Goal: Information Seeking & Learning: Learn about a topic

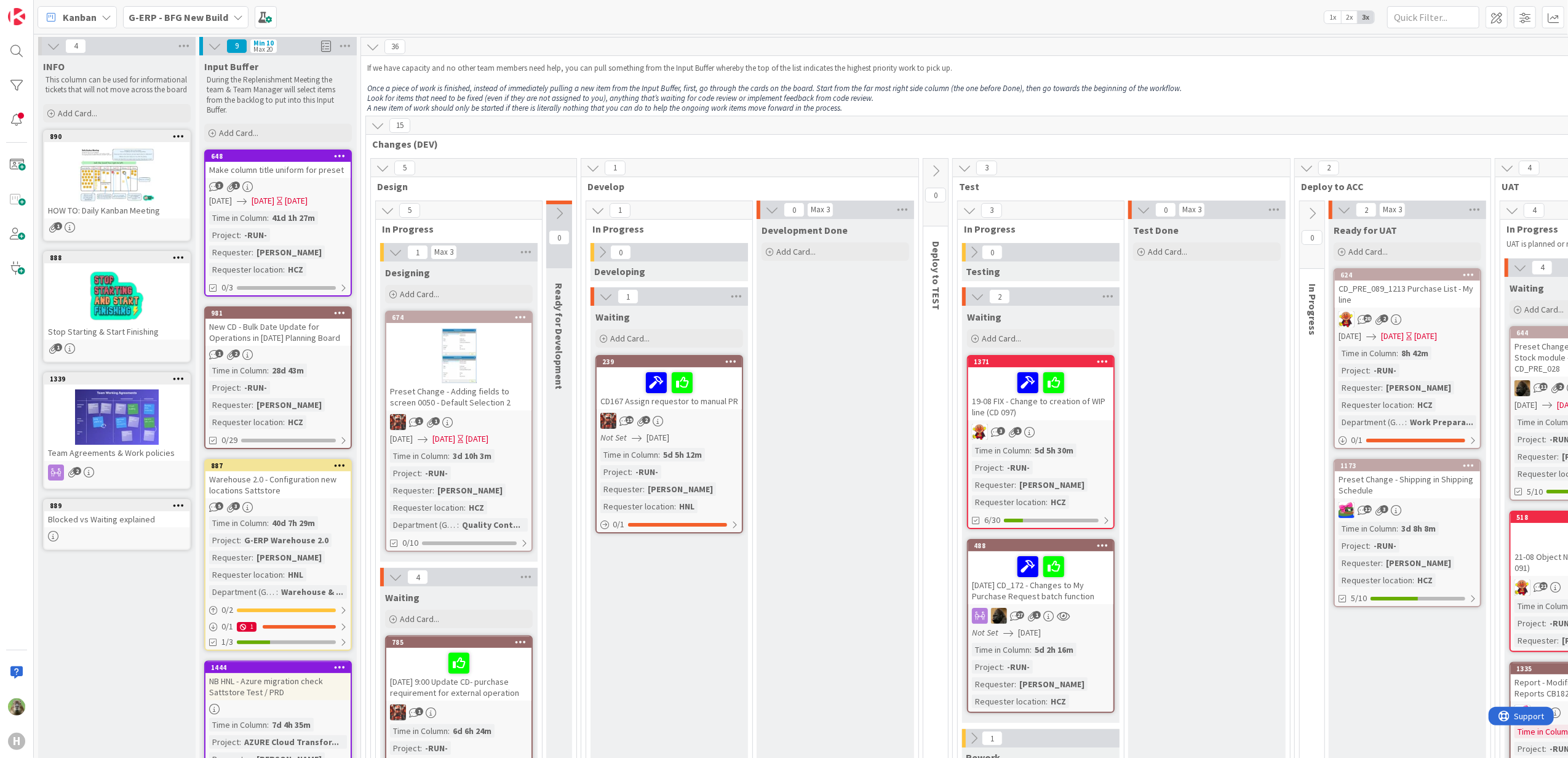
click at [208, 17] on b "G-ERP - BFG New Build" at bounding box center [178, 17] width 100 height 13
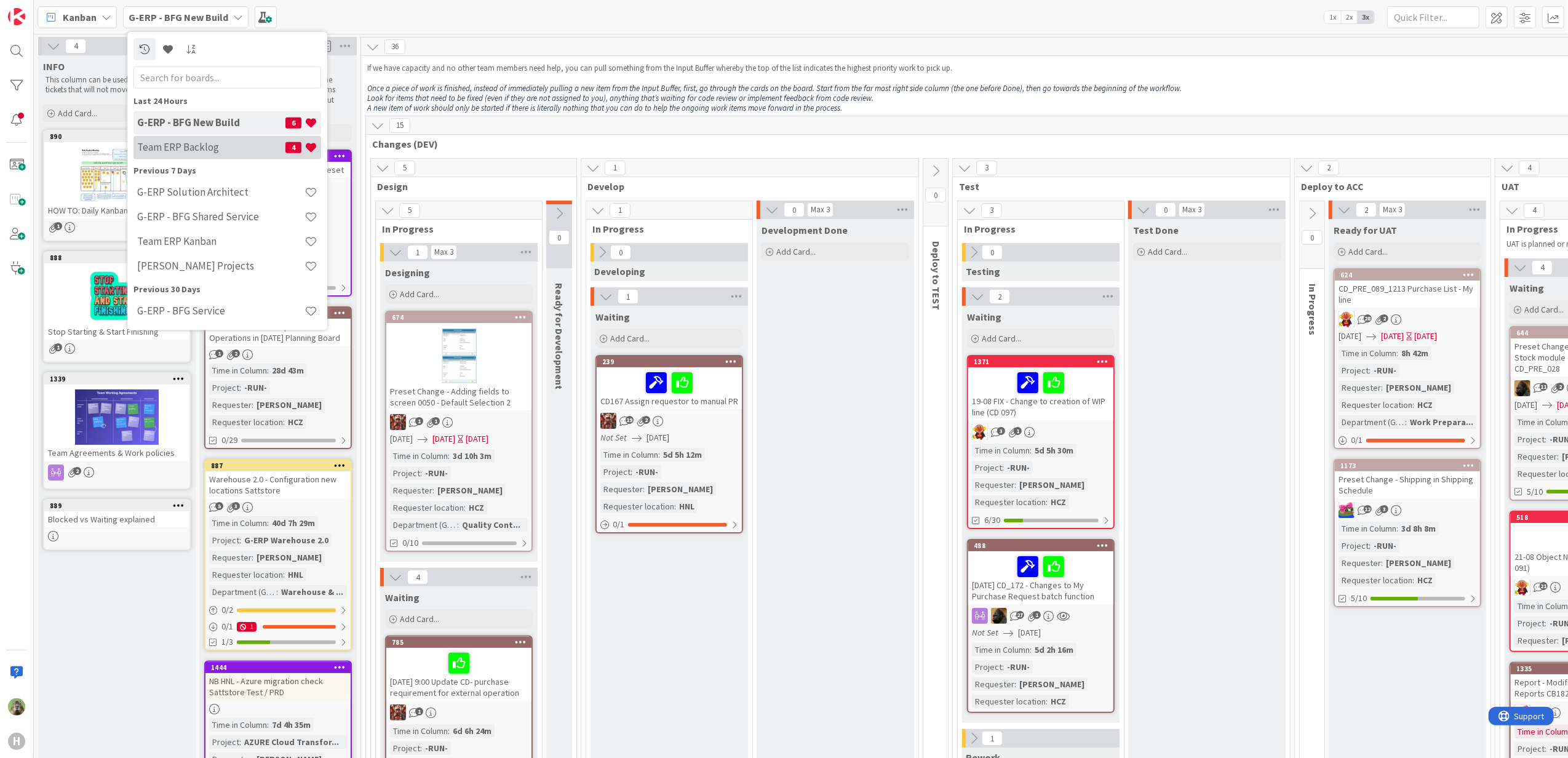
click at [242, 141] on h4 "Team ERP Backlog" at bounding box center [211, 148] width 149 height 13
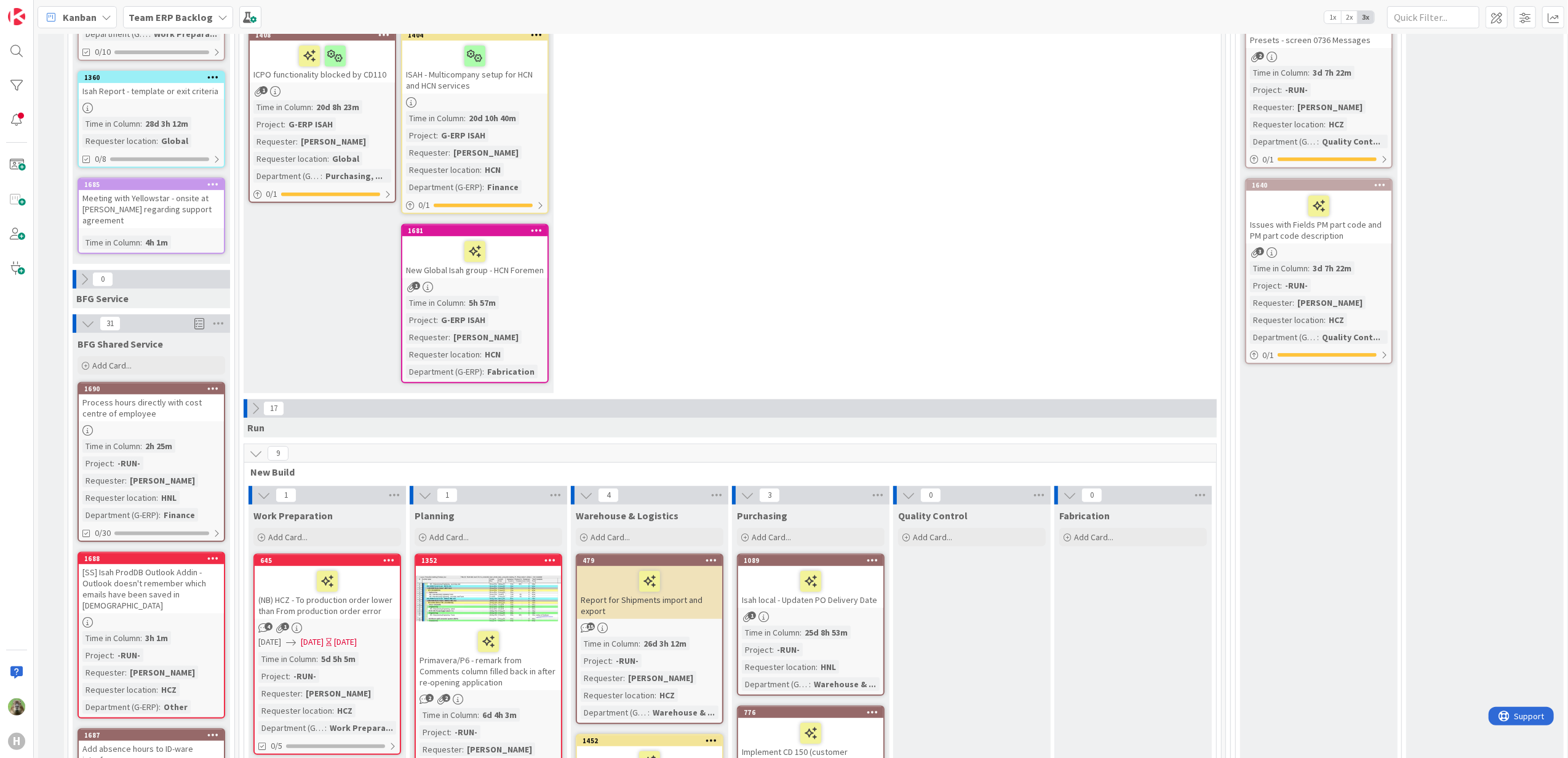
scroll to position [656, 0]
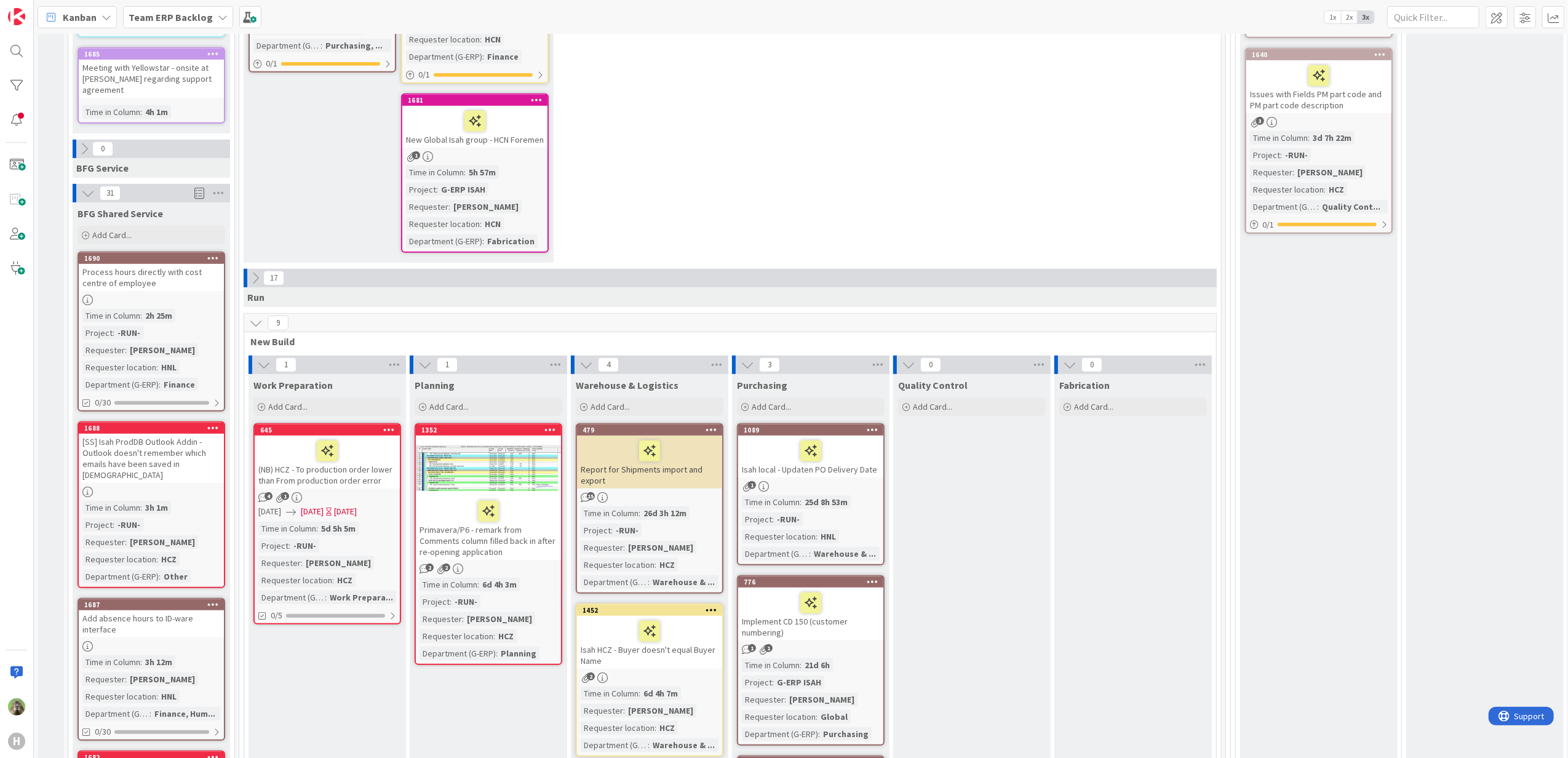
click at [517, 461] on div at bounding box center [488, 467] width 145 height 55
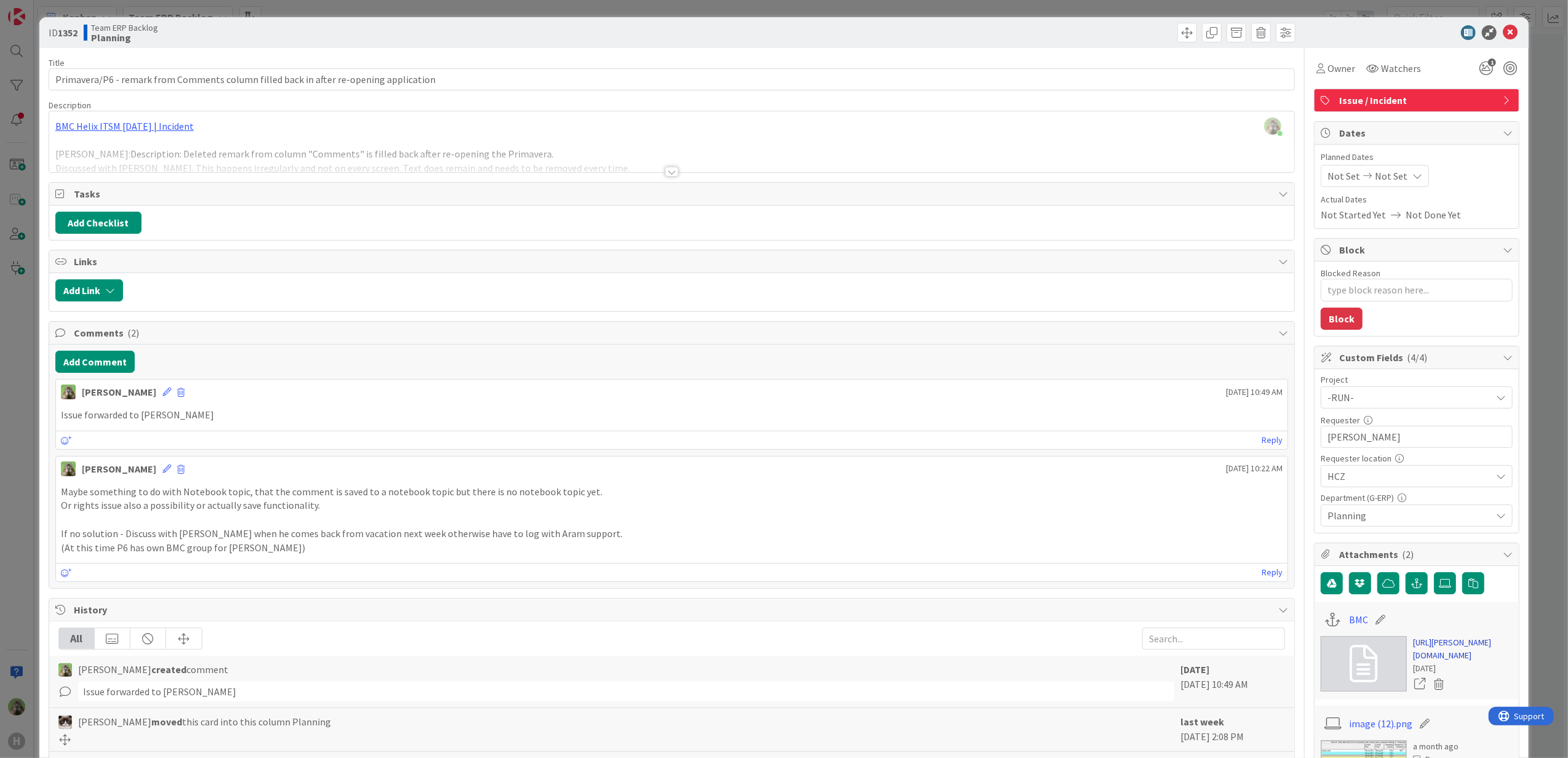
click at [1421, 657] on link "[URL][PERSON_NAME][DOMAIN_NAME]" at bounding box center [1463, 648] width 100 height 26
click at [14, 481] on div "ID 1352 Team ERP Backlog Planning Title 86 / 128 Primavera/P6 - remark from Com…" at bounding box center [784, 379] width 1568 height 758
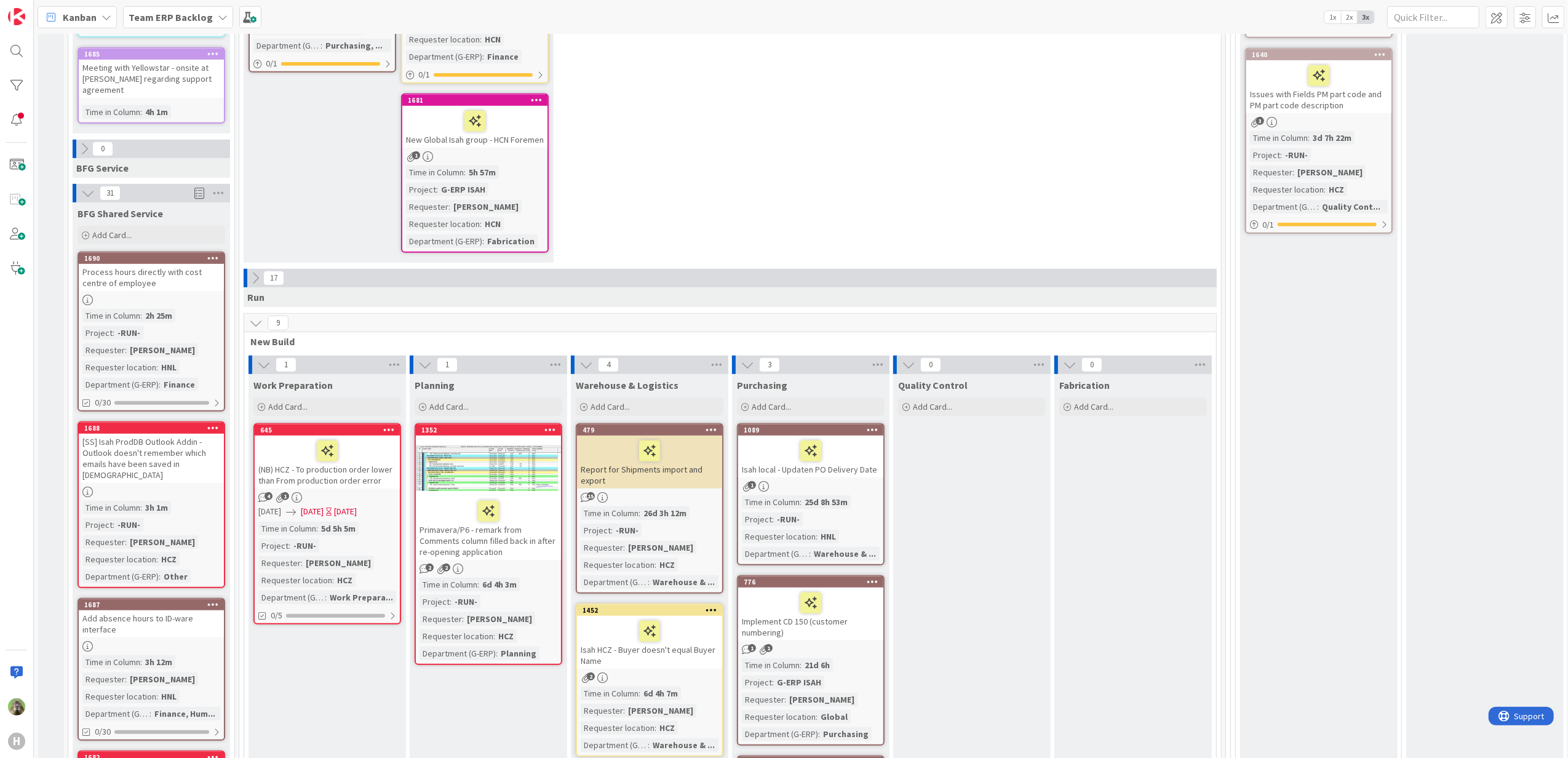
click at [340, 463] on div "(NB) HCZ - To production order lower than From production order error" at bounding box center [327, 462] width 145 height 53
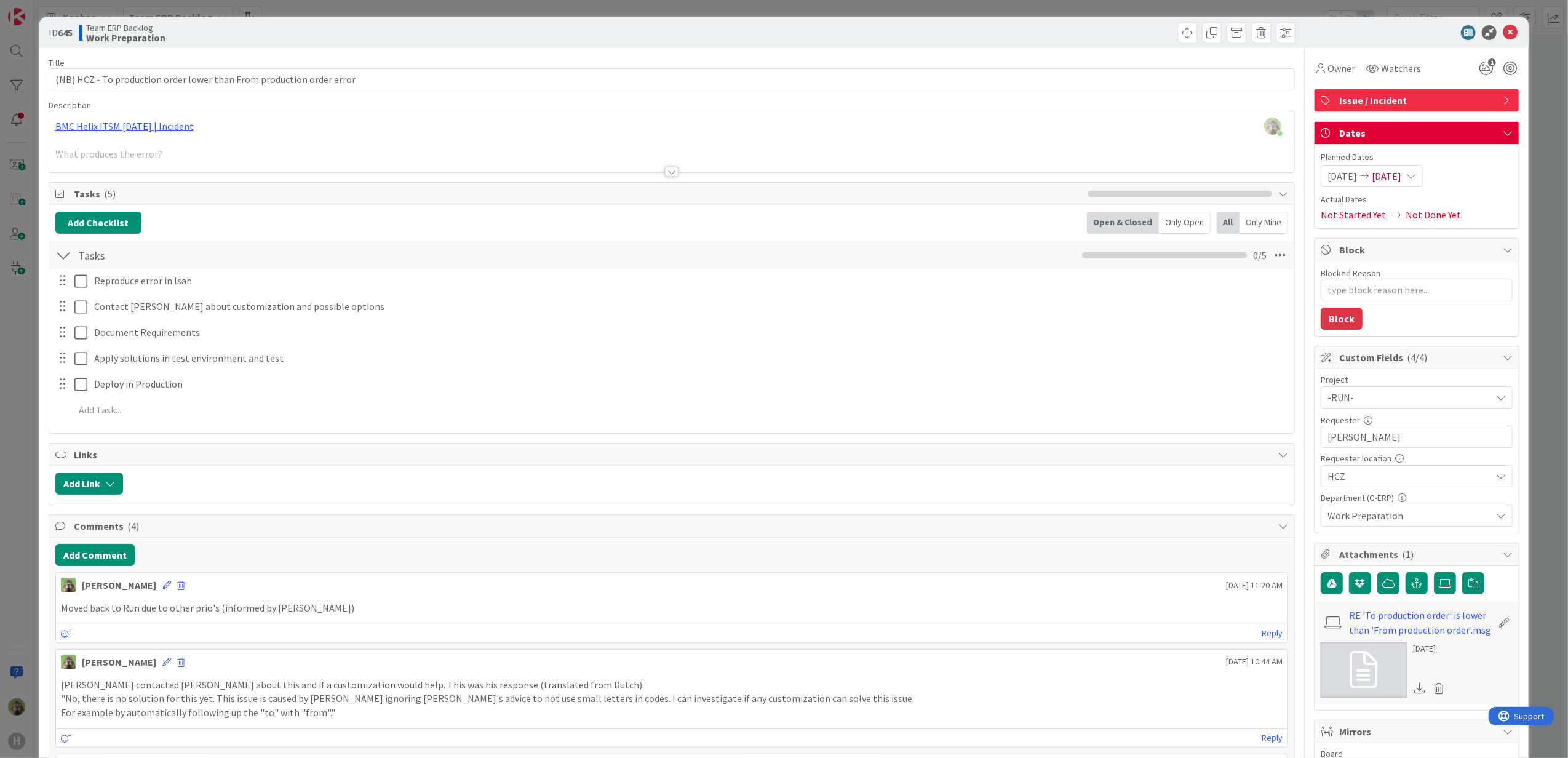
click at [13, 502] on div "ID 645 Team ERP Backlog Work Preparation Title 69 / 128 (NB) HCZ - To productio…" at bounding box center [784, 379] width 1568 height 758
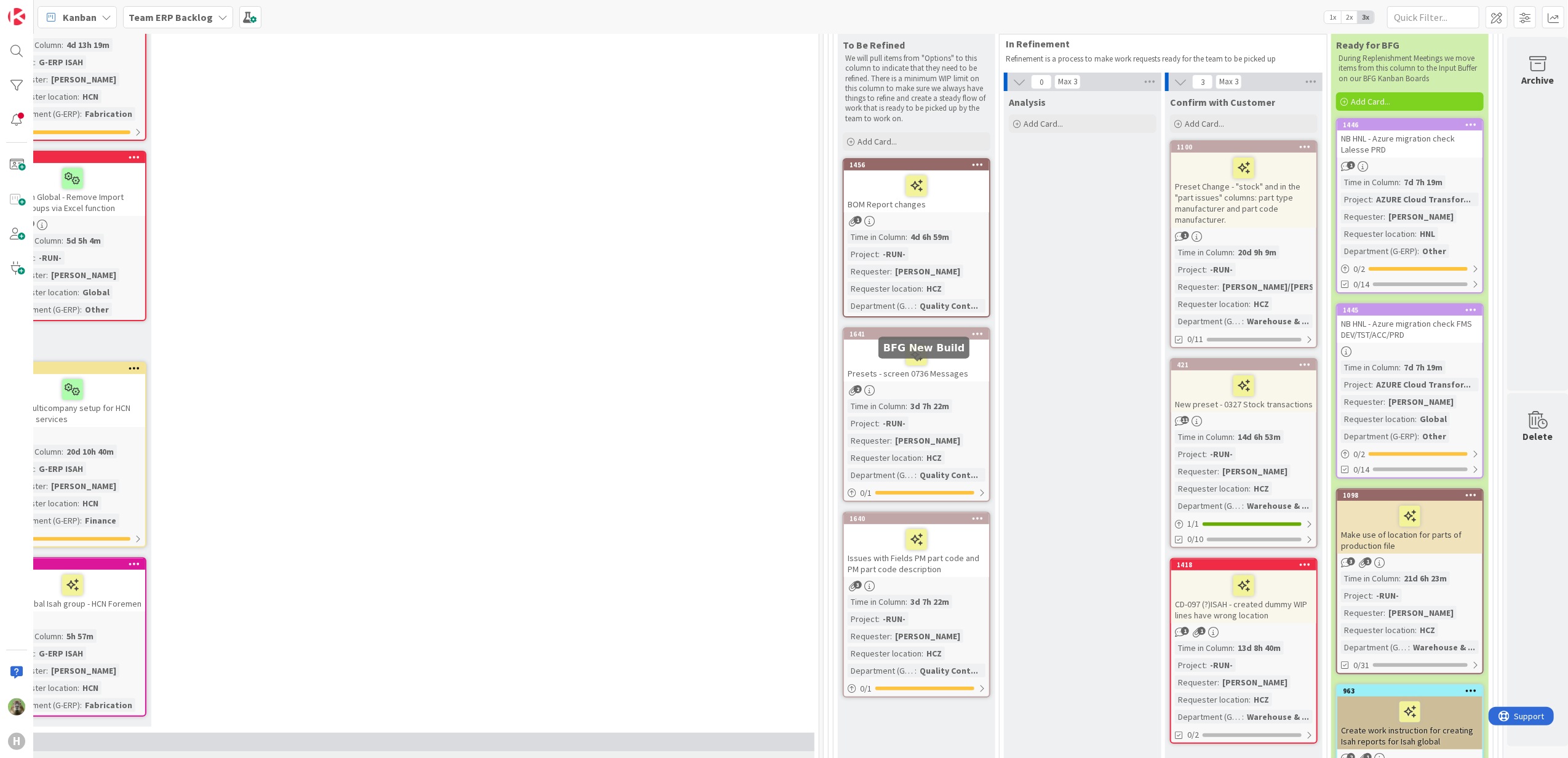
scroll to position [164, 402]
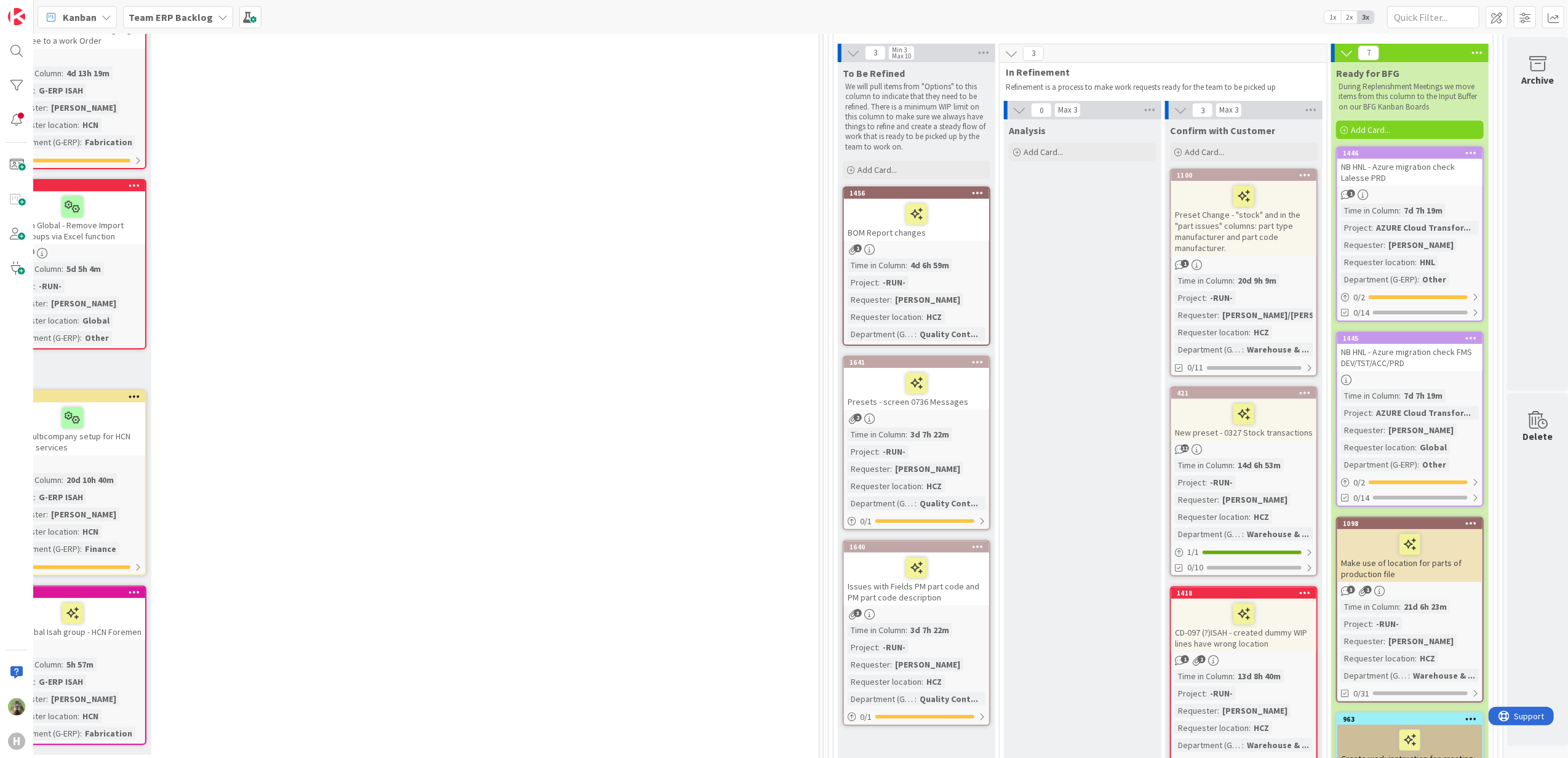
click at [957, 230] on div "BOM Report changes" at bounding box center [917, 219] width 145 height 42
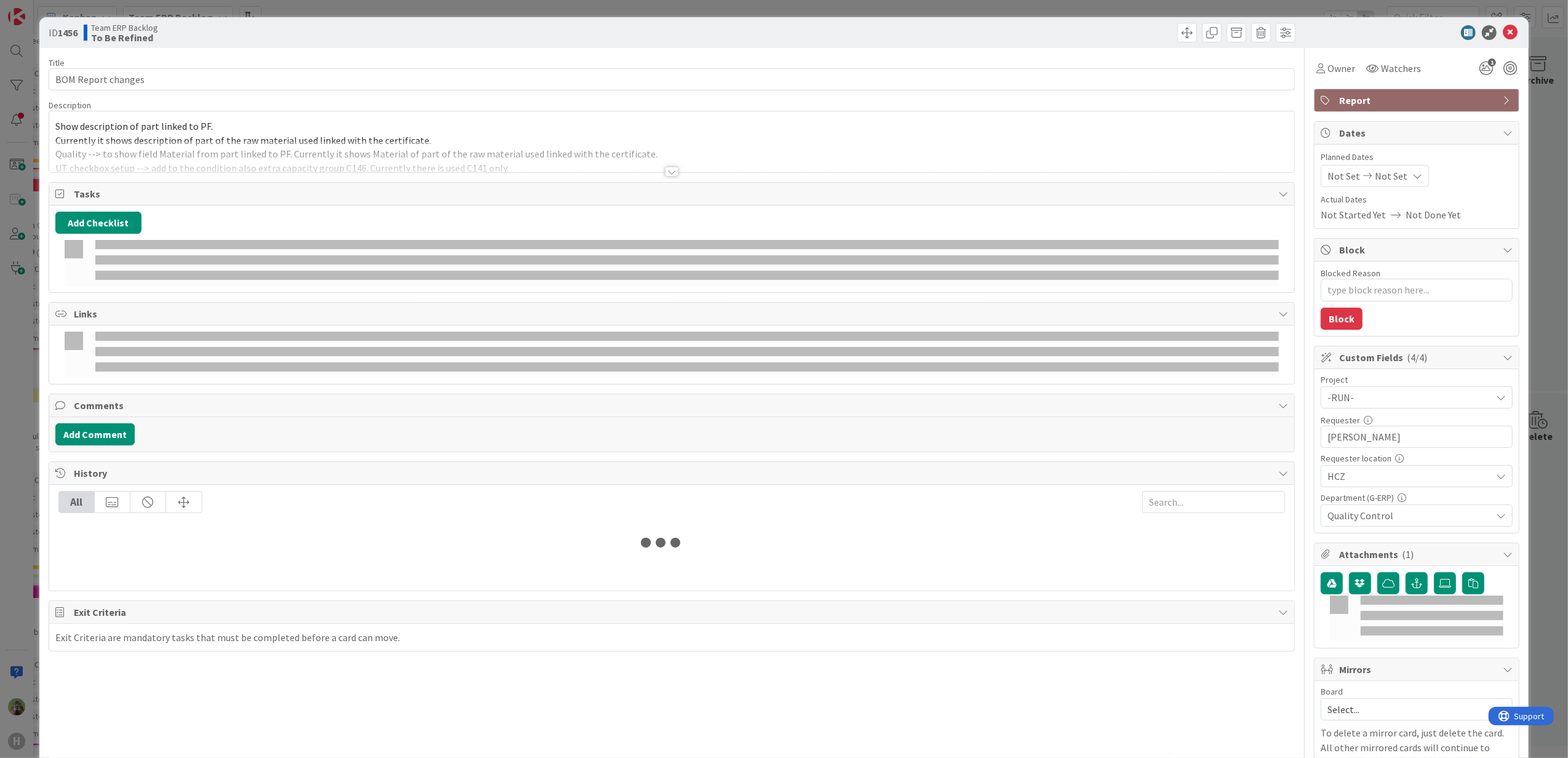
type textarea "x"
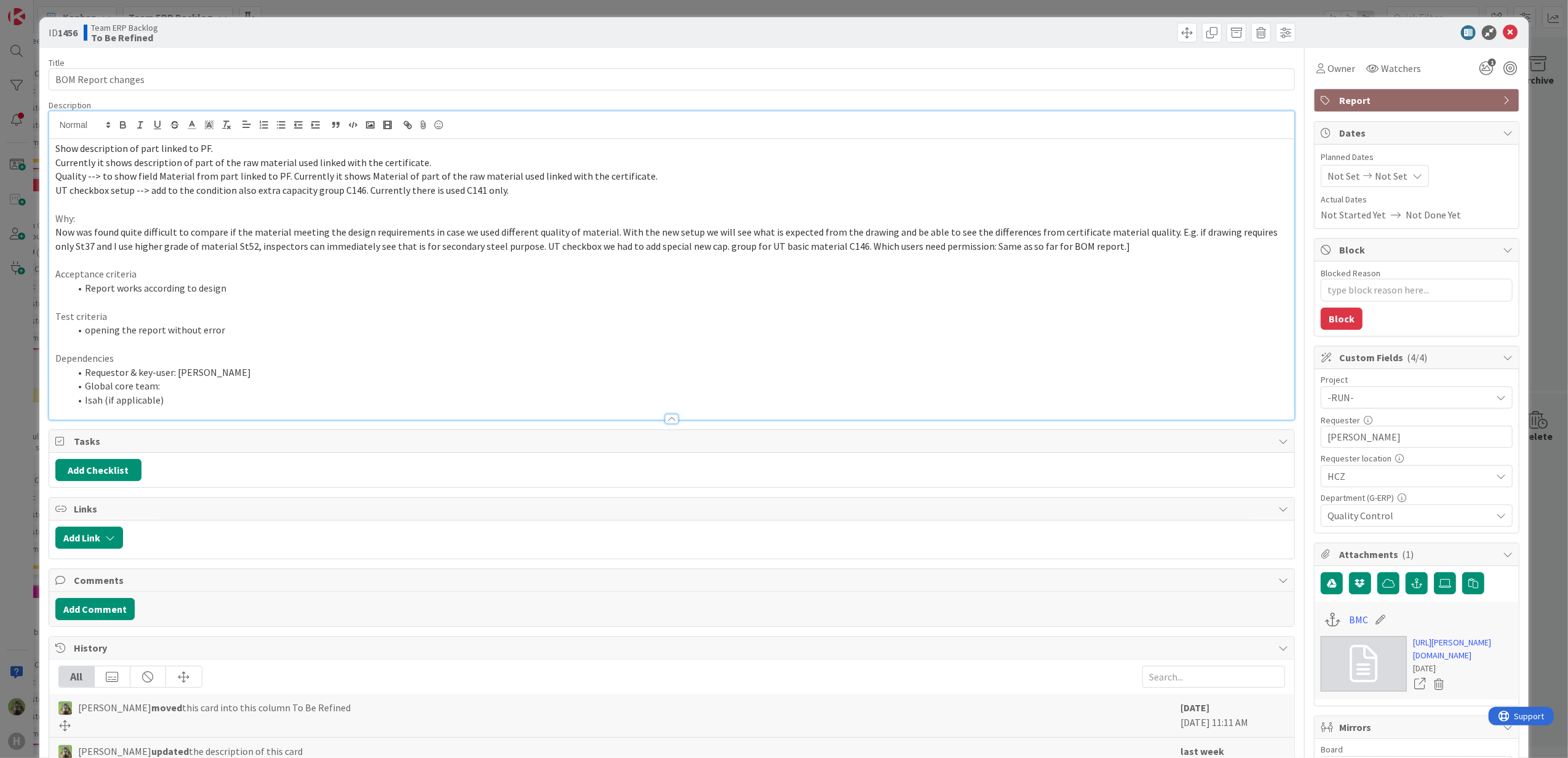
click at [517, 131] on div "Show description of part linked to PF. Currently it shows description of part o…" at bounding box center [671, 265] width 1246 height 308
click at [57, 156] on p "Currently it shows description of part of the raw material used linked with the…" at bounding box center [672, 163] width 1234 height 14
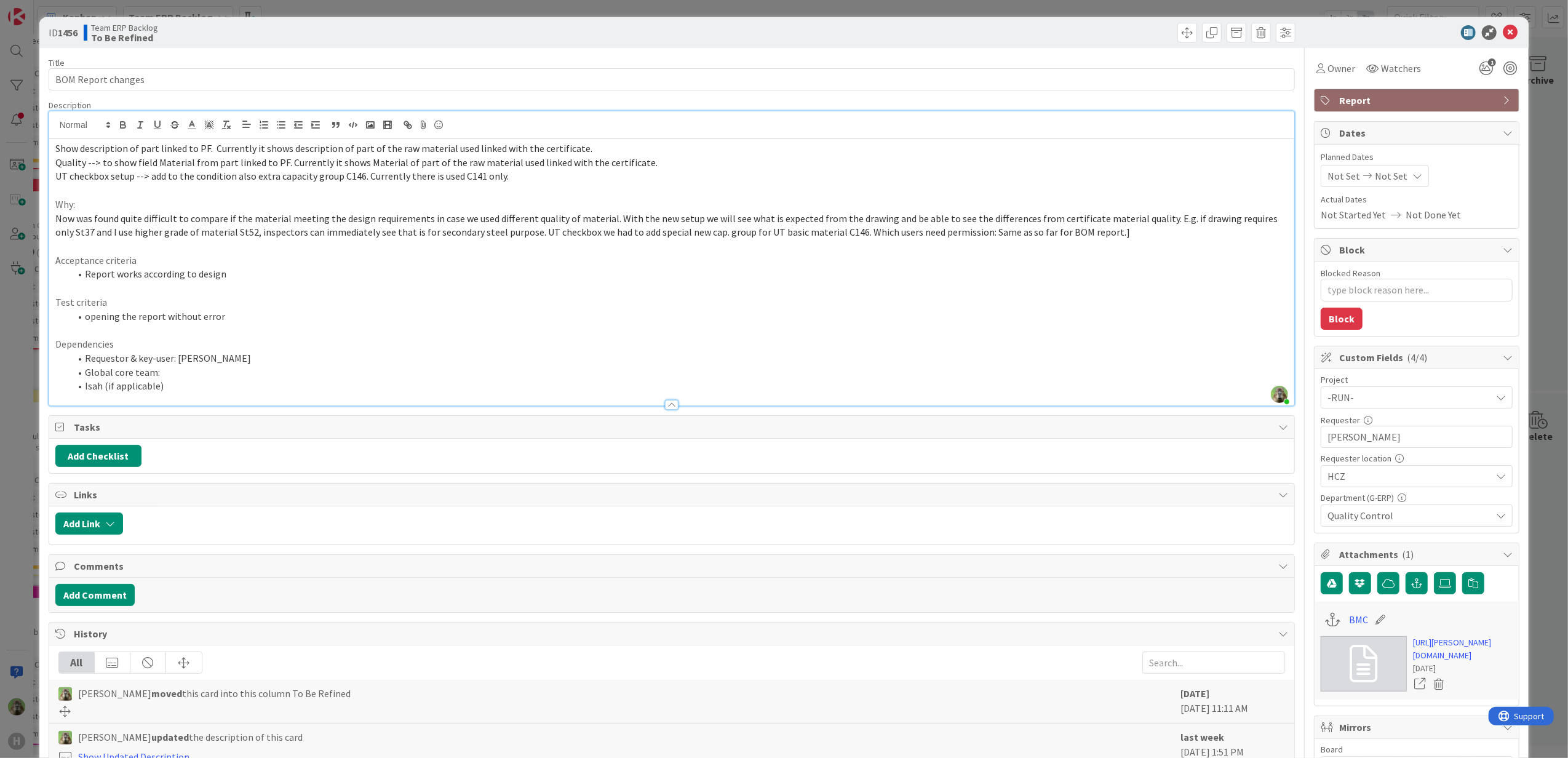
click at [640, 139] on div at bounding box center [671, 125] width 1246 height 28
click at [626, 143] on p "Show description of part linked to PF. Currently it shows description of part o…" at bounding box center [672, 149] width 1234 height 14
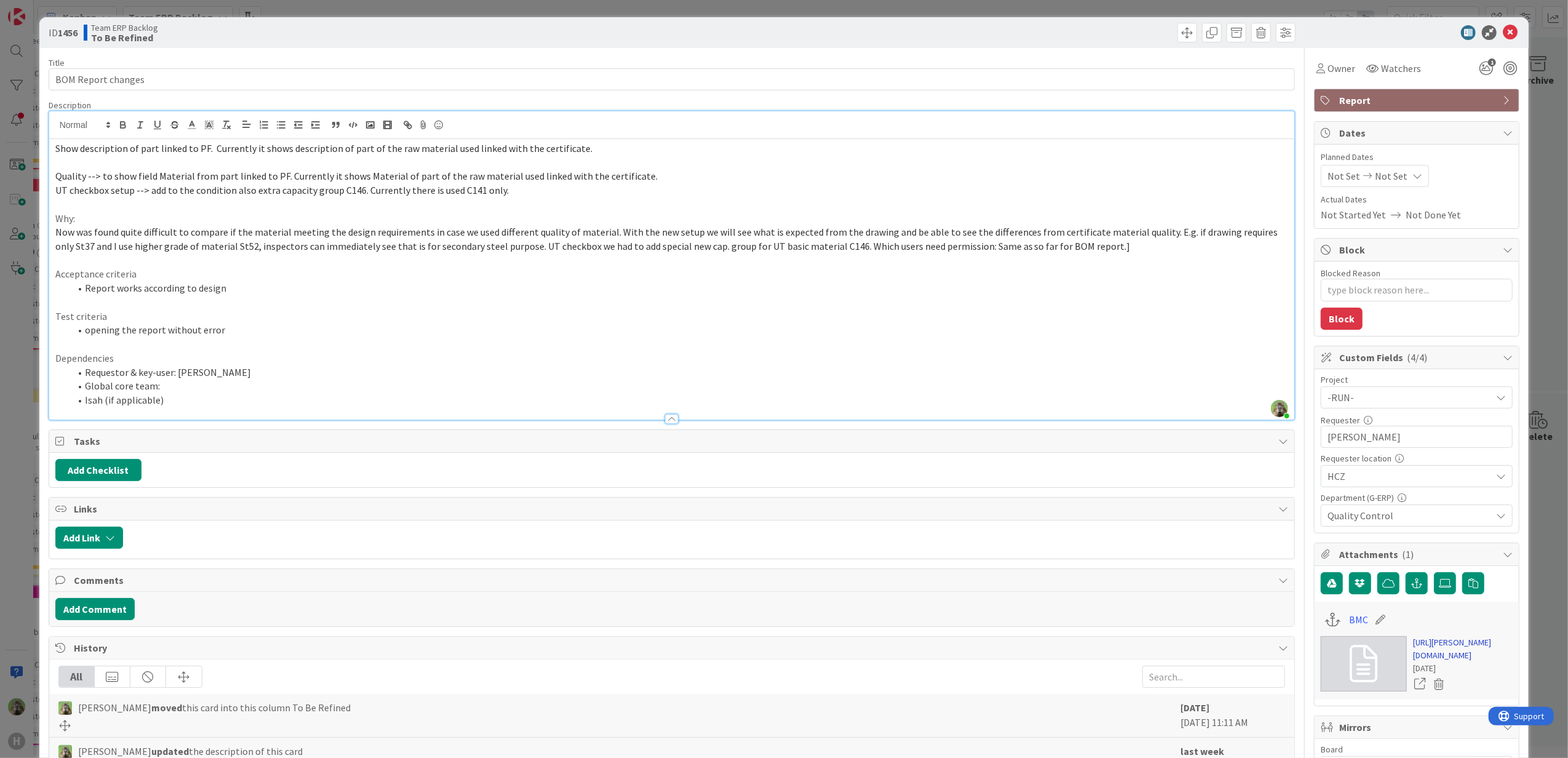
click at [1436, 662] on link "[URL][PERSON_NAME][DOMAIN_NAME]" at bounding box center [1463, 648] width 100 height 26
click at [840, 245] on span "Now was found quite difficult to compare if the material meeting the design req…" at bounding box center [668, 238] width 1225 height 26
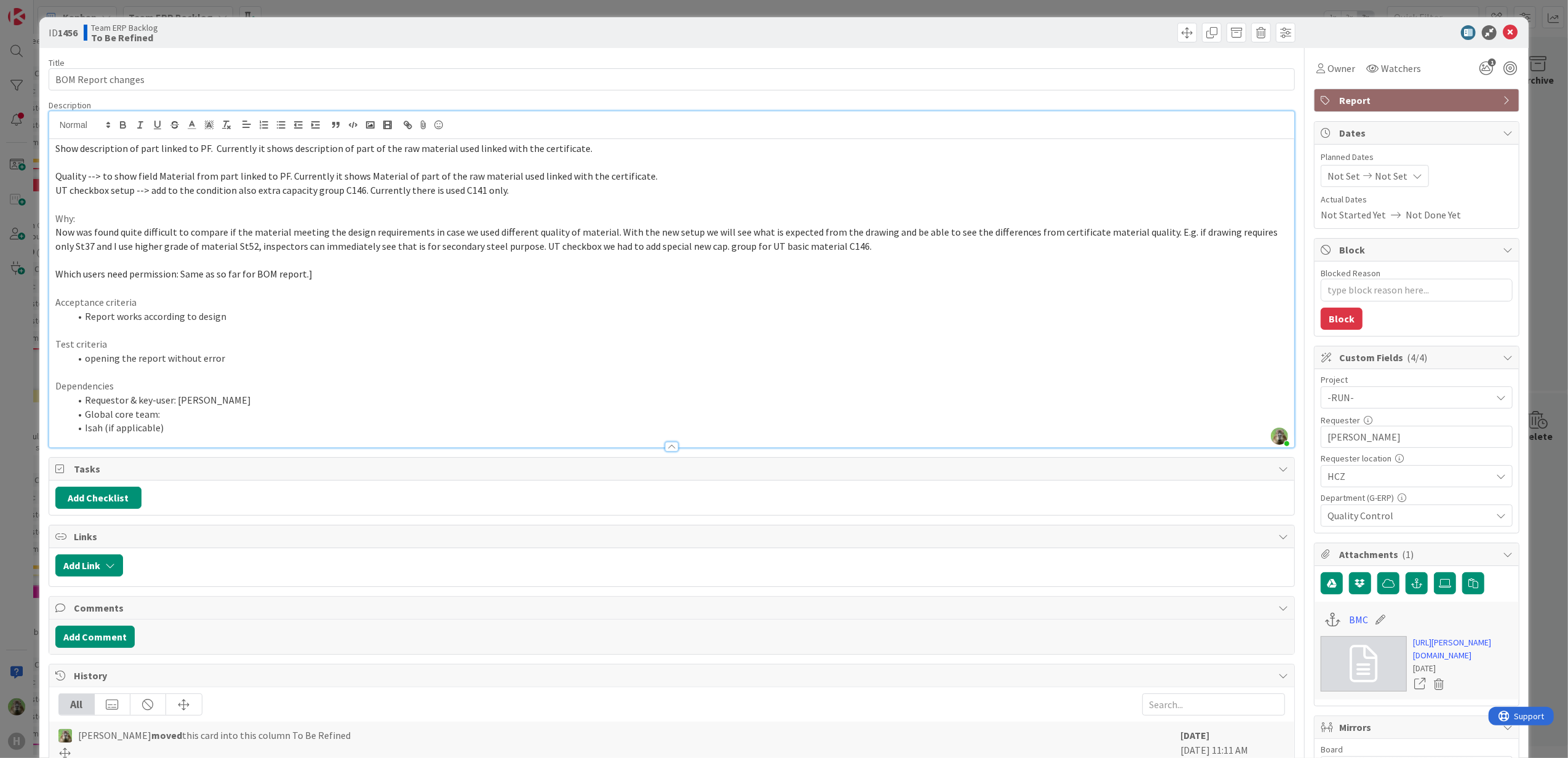
click at [392, 272] on p "Which users need permission: Same as so far for BOM report.]" at bounding box center [672, 274] width 1234 height 14
click at [265, 413] on li "Global core team:" at bounding box center [678, 415] width 1218 height 14
type textarea "x"
drag, startPoint x: 26, startPoint y: 408, endPoint x: 25, endPoint y: 136, distance: 272.0
click at [30, 406] on div "ID 1456 Team ERP Backlog To Be Refined Title 18 / 128 BOM Report changes Descri…" at bounding box center [784, 379] width 1568 height 758
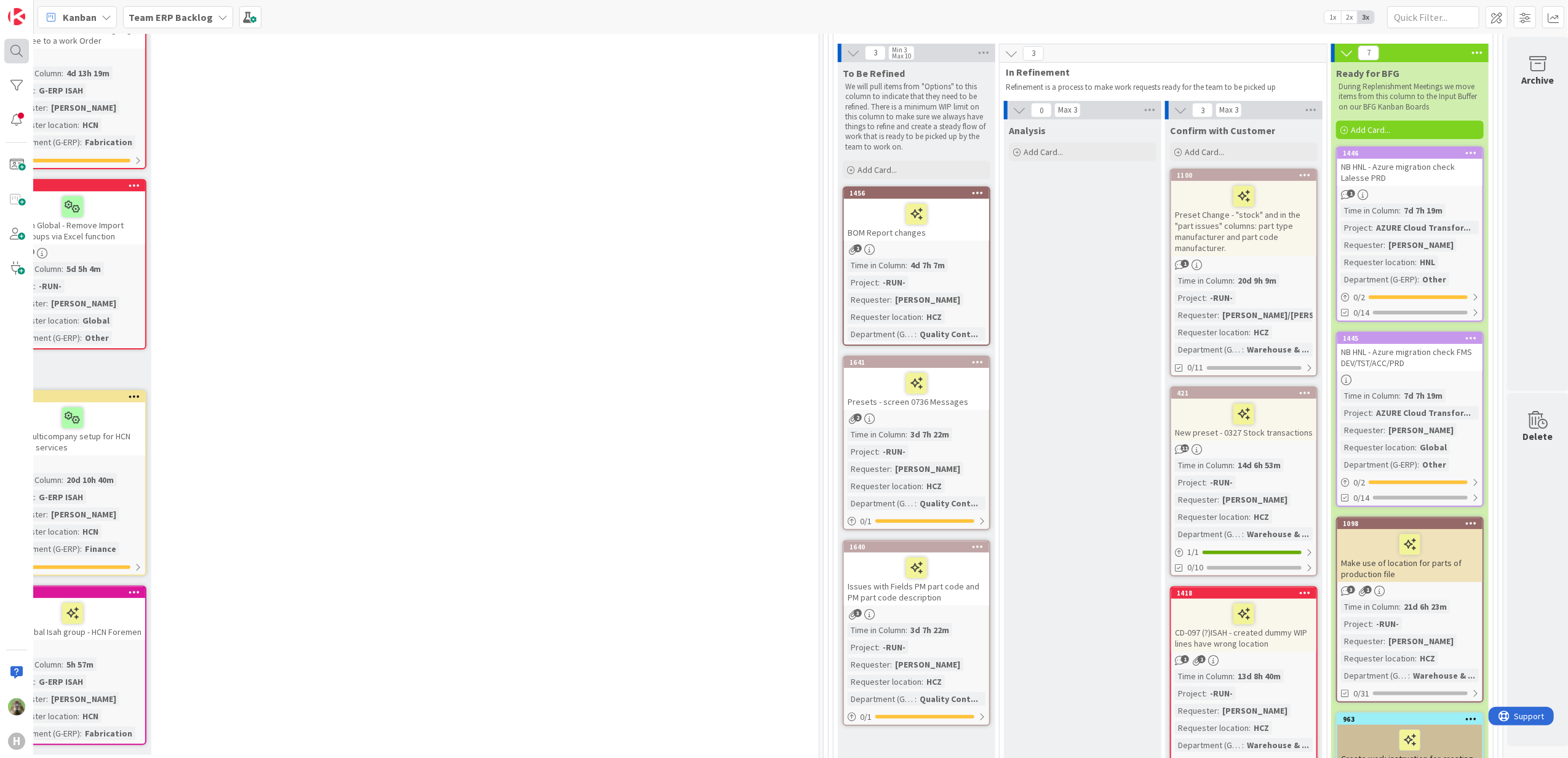
click at [17, 43] on div at bounding box center [16, 51] width 24 height 24
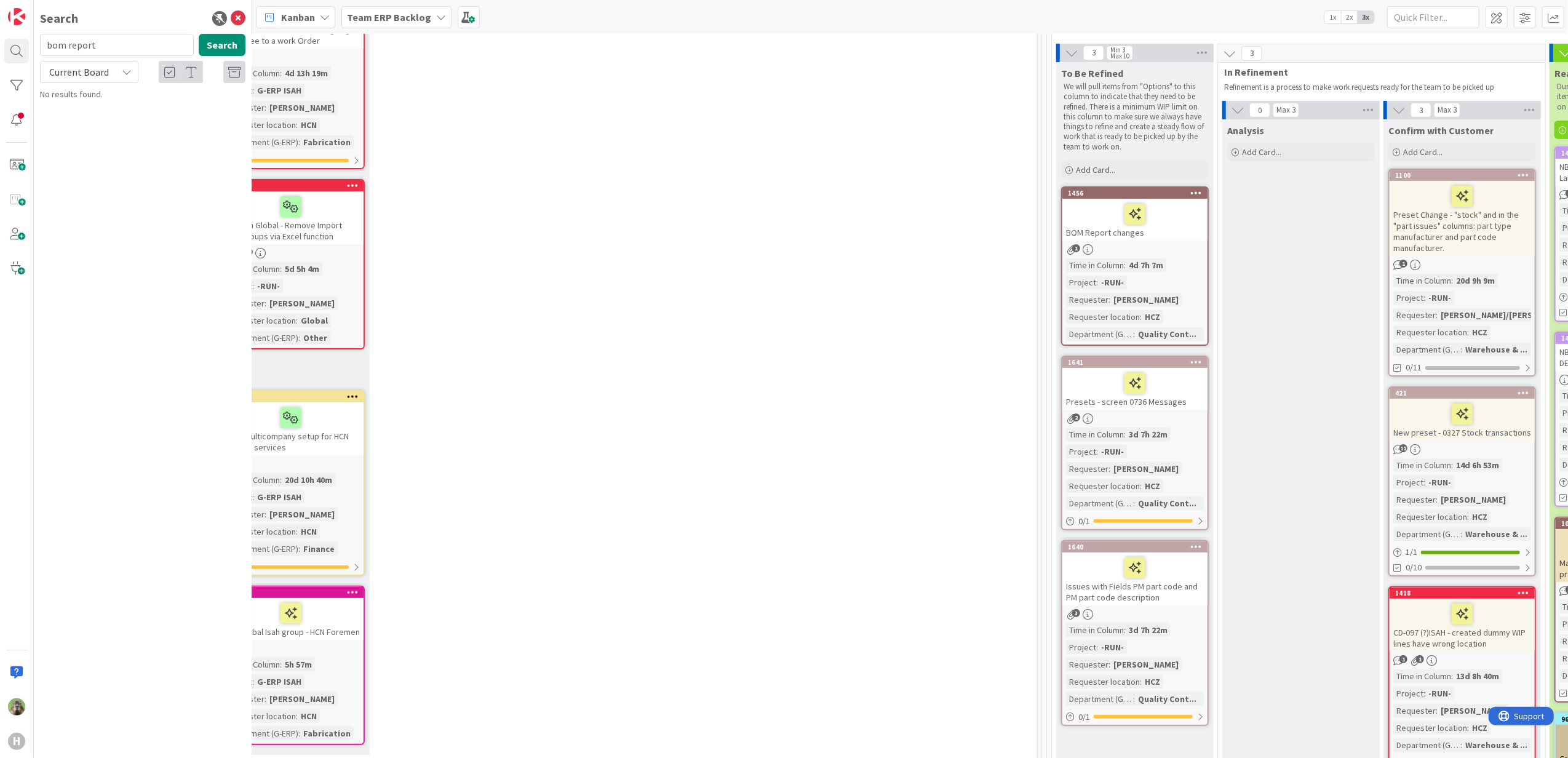
type input "bom report"
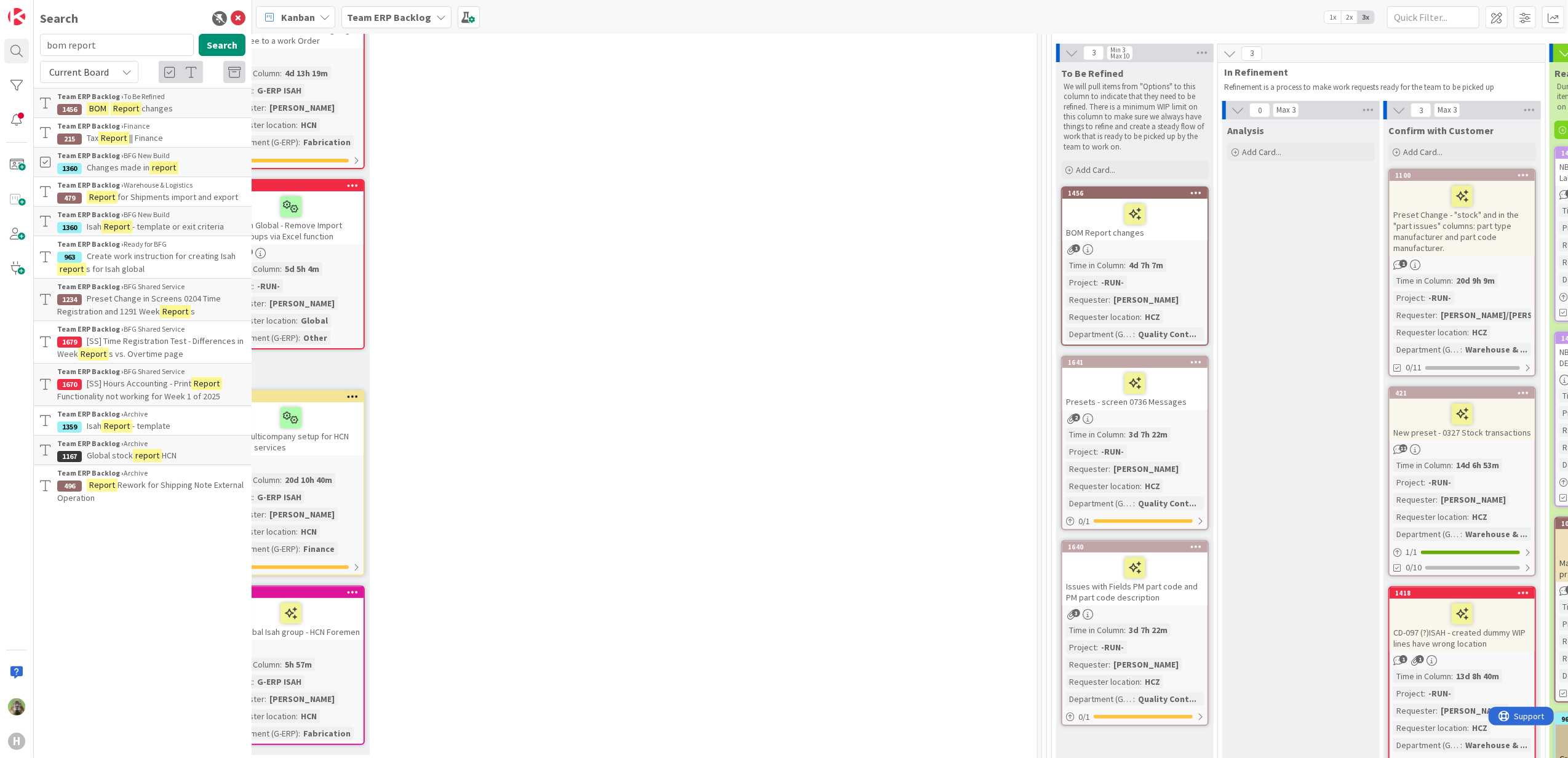
click at [126, 74] on icon at bounding box center [126, 72] width 10 height 10
click at [126, 118] on span "All Boards" at bounding box center [111, 123] width 128 height 18
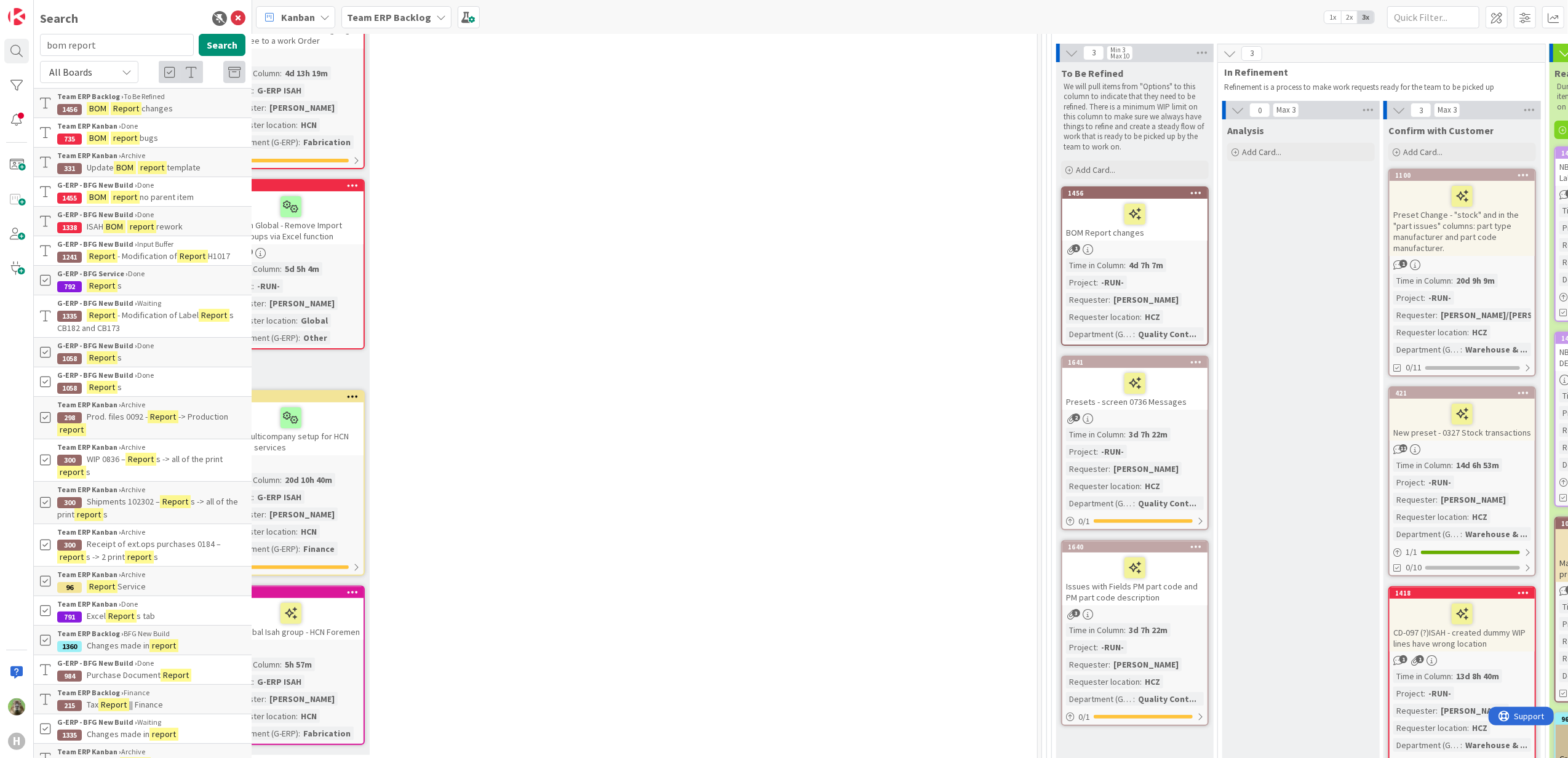
click at [176, 137] on p "BOM report bugs" at bounding box center [151, 138] width 188 height 13
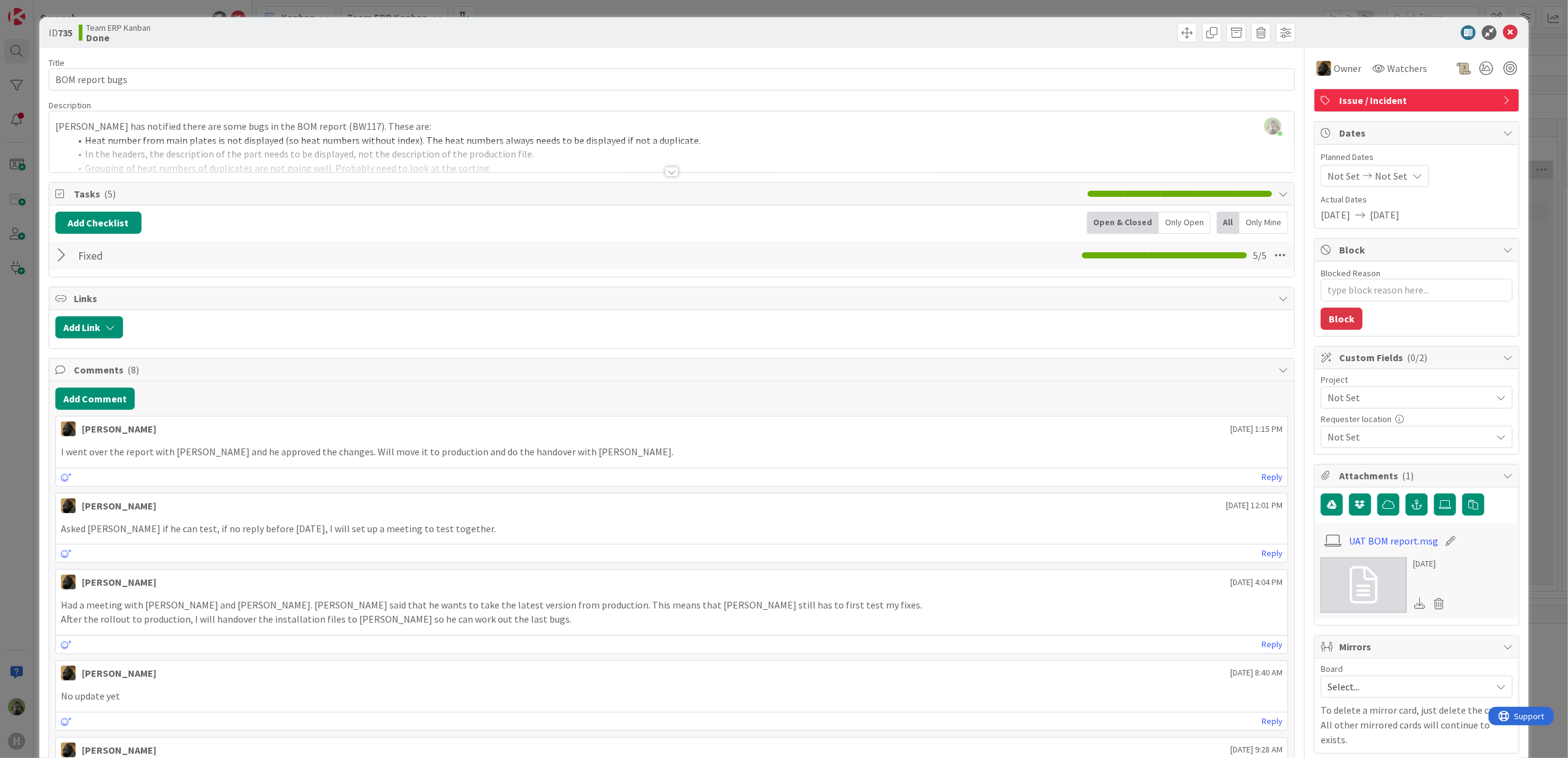
click at [20, 89] on div "ID 735 Team ERP Kanban Done Title 15 / 128 BOM report bugs Description [PERSON_…" at bounding box center [784, 379] width 1568 height 758
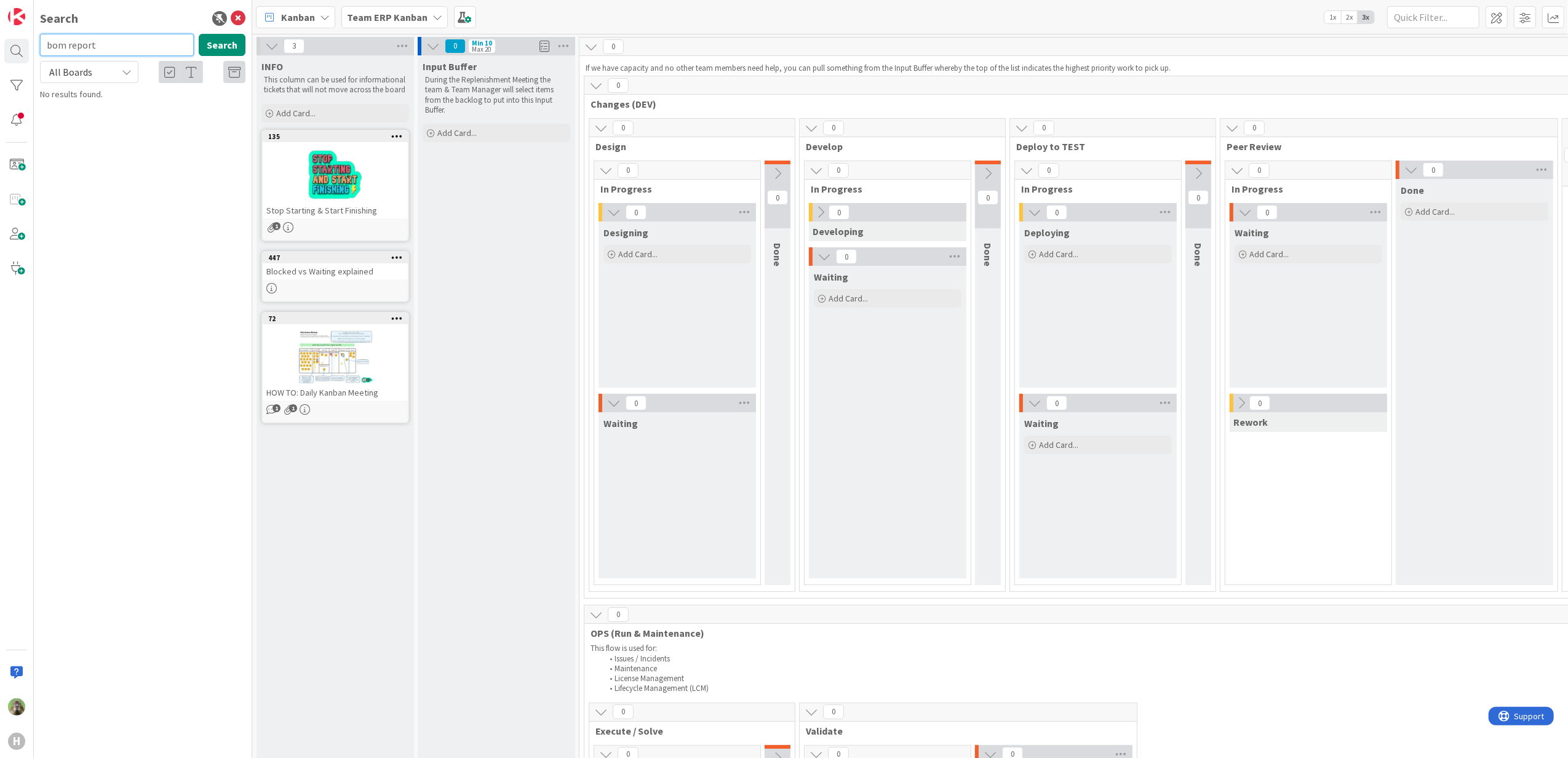
click at [91, 48] on input "bom report" at bounding box center [117, 44] width 154 height 22
click at [224, 53] on button "Search" at bounding box center [222, 44] width 47 height 22
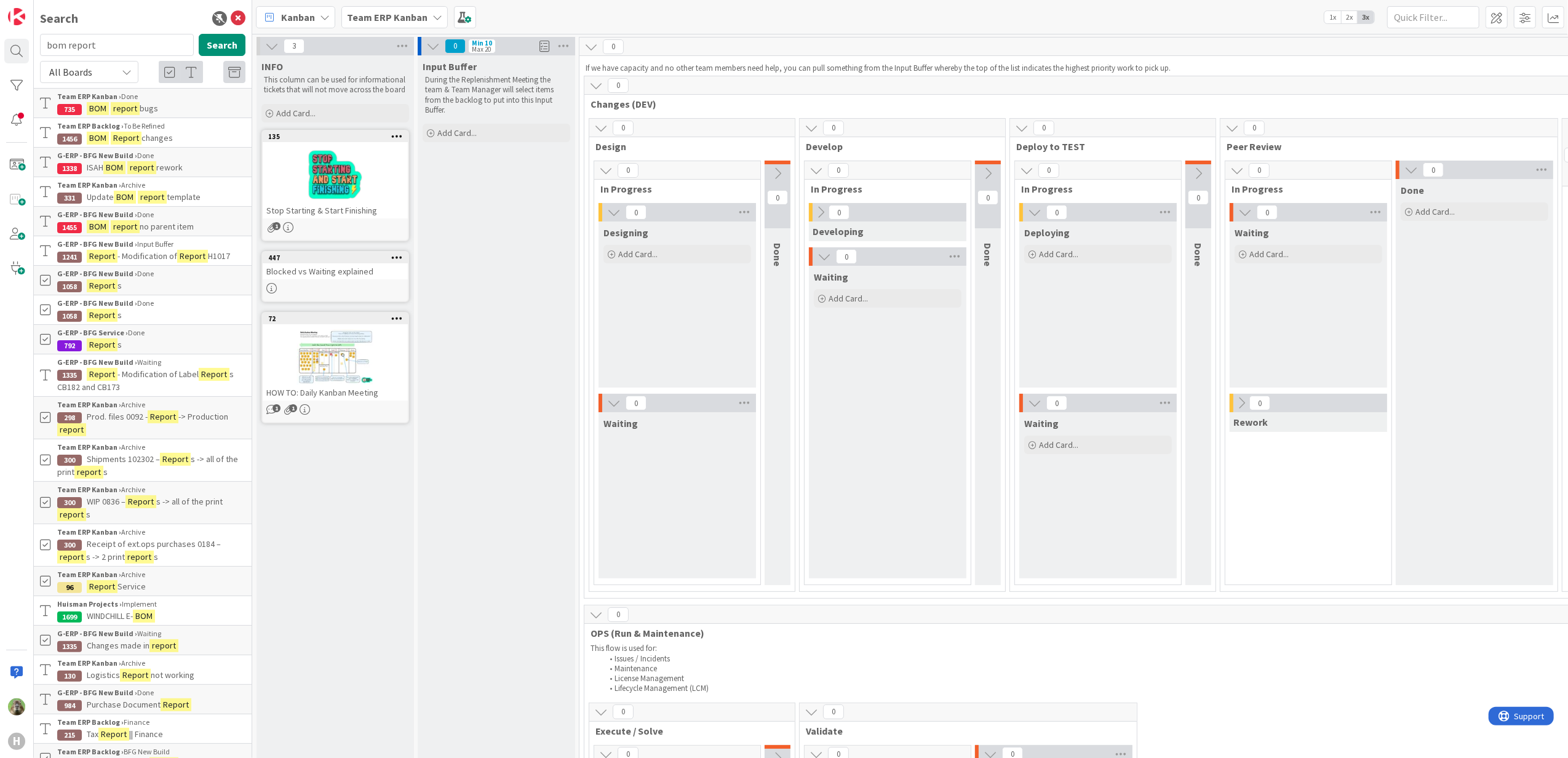
click at [198, 195] on span "template" at bounding box center [183, 197] width 34 height 11
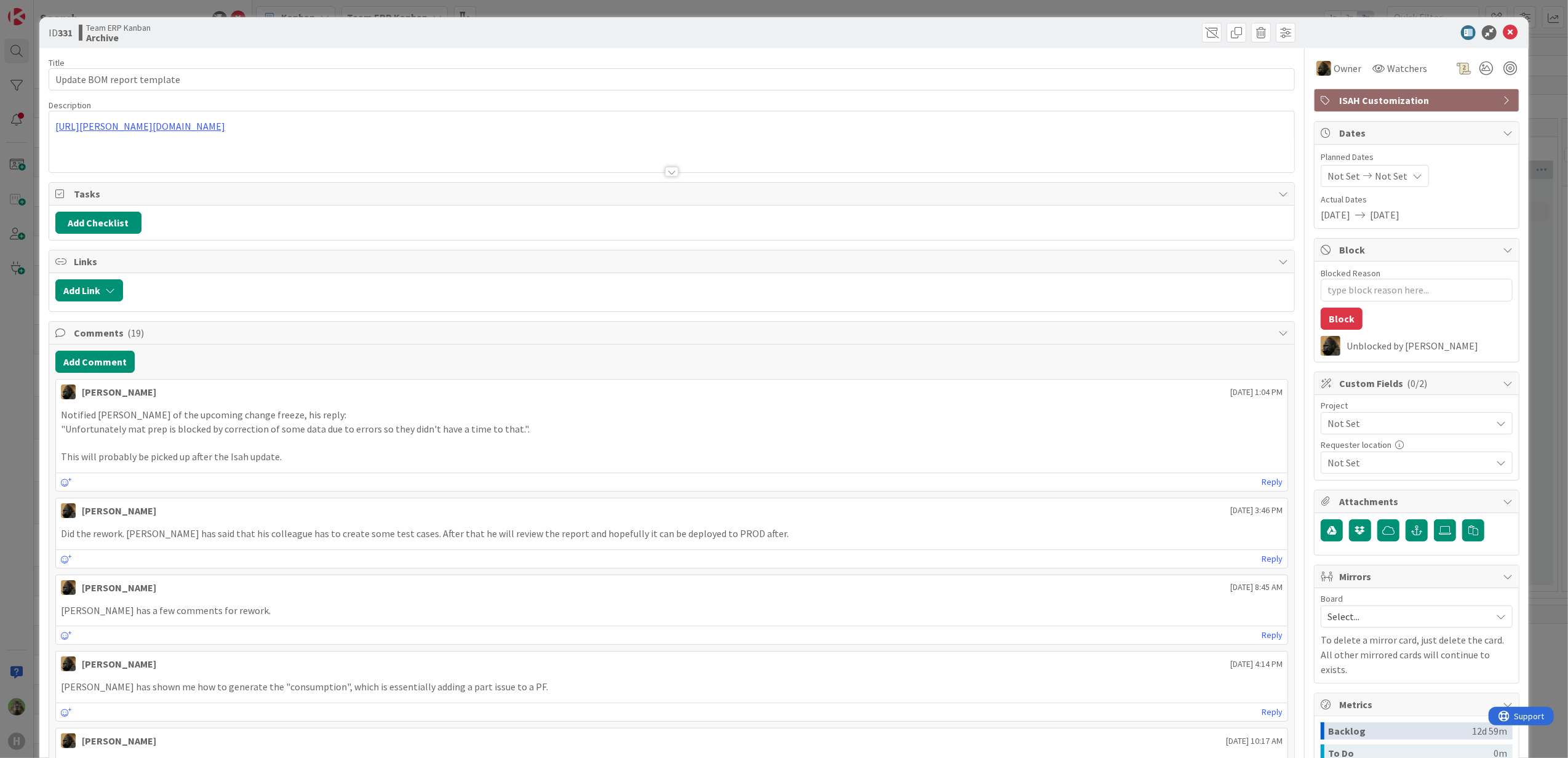
type textarea "x"
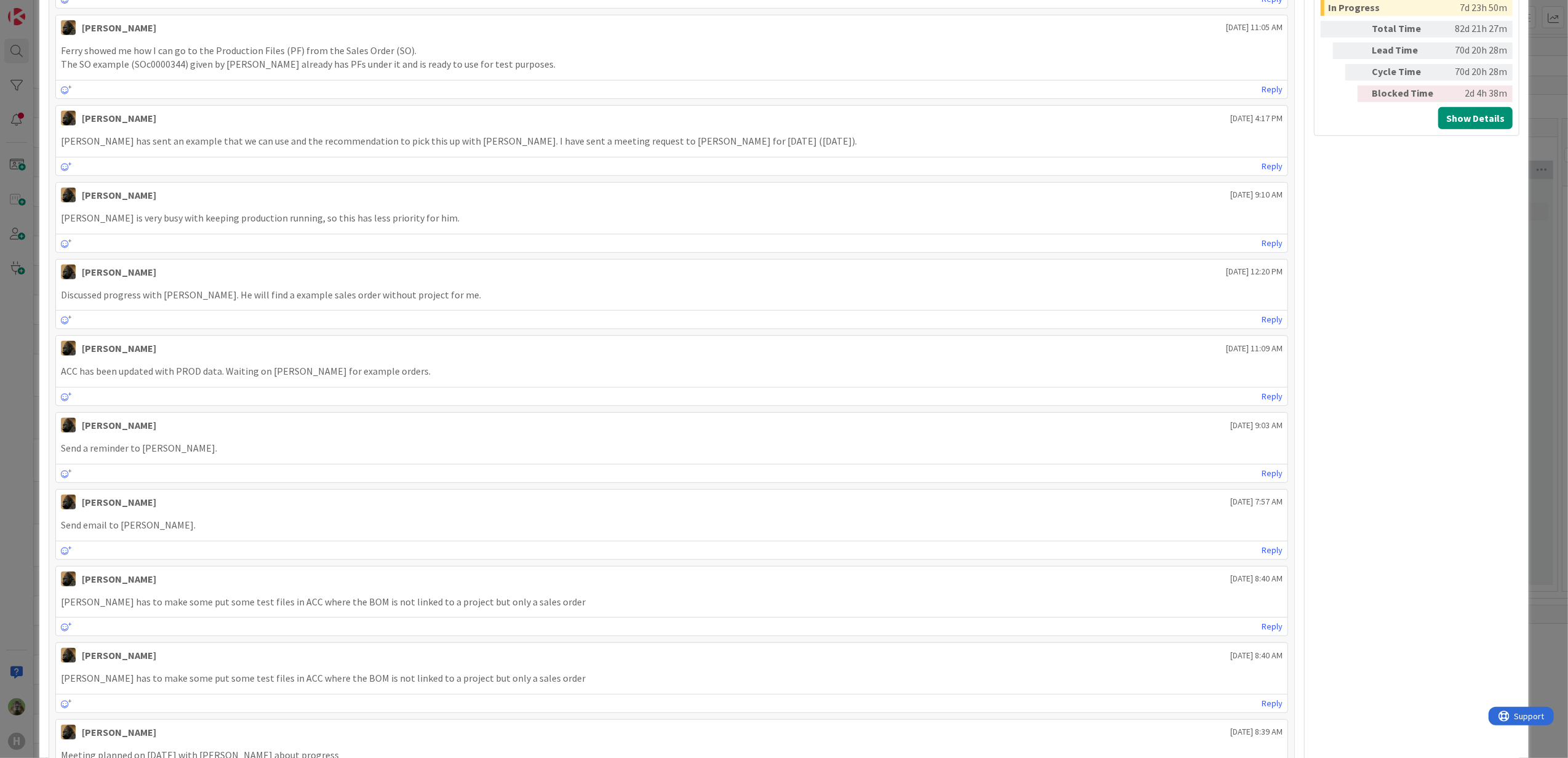
scroll to position [1066, 0]
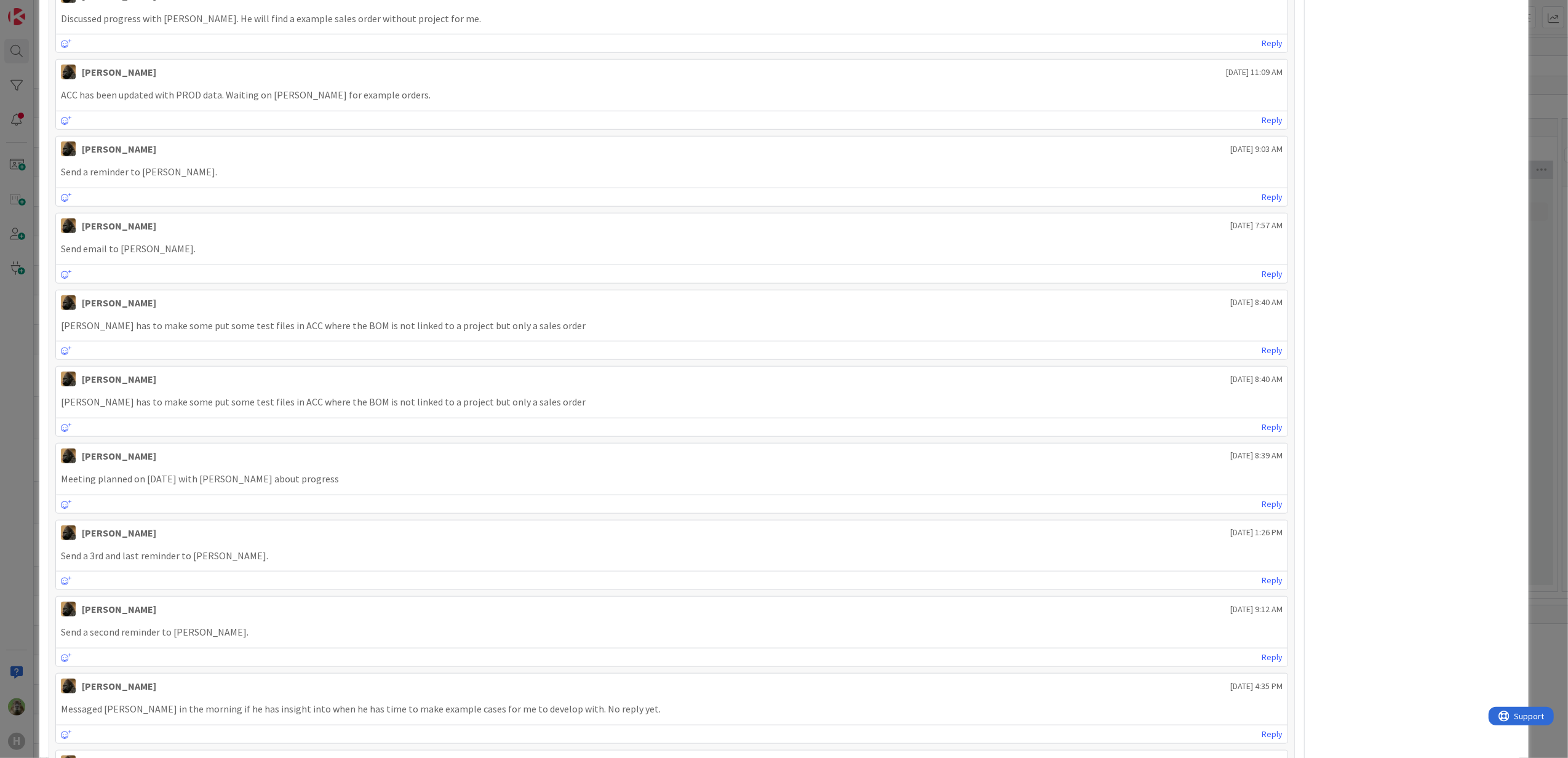
click at [18, 439] on div "ID 331 Team ERP Kanban Archive Title 26 / 128 Update BOM report template Descri…" at bounding box center [784, 379] width 1568 height 758
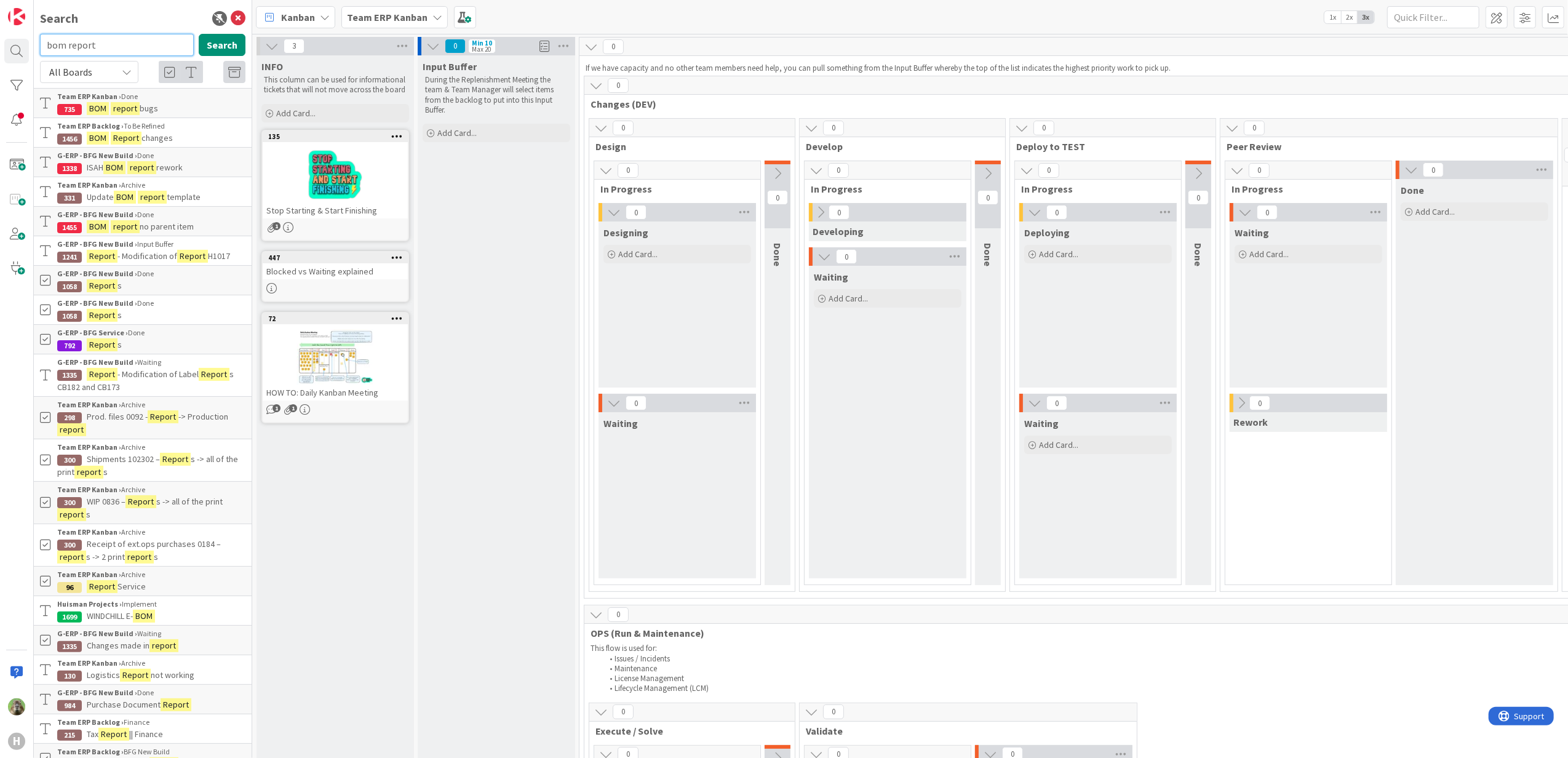
drag, startPoint x: 139, startPoint y: 49, endPoint x: 129, endPoint y: 48, distance: 10.0
click at [139, 49] on input "bom report" at bounding box center [117, 44] width 154 height 22
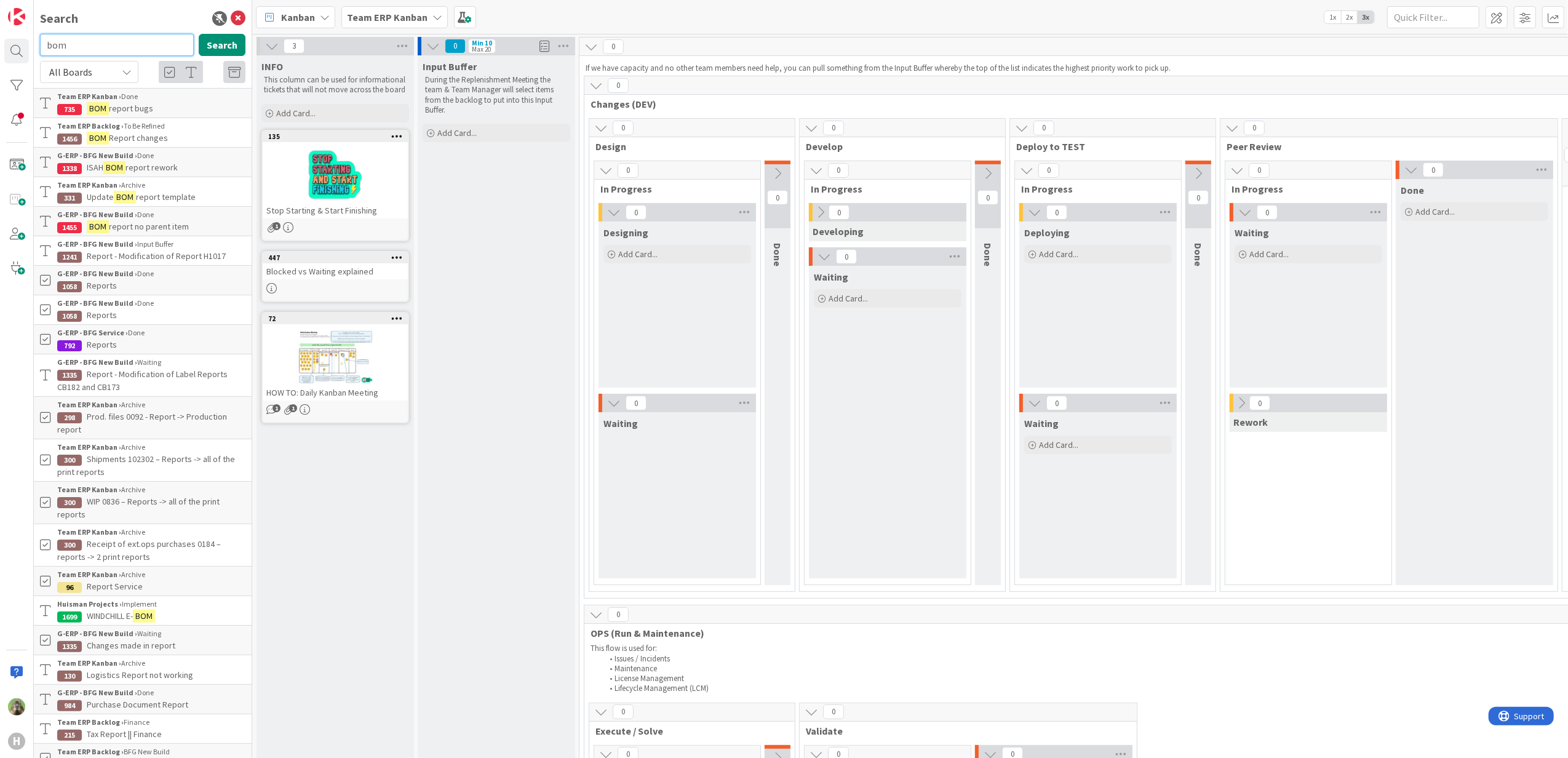
type input "bom"
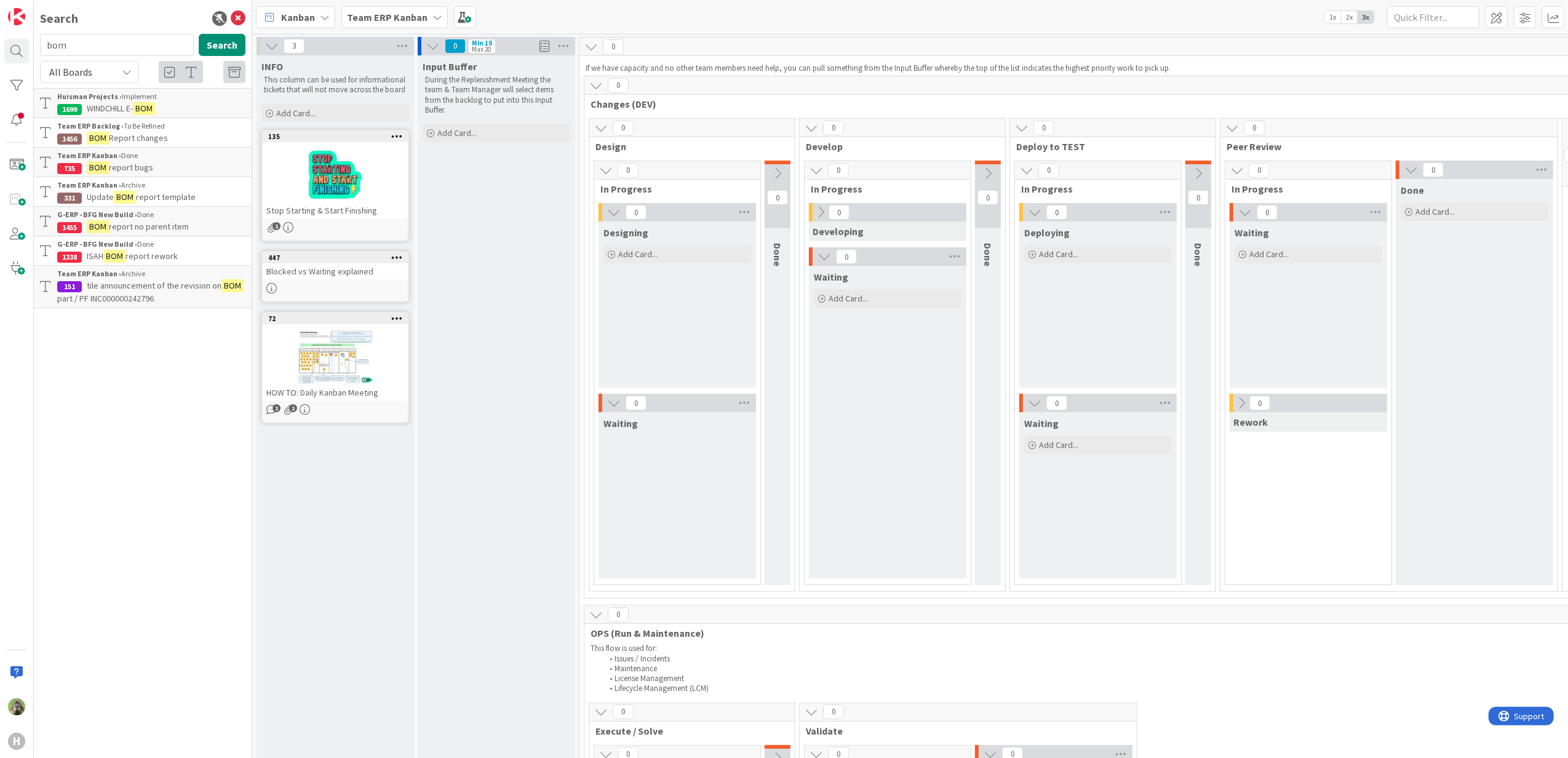
click at [191, 260] on p "ISAH BOM report rework" at bounding box center [151, 256] width 188 height 13
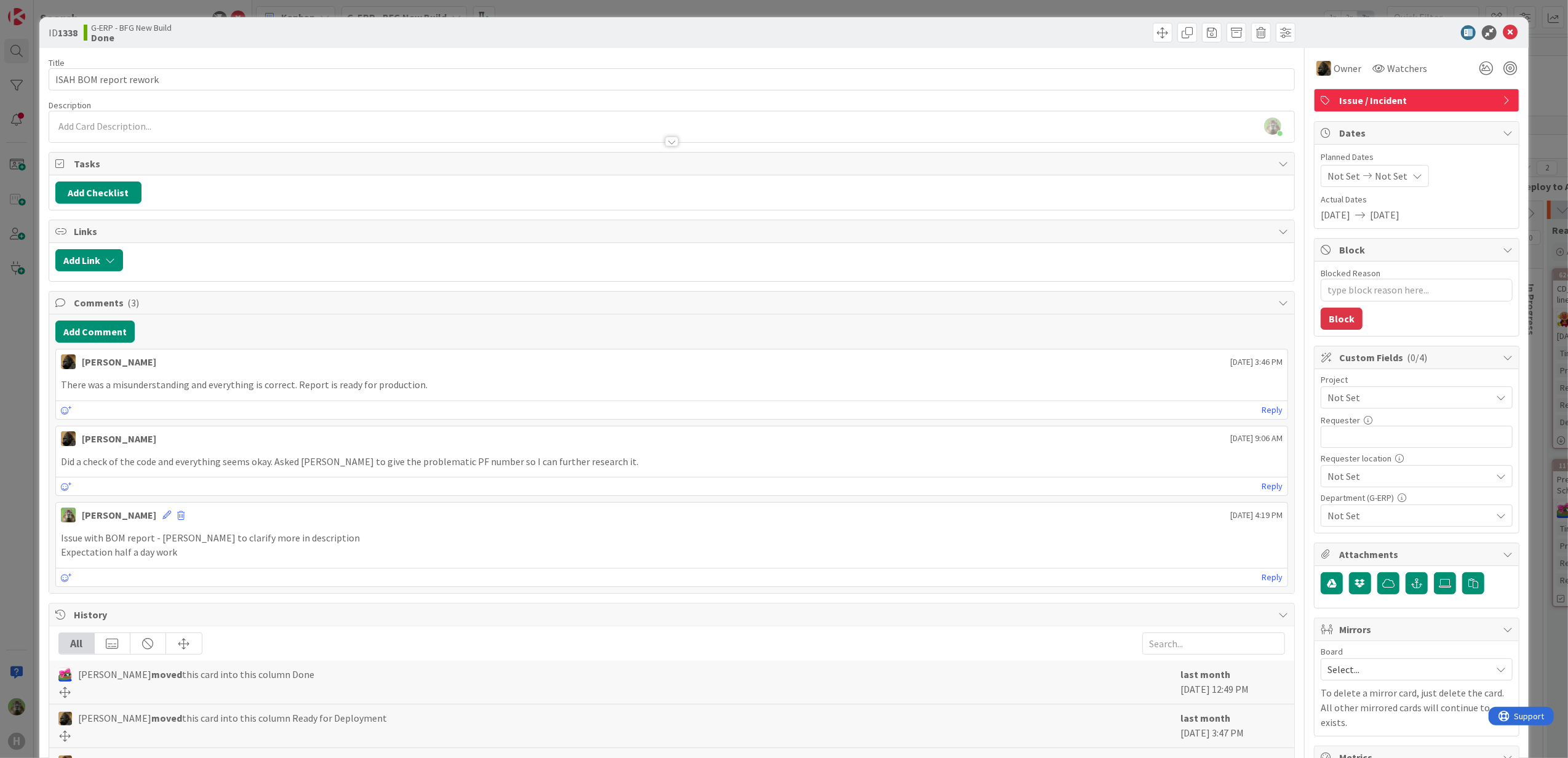
click at [3, 310] on div "ID 1338 G-ERP - BFG New Build Done Title 22 / 128 ISAH BOM report rework Descri…" at bounding box center [784, 379] width 1568 height 758
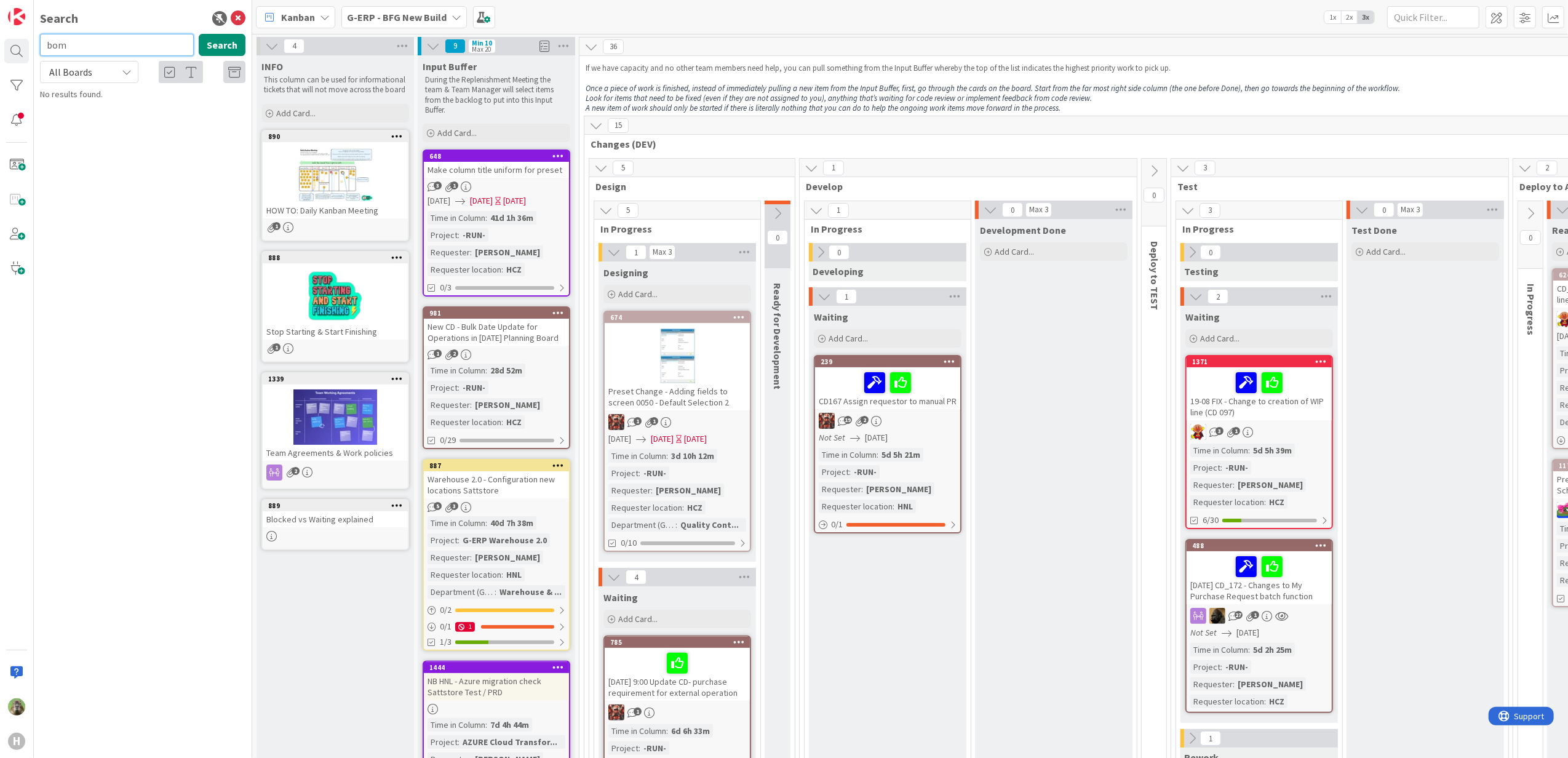
click at [143, 50] on input "bom" at bounding box center [117, 44] width 154 height 22
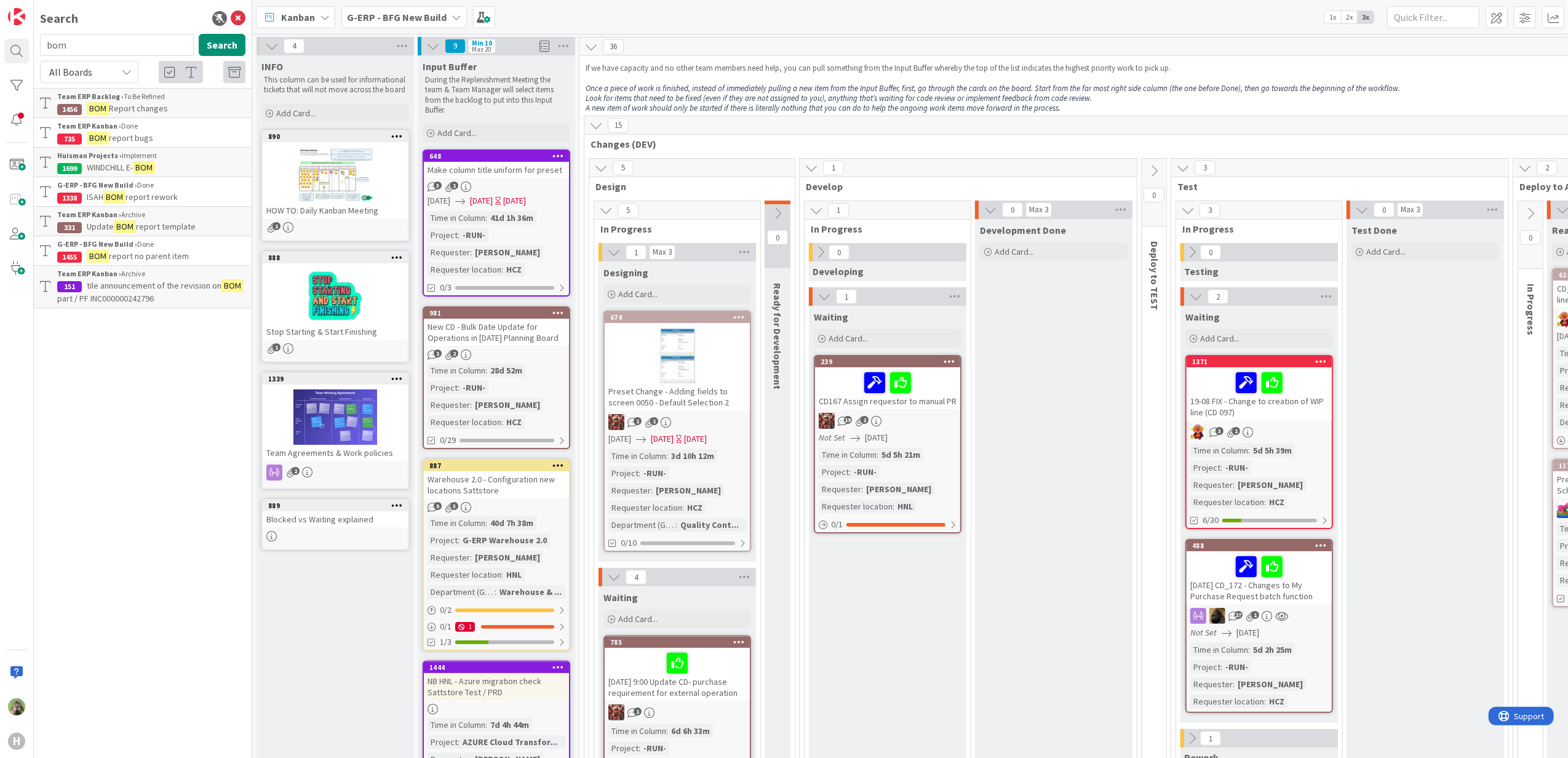
click at [193, 252] on p "BOM report no parent item" at bounding box center [151, 256] width 188 height 13
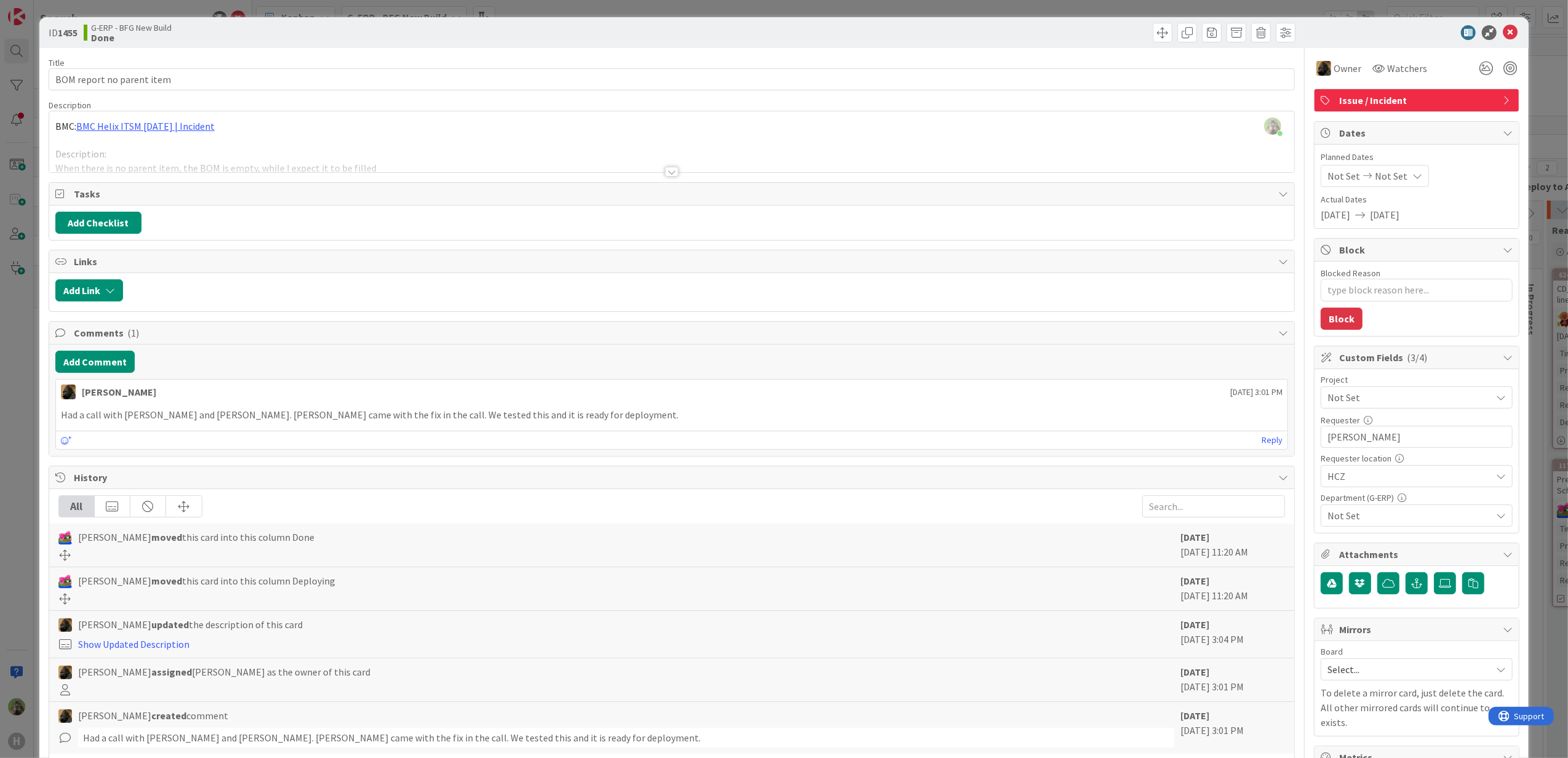
click at [435, 148] on div at bounding box center [671, 157] width 1246 height 32
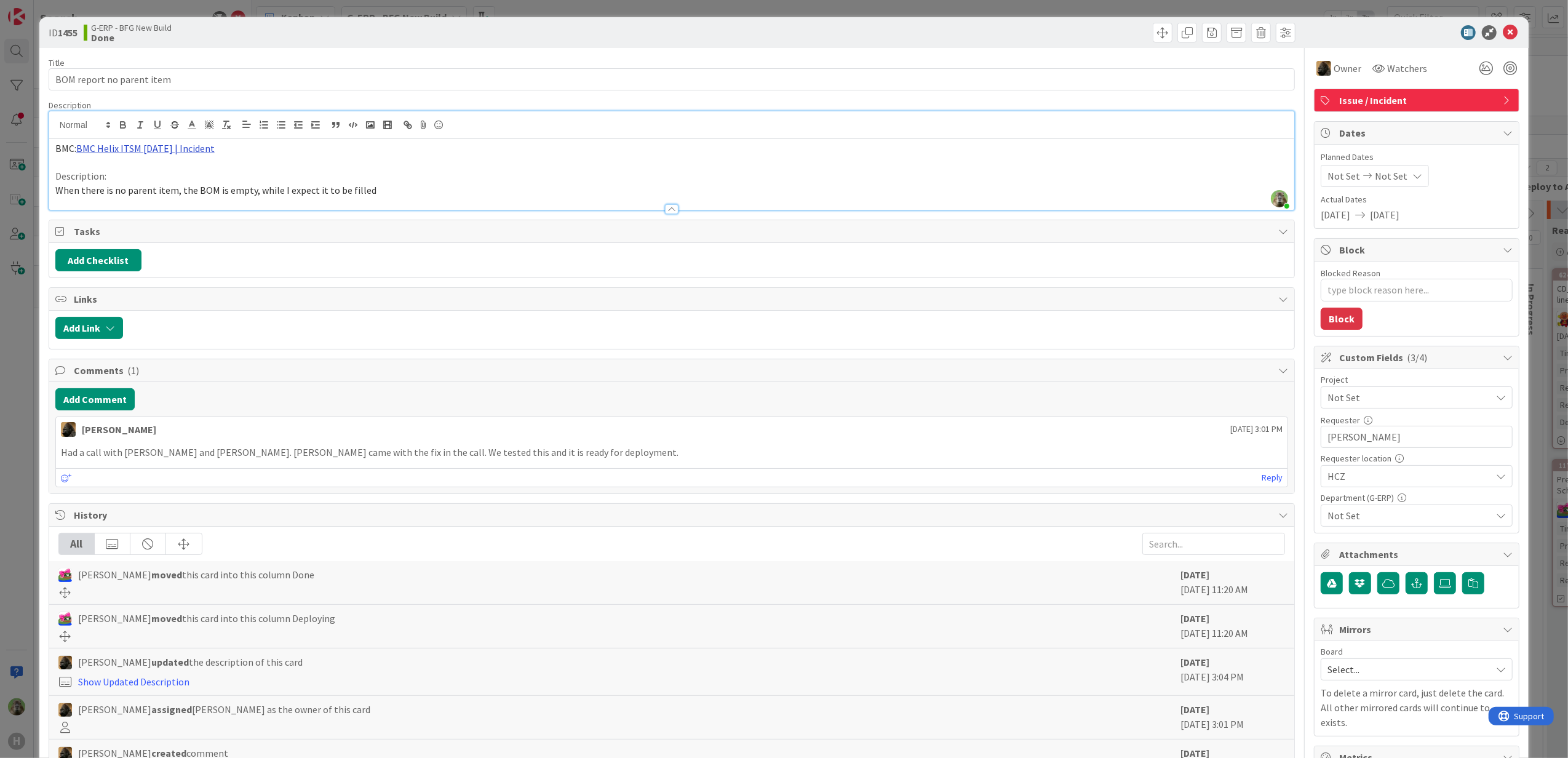
click at [171, 154] on link "BMC Helix ITSM [DATE] | Incident" at bounding box center [145, 149] width 139 height 13
click at [166, 170] on link "[URL][PERSON_NAME][DOMAIN_NAME]" at bounding box center [133, 172] width 123 height 16
click at [28, 69] on div "ID 1455 G-ERP - BFG New Build Done Title 25 / 128 BOM report no parent item Des…" at bounding box center [784, 379] width 1568 height 758
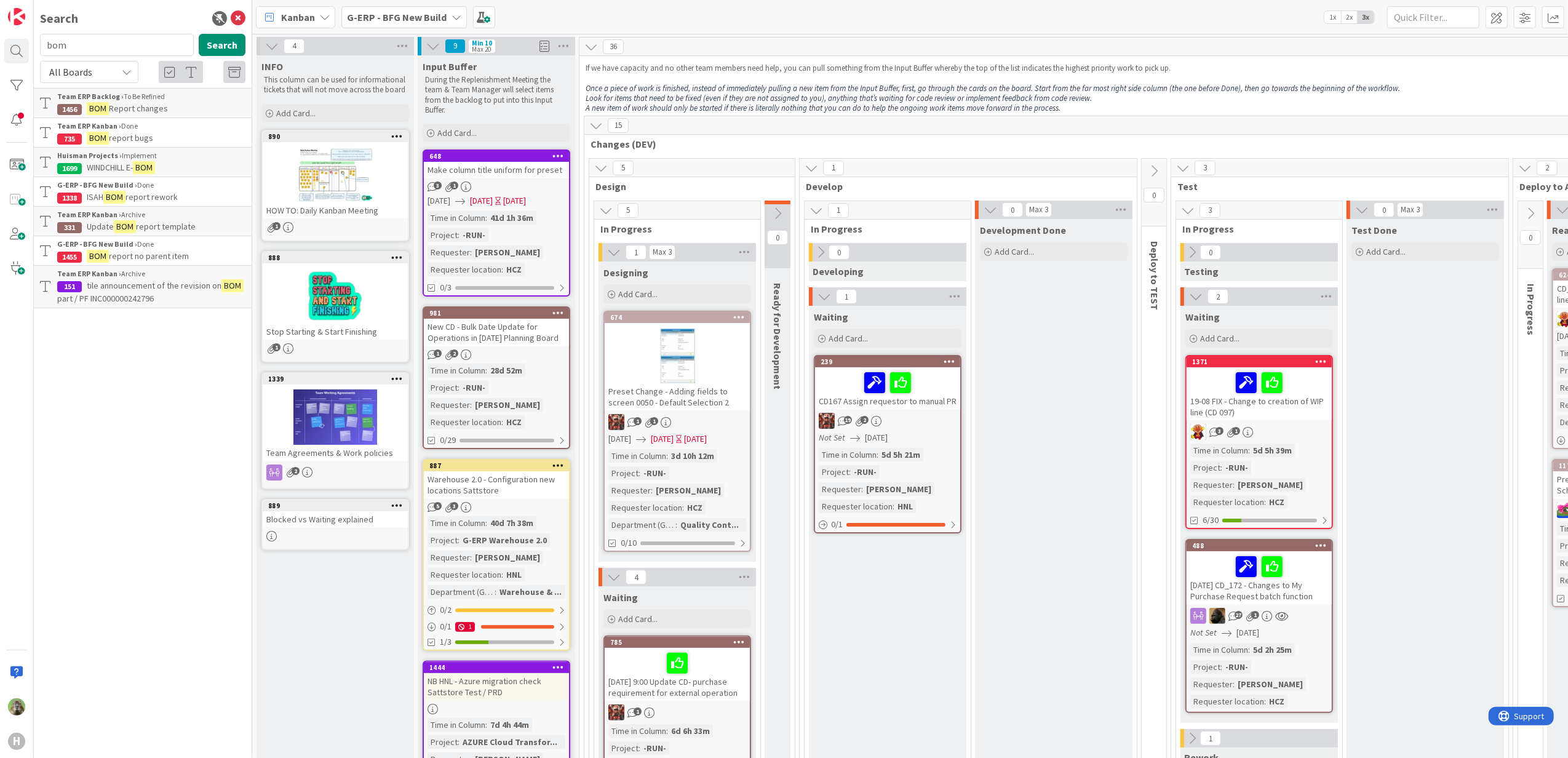
click at [367, 15] on b "G-ERP - BFG New Build" at bounding box center [397, 17] width 100 height 13
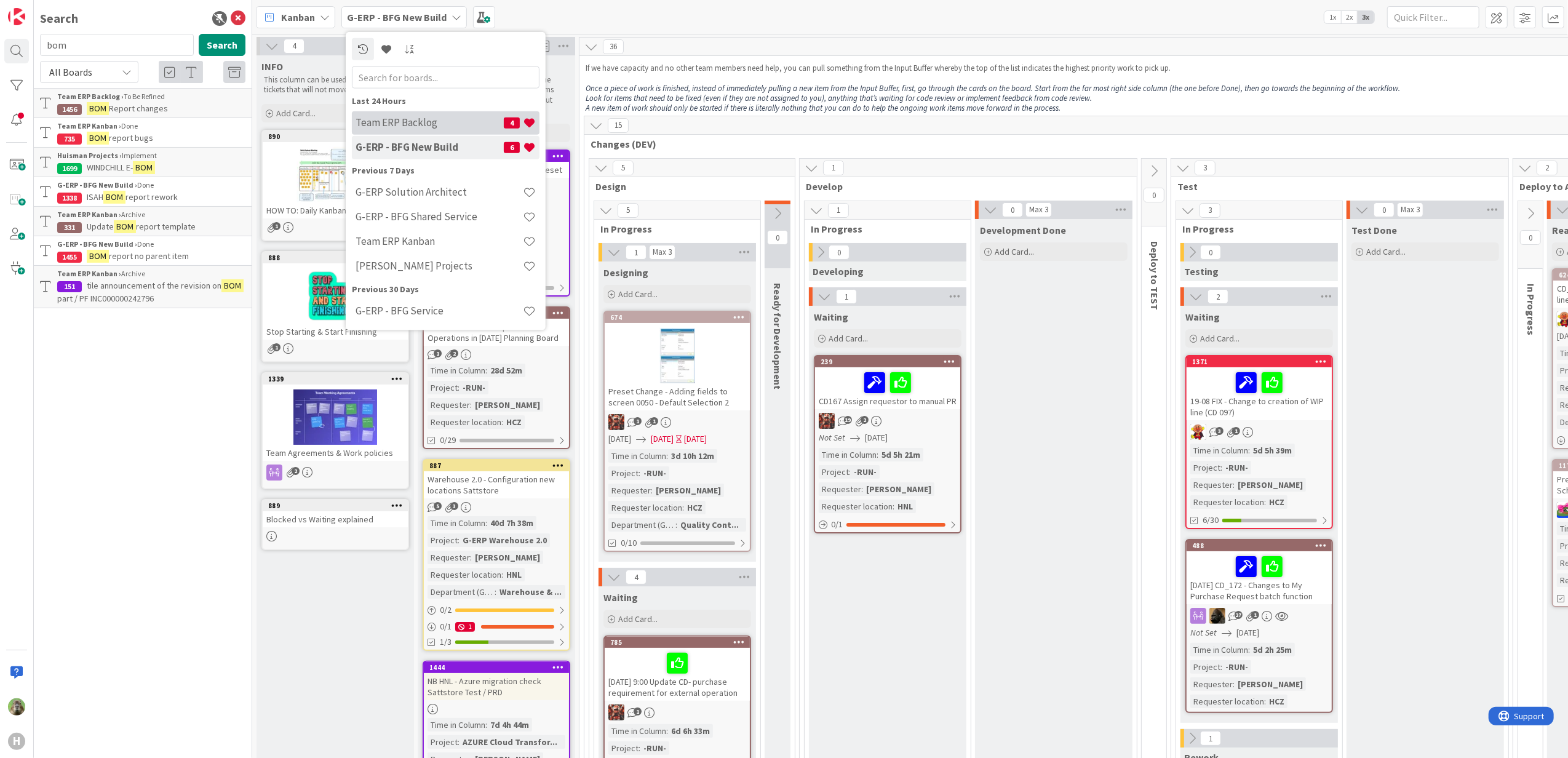
click at [426, 119] on h4 "Team ERP Backlog" at bounding box center [430, 122] width 149 height 13
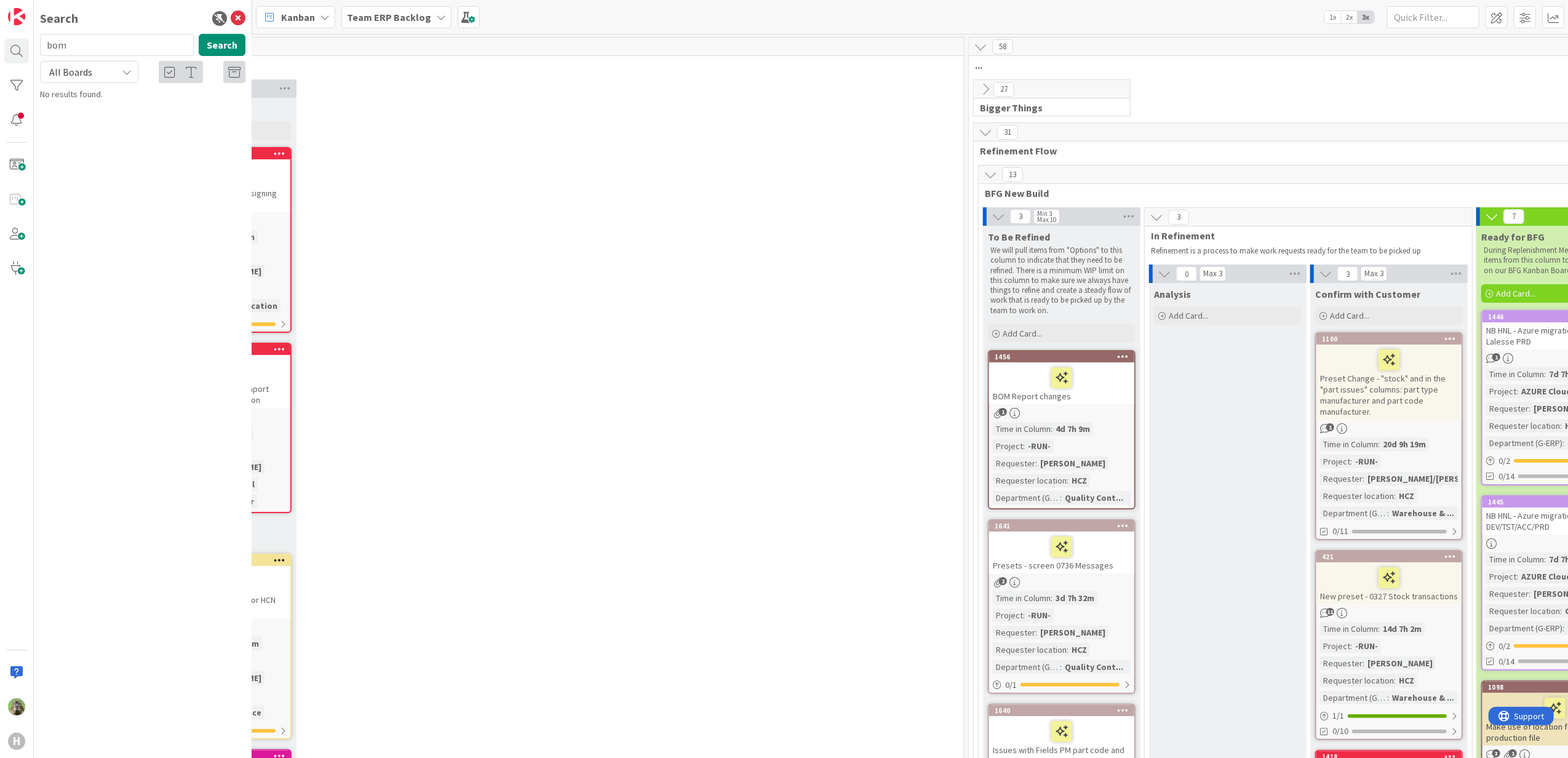
scroll to position [0, 482]
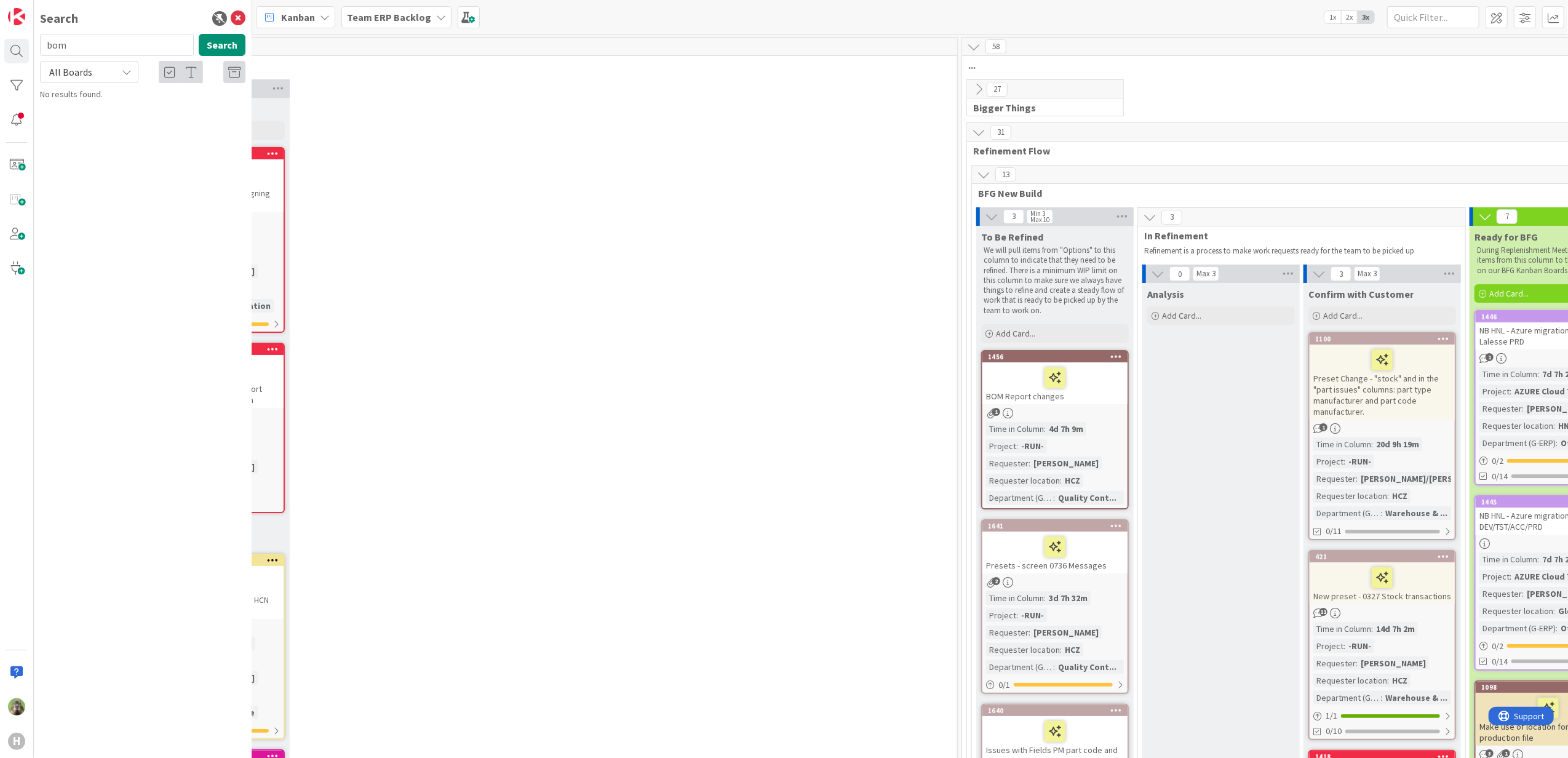
click at [1105, 392] on div "BOM Report changes" at bounding box center [1055, 383] width 145 height 42
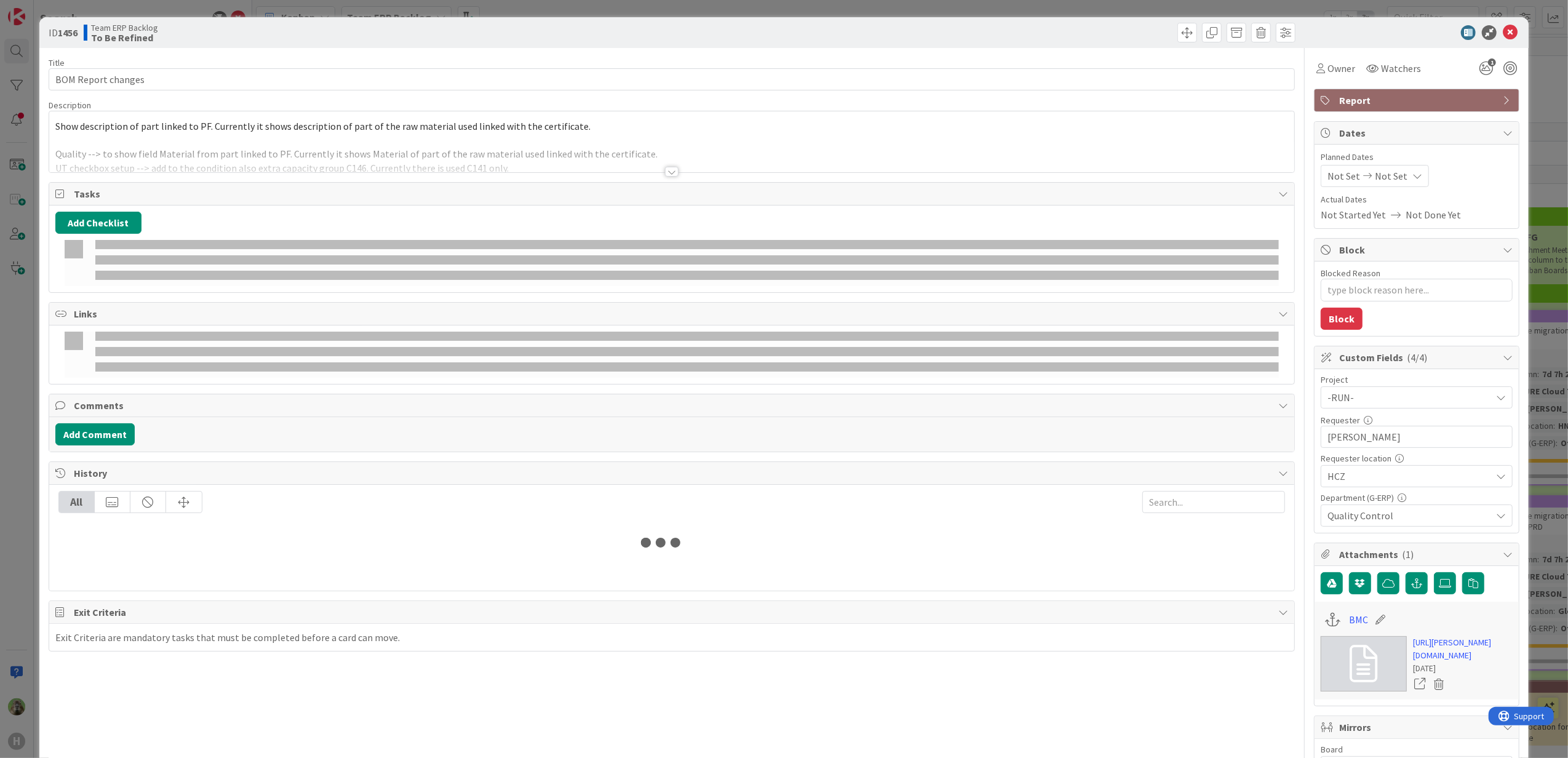
type textarea "x"
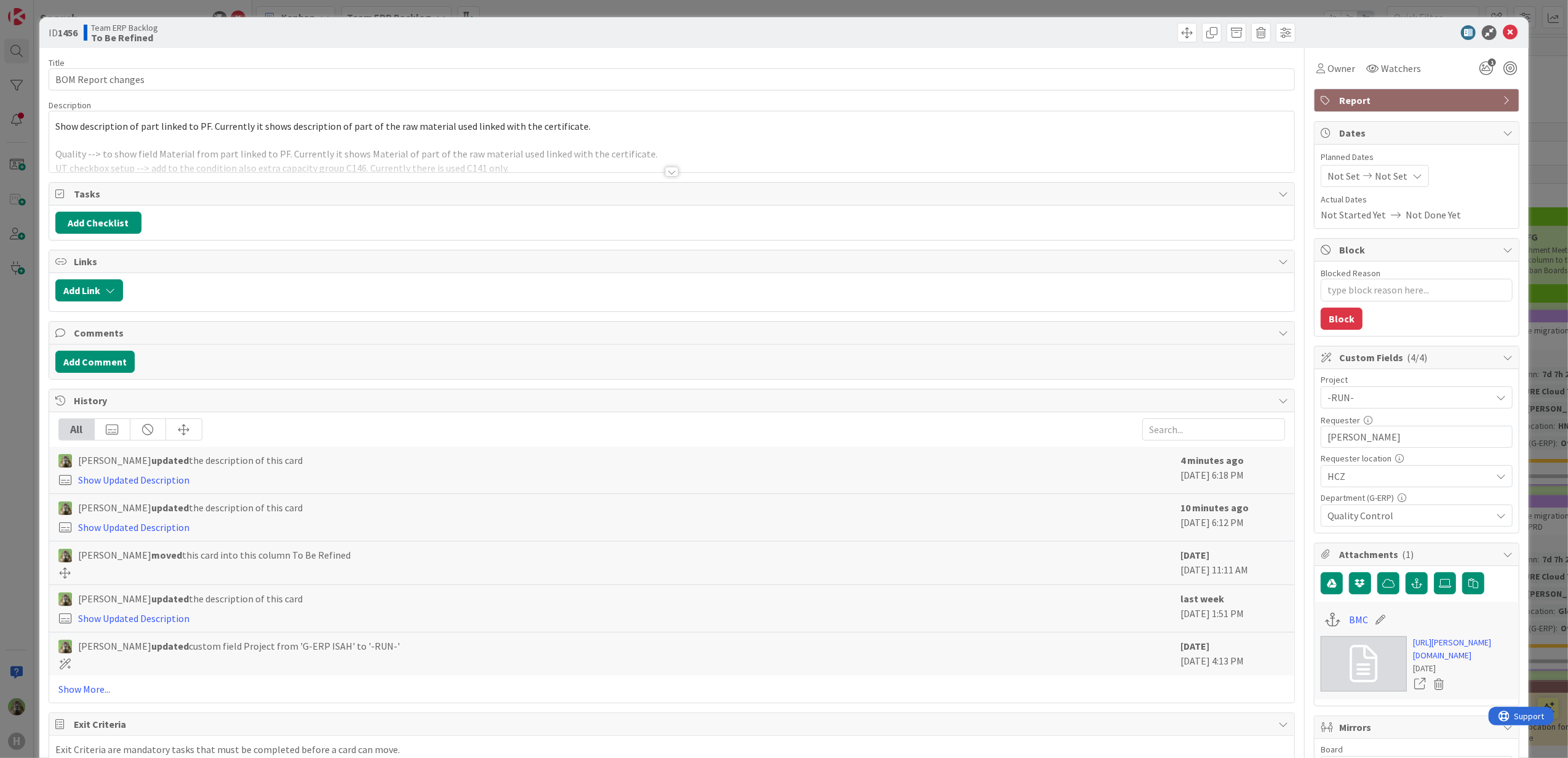
click at [424, 137] on div "Show description of part linked to PF. Currently it shows description of part o…" at bounding box center [671, 141] width 1246 height 61
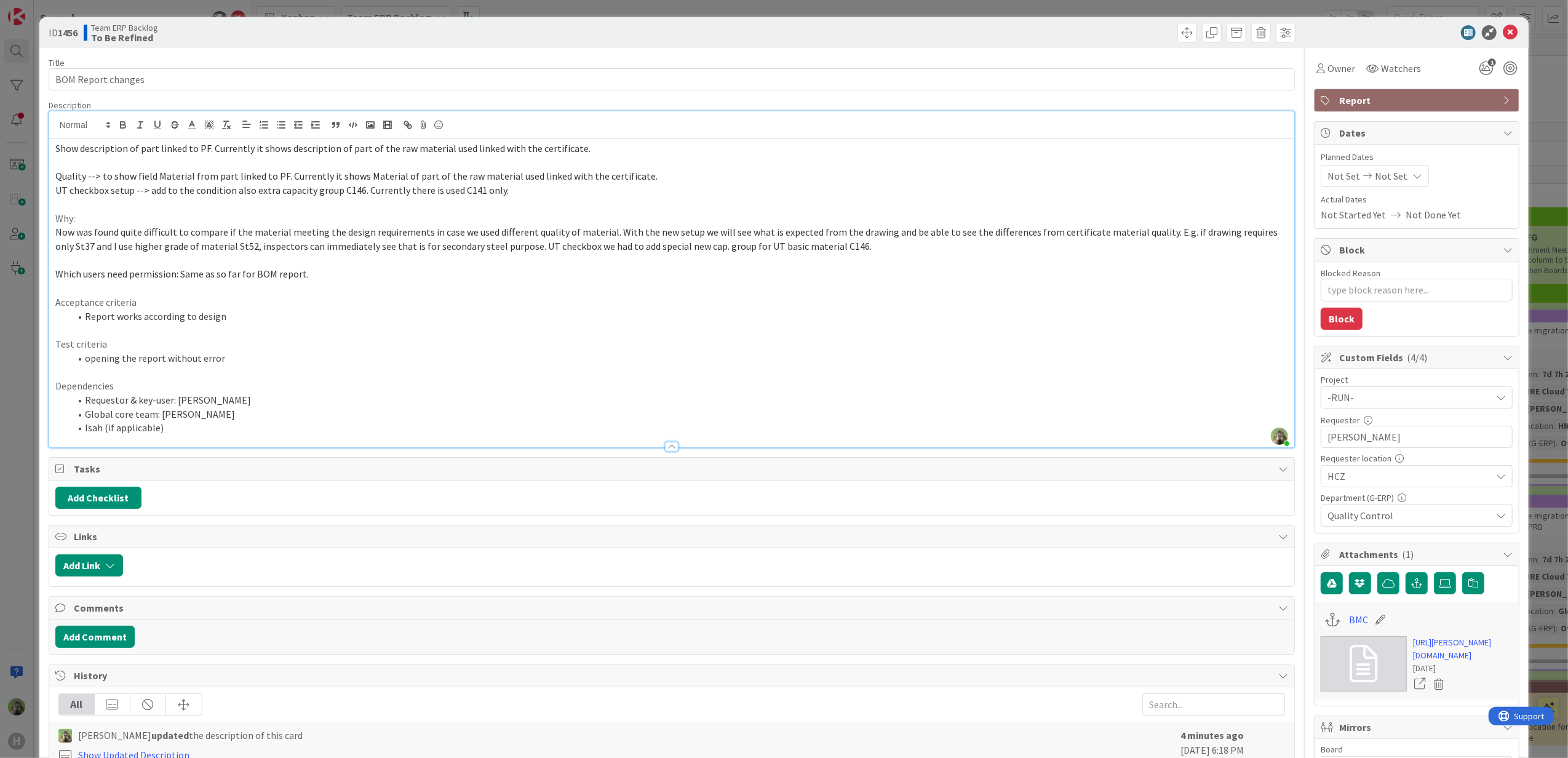
click at [53, 217] on div "Show description of part linked to PF. Currently it shows description of part o…" at bounding box center [671, 293] width 1246 height 308
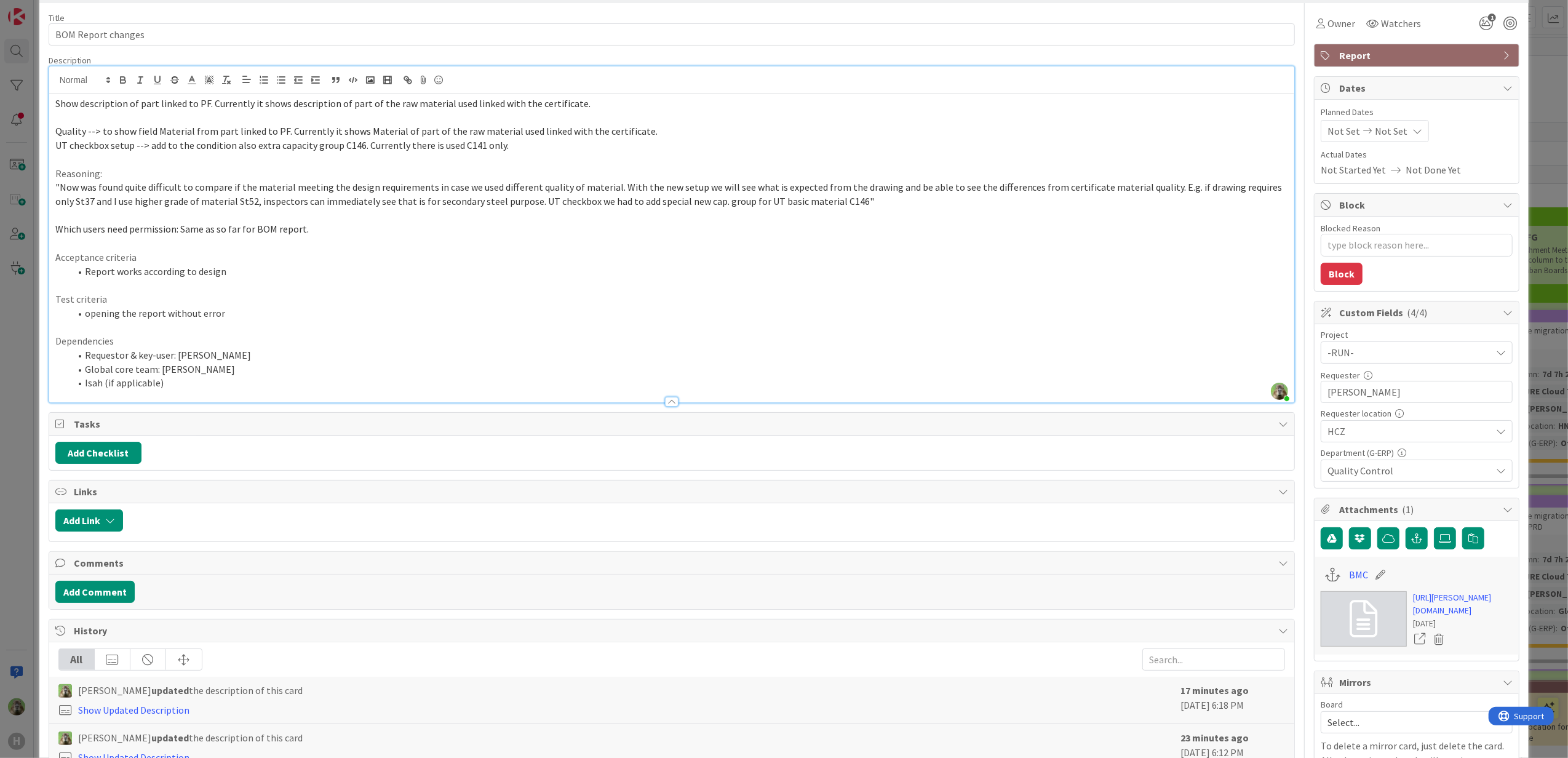
scroll to position [82, 0]
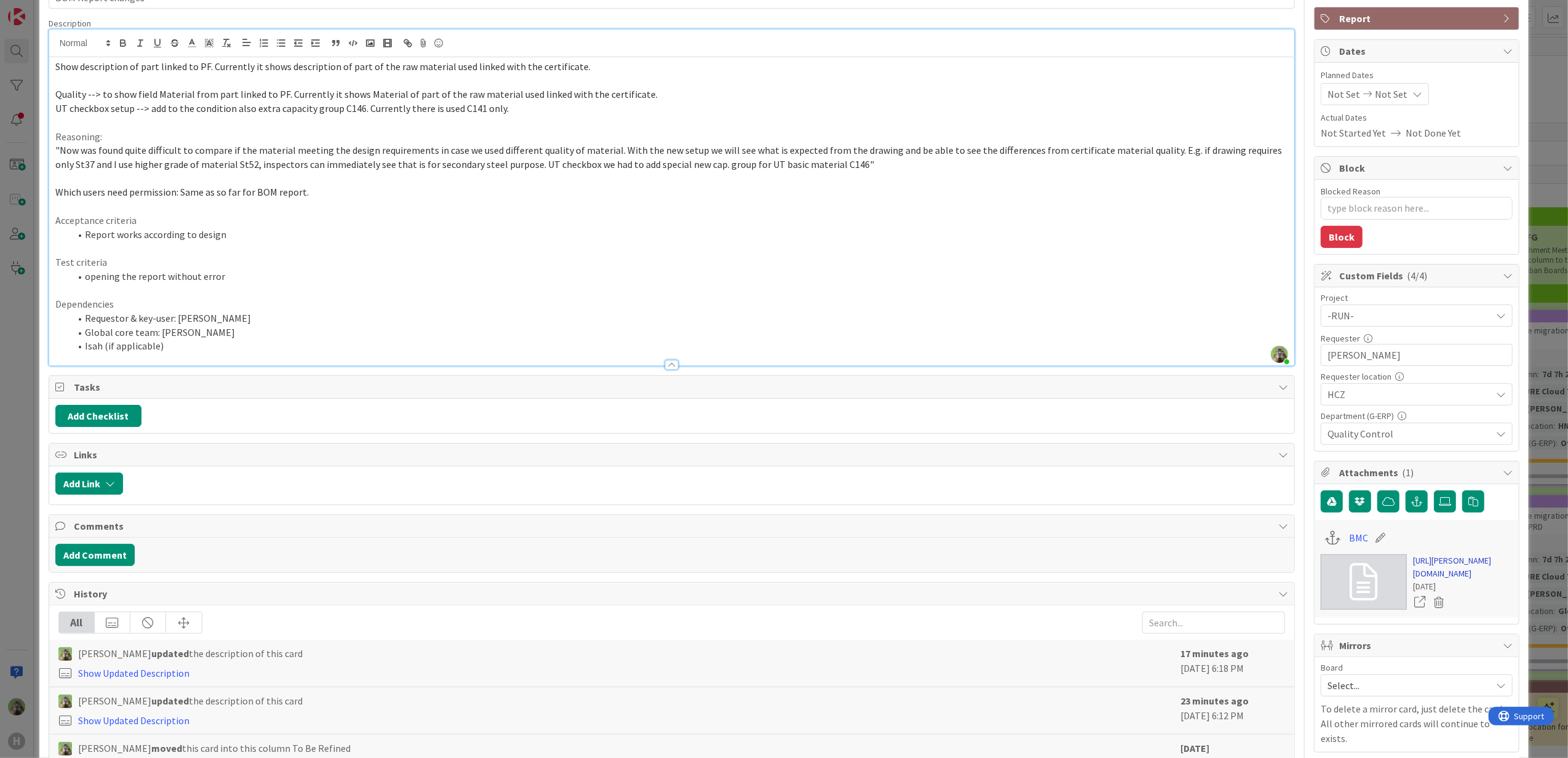
click at [1452, 580] on link "[URL][PERSON_NAME][DOMAIN_NAME]" at bounding box center [1463, 567] width 100 height 26
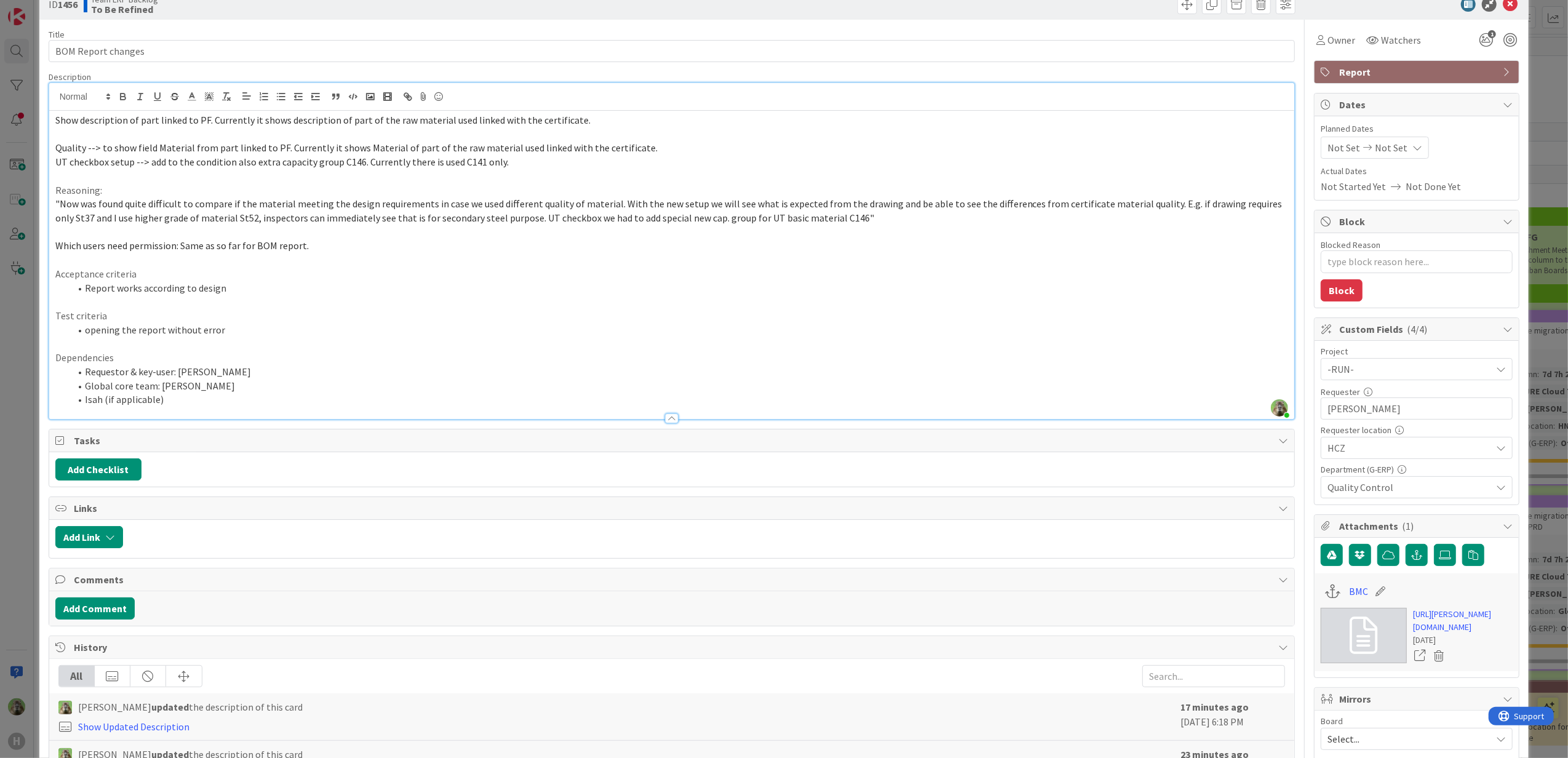
scroll to position [0, 0]
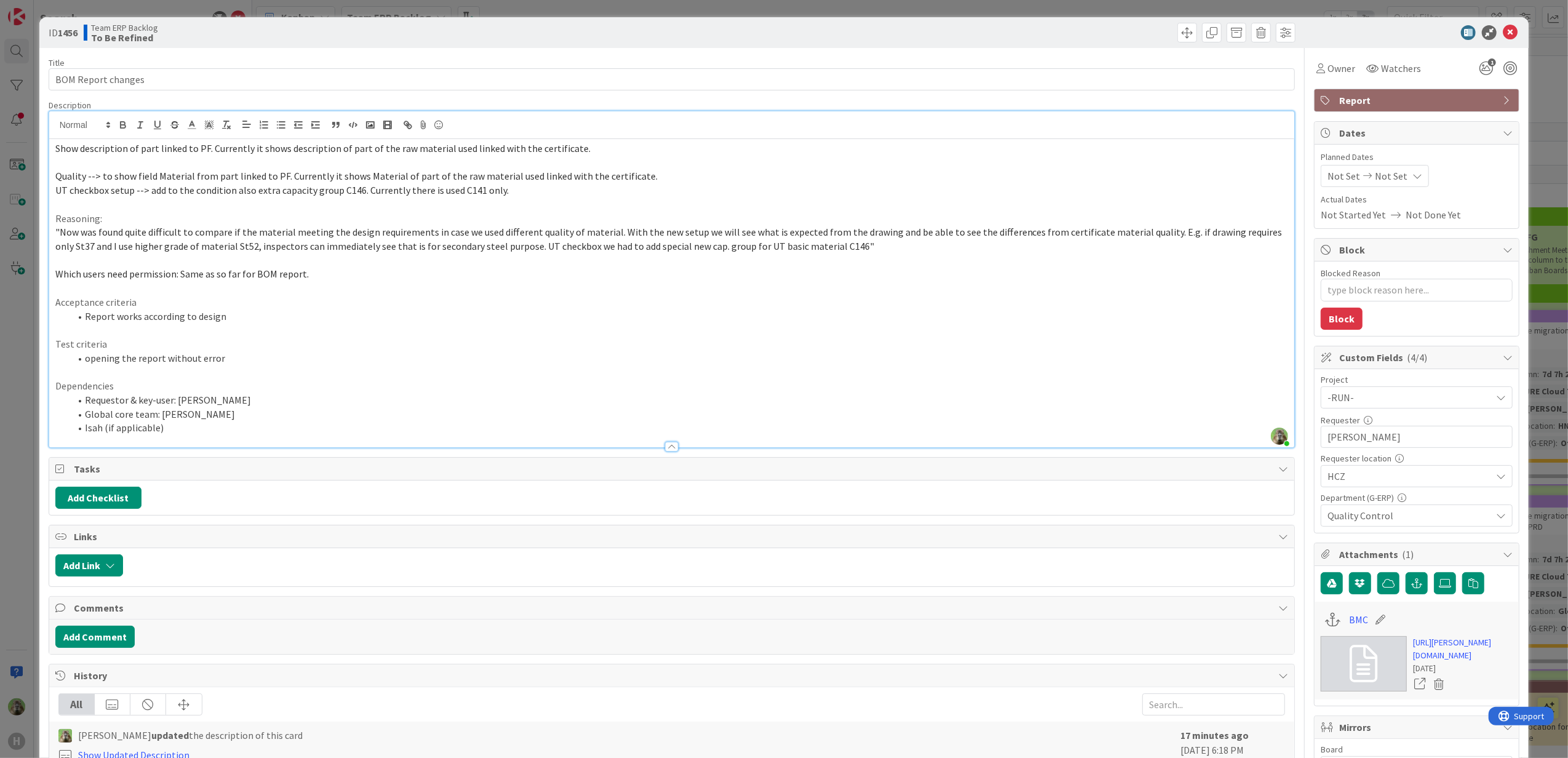
click at [212, 150] on span "Show description of part linked to PF. Currently it shows description of part o…" at bounding box center [322, 149] width 535 height 13
click at [59, 152] on span "Show description of part linked to PF. Currently it shows description of part o…" at bounding box center [322, 149] width 535 height 13
click at [192, 153] on span "Request is to show description of part linked to PF. Currently it shows descrip…" at bounding box center [351, 149] width 592 height 13
click at [719, 158] on p at bounding box center [672, 163] width 1234 height 14
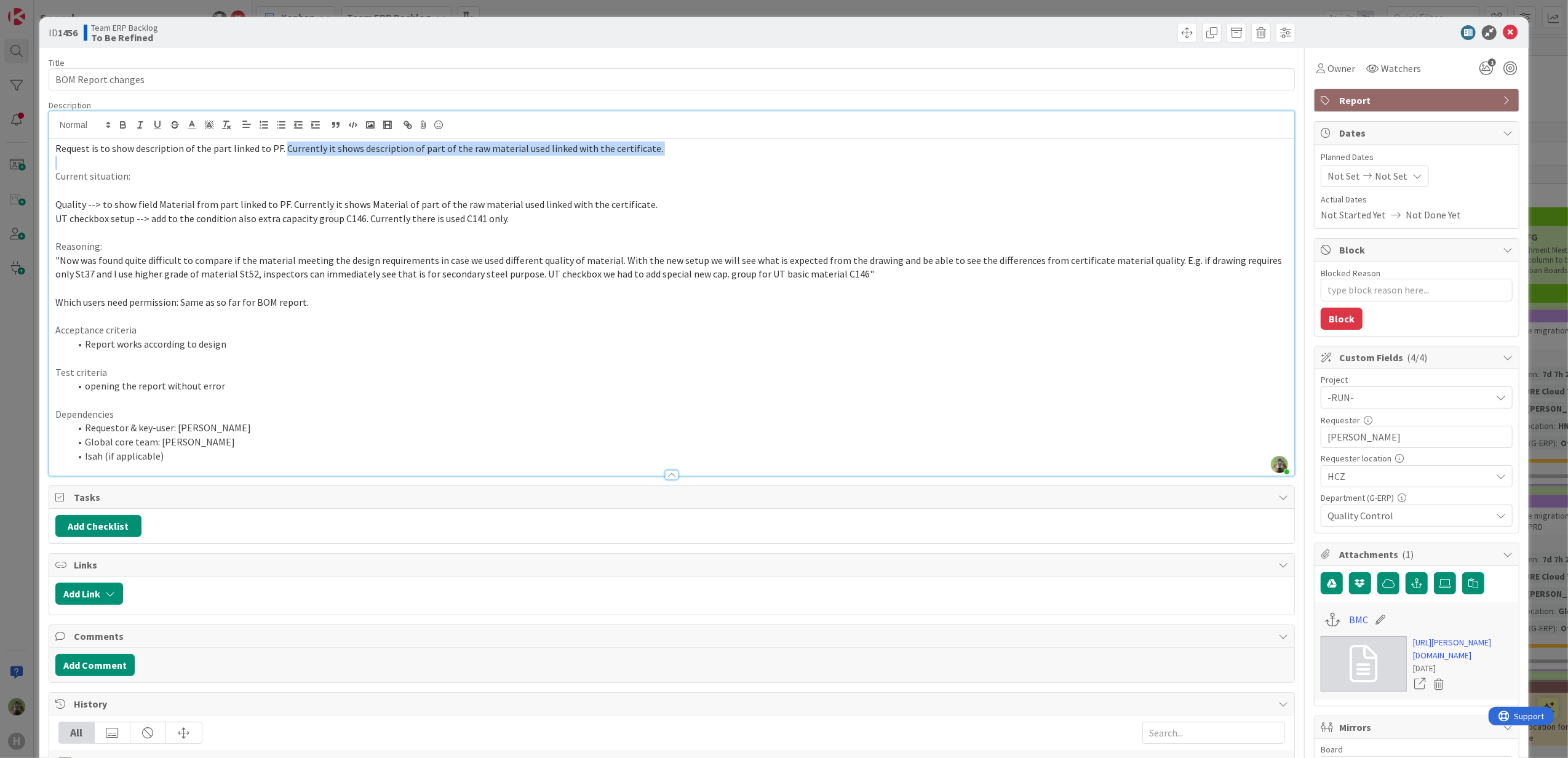
drag, startPoint x: 451, startPoint y: 150, endPoint x: 737, endPoint y: 157, distance: 286.1
click at [737, 157] on div "Request is to show description of the part linked to PF. Currently it shows des…" at bounding box center [671, 307] width 1246 height 337
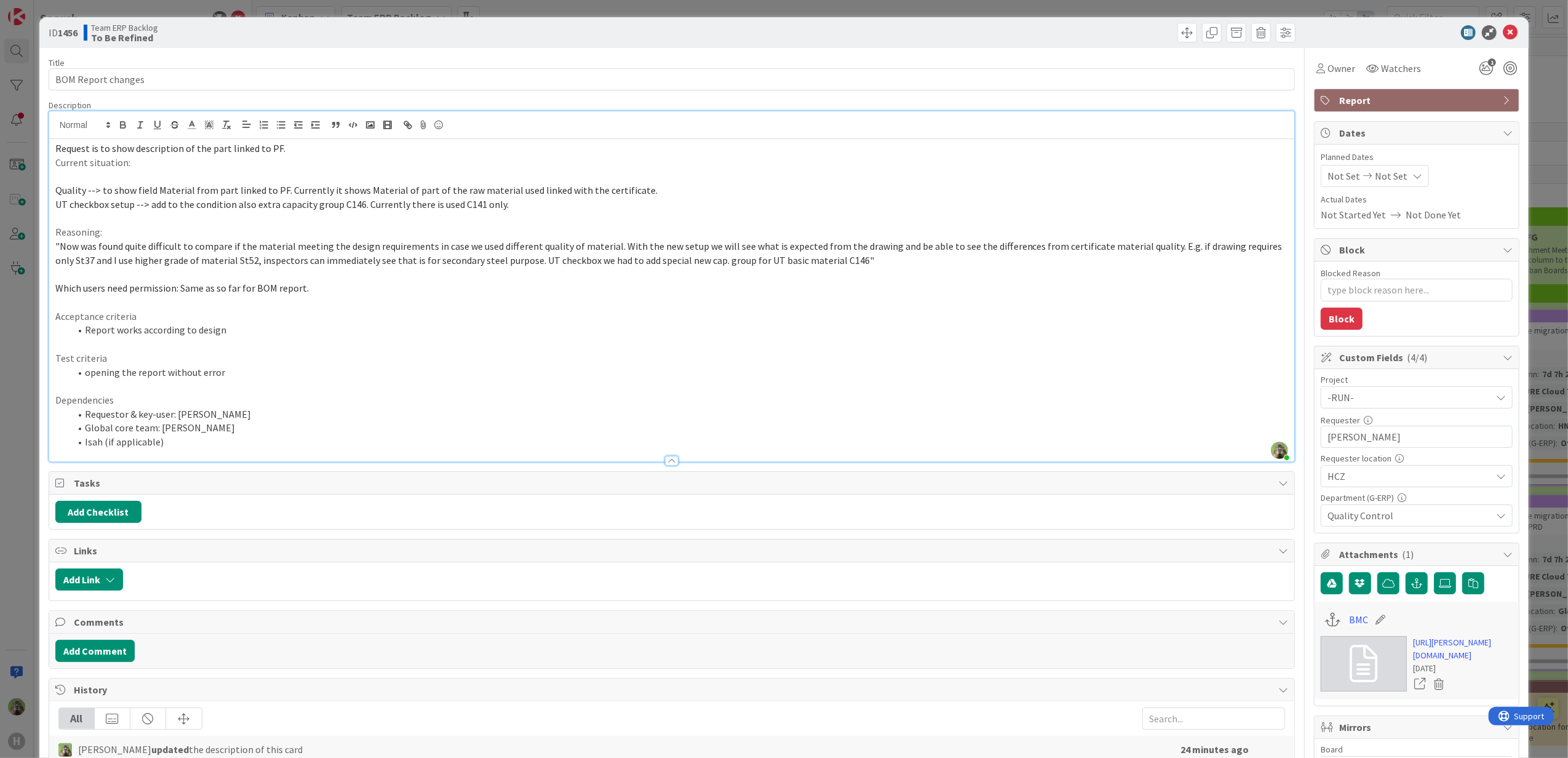
click at [255, 157] on p "Current situation:" at bounding box center [672, 163] width 1234 height 14
click at [354, 160] on p "Current situation:" at bounding box center [672, 163] width 1234 height 14
click at [357, 153] on p "Request is to show description of the part linked to PF." at bounding box center [672, 149] width 1234 height 14
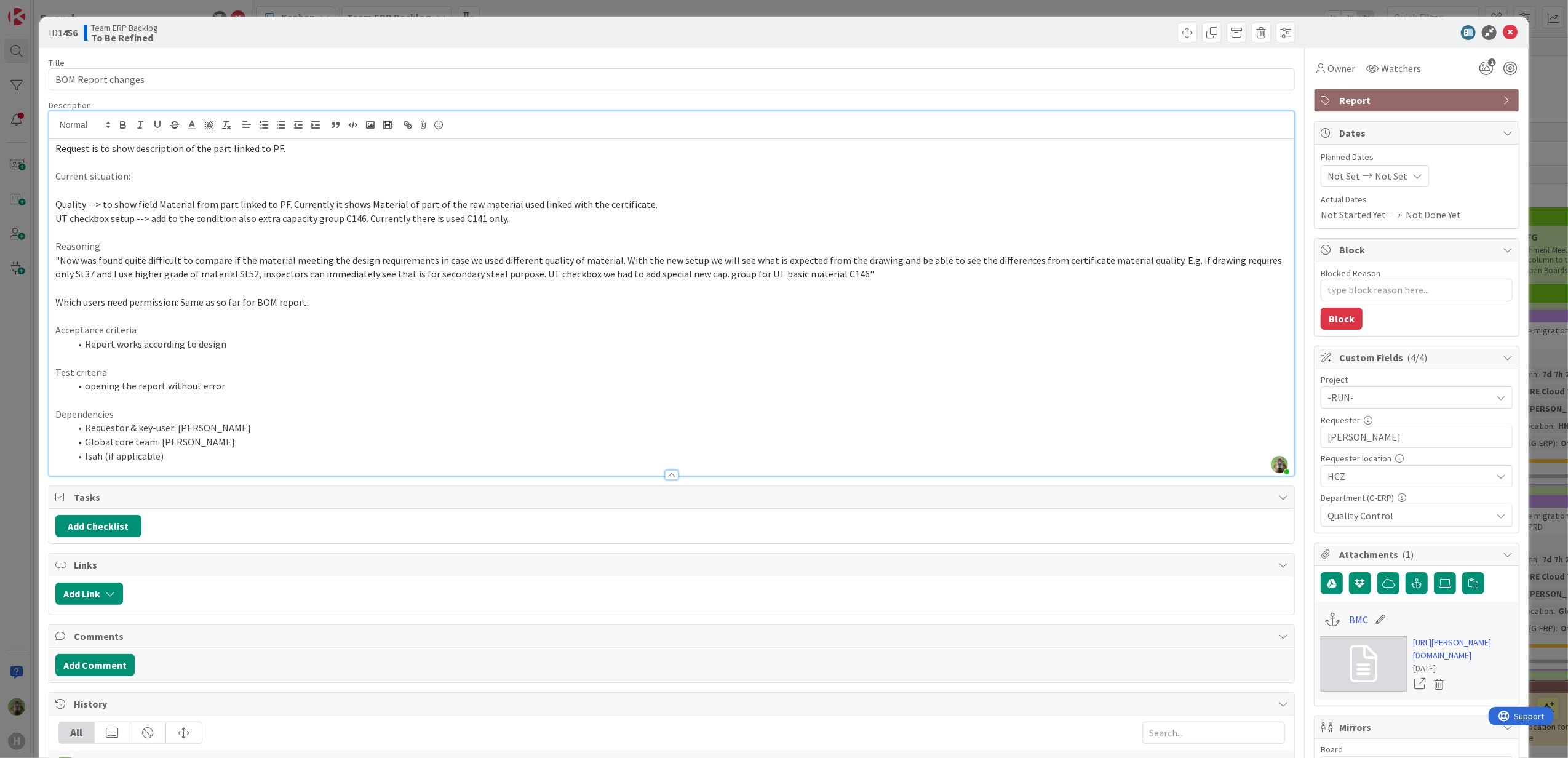
click at [208, 166] on p at bounding box center [672, 163] width 1234 height 14
click at [200, 179] on p "Current situation:" at bounding box center [672, 177] width 1234 height 14
click at [157, 178] on span "Currently it shows description of part of the raw material used linked with the…" at bounding box center [318, 176] width 376 height 13
drag, startPoint x: 157, startPoint y: 178, endPoint x: 251, endPoint y: 173, distance: 94.1
click at [159, 178] on span "Currently it shows description of part of the raw material used linked with the…" at bounding box center [318, 176] width 376 height 13
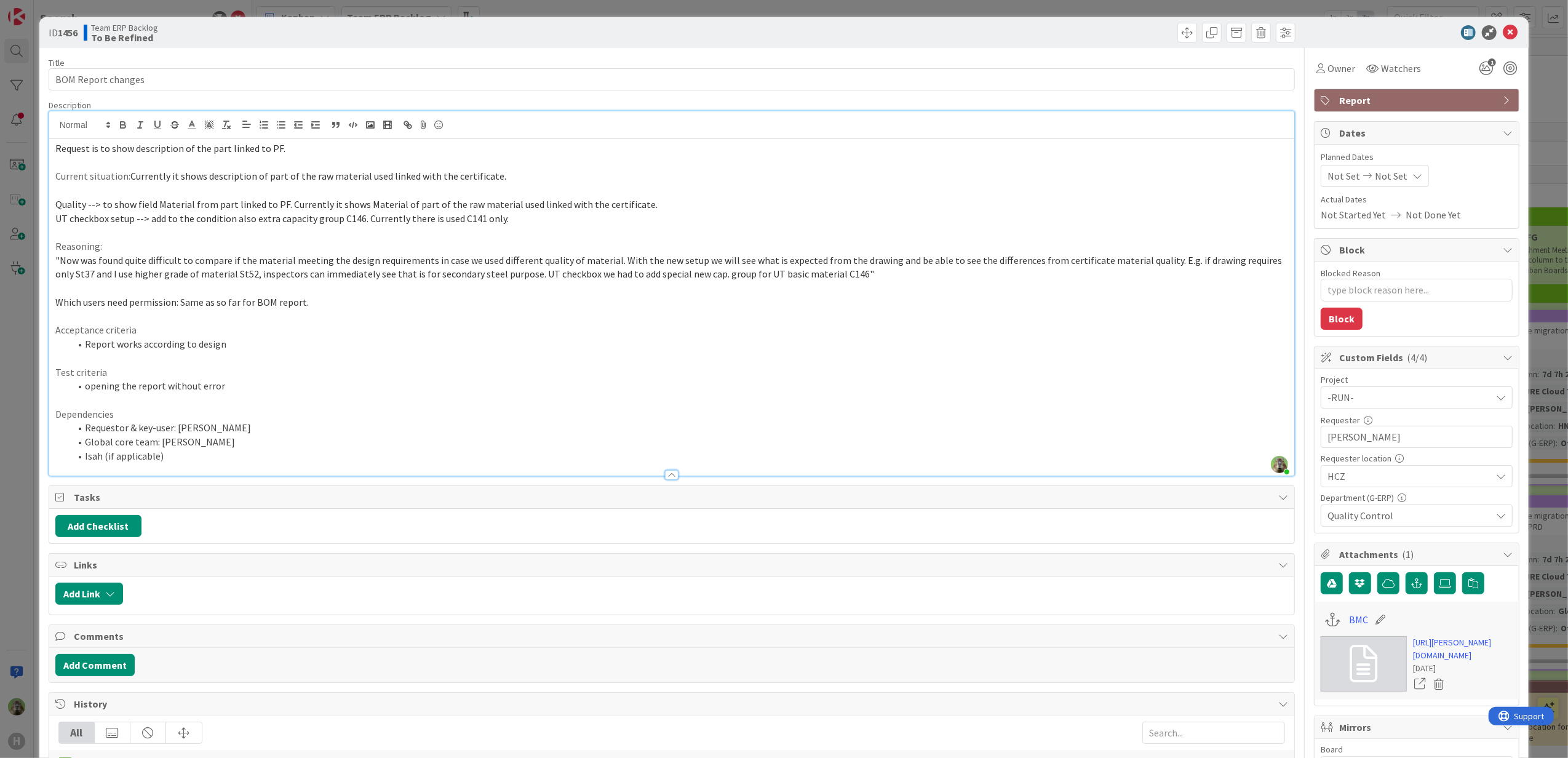
click at [94, 208] on span "Quality --> to show field Material from part linked to PF. Currently it shows M…" at bounding box center [356, 205] width 602 height 13
click at [60, 262] on span ""Now was found quite difficult to compare if the material meeting the design re…" at bounding box center [669, 267] width 1229 height 26
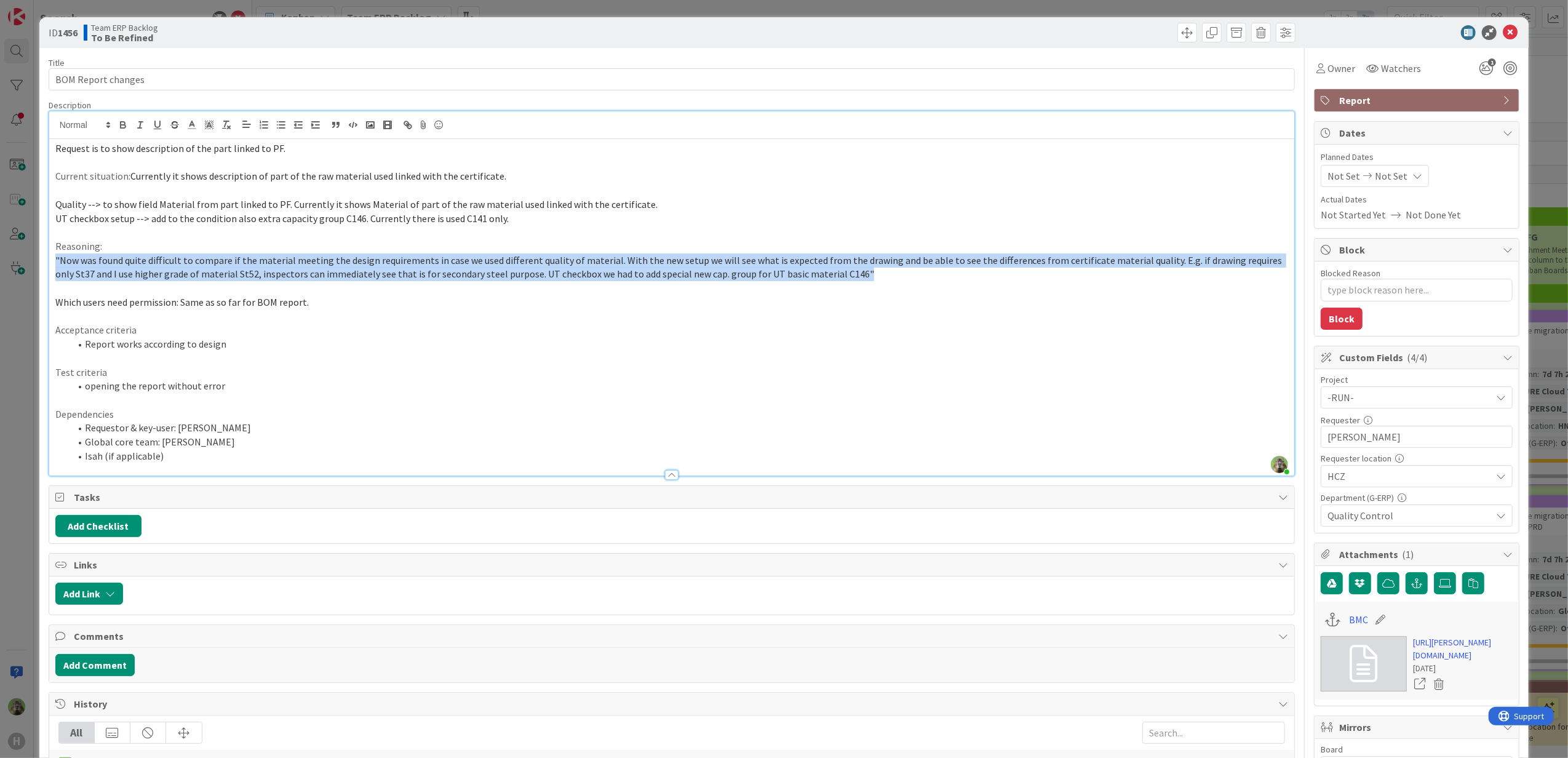
drag, startPoint x: 842, startPoint y: 272, endPoint x: 3, endPoint y: 259, distance: 839.1
click at [3, 259] on div "ID 1456 Team ERP Backlog To Be Refined Title 18 / 128 BOM Report changes Descri…" at bounding box center [784, 379] width 1568 height 758
copy span ""Now was found quite difficult to compare if the material meeting the design re…"
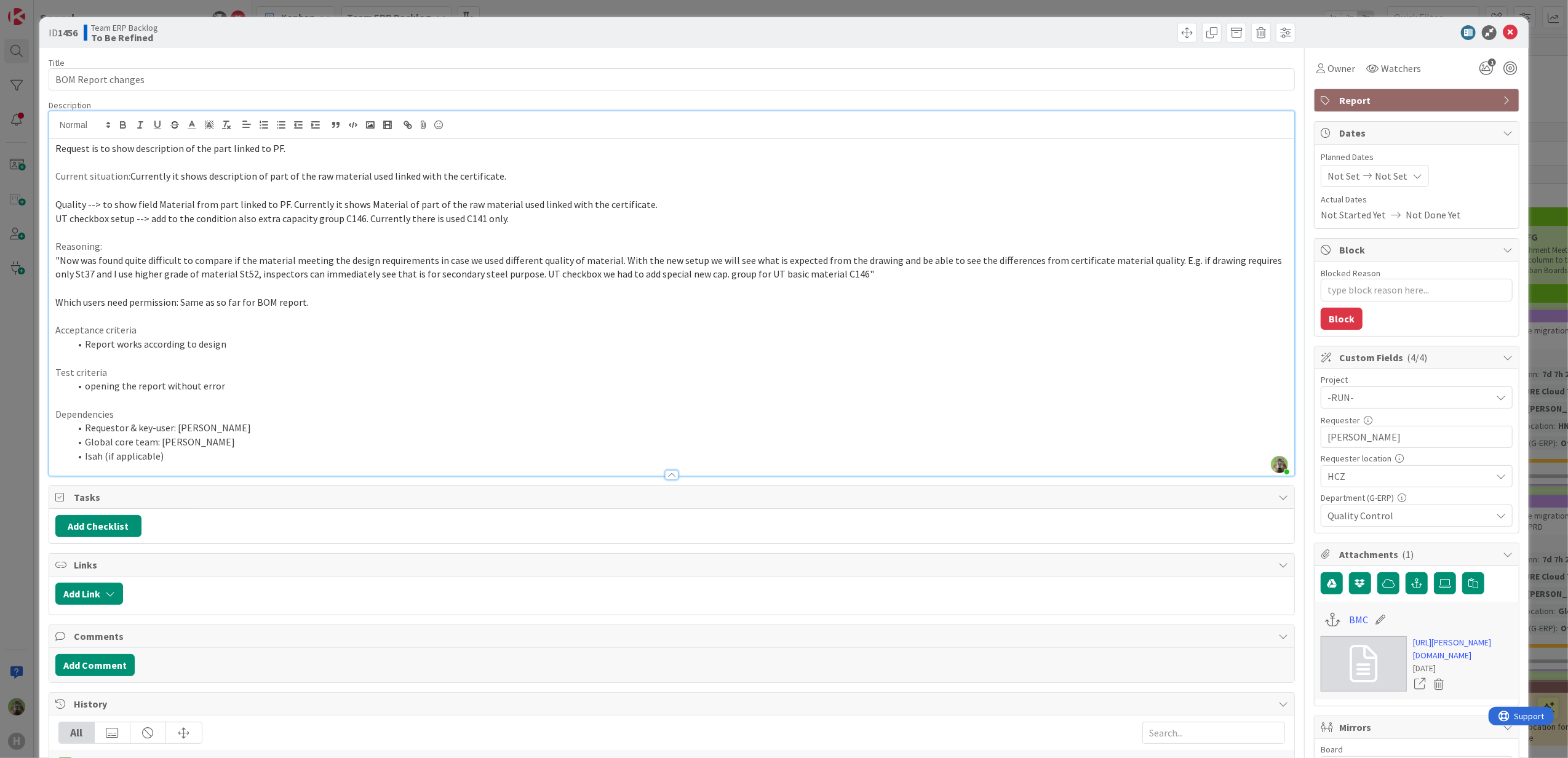
click at [1115, 333] on p "Acceptance criteria" at bounding box center [672, 331] width 1234 height 14
drag, startPoint x: 404, startPoint y: 302, endPoint x: 59, endPoint y: 296, distance: 345.1
click at [59, 296] on p "Which users need permission: Same as so far for BOM report." at bounding box center [672, 302] width 1234 height 14
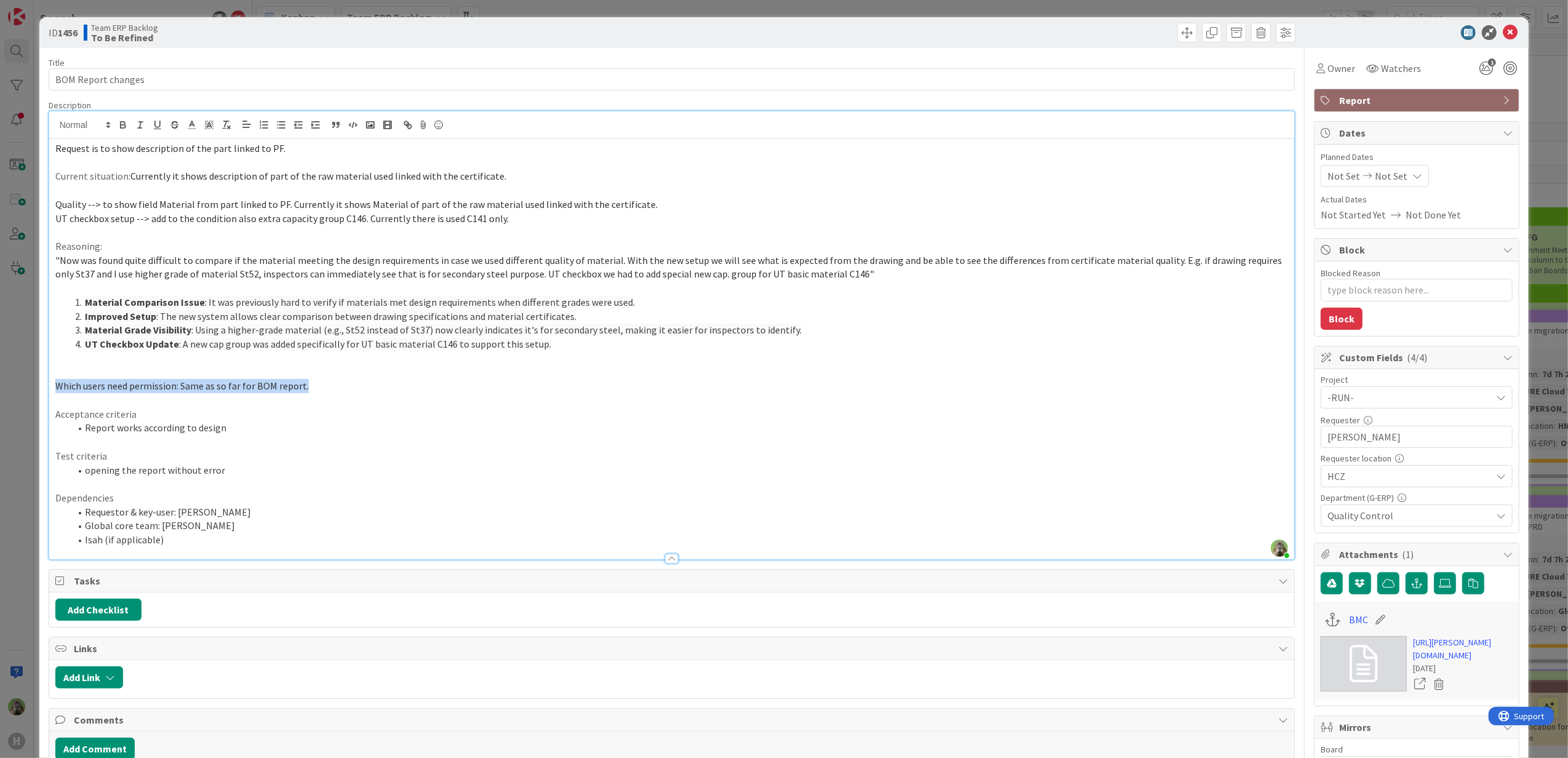
drag, startPoint x: 315, startPoint y: 384, endPoint x: 48, endPoint y: 388, distance: 267.0
click at [49, 388] on div "Request is to show description of the part linked to PF. Current situation: Cur…" at bounding box center [671, 349] width 1246 height 420
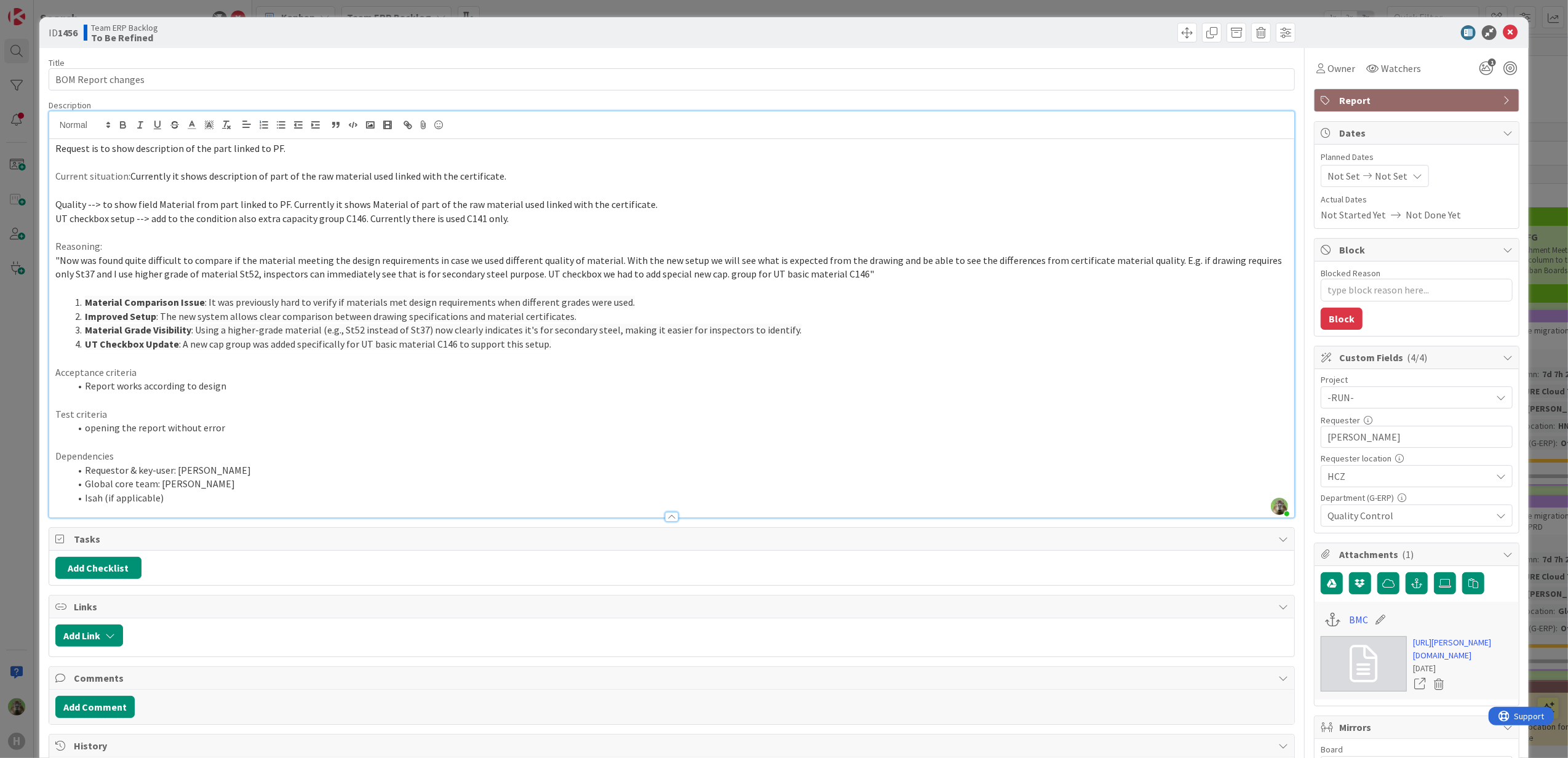
click at [164, 252] on p "Reasoning:" at bounding box center [672, 246] width 1234 height 14
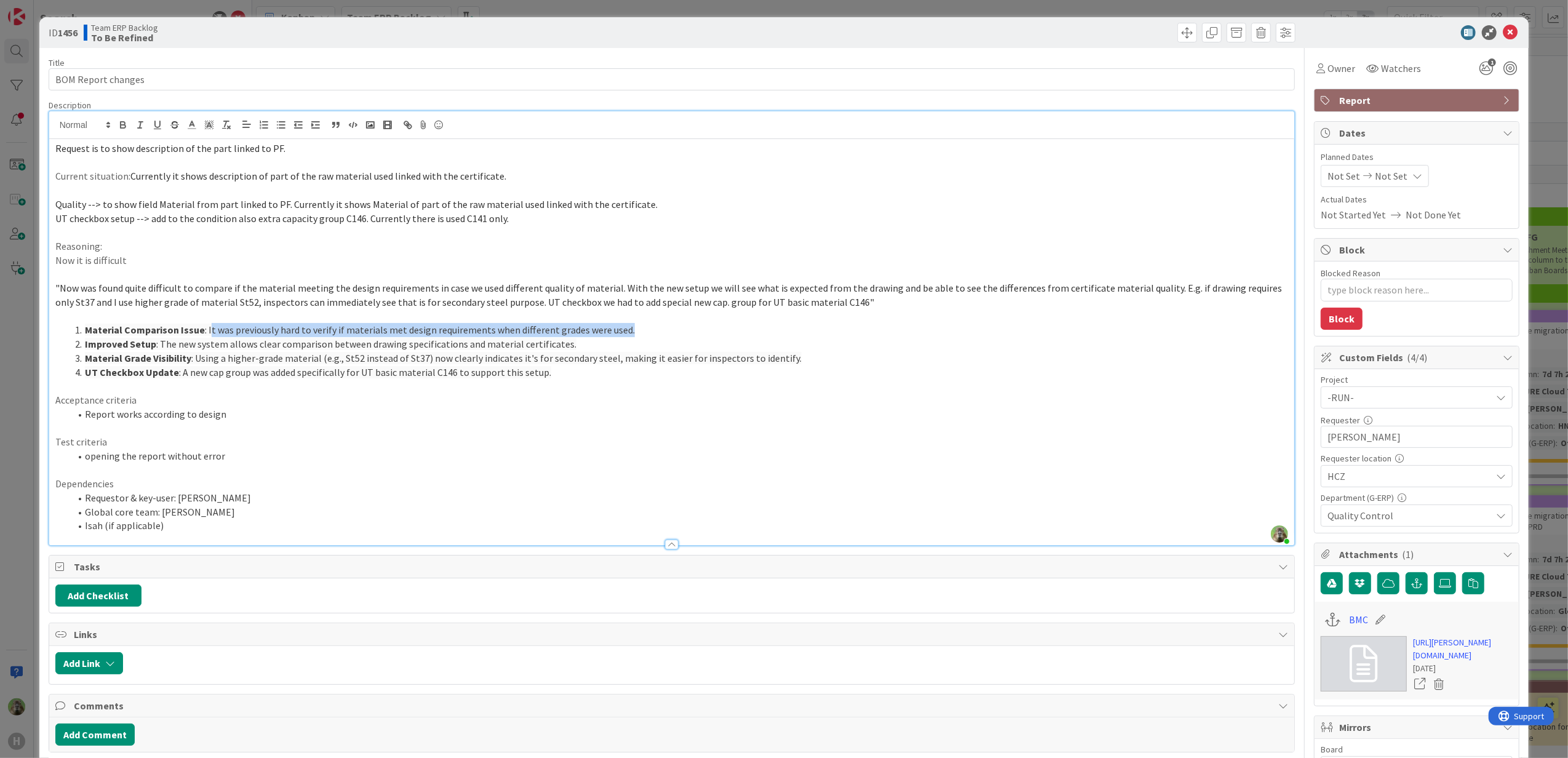
drag, startPoint x: 669, startPoint y: 326, endPoint x: 204, endPoint y: 325, distance: 465.0
click at [205, 325] on li "Material Comparison Issue : It was previously hard to verify if materials met d…" at bounding box center [678, 331] width 1218 height 14
copy span "t was previously hard to verify if materials met design requirements when diffe…"
click at [178, 256] on p "Now it is difficult" at bounding box center [672, 261] width 1234 height 14
click at [109, 262] on p "Now it is difficult" at bounding box center [672, 261] width 1234 height 14
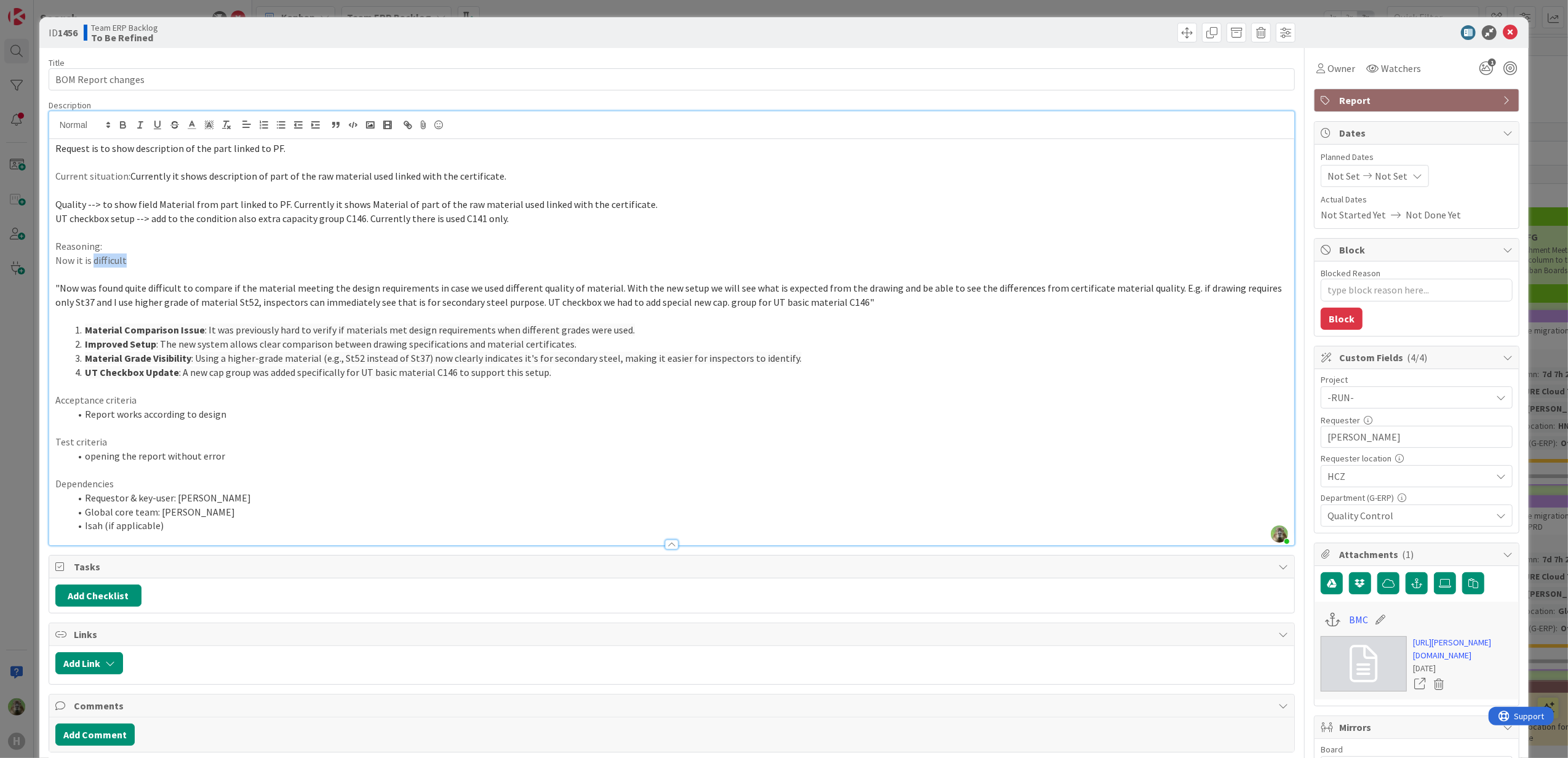
click at [109, 262] on p "Now it is difficult" at bounding box center [672, 261] width 1234 height 14
click at [114, 261] on span "t was previously hard to verify if materials met design requirements when diffe…" at bounding box center [303, 261] width 423 height 13
drag, startPoint x: 114, startPoint y: 261, endPoint x: 130, endPoint y: 256, distance: 16.8
click at [123, 258] on span "t was previously hard to verify if materials met design requirements when diffe…" at bounding box center [303, 261] width 423 height 13
drag, startPoint x: 414, startPoint y: 258, endPoint x: 345, endPoint y: 258, distance: 69.0
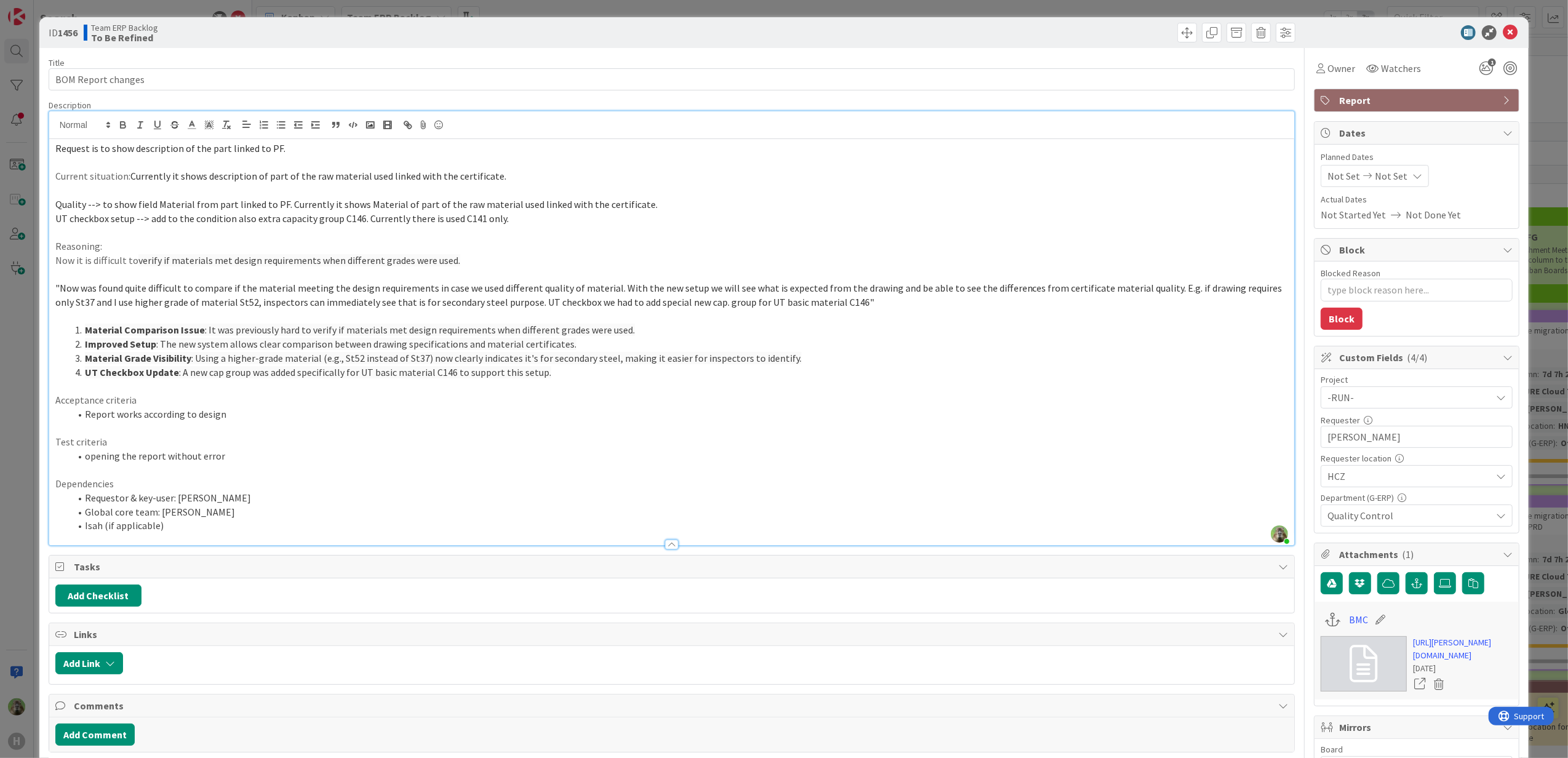
click at [345, 258] on p "Now it is difficult to verify if materials met design requirements when differe…" at bounding box center [672, 261] width 1234 height 14
drag, startPoint x: 611, startPoint y: 287, endPoint x: 57, endPoint y: 281, distance: 554.0
click at [57, 281] on div "Request is to show description of the part linked to PF. Current situation: Cur…" at bounding box center [671, 341] width 1246 height 406
click at [535, 268] on p at bounding box center [672, 274] width 1234 height 14
click at [539, 258] on p "Now it is difficult to verify if materials met design requirements when differe…" at bounding box center [672, 261] width 1234 height 14
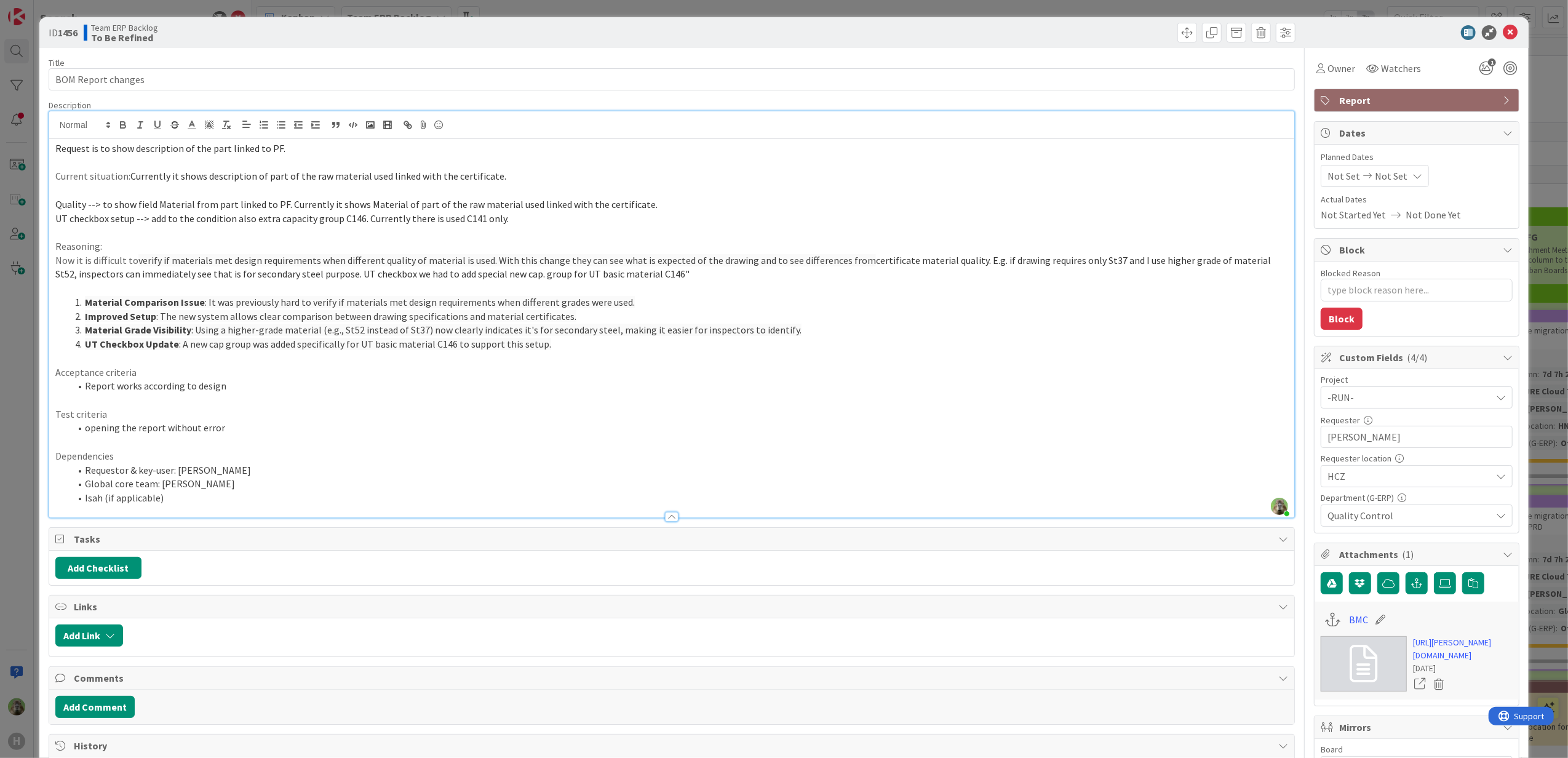
click at [966, 262] on span "certificate material quality. E.g. if drawing requires only St37 and I use high…" at bounding box center [664, 267] width 1218 height 26
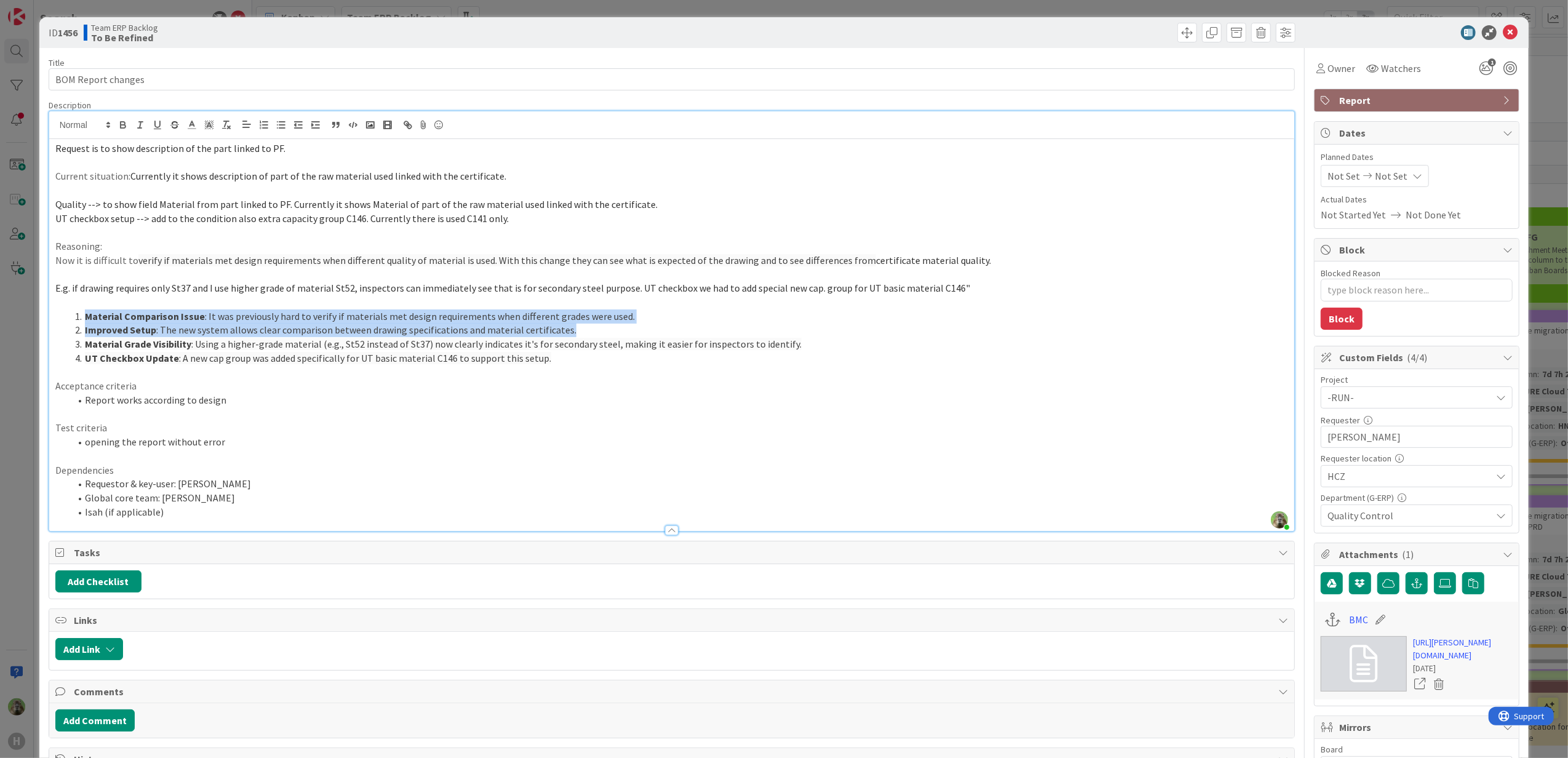
drag, startPoint x: 574, startPoint y: 329, endPoint x: 0, endPoint y: 320, distance: 574.1
click at [0, 320] on div "ID 1456 Team ERP Backlog To Be Refined Title 18 / 128 BOM Report changes Descri…" at bounding box center [784, 379] width 1568 height 758
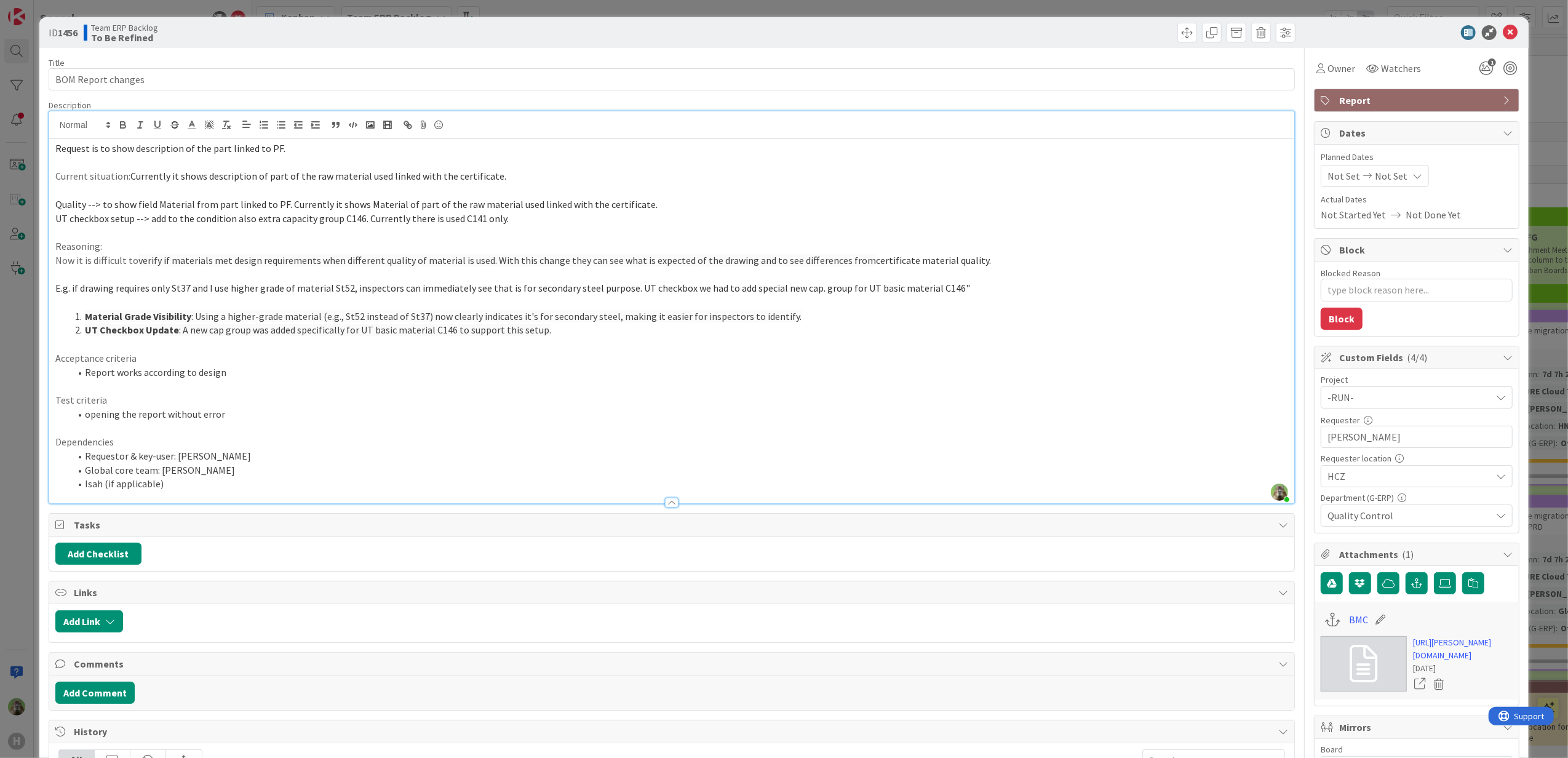
click at [694, 257] on span "verify if materials met design requirements when different quality of material …" at bounding box center [507, 261] width 737 height 13
drag, startPoint x: 687, startPoint y: 265, endPoint x: 667, endPoint y: 271, distance: 20.9
click at [686, 265] on span "verify if materials met design requirements when different quality of material …" at bounding box center [507, 261] width 737 height 13
click at [656, 274] on p at bounding box center [672, 274] width 1234 height 14
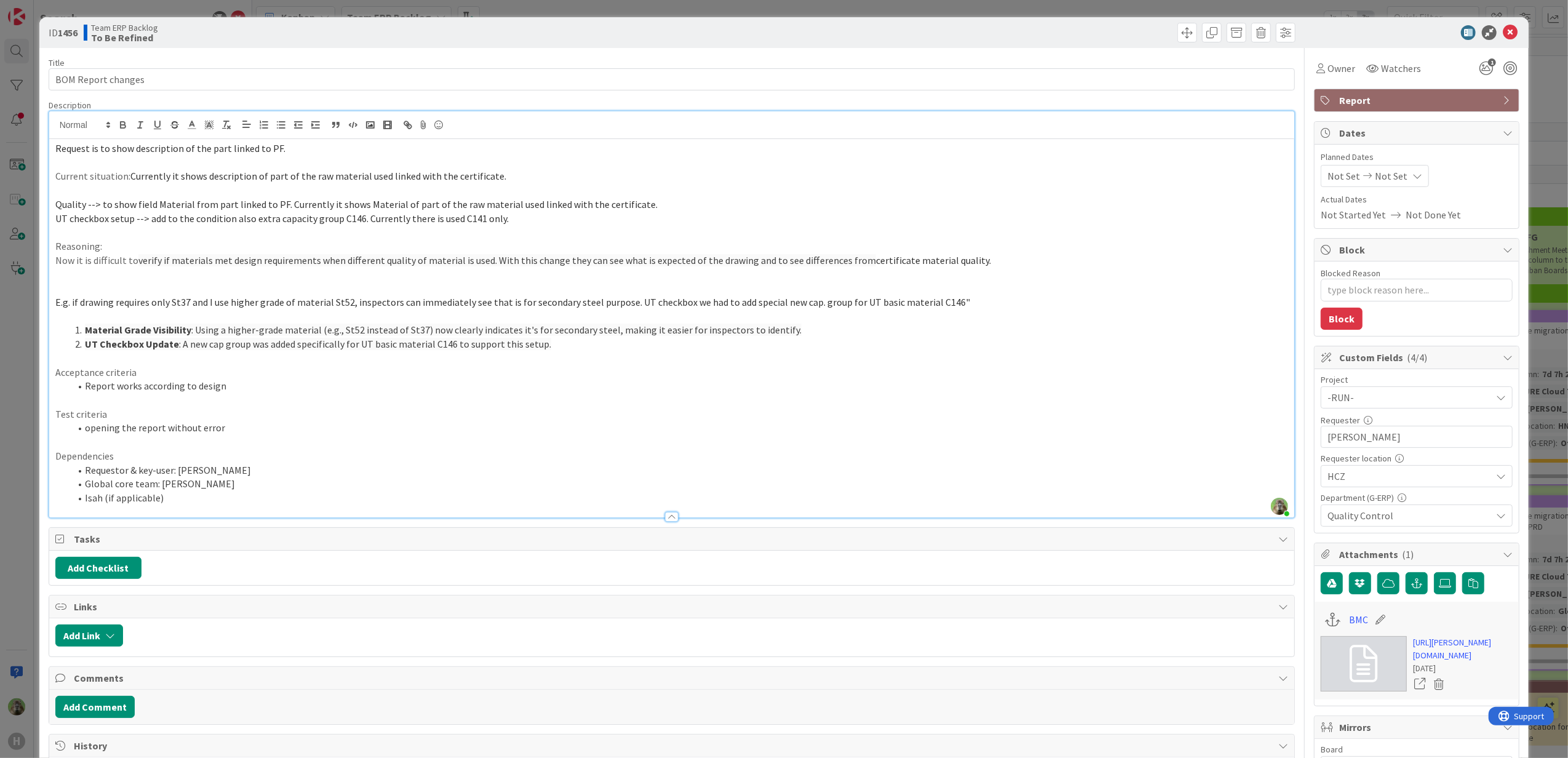
click at [1031, 192] on p at bounding box center [672, 190] width 1234 height 14
drag, startPoint x: 69, startPoint y: 308, endPoint x: 45, endPoint y: 303, distance: 24.5
click at [45, 303] on div "ID 1456 Team ERP Backlog To Be Refined Title 18 / 128 BOM Report changes Descri…" at bounding box center [784, 567] width 1490 height 1100
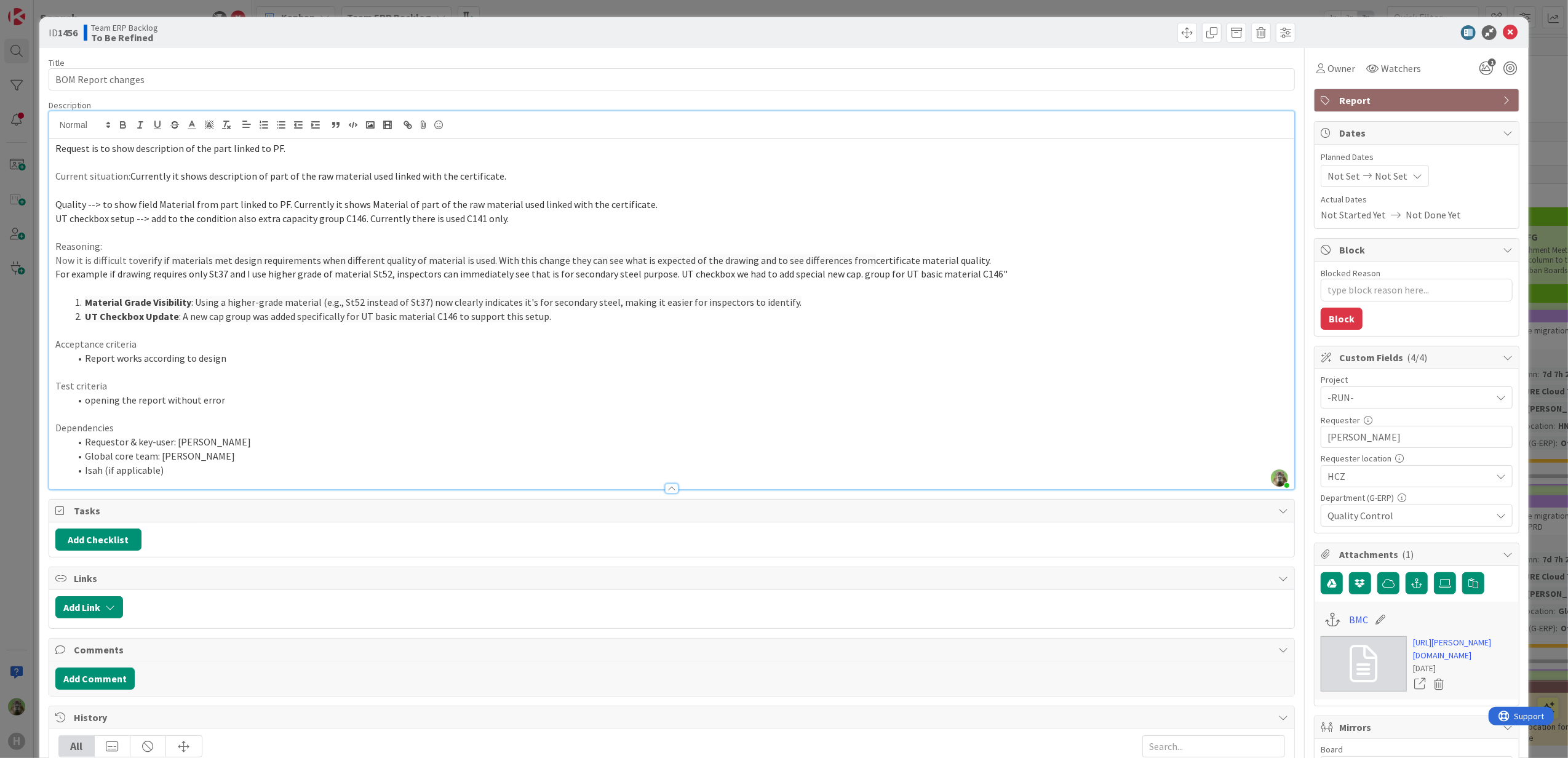
click at [660, 275] on span "For example if drawing requires only St37 and I use higher grade of material St…" at bounding box center [531, 273] width 952 height 13
click at [212, 278] on span "For example if drawing requires only St37 and I use higher grade of material St…" at bounding box center [547, 273] width 985 height 13
click at [370, 277] on span "and I use higher grade of material St52, inspectors can immediately see that is…" at bounding box center [632, 273] width 810 height 13
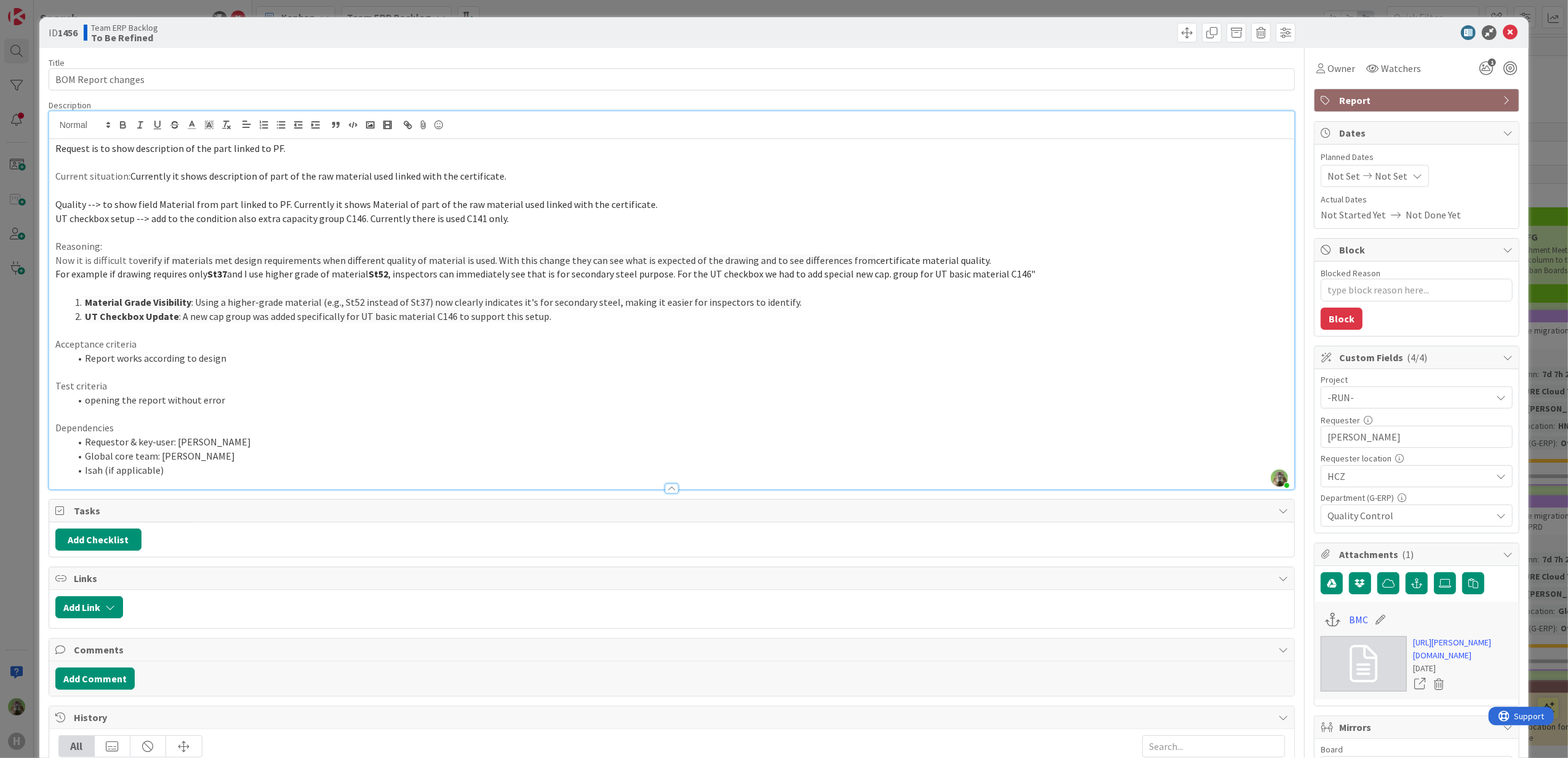
click at [447, 289] on p at bounding box center [672, 288] width 1234 height 14
click at [113, 277] on span "For example if drawing requires only" at bounding box center [131, 273] width 152 height 13
click at [225, 277] on strong "St37" at bounding box center [234, 273] width 20 height 13
click at [389, 274] on strong "St52" at bounding box center [399, 273] width 20 height 13
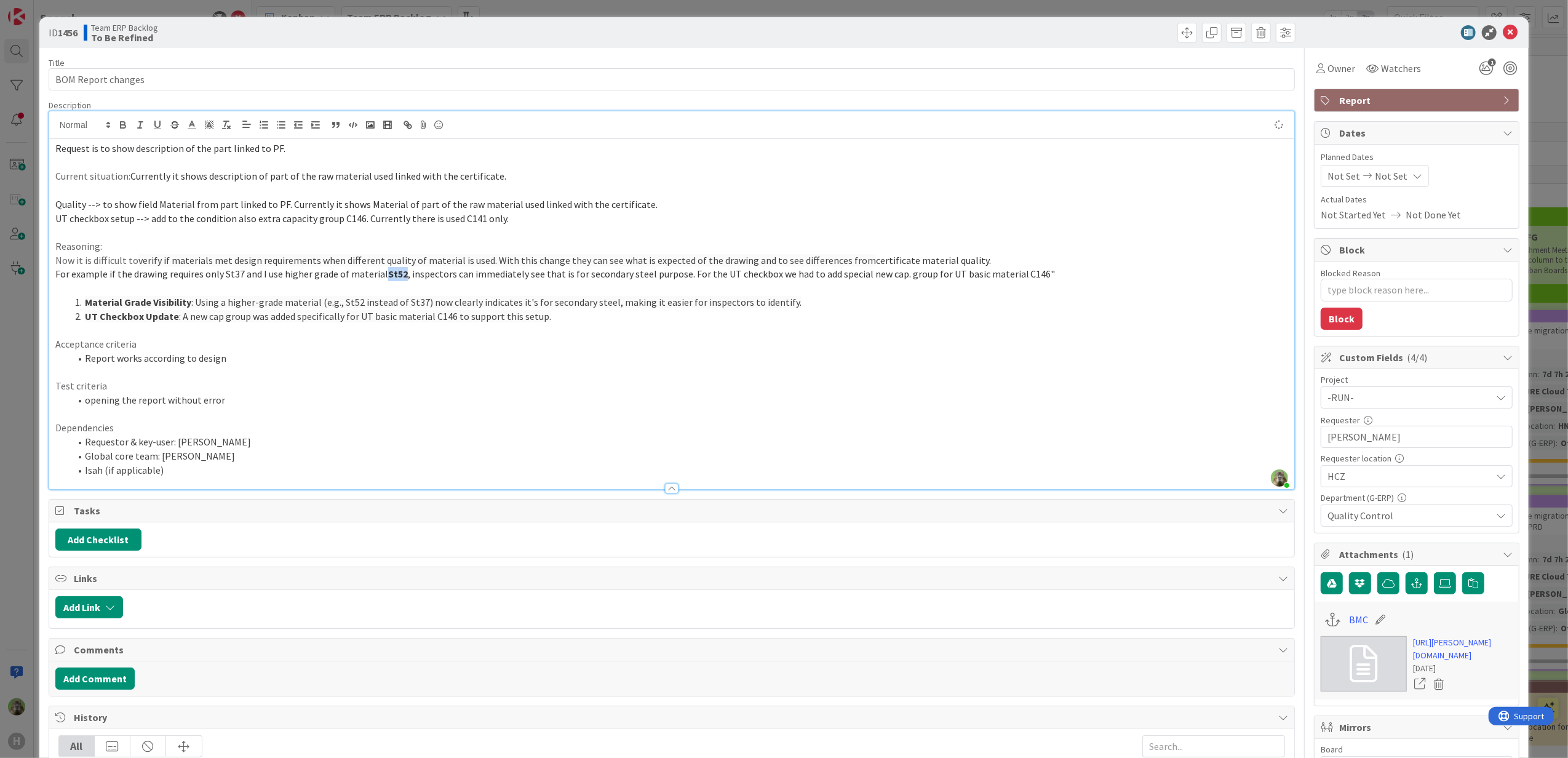
click at [389, 274] on strong "St52" at bounding box center [399, 273] width 20 height 13
click at [1042, 279] on p "For example if the drawing requires only St37 and I use higher grade of materia…" at bounding box center [672, 274] width 1234 height 14
click at [768, 267] on p "For example if the drawing requires only St37 and I use higher grade of materia…" at bounding box center [672, 274] width 1234 height 14
click at [772, 271] on span "For example if the drawing requires only St37 and I use higher grade of materia…" at bounding box center [553, 273] width 997 height 13
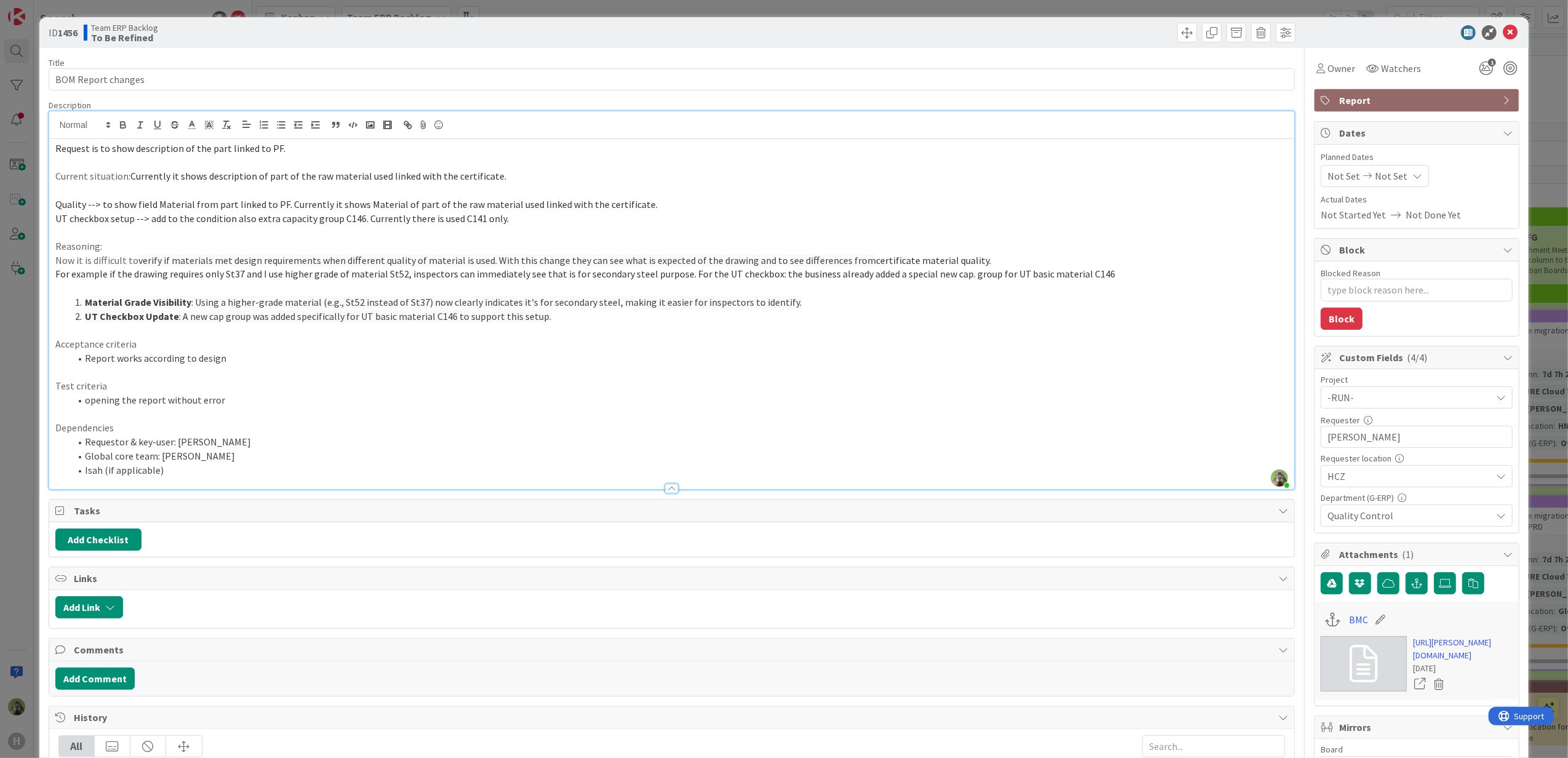
click at [638, 325] on p at bounding box center [672, 331] width 1234 height 14
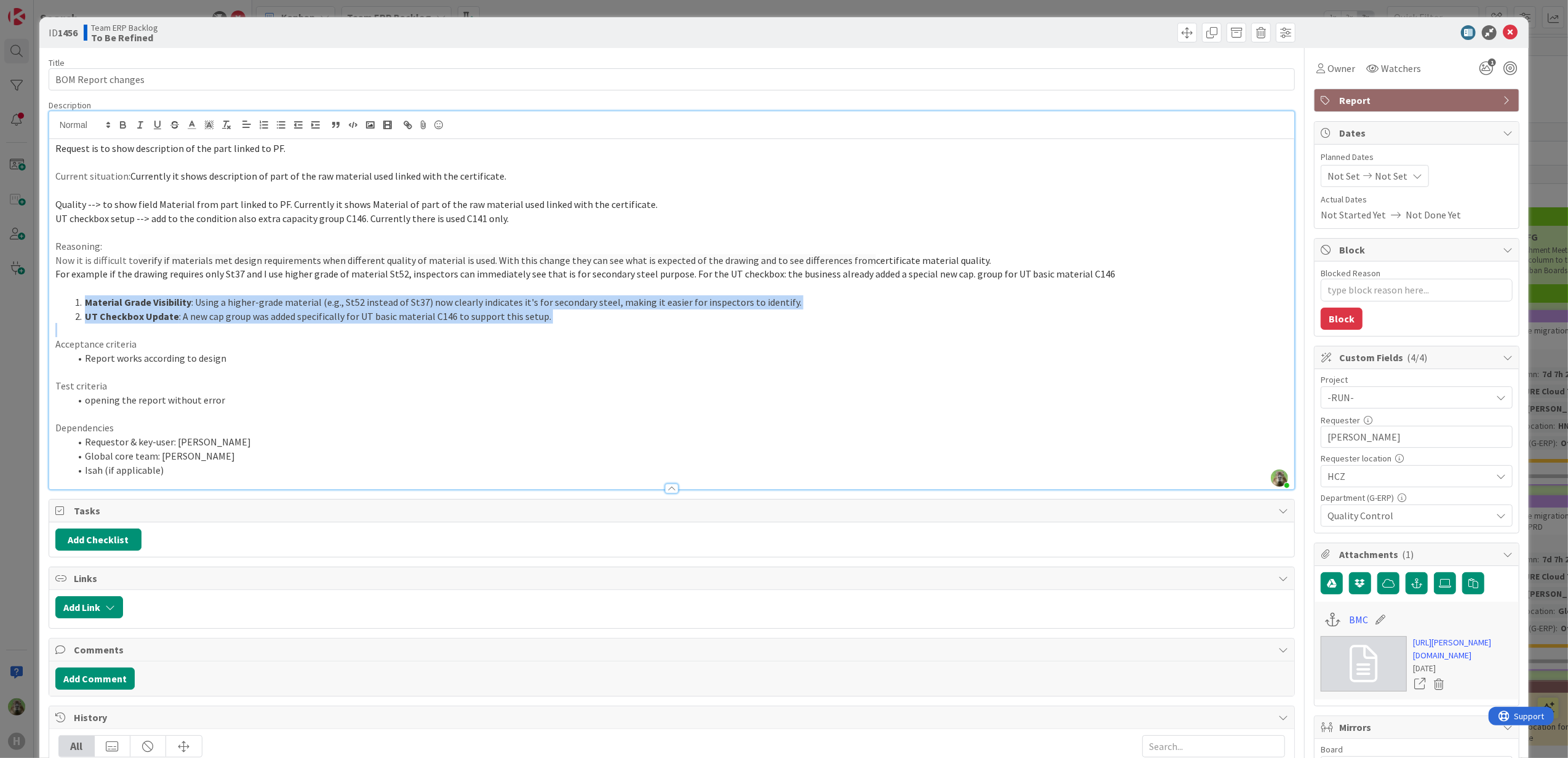
drag, startPoint x: 584, startPoint y: 323, endPoint x: 1, endPoint y: 302, distance: 583.4
click at [1, 302] on div "ID 1456 Team ERP Backlog To Be Refined Title 18 / 128 BOM Report changes Descri…" at bounding box center [784, 379] width 1568 height 758
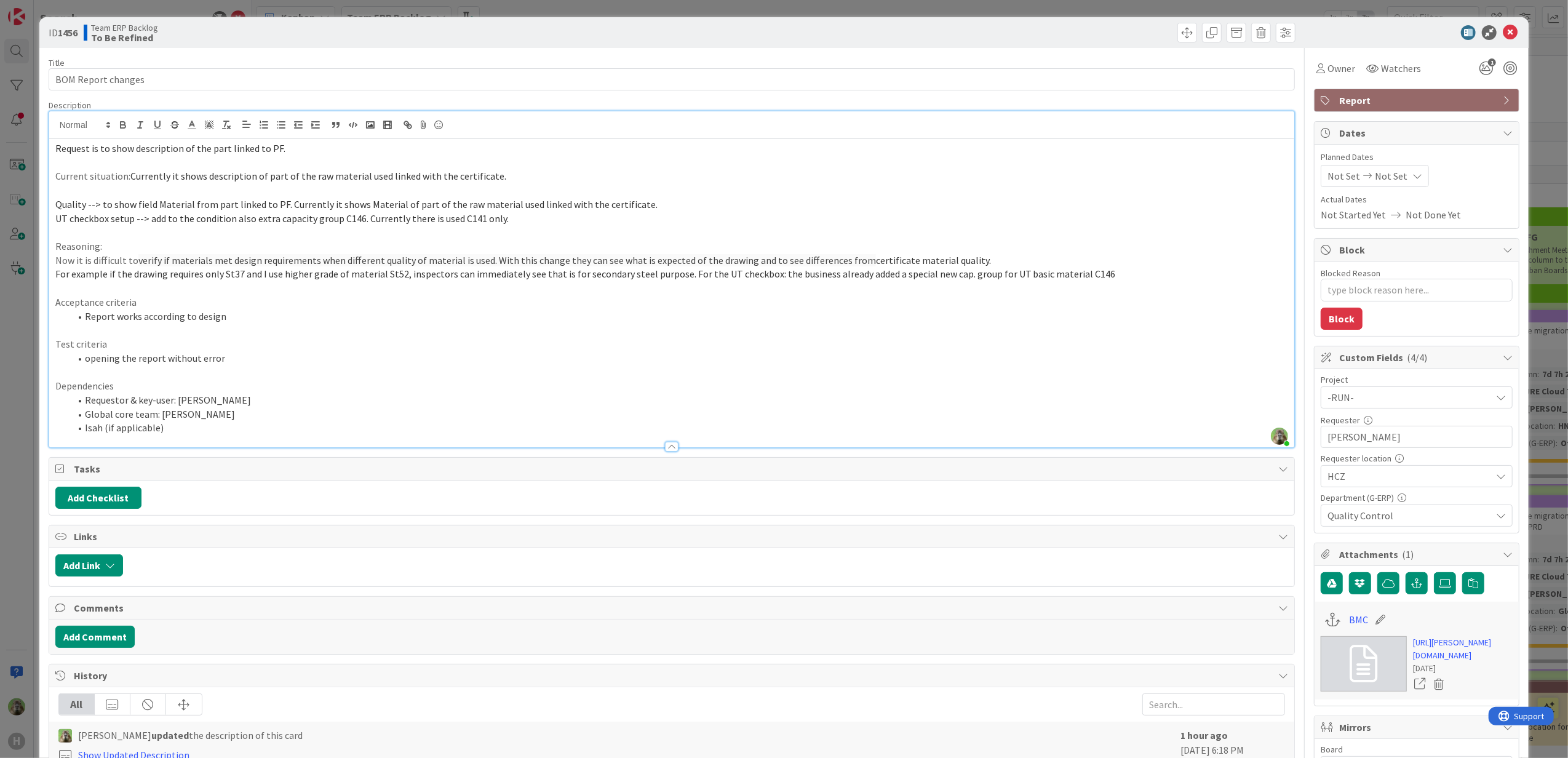
click at [234, 165] on p at bounding box center [672, 163] width 1234 height 14
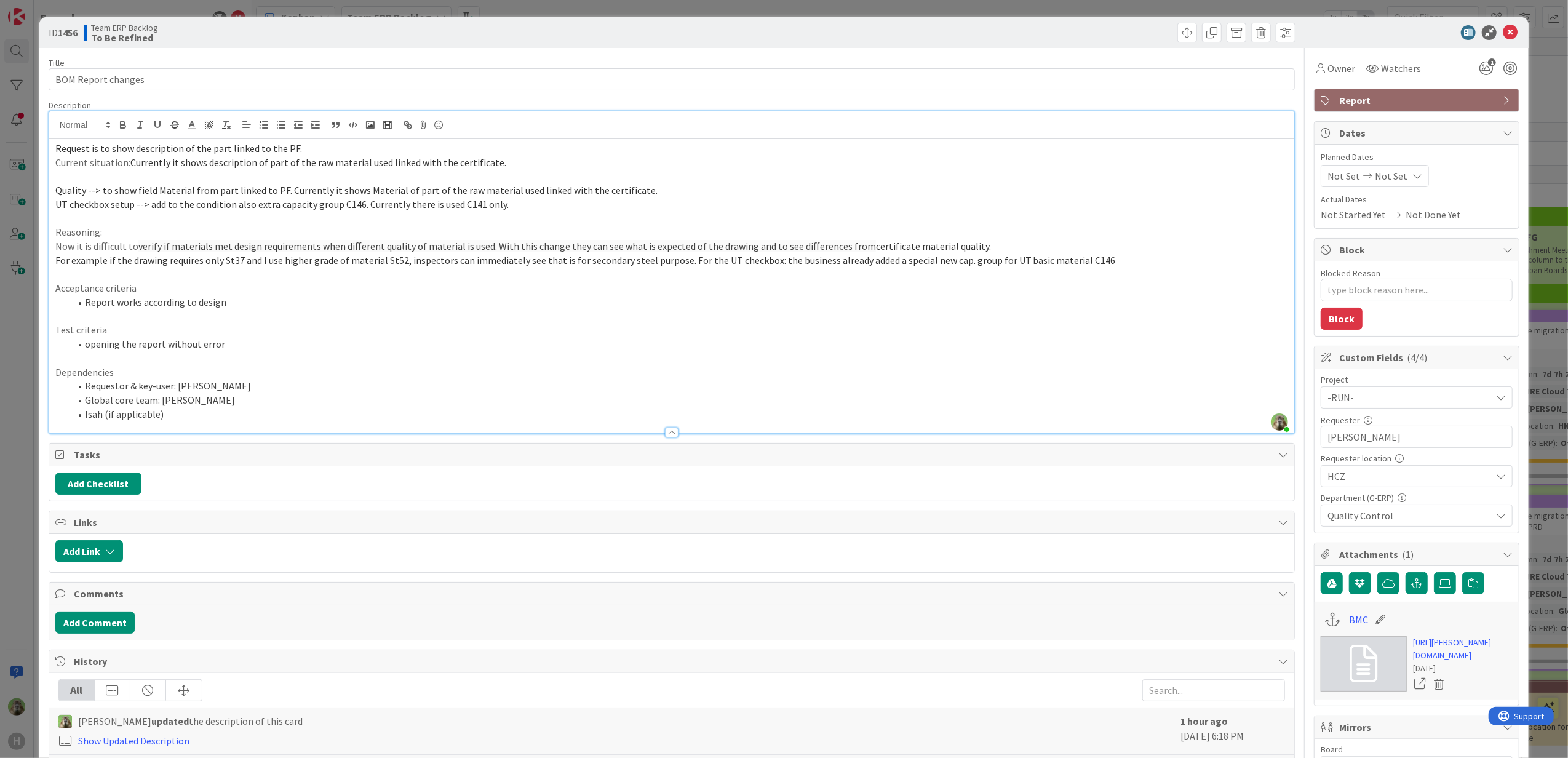
click at [977, 319] on p at bounding box center [672, 317] width 1234 height 14
drag, startPoint x: 1076, startPoint y: 269, endPoint x: 680, endPoint y: 265, distance: 396.0
click at [680, 265] on div "Request is to show description of the part linked to the PF. Current situation:…" at bounding box center [671, 285] width 1246 height 294
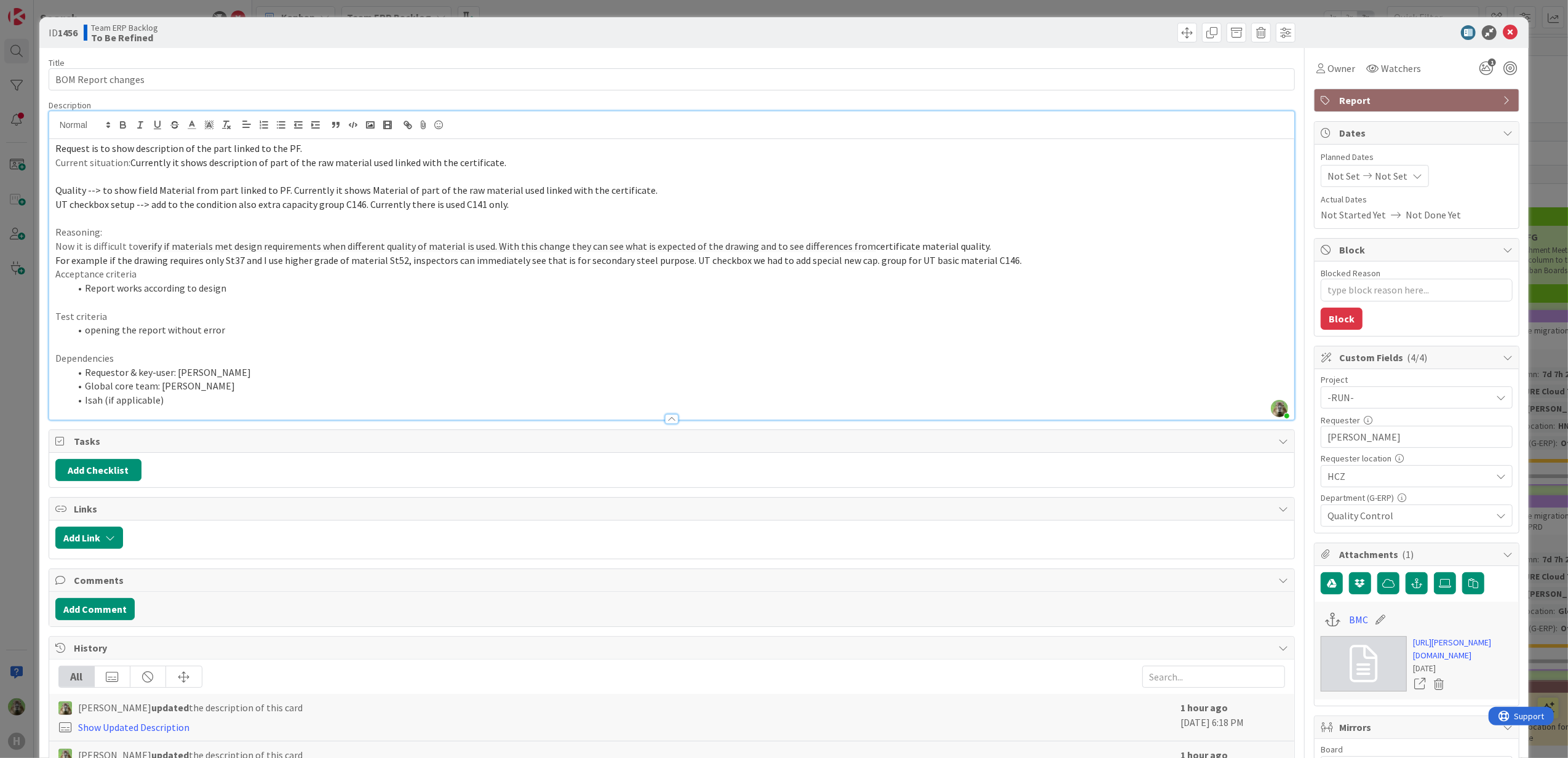
click at [1058, 264] on p "For example if the drawing requires only St37 and I use higher grade of materia…" at bounding box center [672, 261] width 1234 height 14
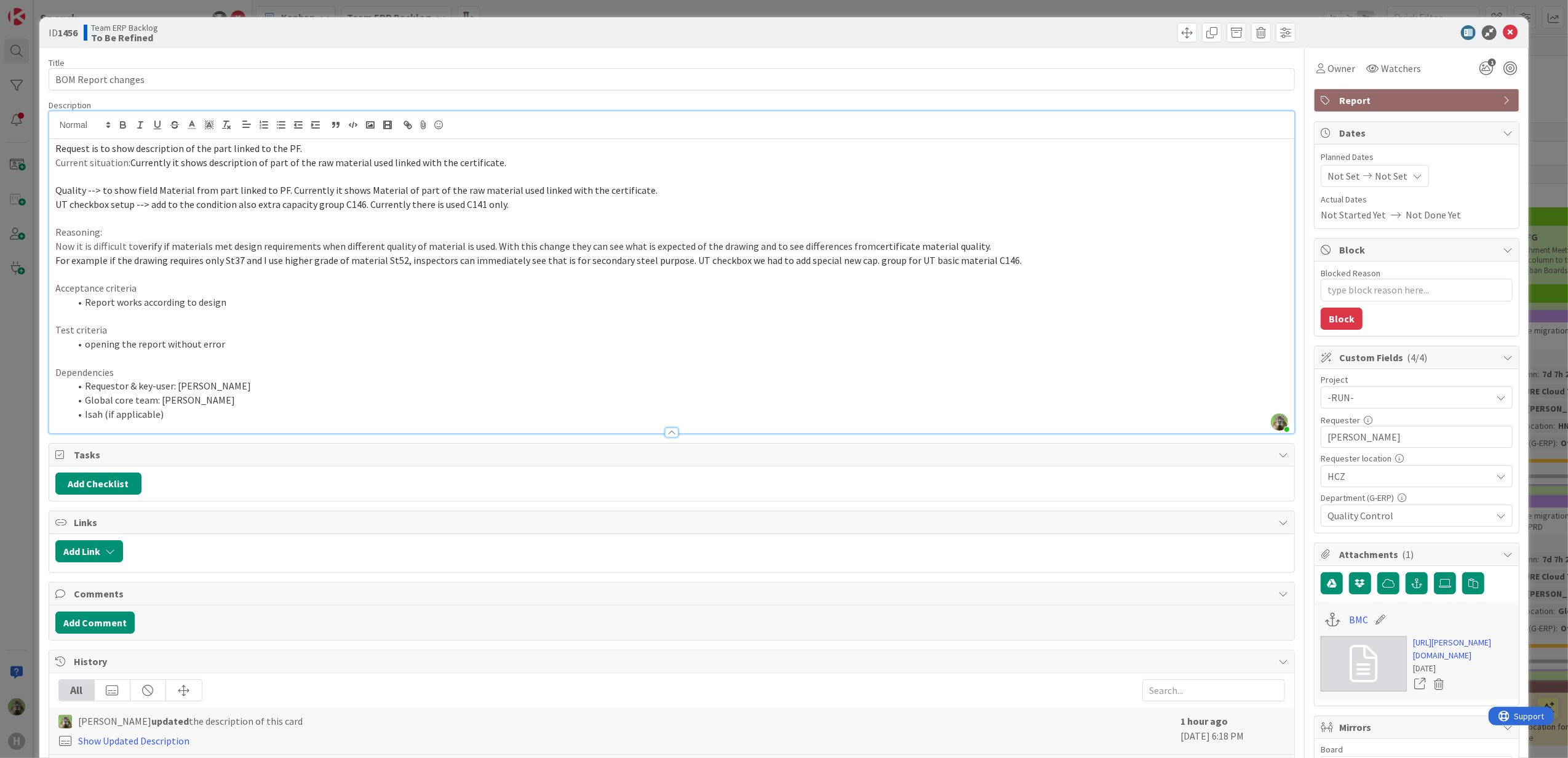
click at [172, 408] on li "Isah (if applicable)" at bounding box center [678, 415] width 1218 height 14
click at [178, 399] on li "Global core team: [PERSON_NAME]" at bounding box center [678, 400] width 1218 height 14
click at [1396, 395] on span "-RUN-" at bounding box center [1407, 397] width 158 height 17
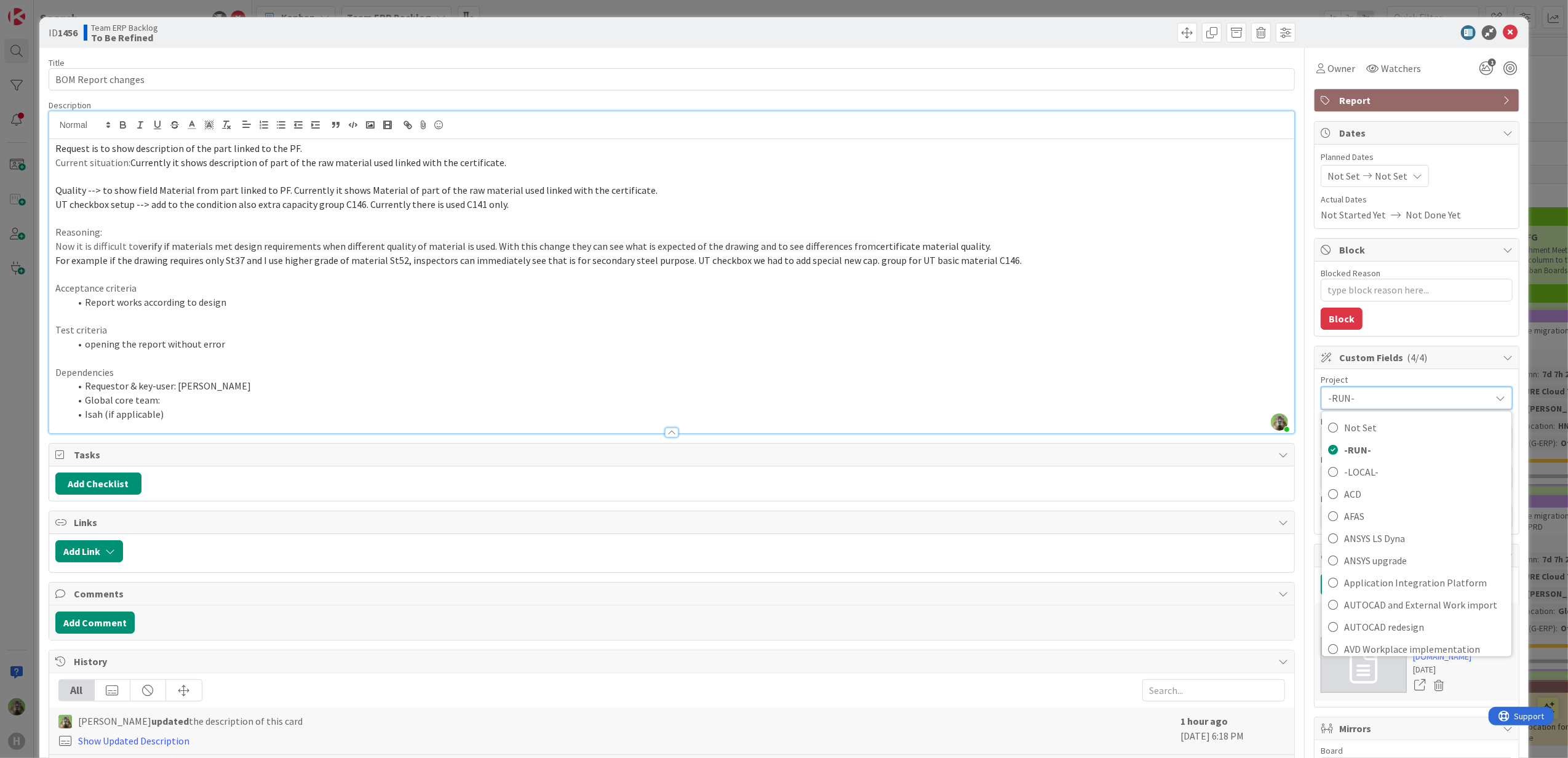
click at [547, 328] on p "Test criteria" at bounding box center [672, 331] width 1234 height 14
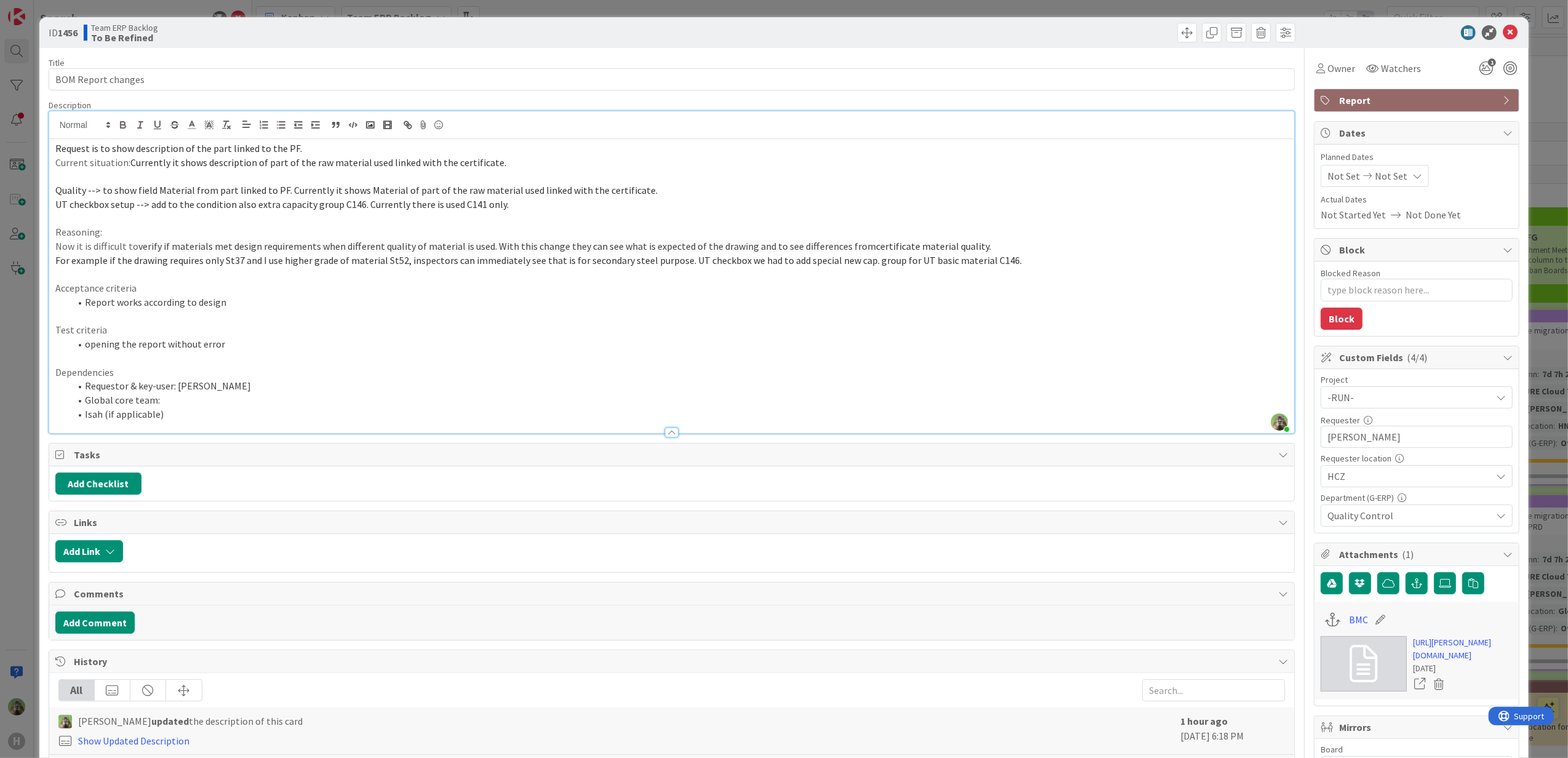
click at [195, 306] on li "Report works according to design" at bounding box center [678, 302] width 1218 height 14
click at [17, 454] on div "ID 1456 Team ERP Backlog To Be Refined Title 18 / 128 BOM Report changes Descri…" at bounding box center [784, 379] width 1568 height 758
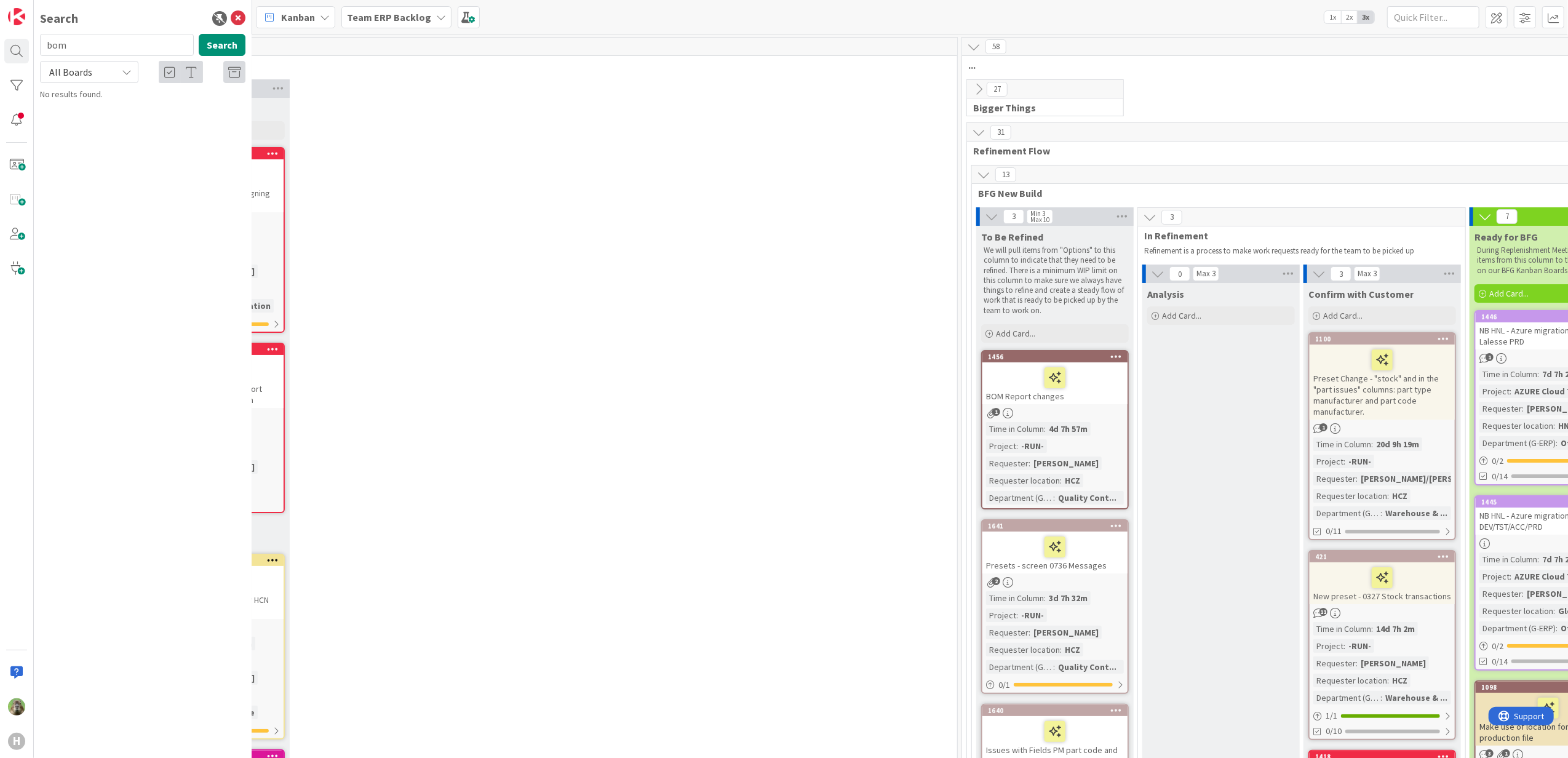
click at [1092, 573] on link "1641 Presets - screen 0736 Messages 2 Time in Column : 3d 7h 32m Project : -RUN…" at bounding box center [1054, 606] width 148 height 175
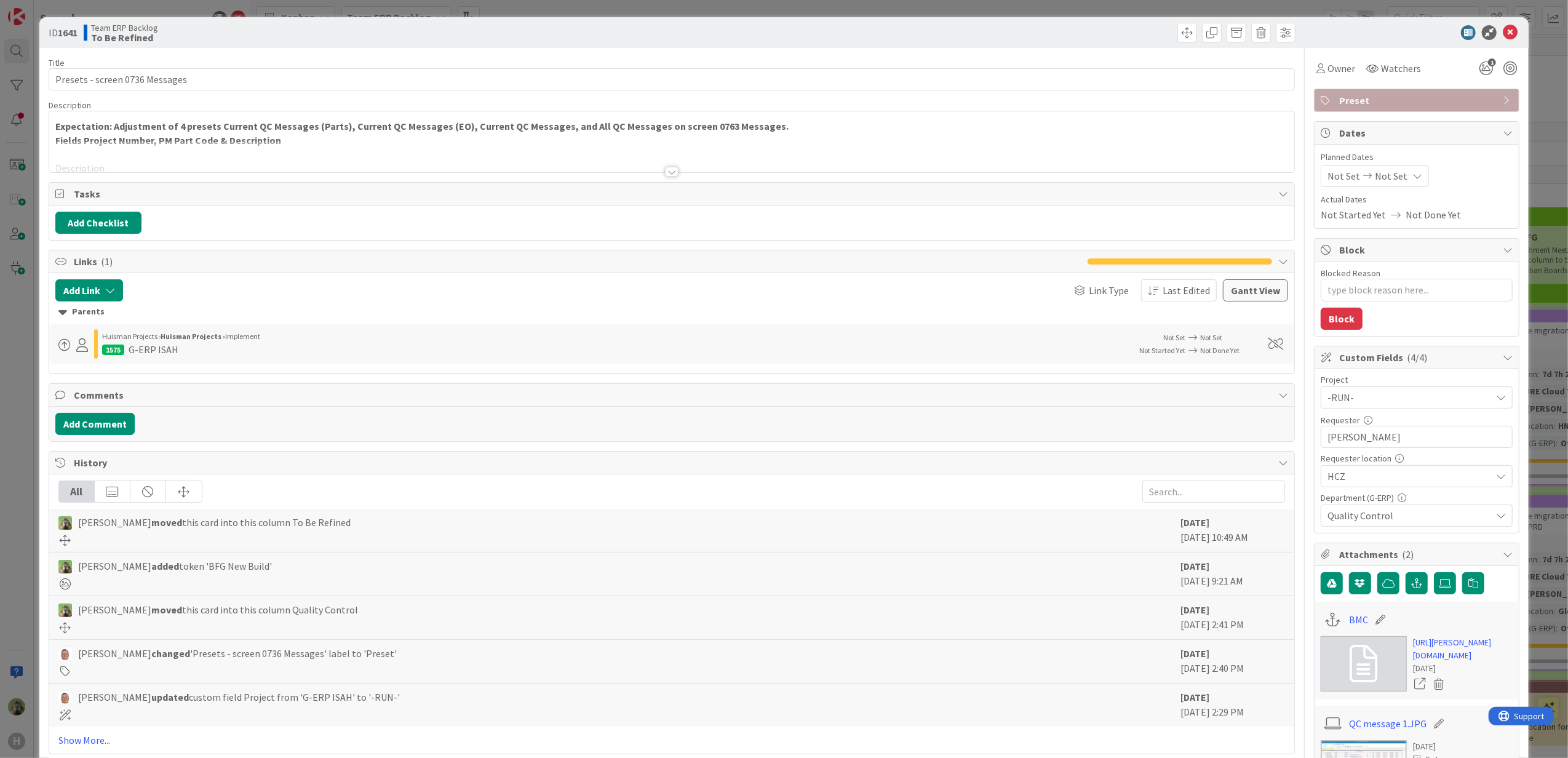
click at [603, 154] on div at bounding box center [671, 157] width 1246 height 32
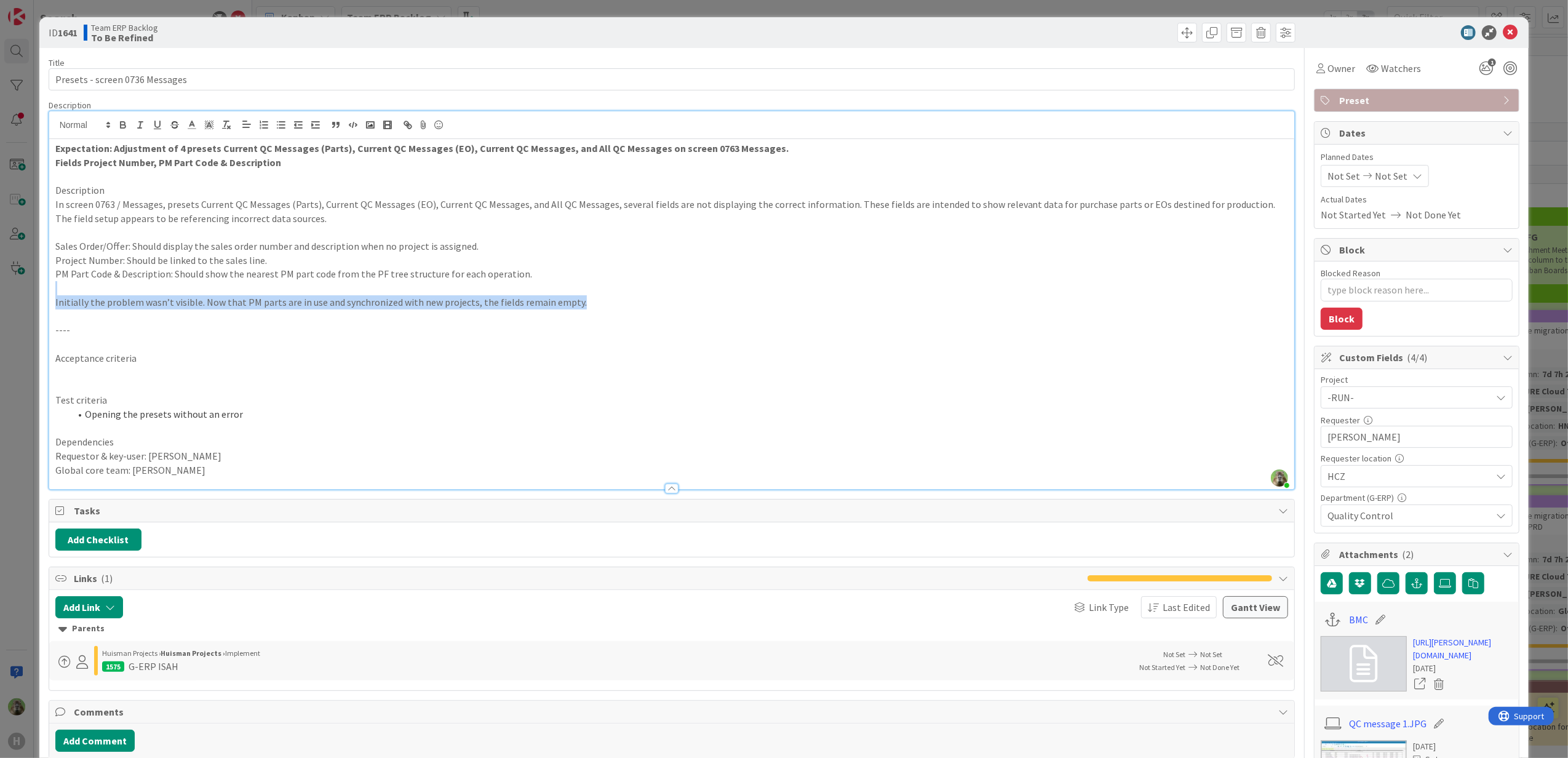
drag, startPoint x: 605, startPoint y: 301, endPoint x: 9, endPoint y: 295, distance: 596.0
click at [9, 295] on div "ID 1641 Team ERP Backlog To Be Refined Title 30 / 128 Presets - screen 0736 Mes…" at bounding box center [784, 379] width 1568 height 758
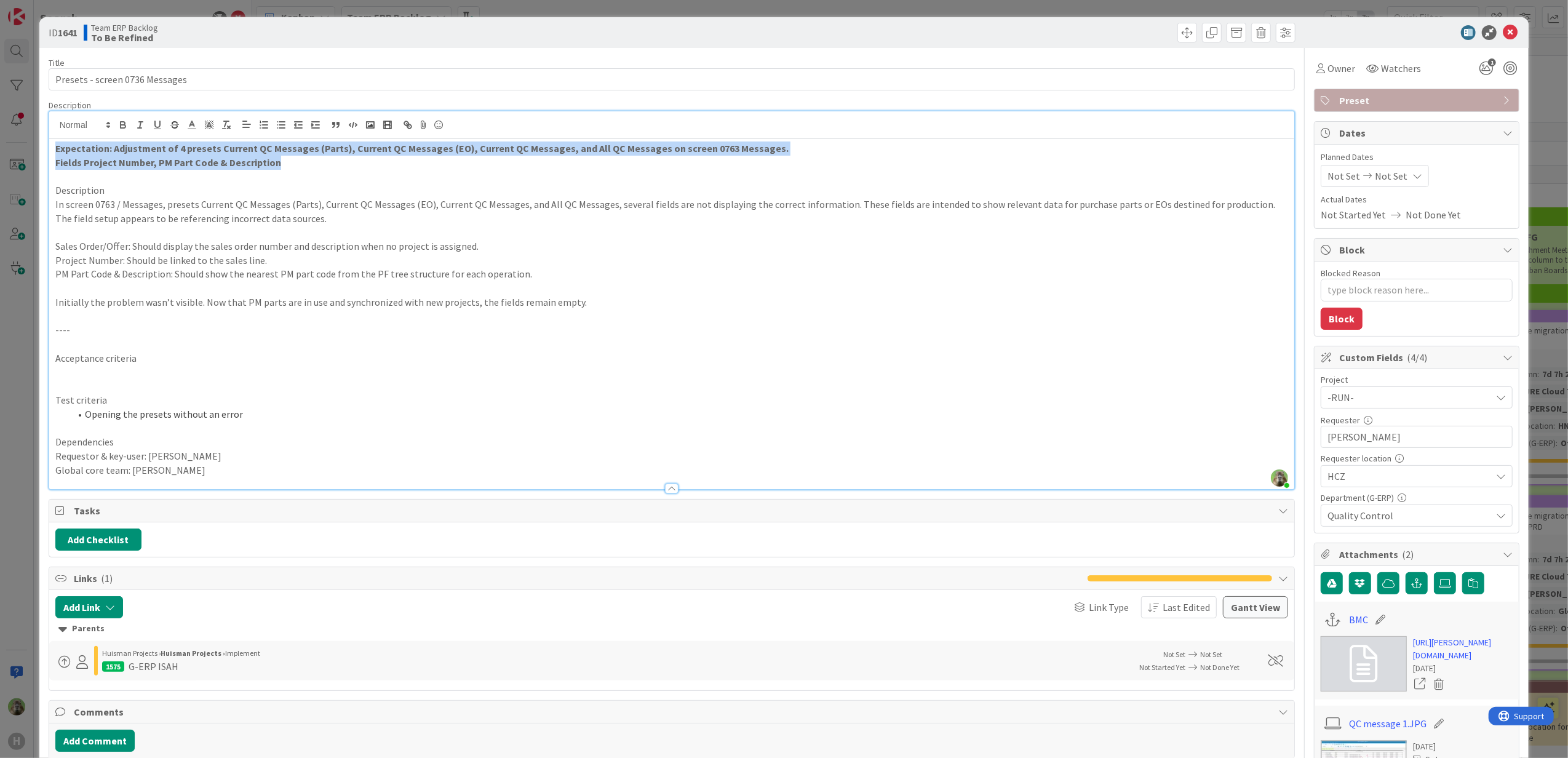
drag, startPoint x: 288, startPoint y: 168, endPoint x: 47, endPoint y: 149, distance: 241.7
click at [49, 149] on div "[PERSON_NAME] just joined Expectation: Adjustment of 4 presets Current QC Messa…" at bounding box center [672, 300] width 1247 height 379
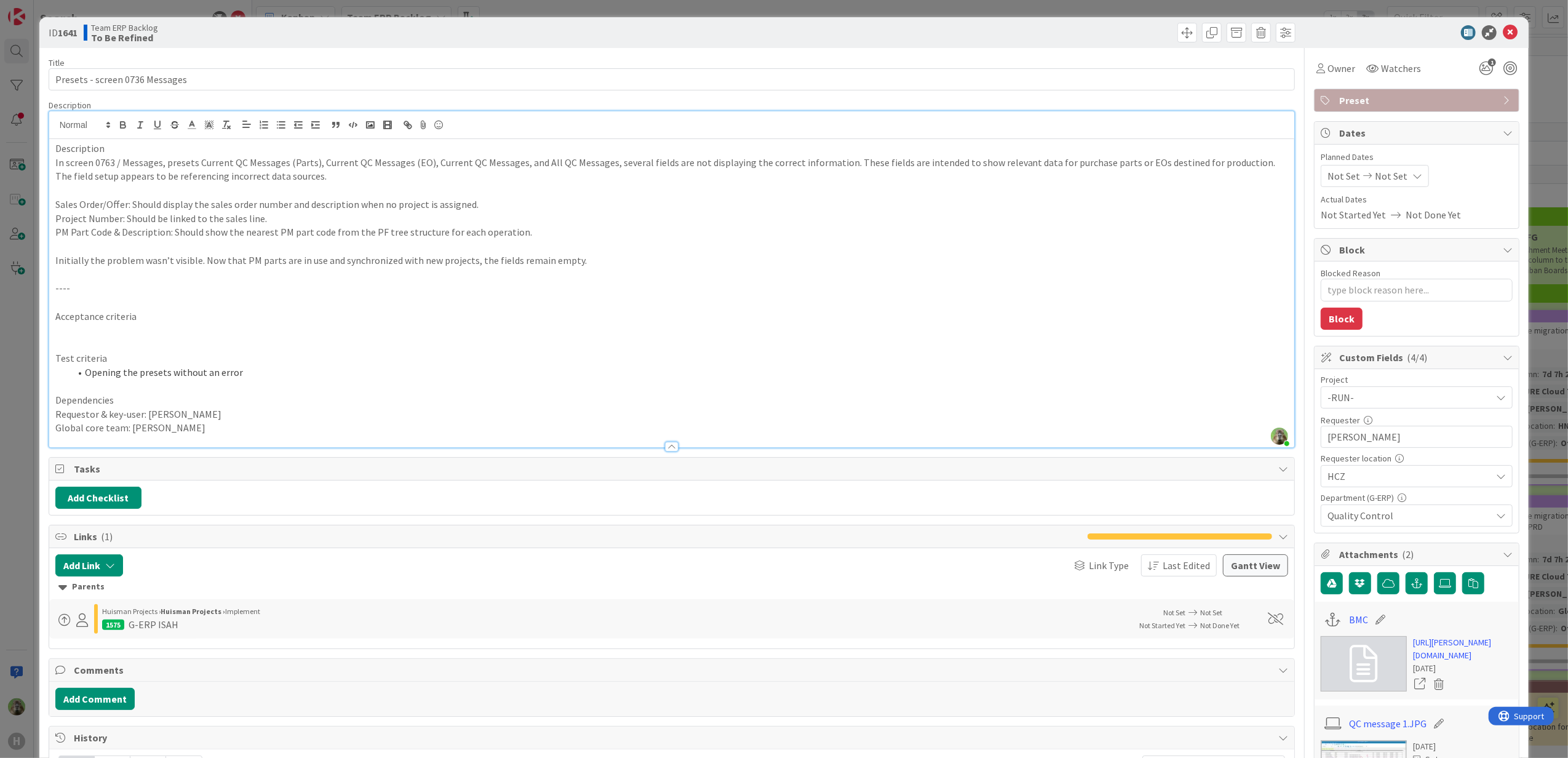
click at [266, 242] on p at bounding box center [672, 246] width 1234 height 14
click at [217, 274] on p at bounding box center [672, 274] width 1234 height 14
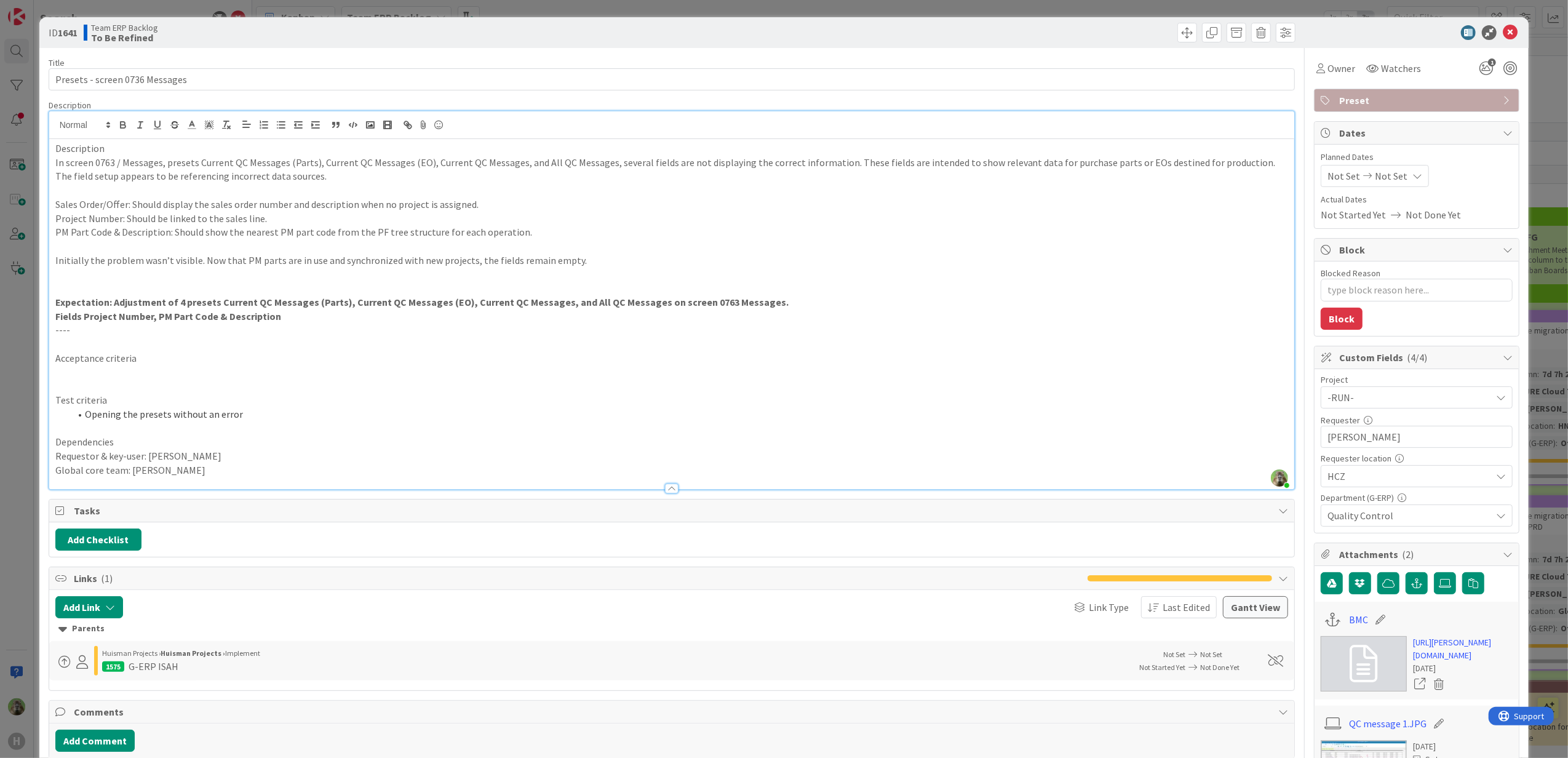
click at [205, 292] on p at bounding box center [672, 288] width 1234 height 14
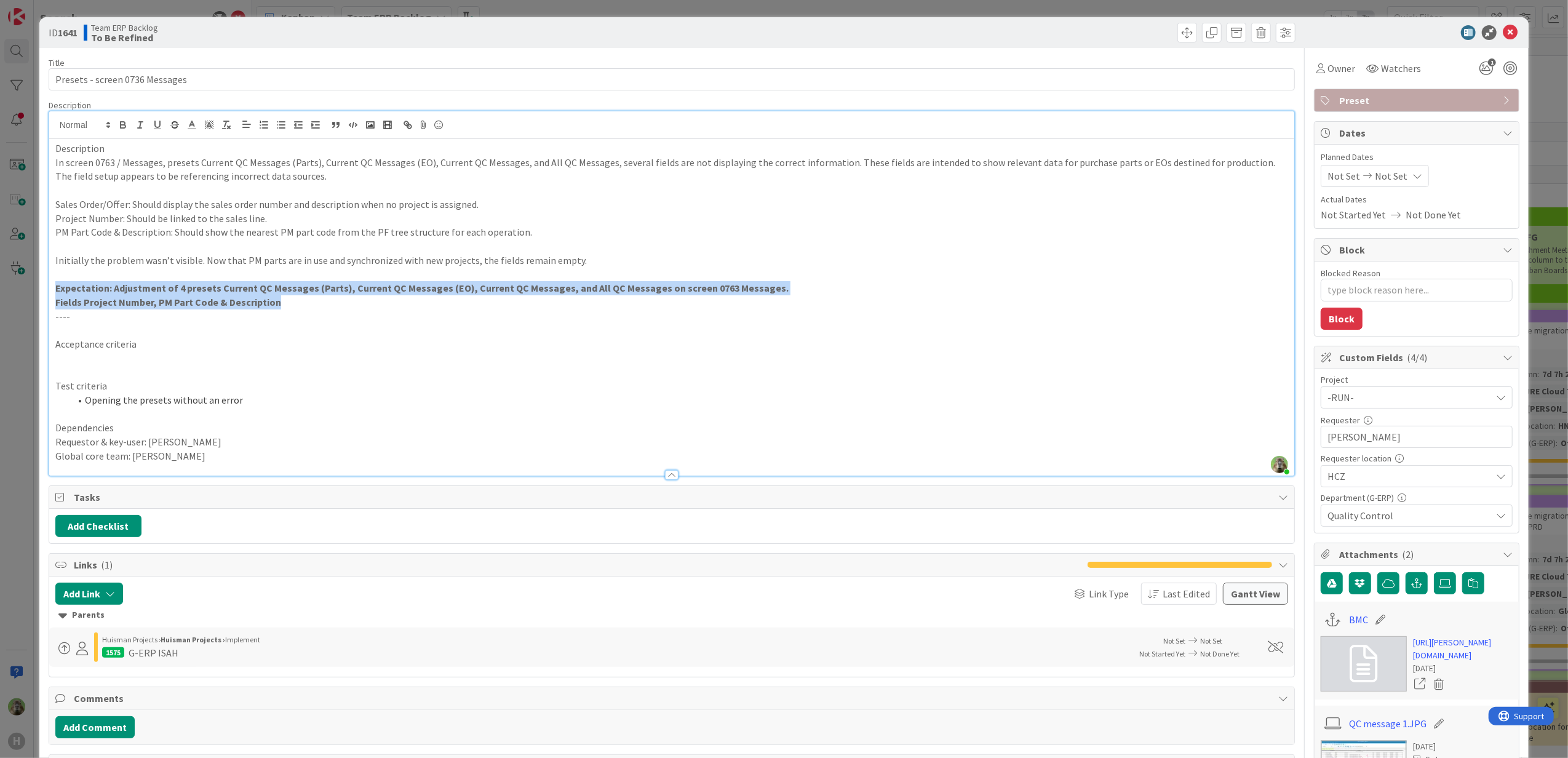
drag, startPoint x: 241, startPoint y: 293, endPoint x: 52, endPoint y: 287, distance: 189.1
click at [52, 287] on div "Description In screen 0763 / Messages, presets Current QC Messages (Parts), Cur…" at bounding box center [671, 307] width 1246 height 337
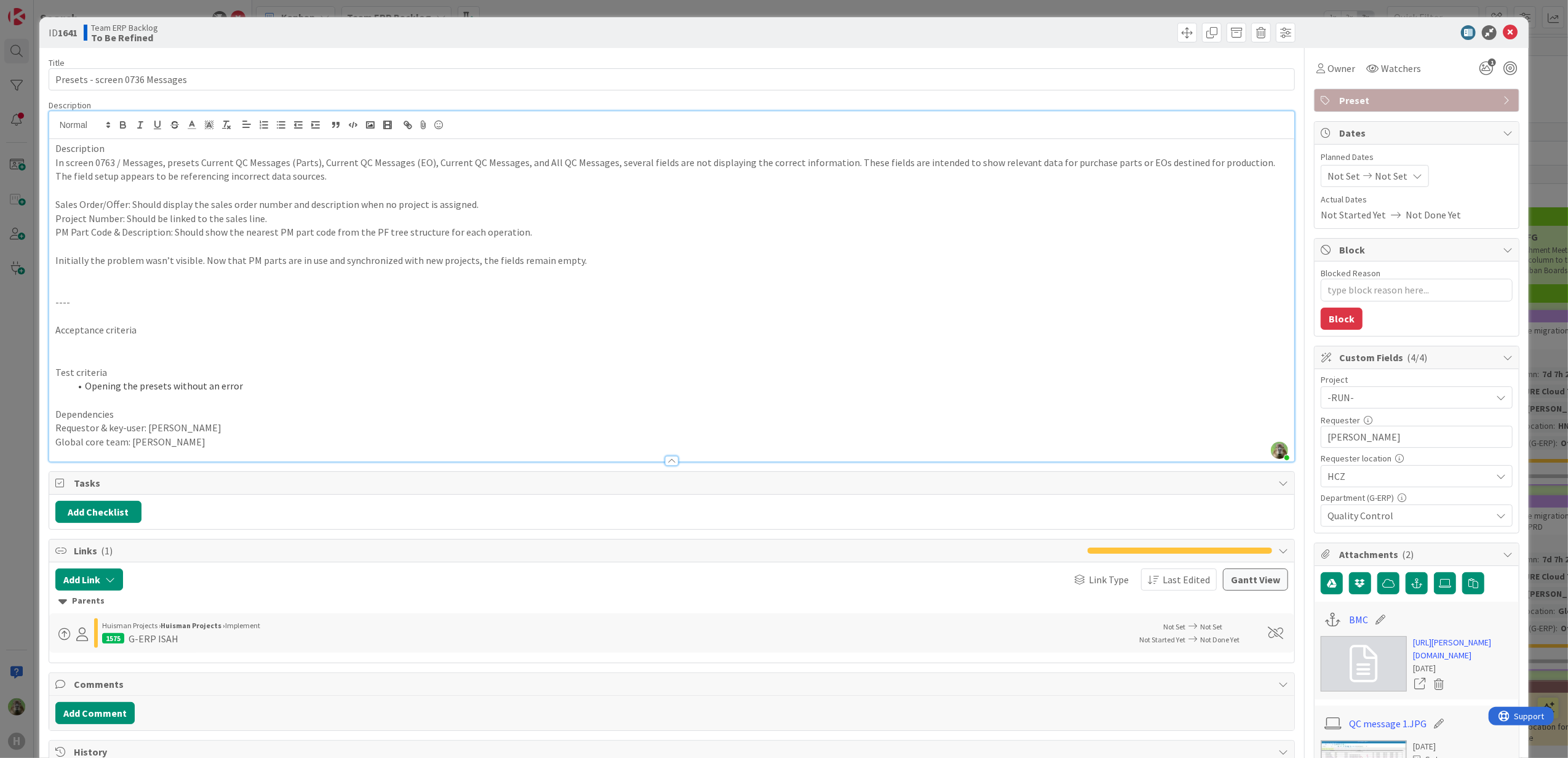
click at [321, 173] on p "The field setup appears to be referencing incorrect data sources." at bounding box center [672, 177] width 1234 height 14
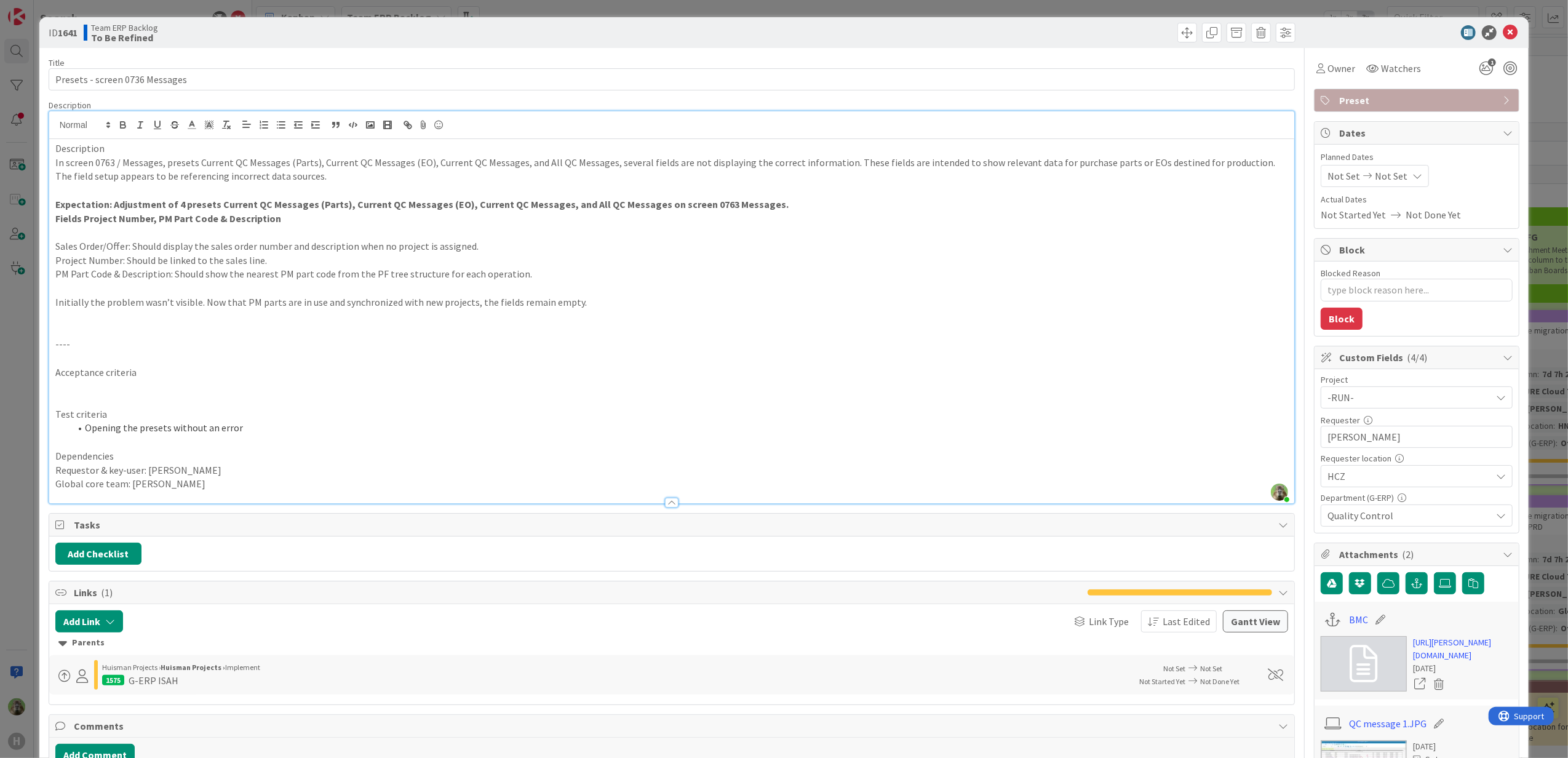
click at [832, 166] on p "In screen 0763 / Messages, presets Current QC Messages (Parts), Current QC Mess…" at bounding box center [672, 163] width 1234 height 14
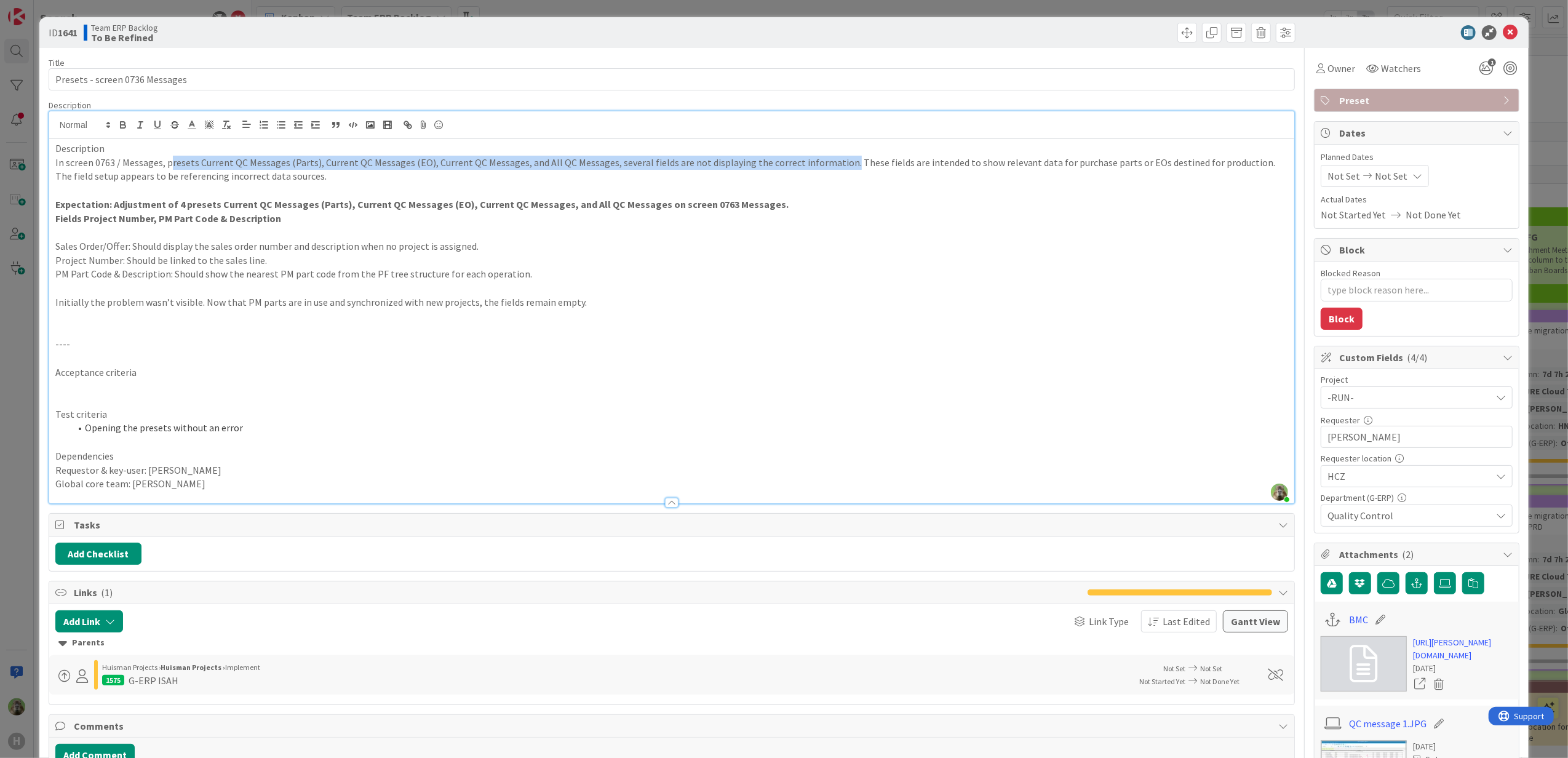
drag, startPoint x: 833, startPoint y: 160, endPoint x: 168, endPoint y: 166, distance: 665.0
click at [168, 166] on p "In screen 0763 / Messages, presets Current QC Messages (Parts), Current QC Mess…" at bounding box center [672, 163] width 1234 height 14
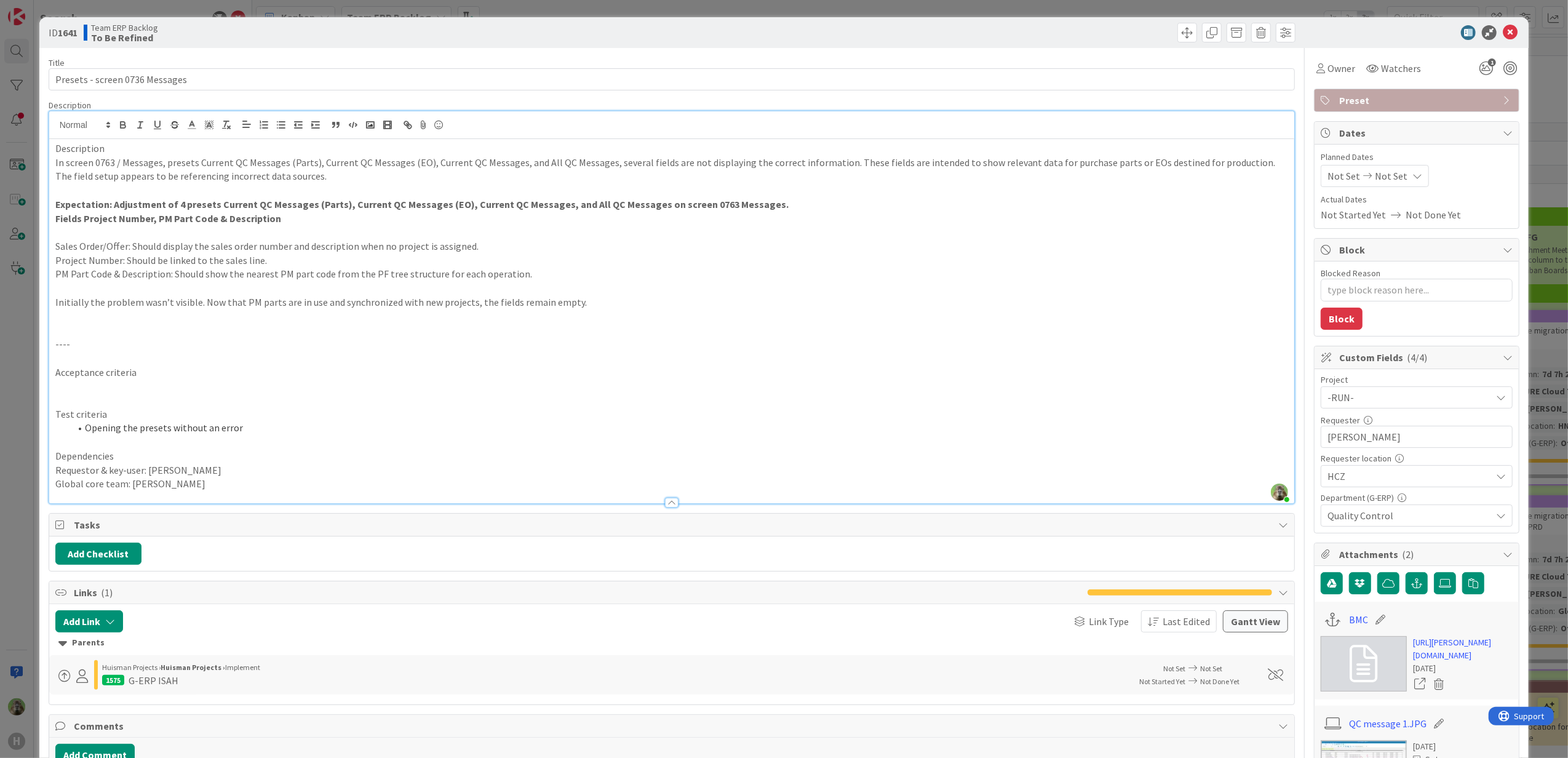
drag, startPoint x: 731, startPoint y: 309, endPoint x: 739, endPoint y: 275, distance: 34.9
click at [732, 308] on div "Description In screen 0763 / Messages, presets Current QC Messages (Parts), Cur…" at bounding box center [671, 321] width 1246 height 364
drag, startPoint x: 761, startPoint y: 210, endPoint x: 74, endPoint y: 217, distance: 687.0
click at [74, 217] on div "Description In screen 0763 / Messages, presets Current QC Messages (Parts), Cur…" at bounding box center [671, 321] width 1246 height 364
click at [339, 219] on p "Fields Project Number, PM Part Code & Description" at bounding box center [672, 219] width 1234 height 14
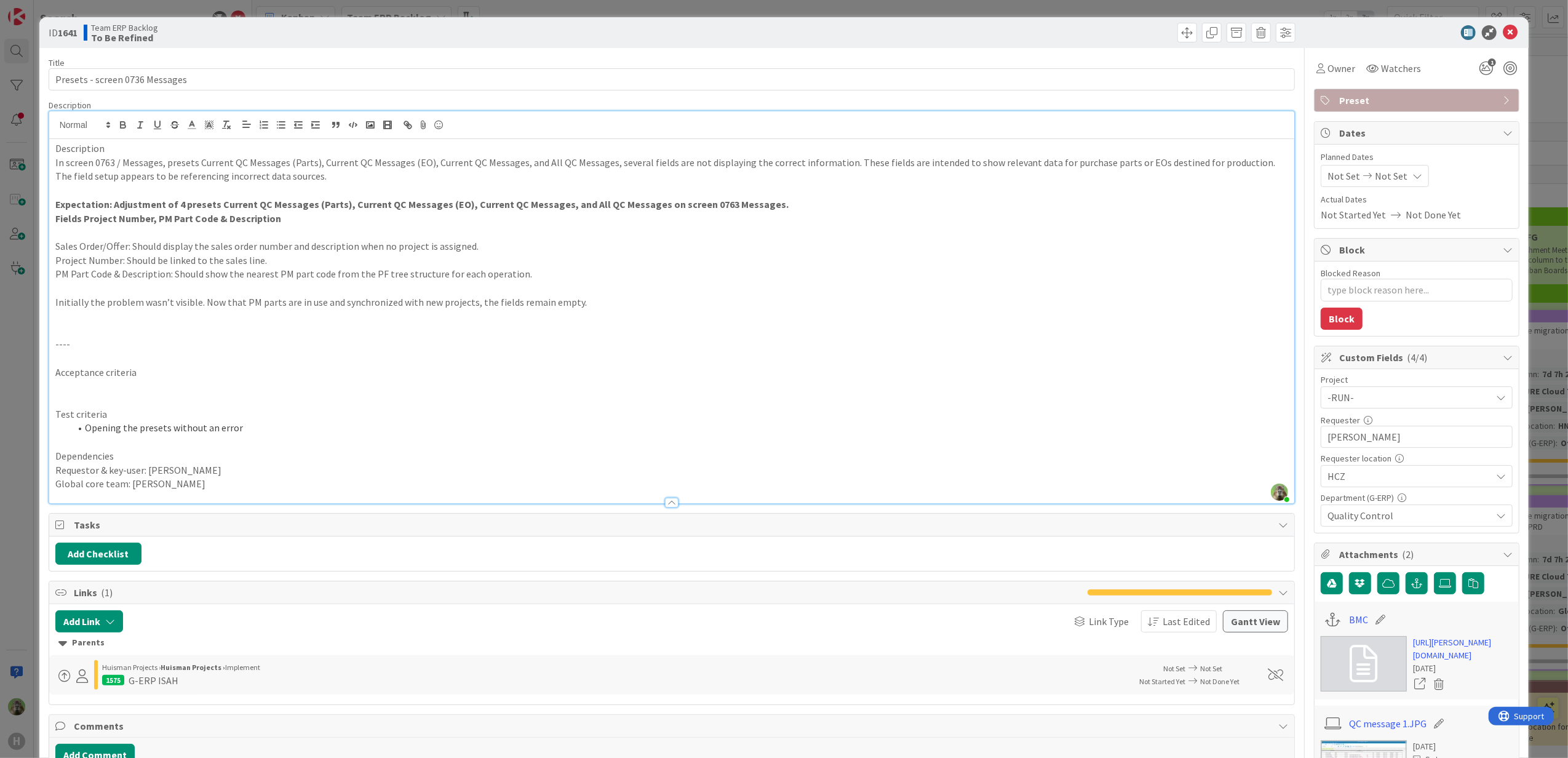
drag, startPoint x: 783, startPoint y: 204, endPoint x: 9, endPoint y: 205, distance: 774.0
click at [9, 205] on div "ID 1641 Team ERP Backlog To Be Refined Title 30 / 128 Presets - screen 0736 Mes…" at bounding box center [784, 379] width 1568 height 758
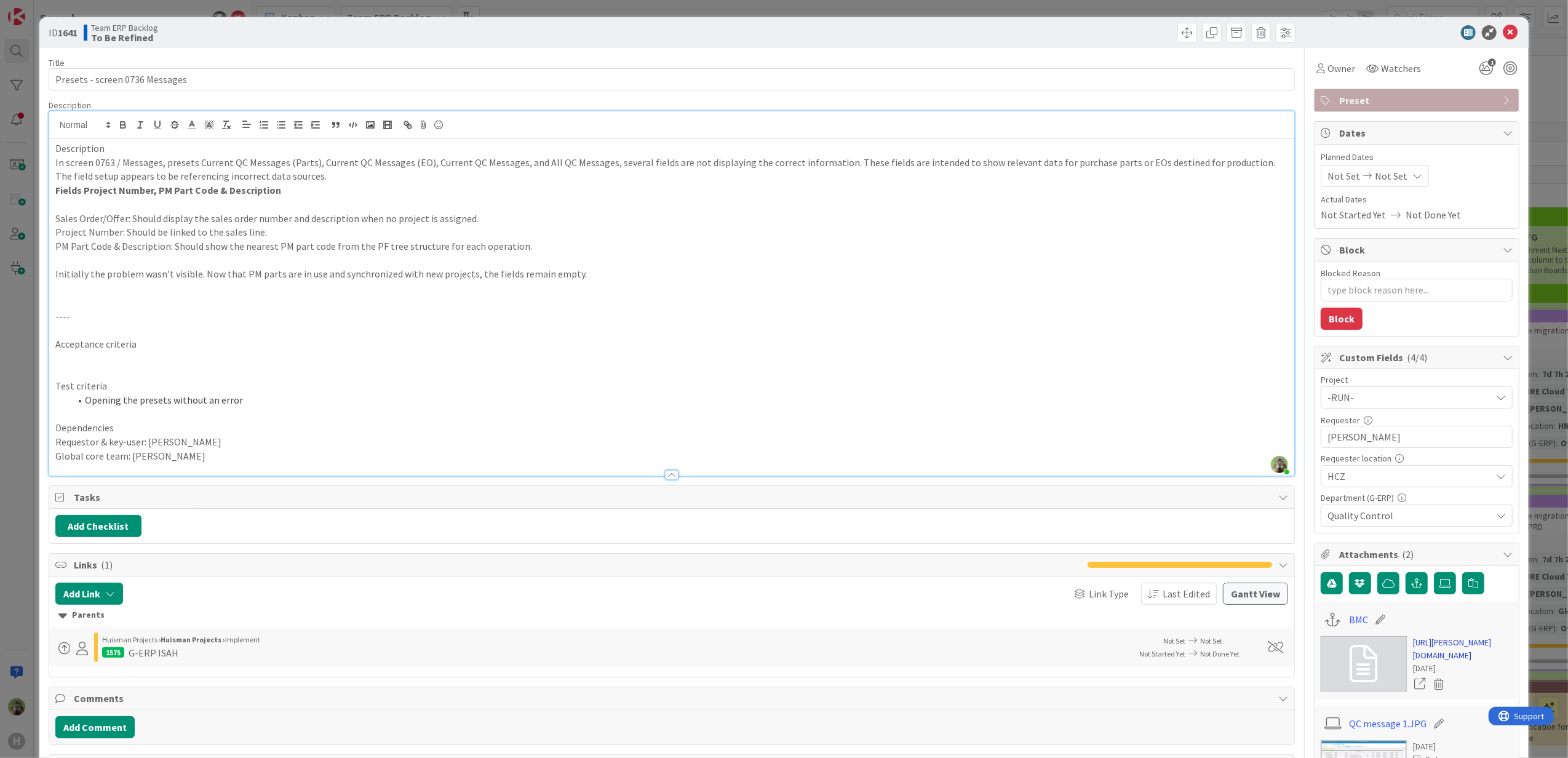
click at [1458, 662] on link "[URL][PERSON_NAME][DOMAIN_NAME]" at bounding box center [1463, 648] width 100 height 26
drag, startPoint x: 278, startPoint y: 196, endPoint x: 14, endPoint y: 196, distance: 264.0
click at [14, 196] on div "ID 1641 Team ERP Backlog To Be Refined Title 30 / 128 Presets - screen 0736 Mes…" at bounding box center [784, 379] width 1568 height 758
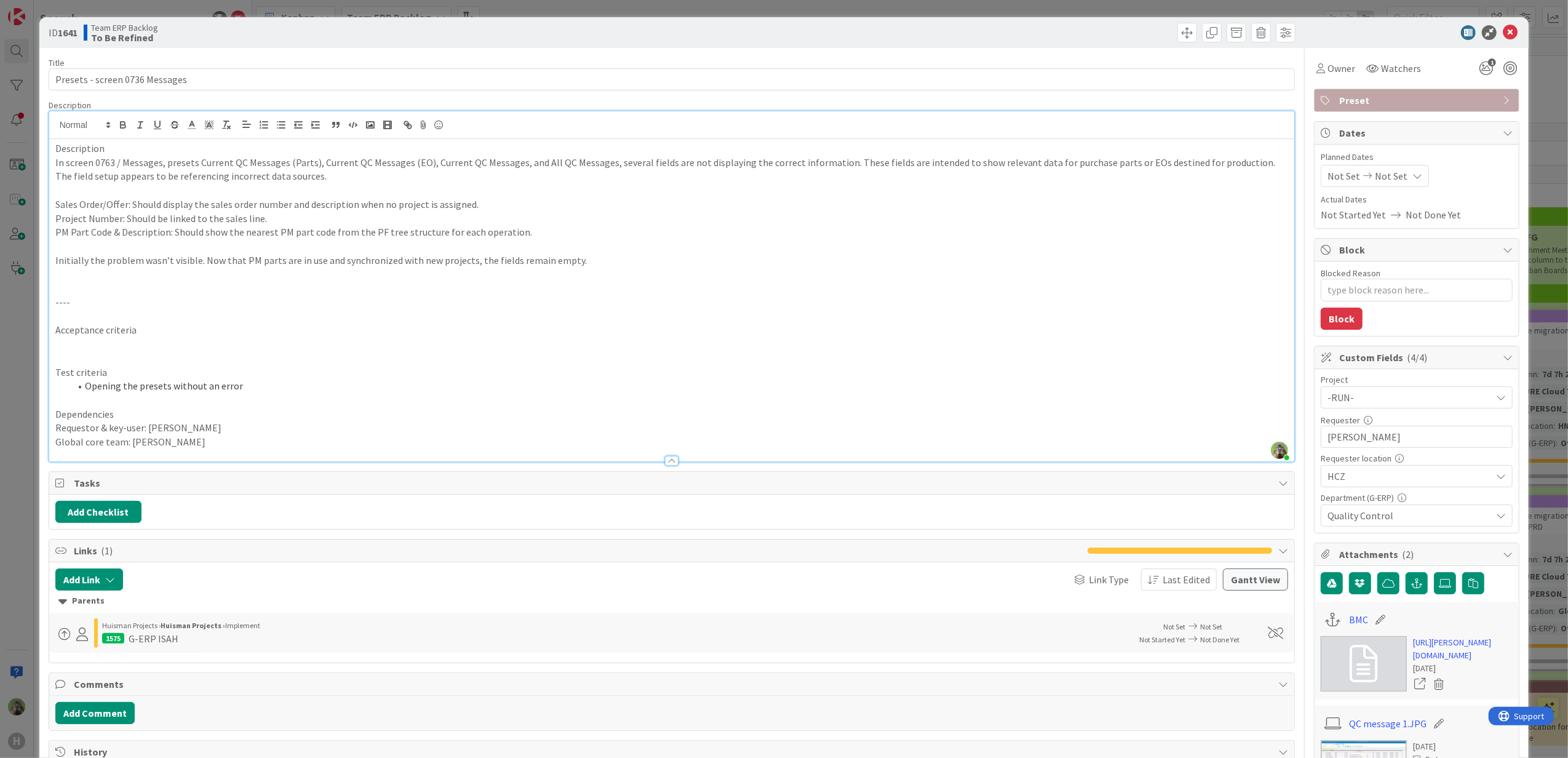
drag, startPoint x: 140, startPoint y: 310, endPoint x: 151, endPoint y: 292, distance: 21.1
click at [143, 304] on div "Description In screen 0763 / Messages, presets Current QC Messages (Parts), Cur…" at bounding box center [671, 300] width 1246 height 322
click at [151, 292] on p at bounding box center [672, 288] width 1234 height 14
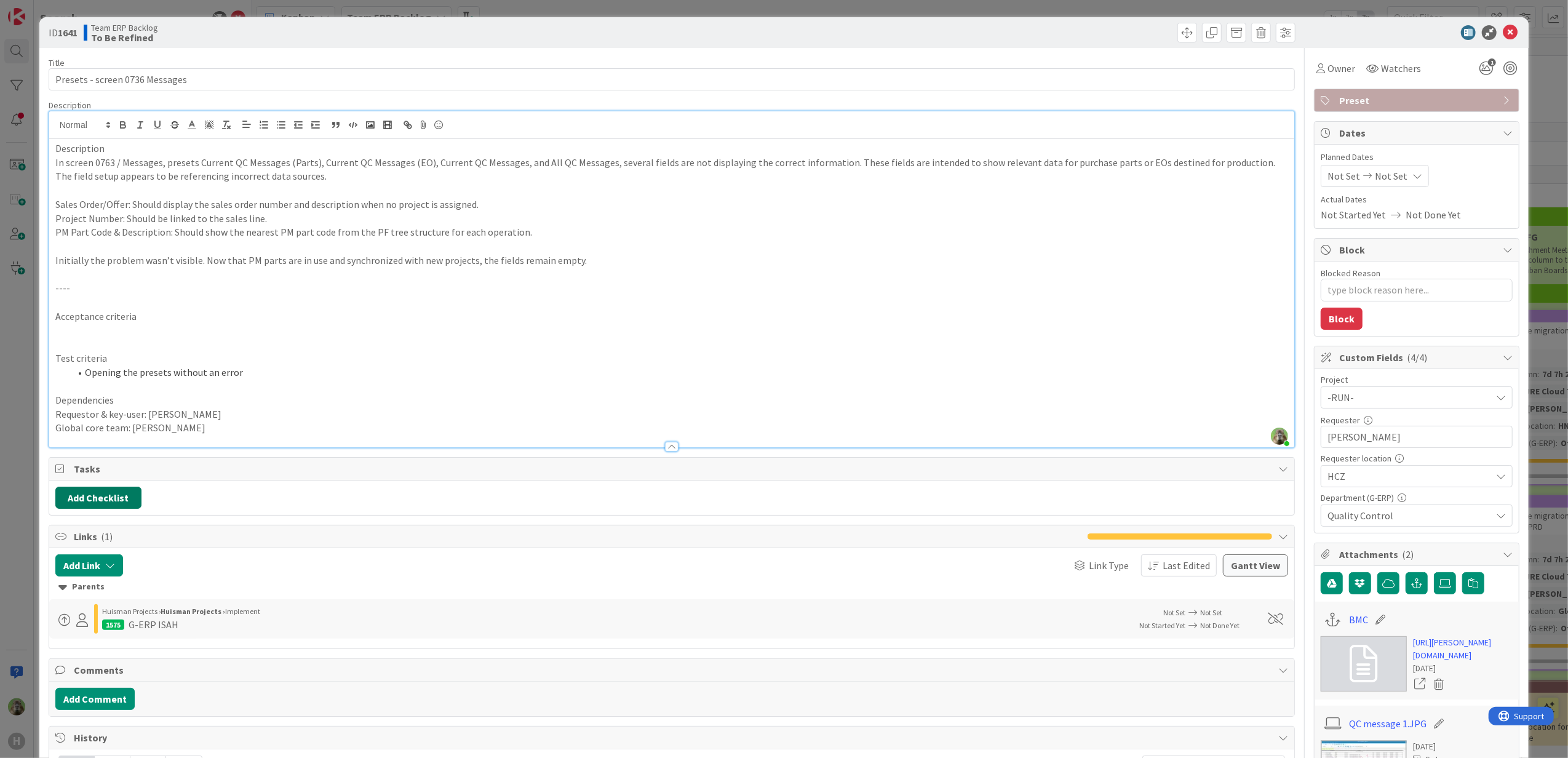
click at [93, 495] on button "Add Checklist" at bounding box center [98, 497] width 86 height 22
click at [80, 586] on button "Add" at bounding box center [78, 585] width 33 height 22
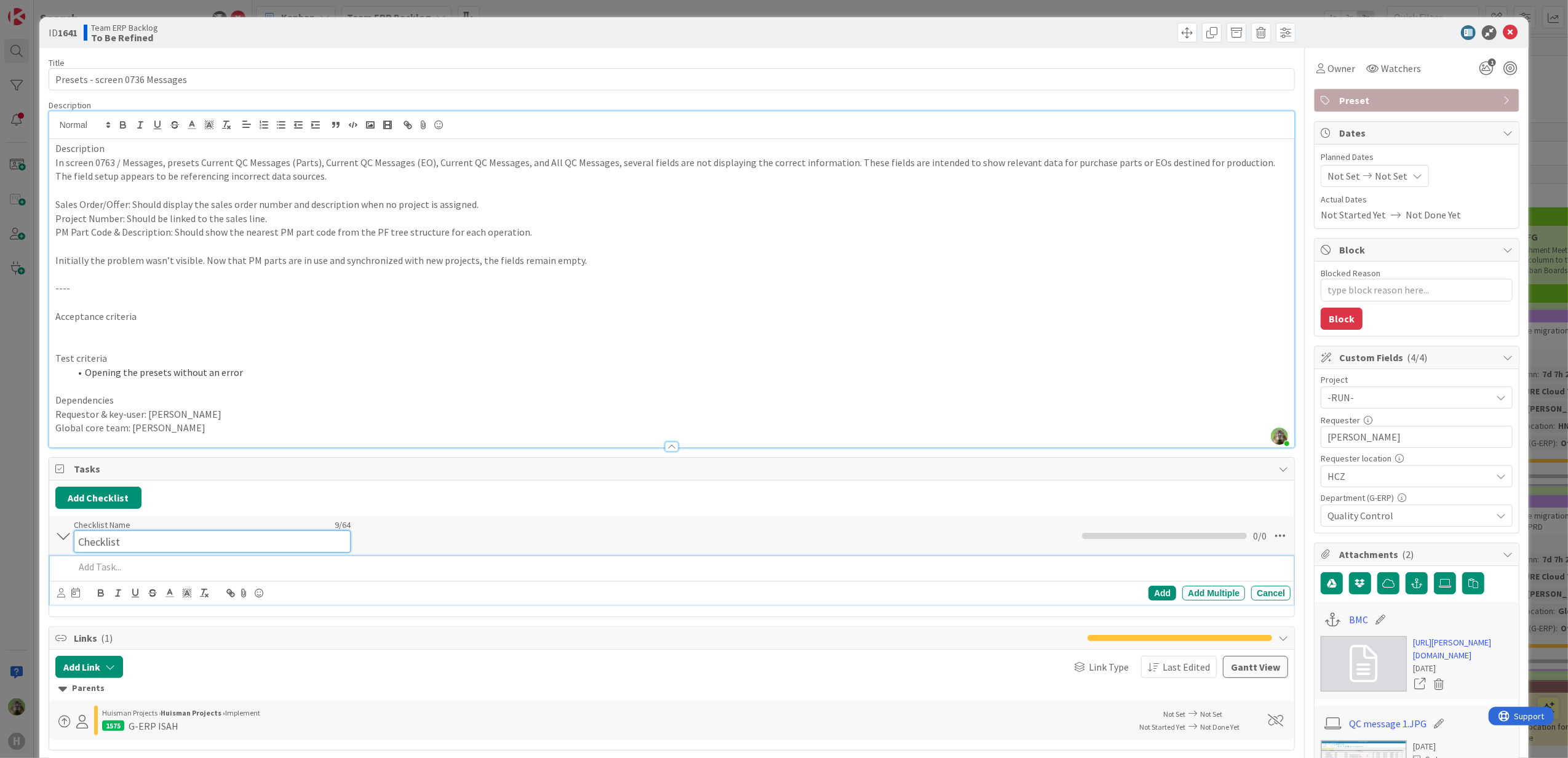
click at [124, 524] on div "Checklist Name 9 / 64 Checklist" at bounding box center [213, 535] width 277 height 34
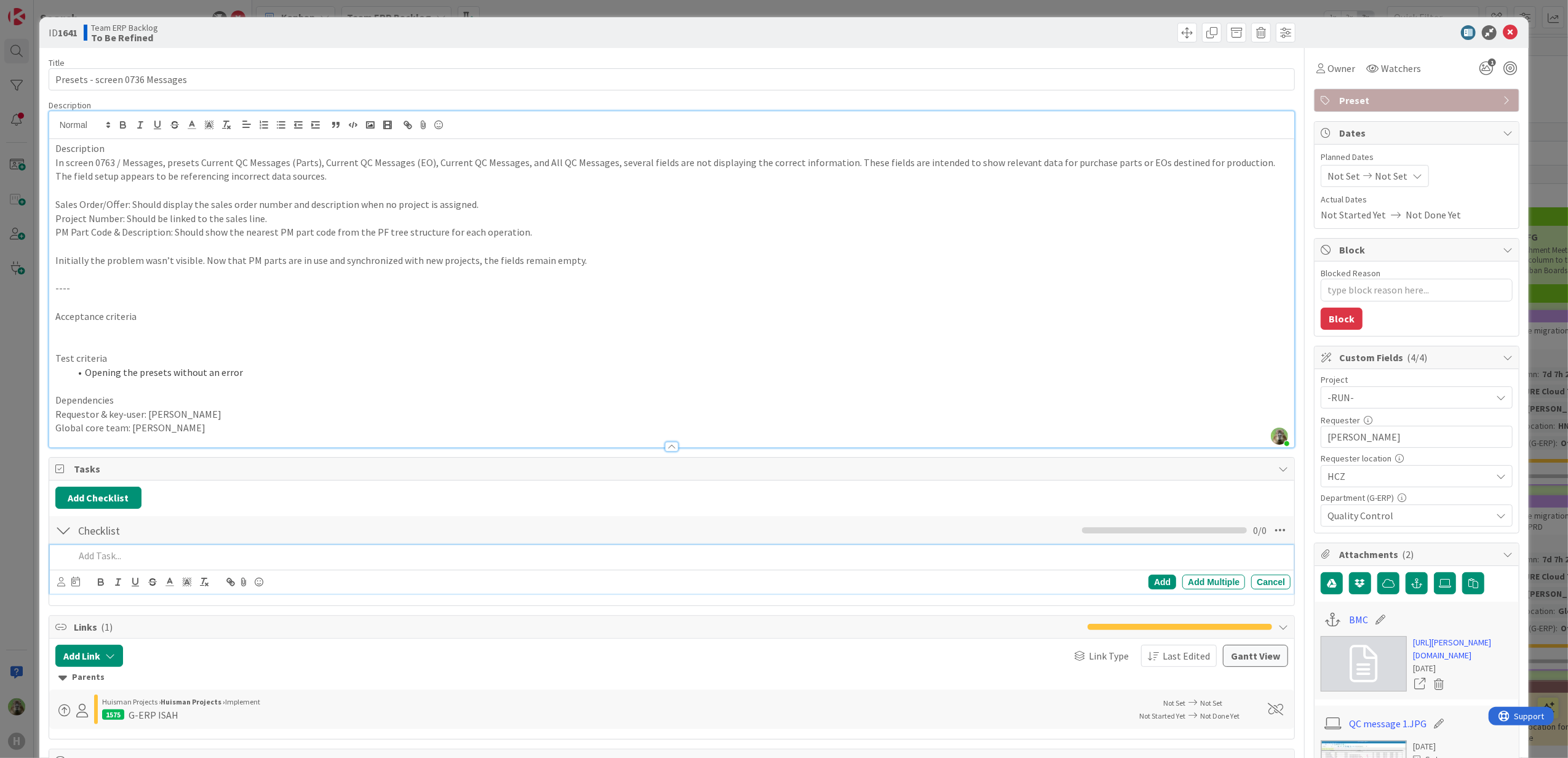
click at [139, 576] on div "Add Add Multiple Cancel" at bounding box center [672, 570] width 1245 height 49
click at [1269, 533] on icon at bounding box center [1280, 530] width 22 height 22
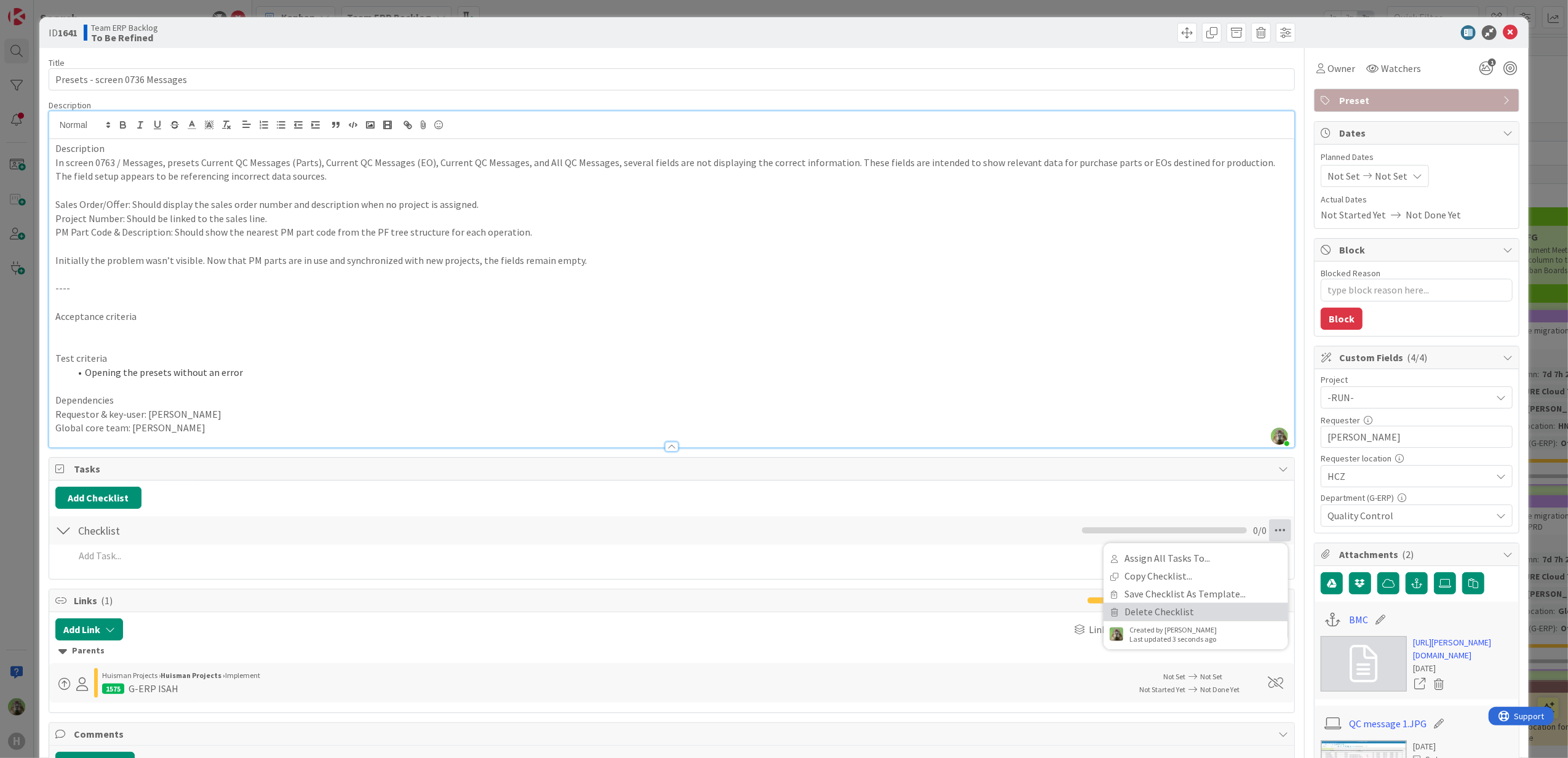
click at [1181, 610] on link "Delete Checklist" at bounding box center [1196, 612] width 185 height 18
click at [1134, 591] on button "Delete" at bounding box center [1139, 590] width 46 height 22
type textarea "x"
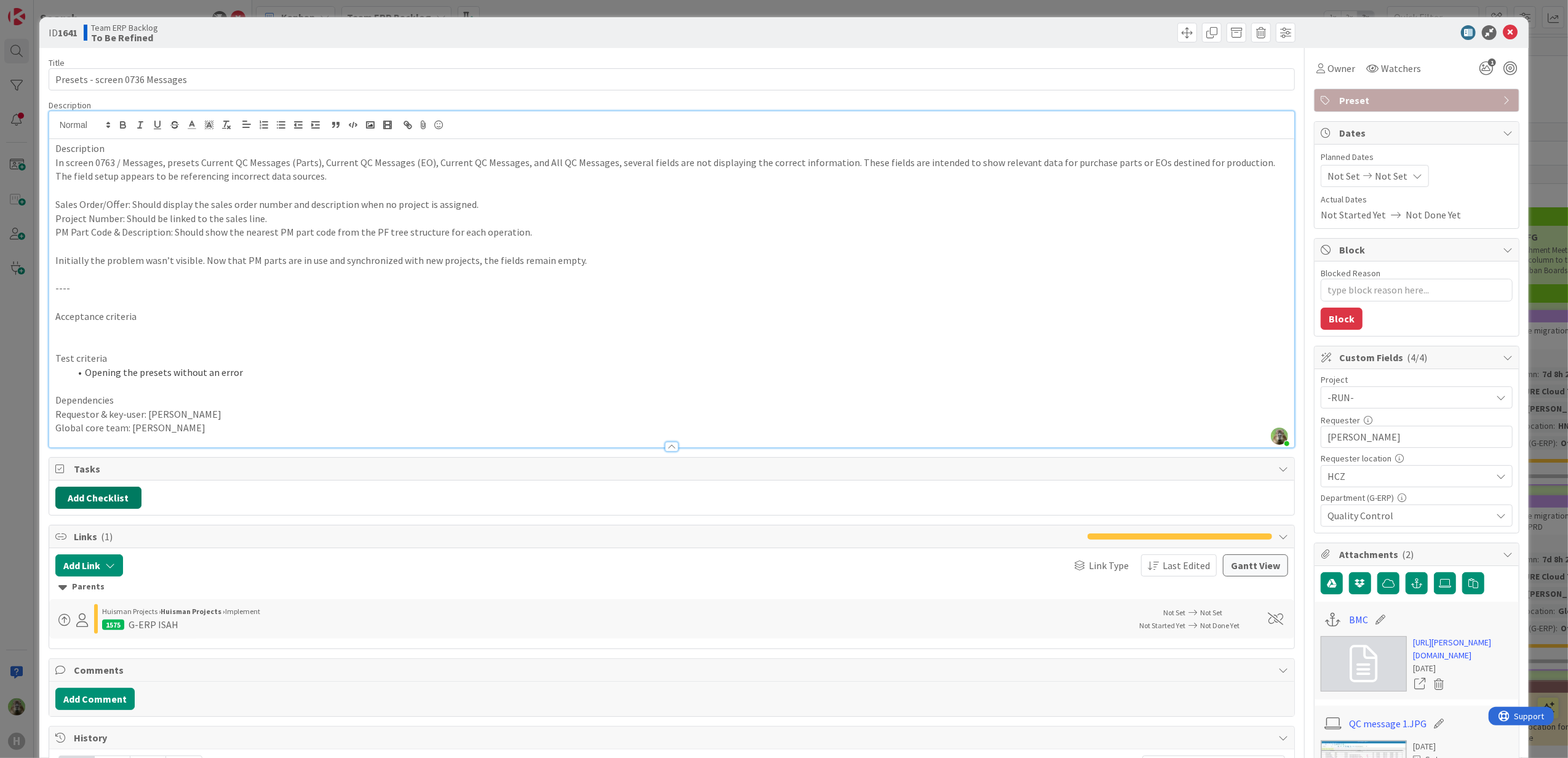
click at [106, 494] on button "Add Checklist" at bounding box center [98, 497] width 86 height 22
click at [145, 609] on link "Copy existing" at bounding box center [161, 609] width 56 height 13
click at [111, 587] on input "text" at bounding box center [157, 581] width 191 height 22
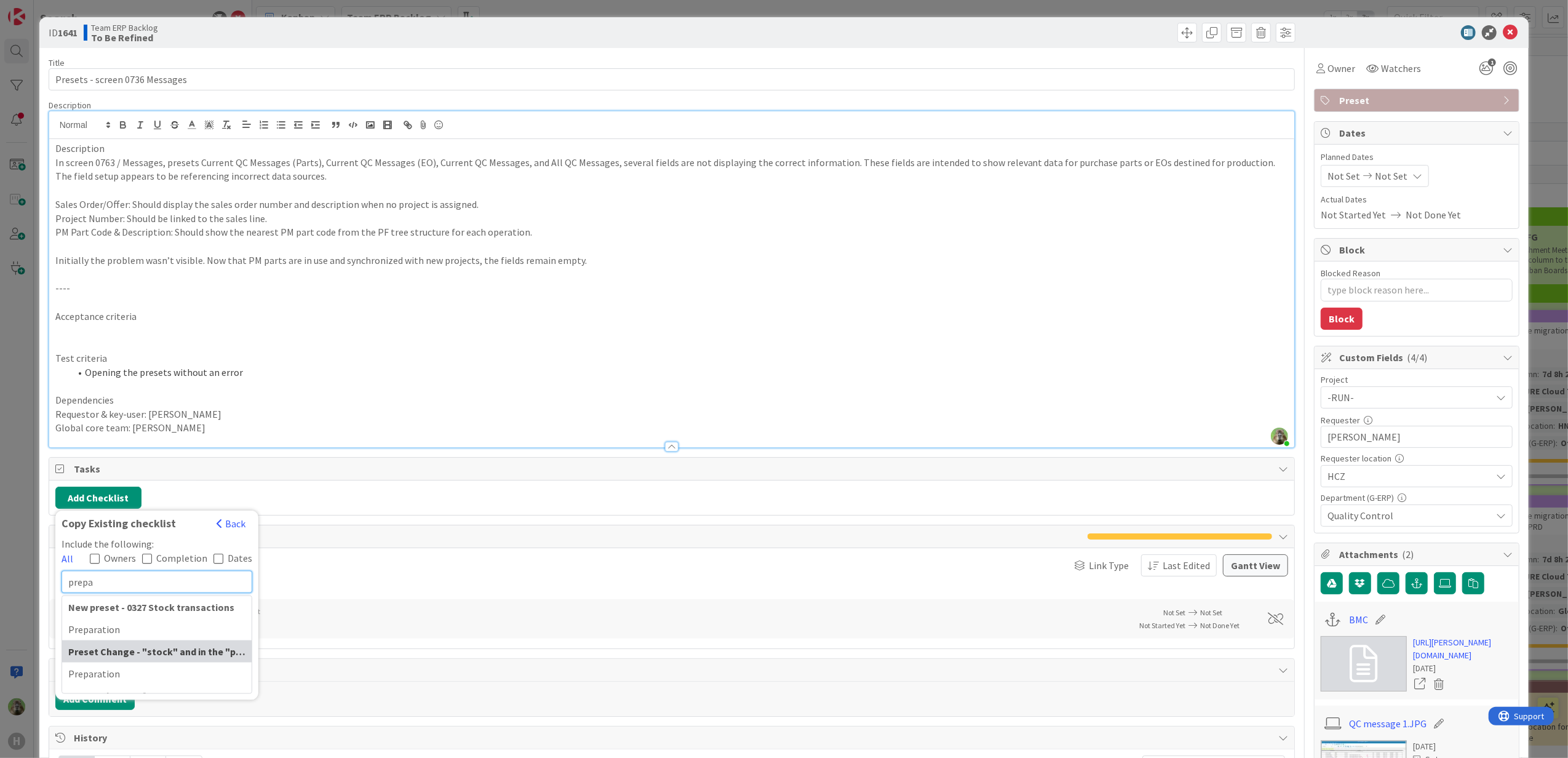
type input "prepa"
click at [143, 655] on strong "Preset Change - "stock" and in the "part issues" columns: part type manufacture…" at bounding box center [316, 651] width 496 height 13
click at [133, 676] on div "Preparation" at bounding box center [157, 673] width 189 height 22
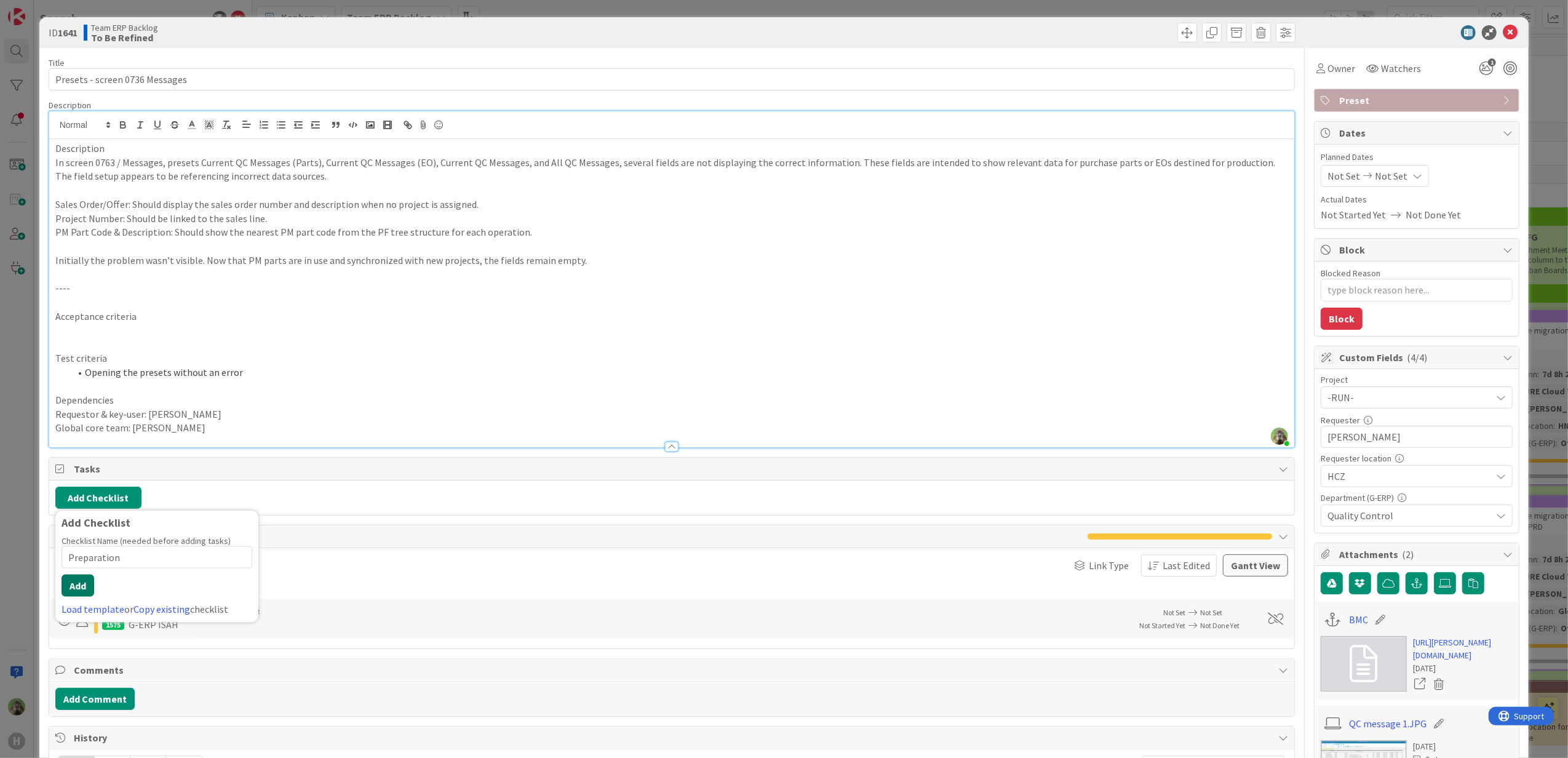
click at [82, 586] on button "Add" at bounding box center [78, 585] width 33 height 22
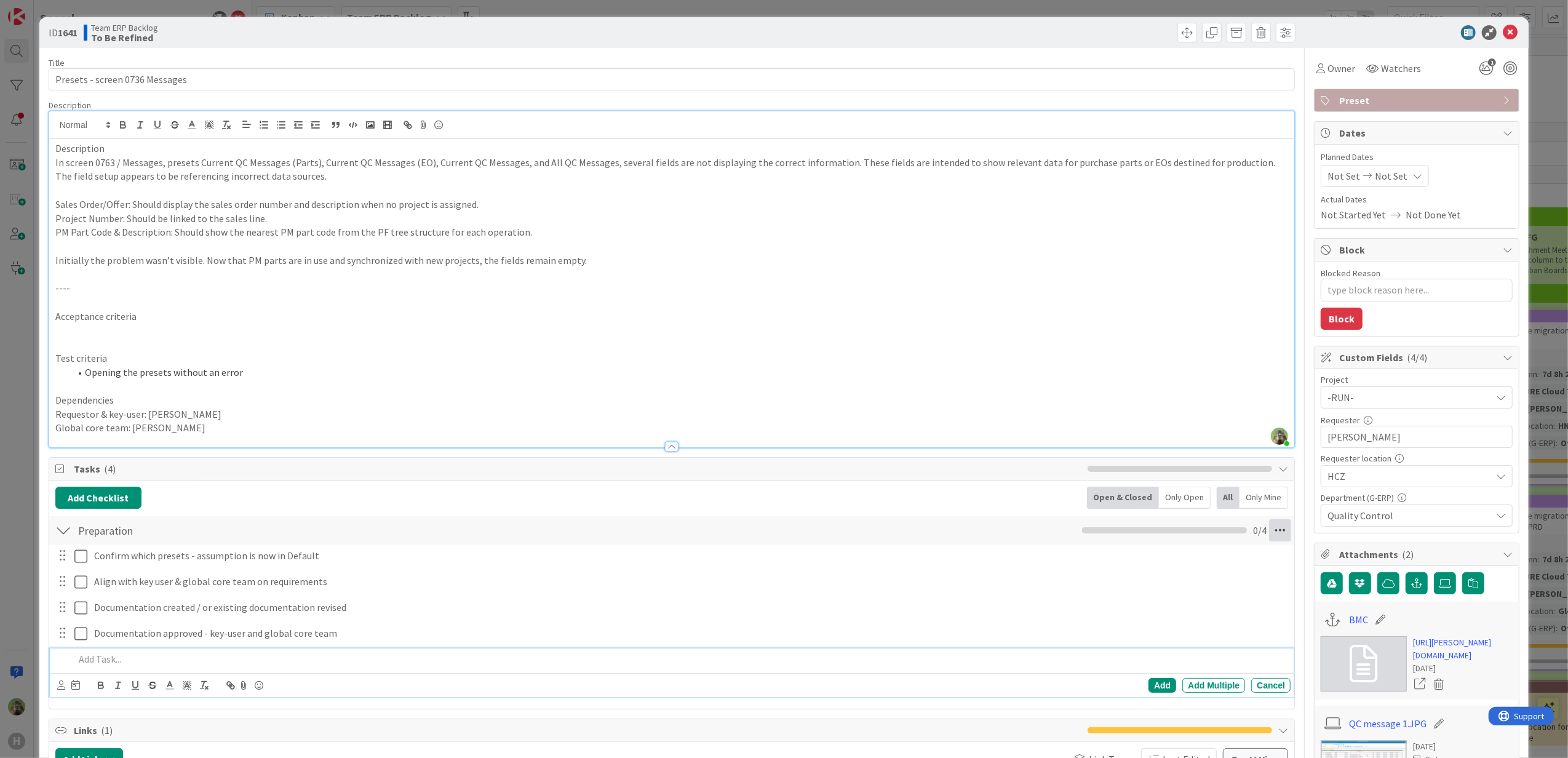
click at [1273, 530] on icon at bounding box center [1280, 530] width 22 height 22
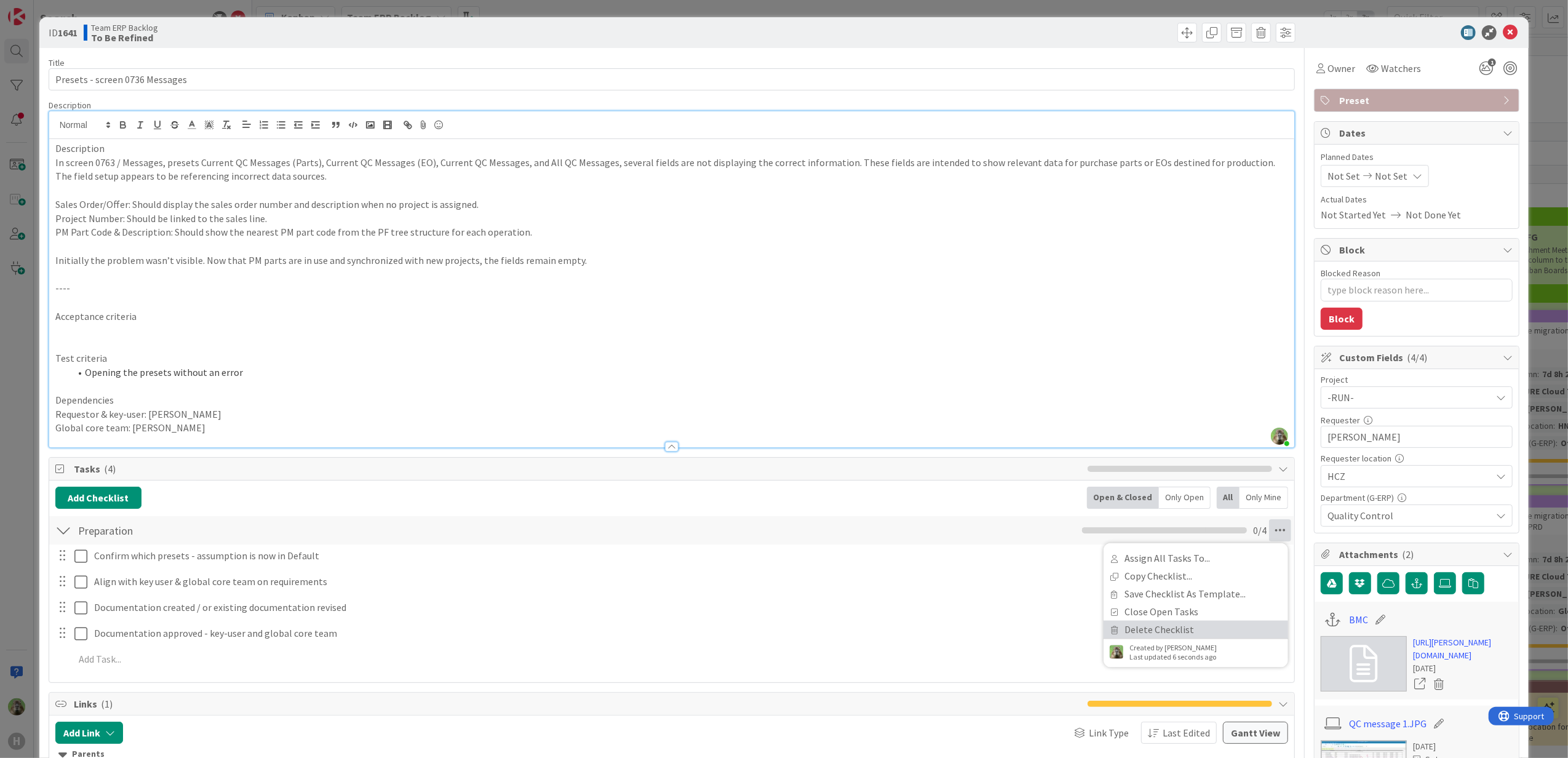
click at [1138, 635] on link "Delete Checklist" at bounding box center [1196, 629] width 185 height 18
click at [1116, 581] on button "Delete" at bounding box center [1139, 590] width 46 height 22
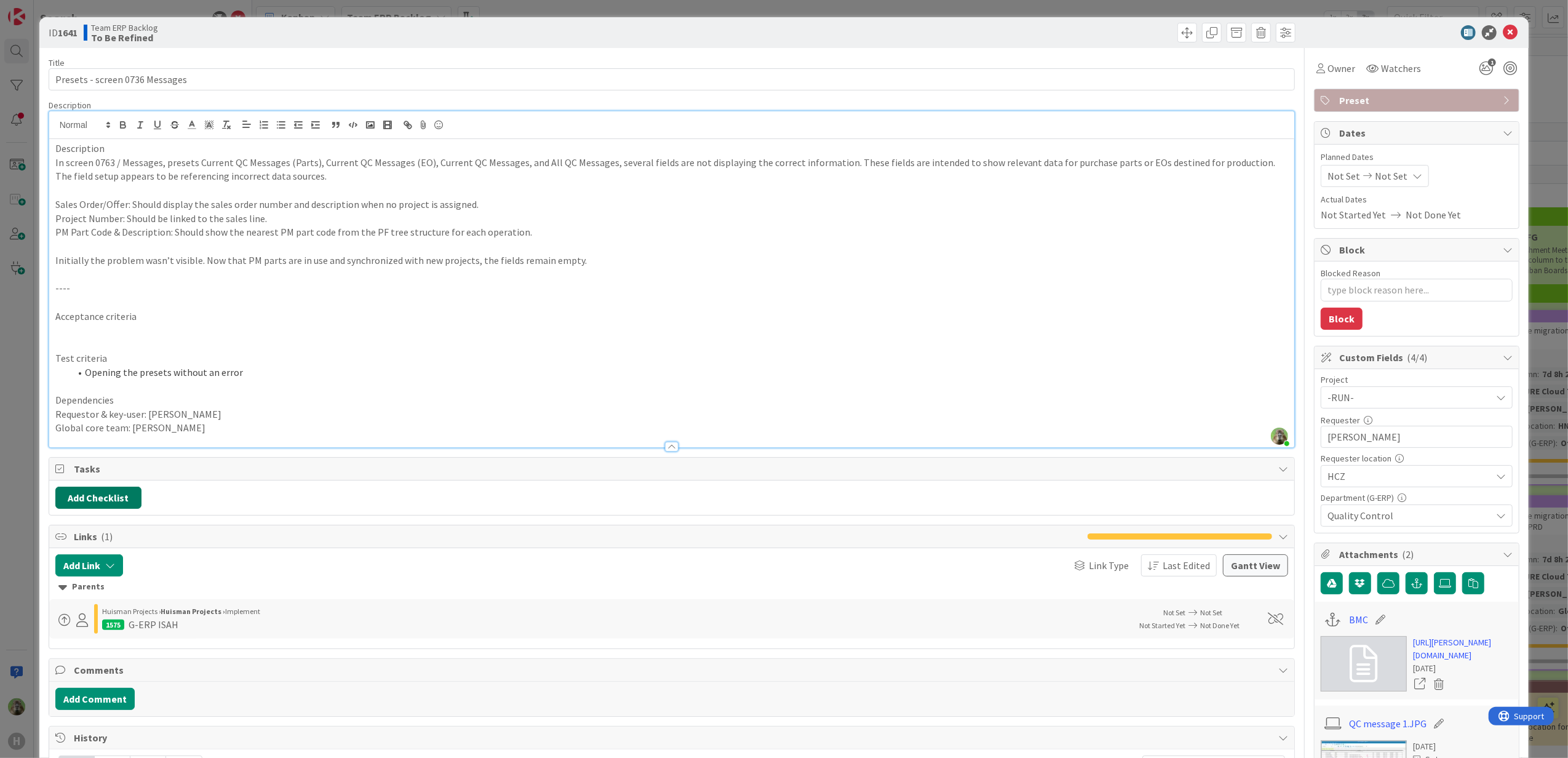
click at [96, 494] on button "Add Checklist" at bounding box center [98, 497] width 86 height 22
click at [151, 614] on link "Copy existing" at bounding box center [161, 609] width 56 height 13
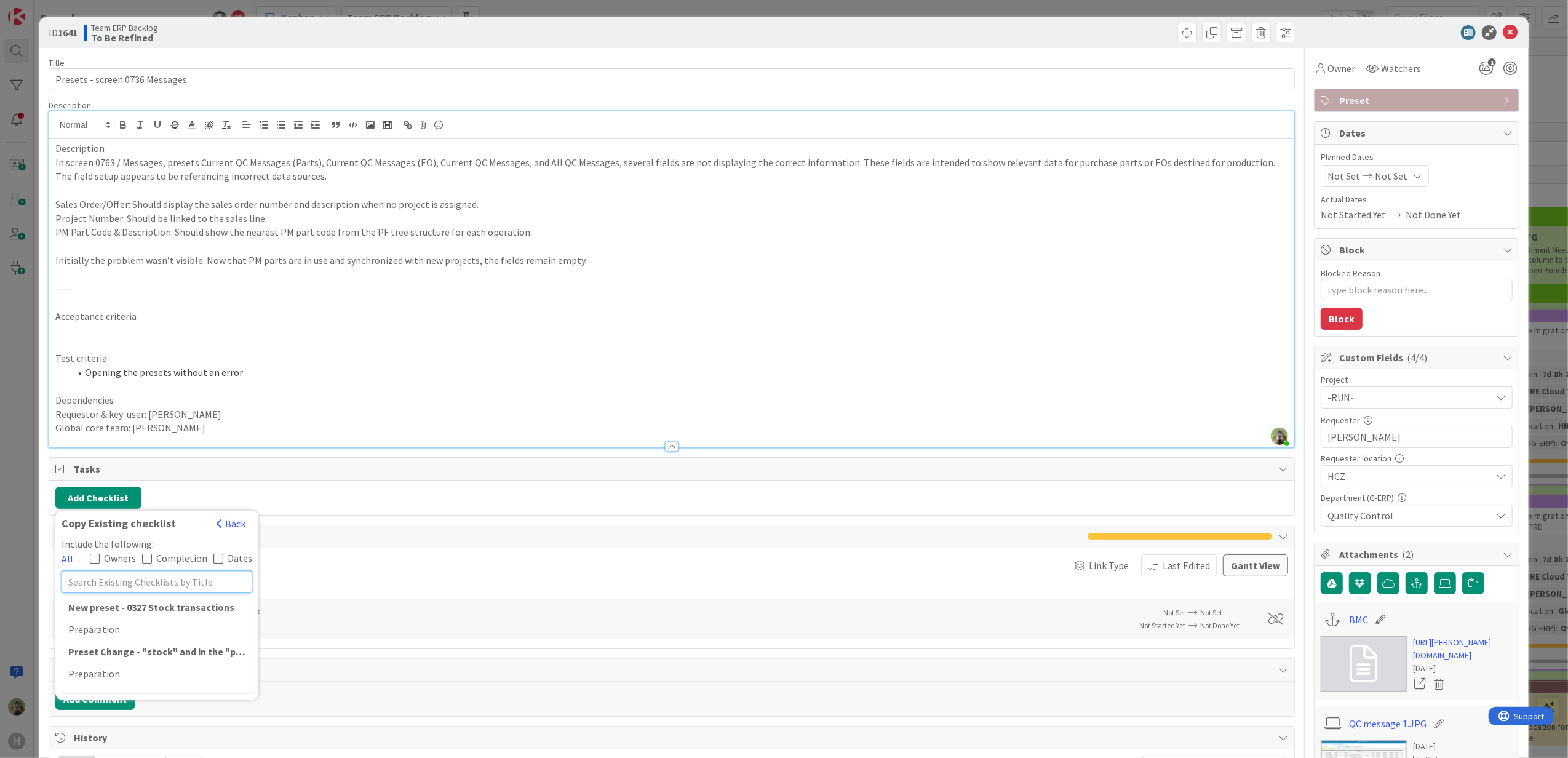
click at [217, 581] on input "text" at bounding box center [157, 581] width 191 height 22
click at [139, 684] on div "Preparation" at bounding box center [157, 680] width 189 height 22
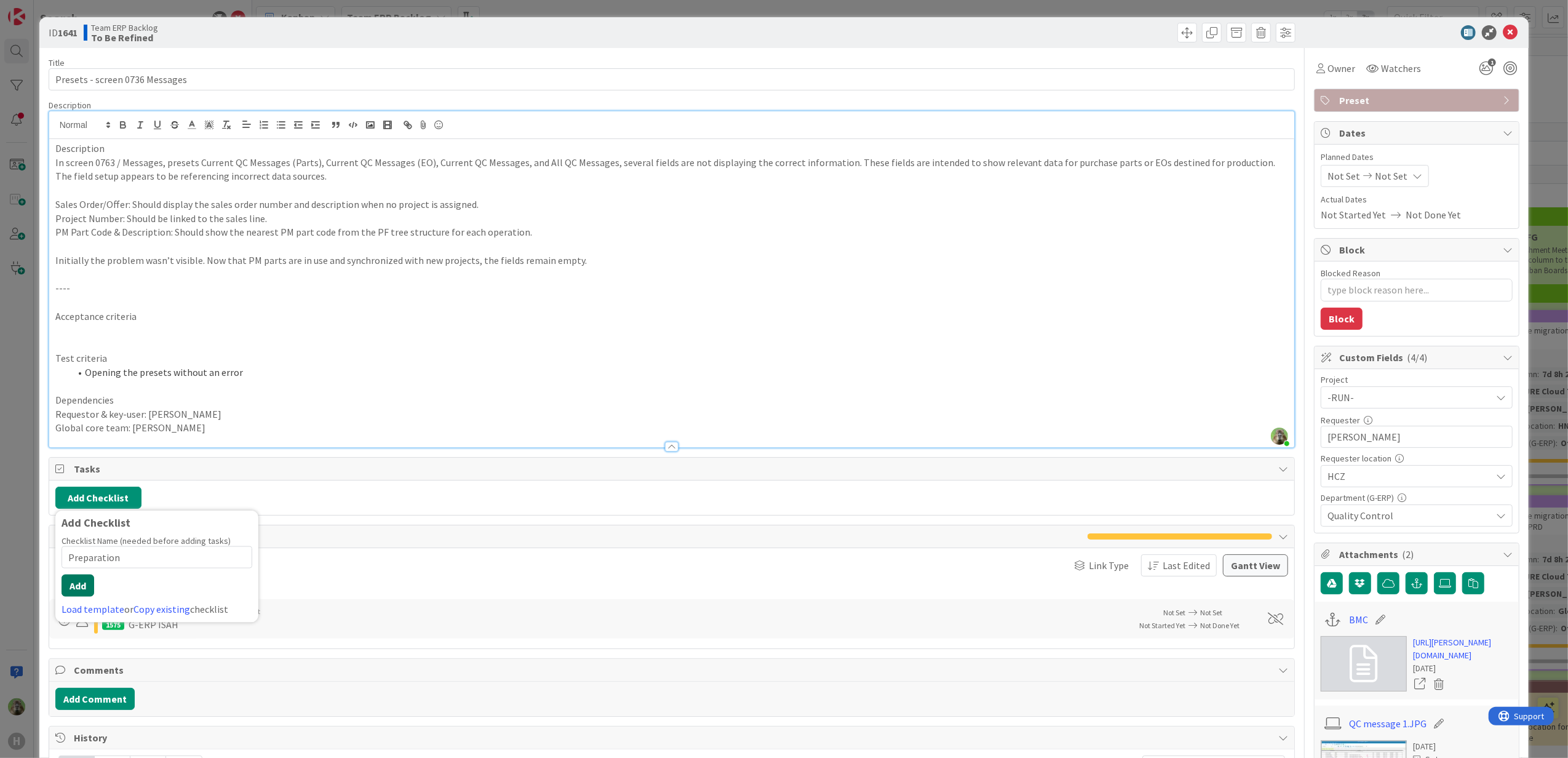
click at [78, 584] on button "Add" at bounding box center [78, 585] width 33 height 22
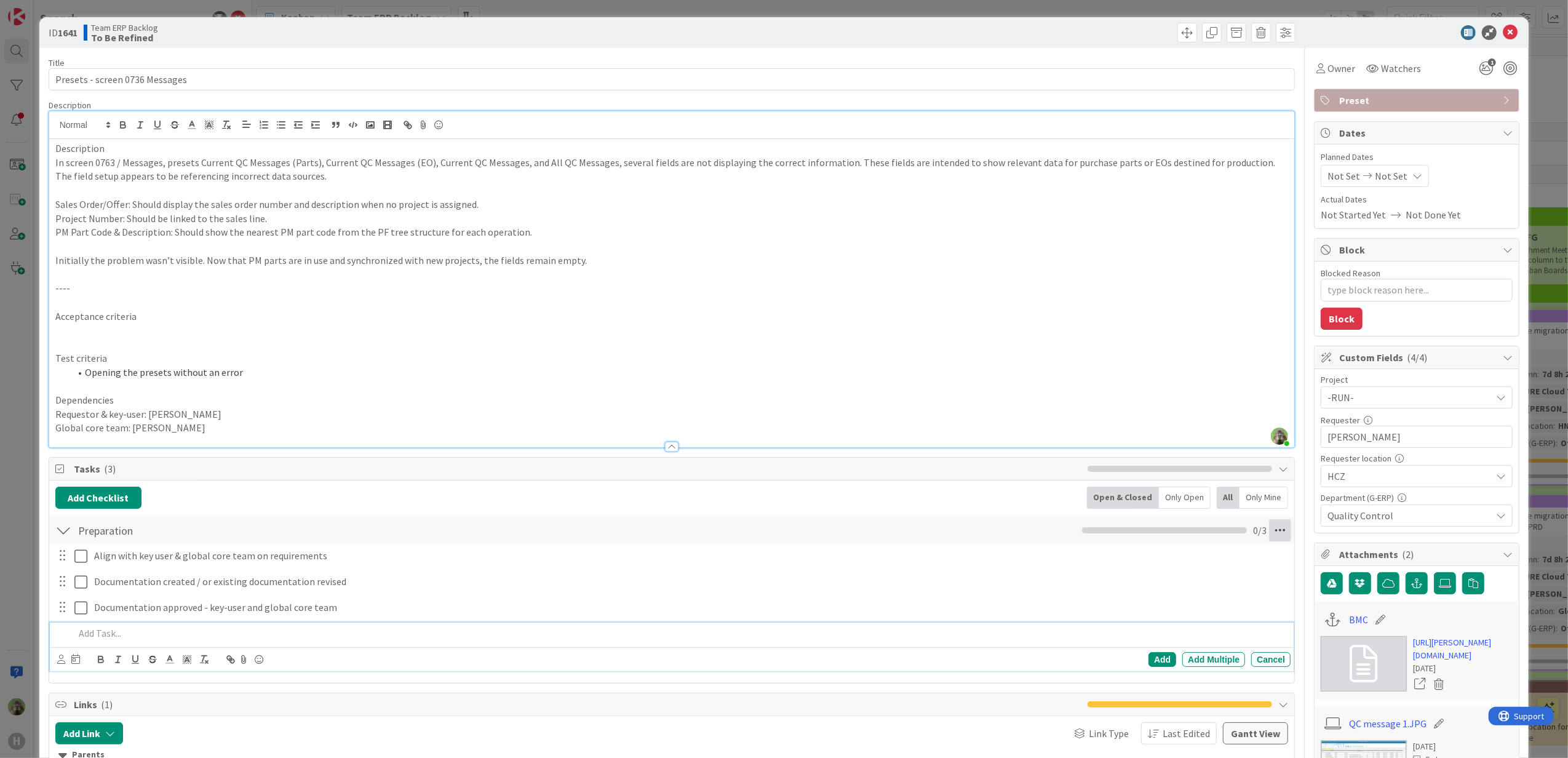
click at [1273, 535] on icon at bounding box center [1280, 530] width 22 height 22
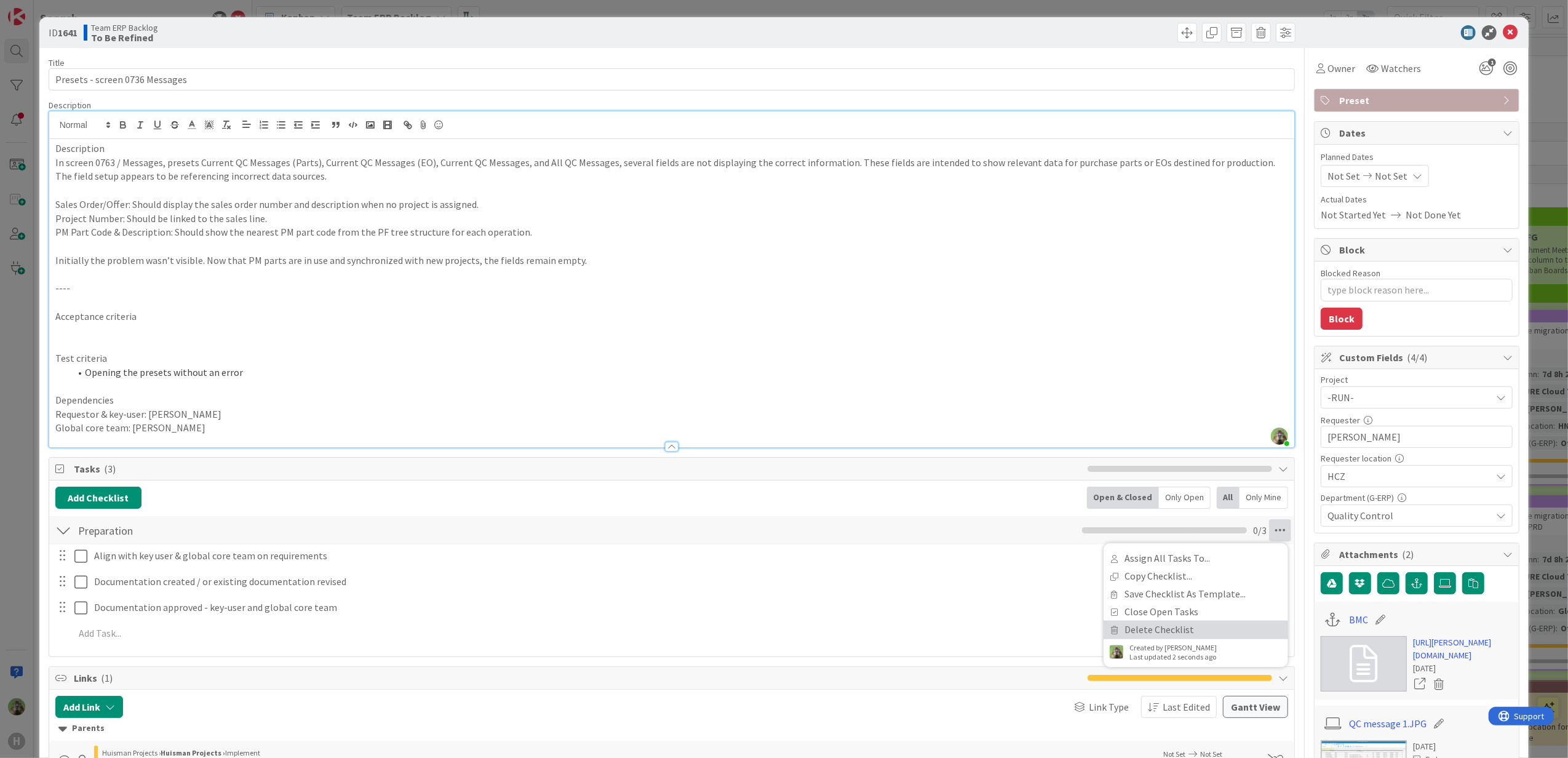
click at [1211, 629] on link "Delete Checklist" at bounding box center [1196, 629] width 185 height 18
click at [1119, 591] on button "Delete" at bounding box center [1139, 590] width 46 height 22
type textarea "x"
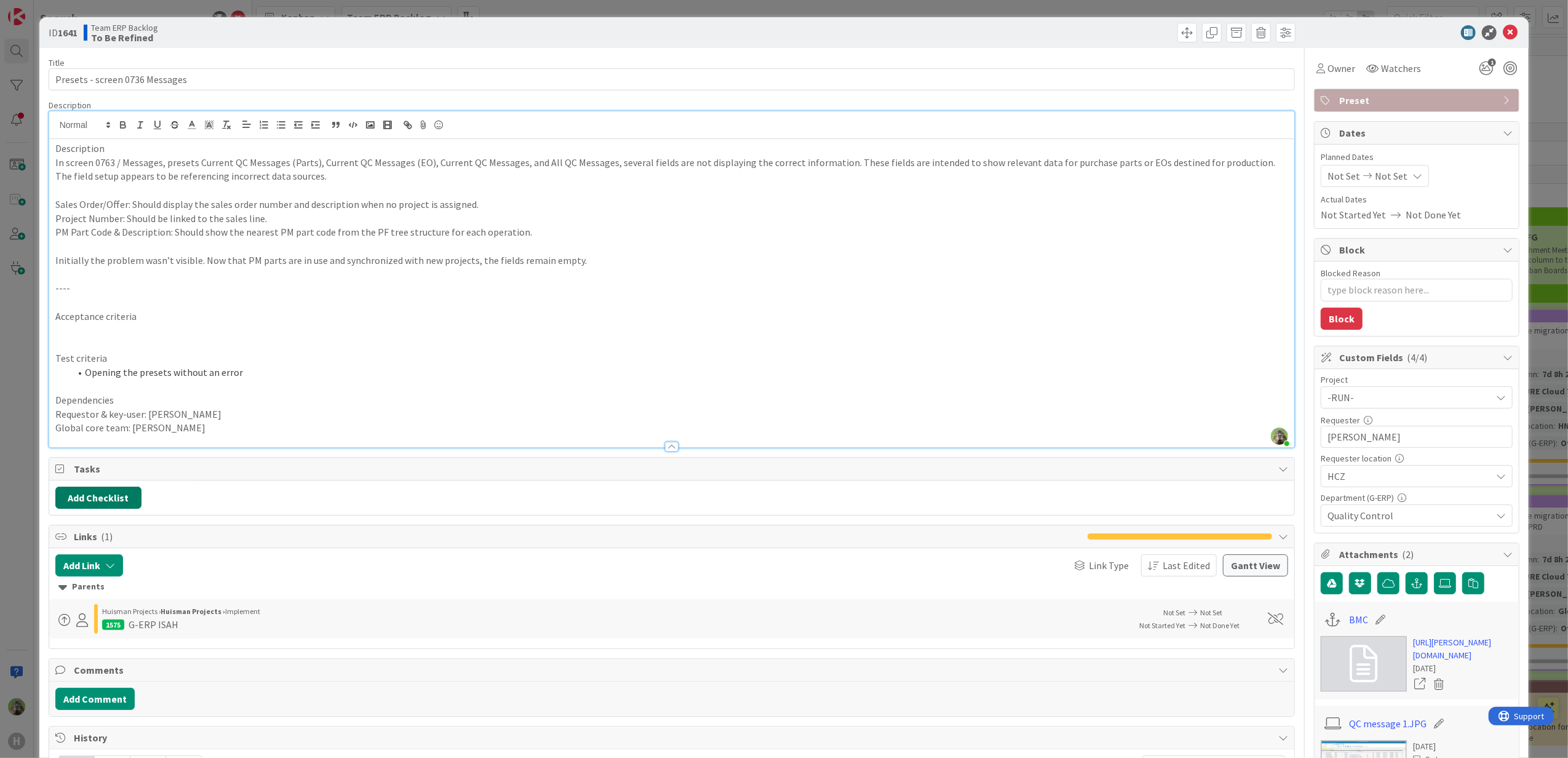
click at [110, 495] on button "Add Checklist" at bounding box center [98, 497] width 86 height 22
click at [135, 614] on link "Copy existing" at bounding box center [161, 609] width 56 height 13
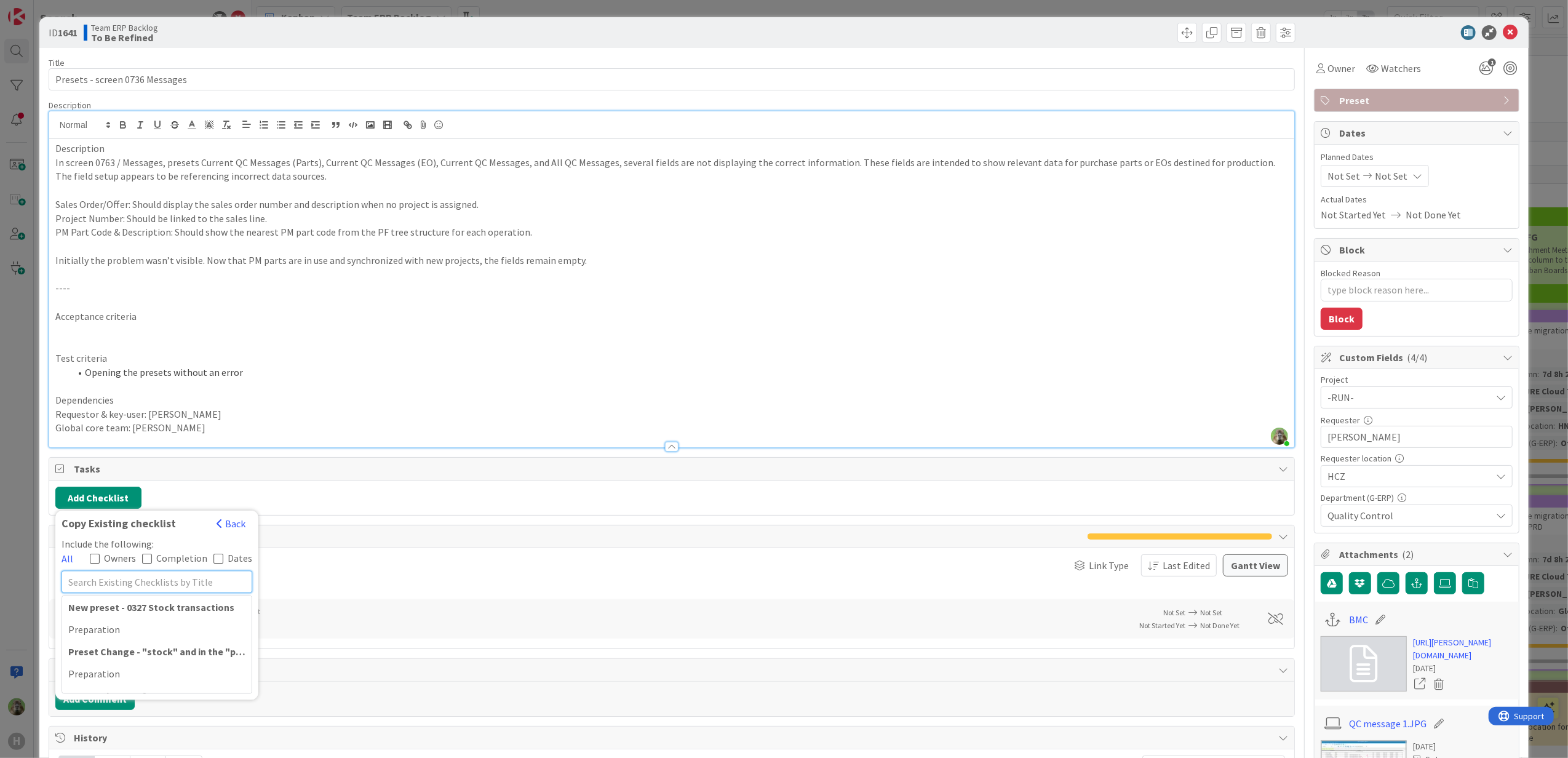
click at [181, 581] on input "text" at bounding box center [157, 581] width 191 height 22
type input "prod"
click at [141, 667] on div "PROD" at bounding box center [157, 673] width 189 height 22
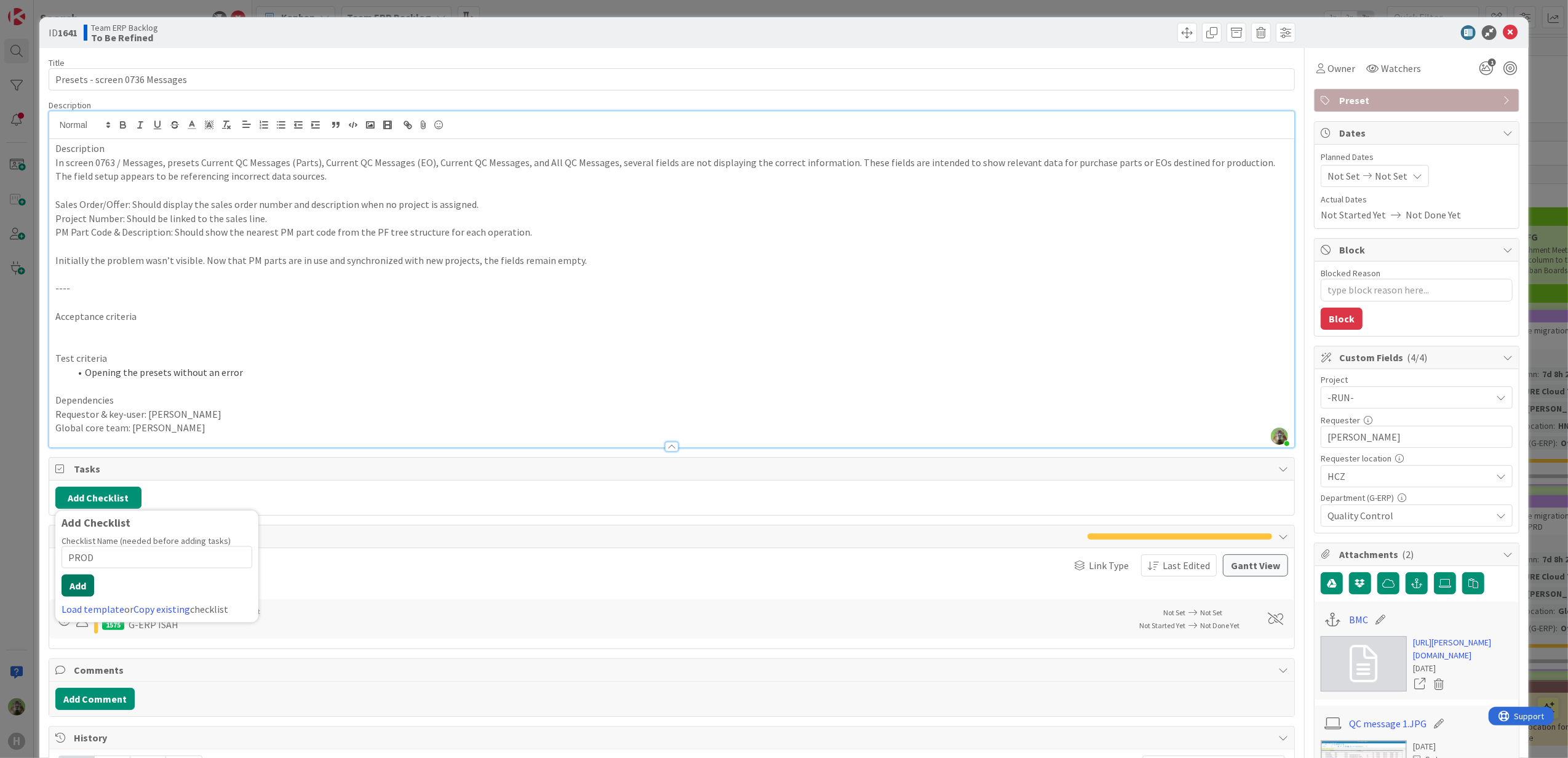
click at [85, 584] on button "Add" at bounding box center [78, 585] width 33 height 22
type textarea "x"
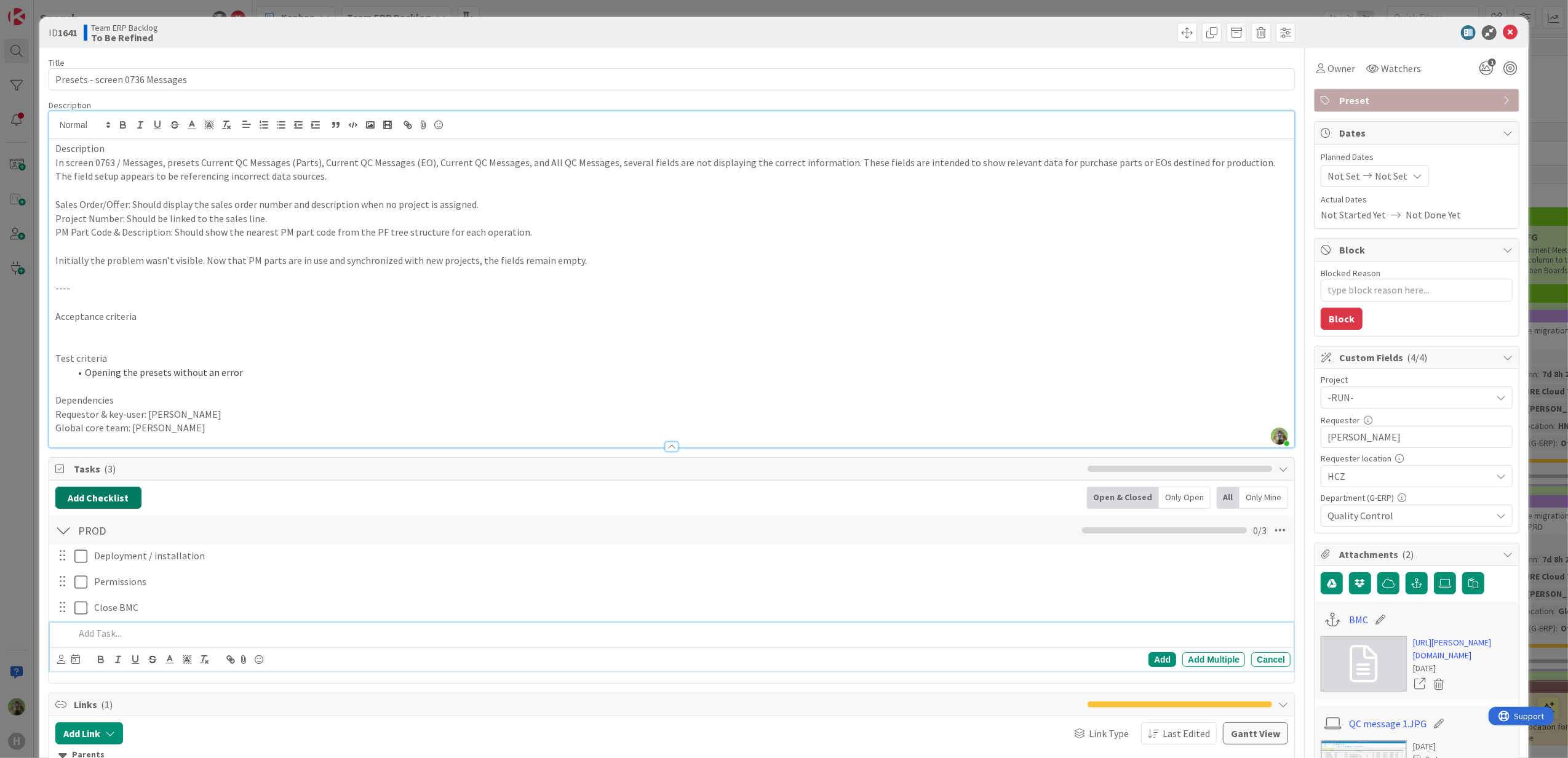
click at [124, 493] on button "Add Checklist" at bounding box center [98, 497] width 86 height 22
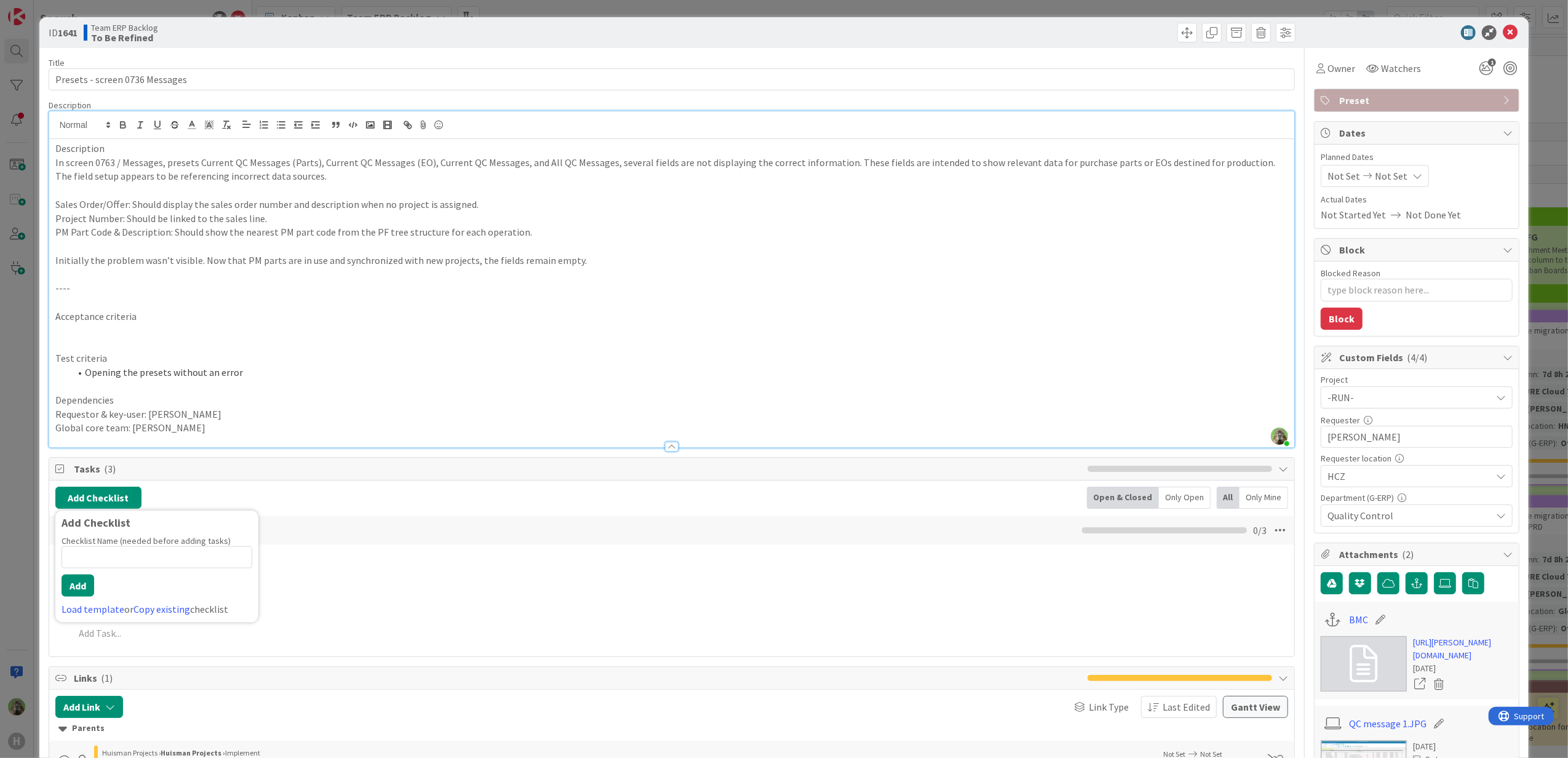
click at [159, 561] on input at bounding box center [157, 557] width 191 height 22
click at [141, 607] on link "Copy existing" at bounding box center [161, 609] width 56 height 13
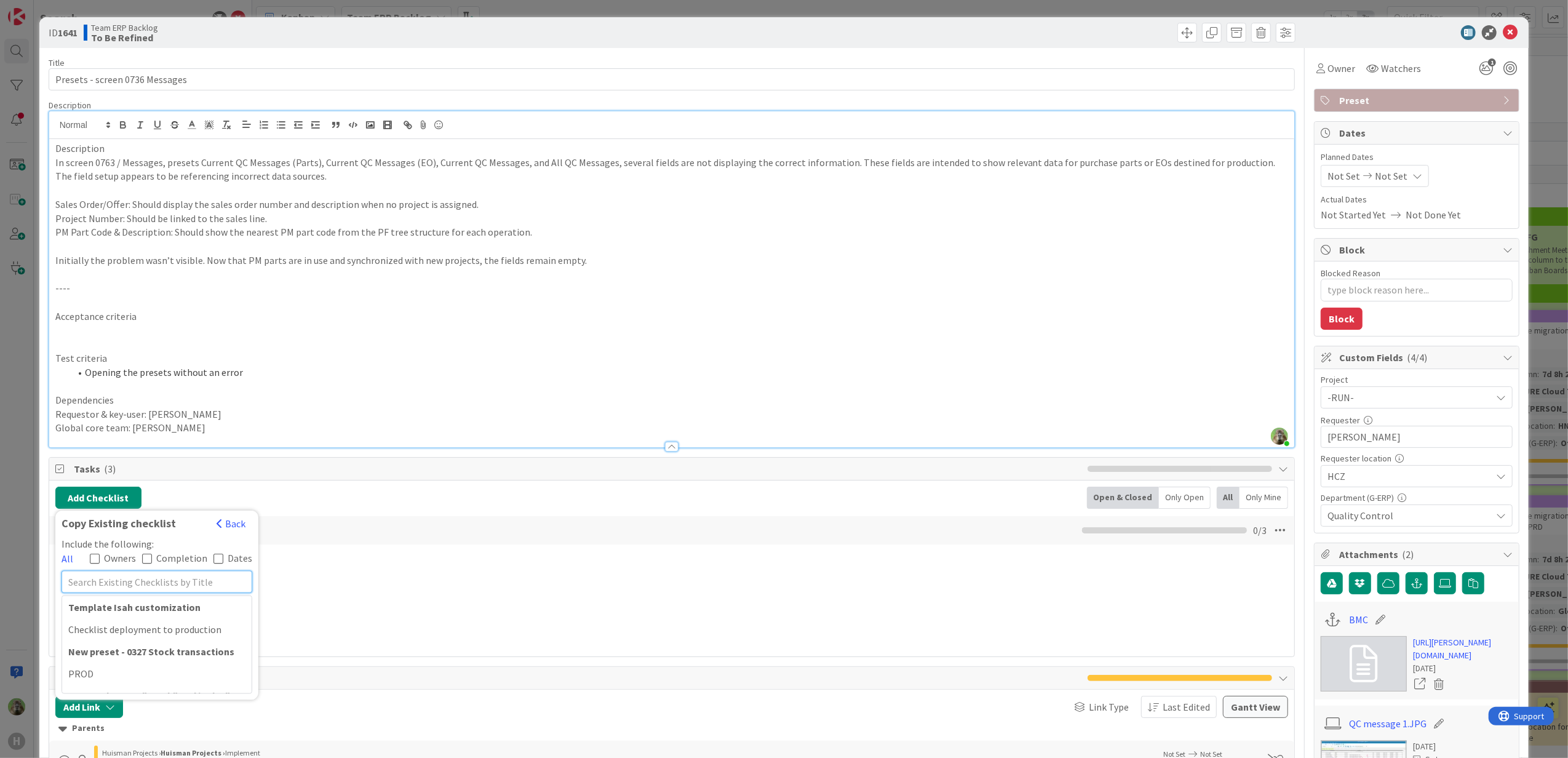
click at [143, 574] on input "text" at bounding box center [157, 581] width 191 height 22
type input "accep"
click at [188, 633] on div "ACCEPTANCE" at bounding box center [157, 629] width 189 height 22
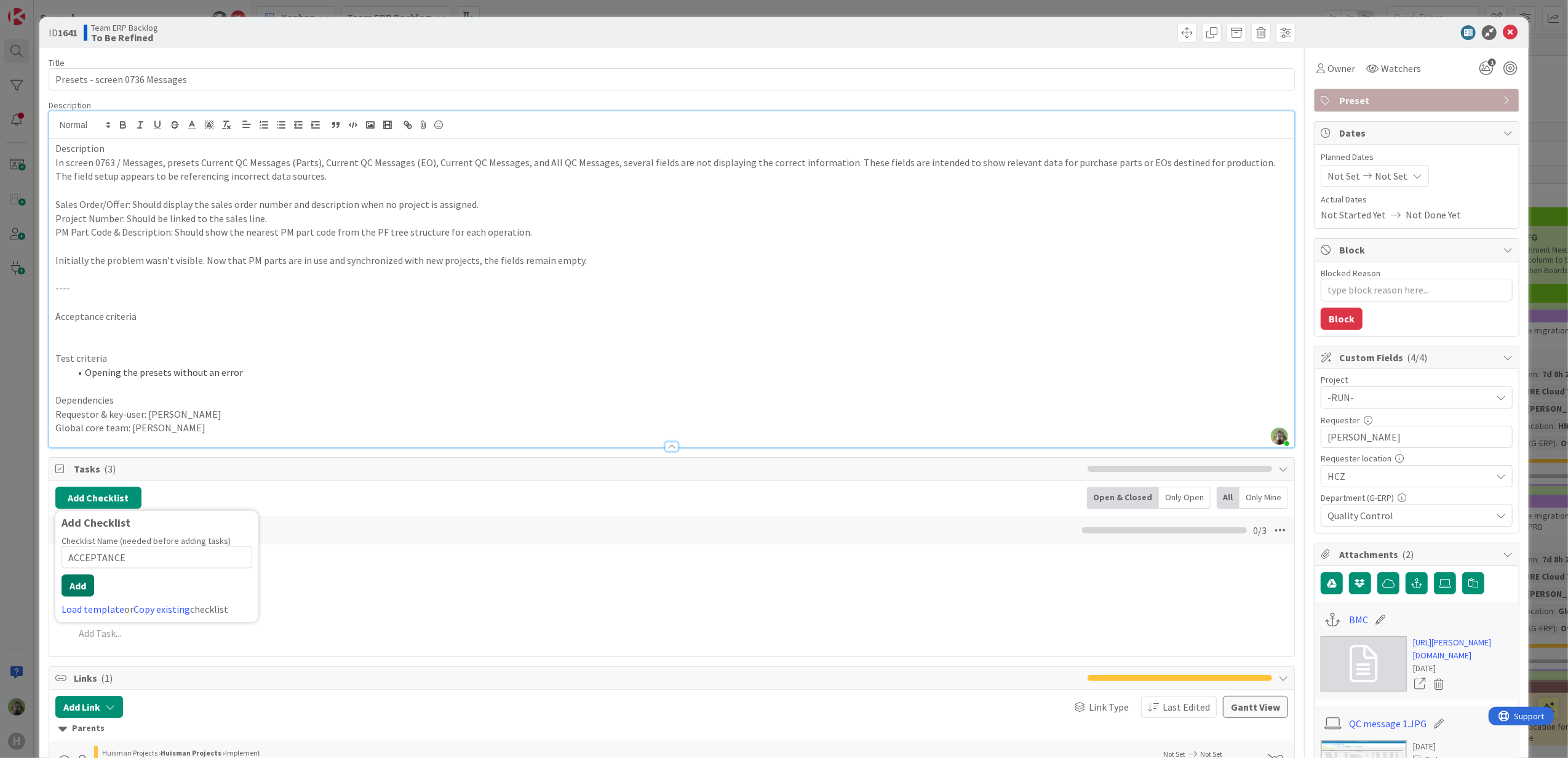
click at [82, 595] on button "Add" at bounding box center [78, 585] width 33 height 22
type textarea "x"
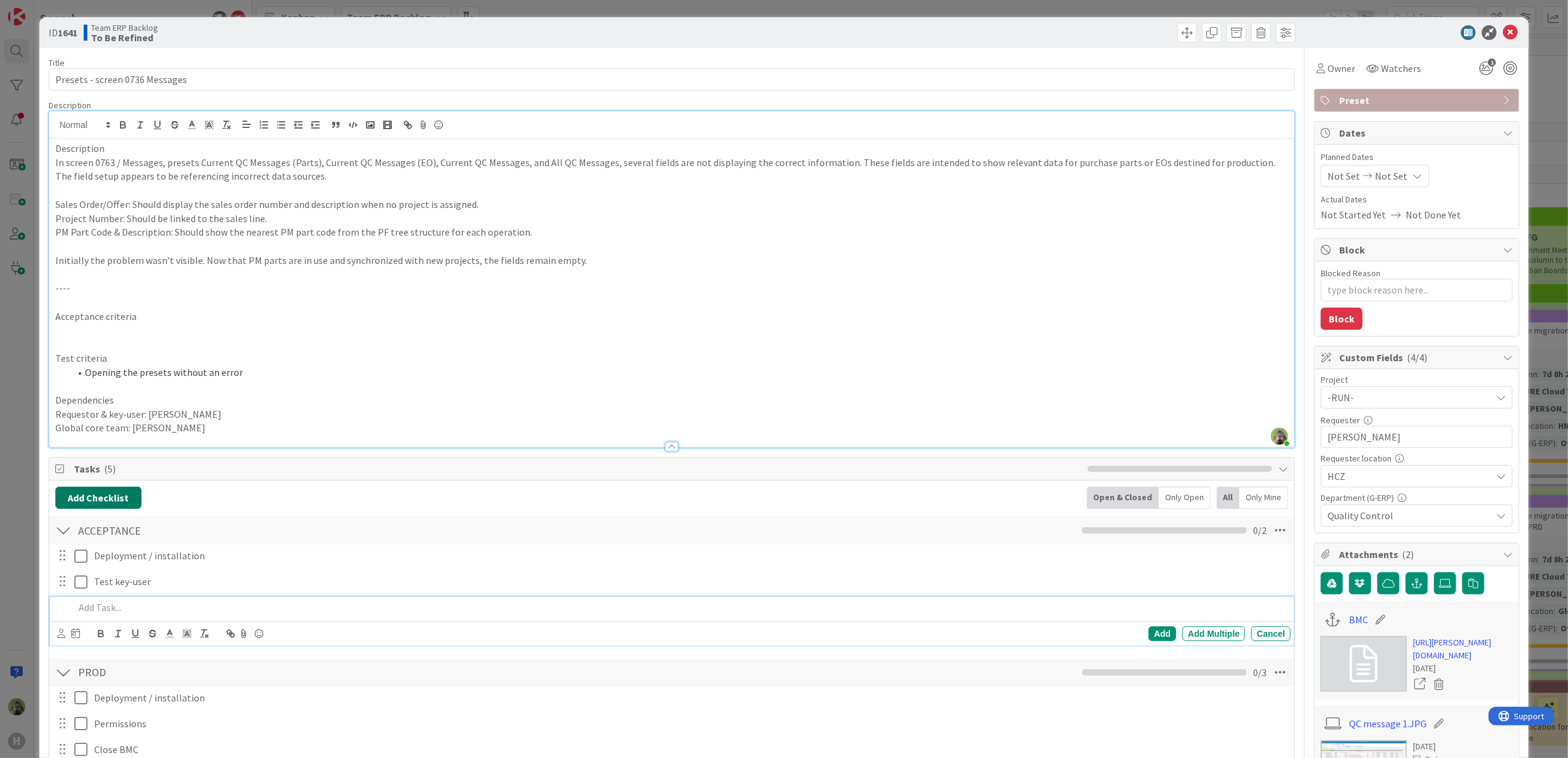
click at [124, 497] on button "Add Checklist" at bounding box center [98, 497] width 86 height 22
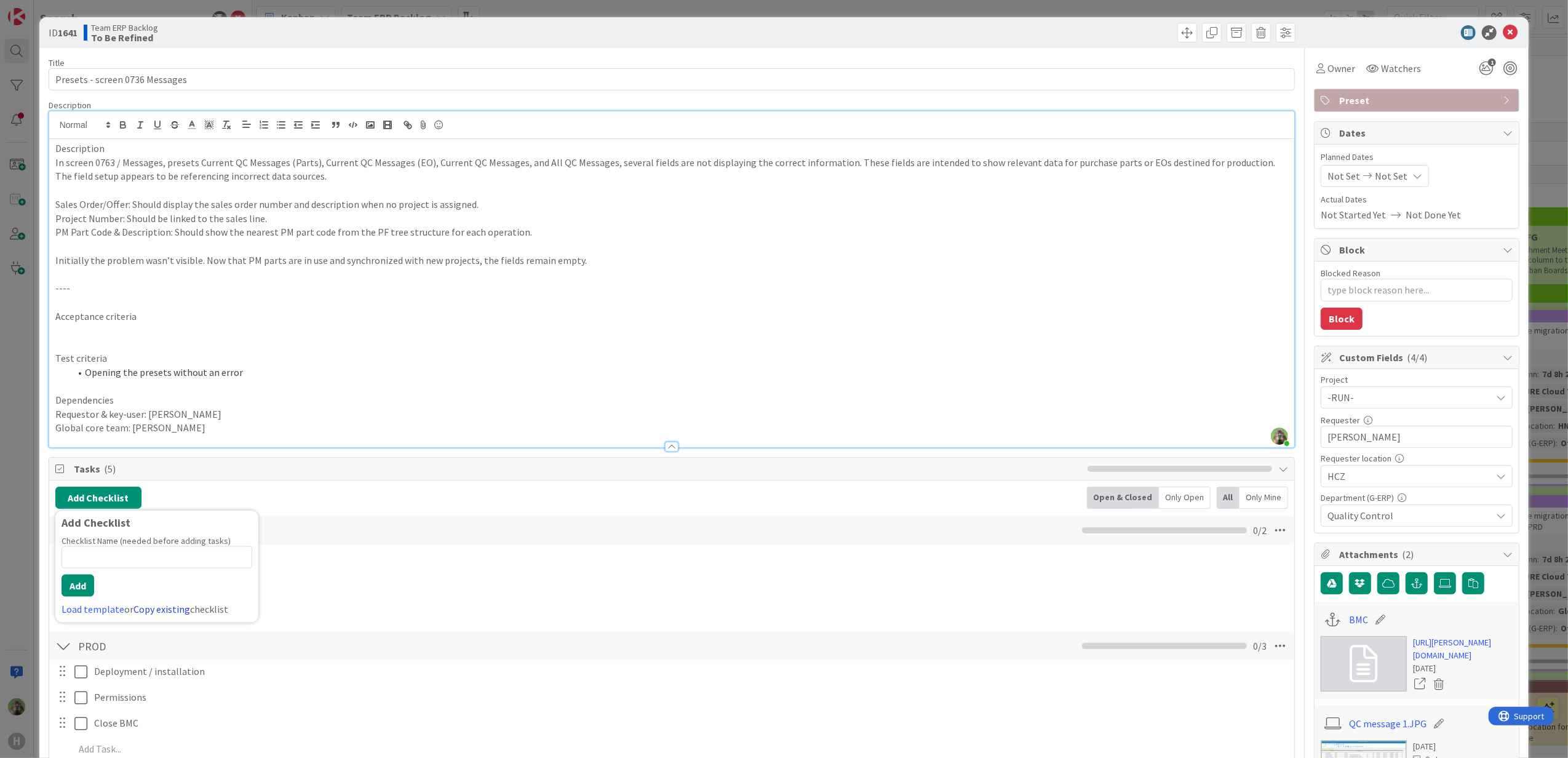
click at [152, 608] on link "Copy existing" at bounding box center [161, 609] width 56 height 13
click at [139, 588] on input "text" at bounding box center [157, 581] width 191 height 22
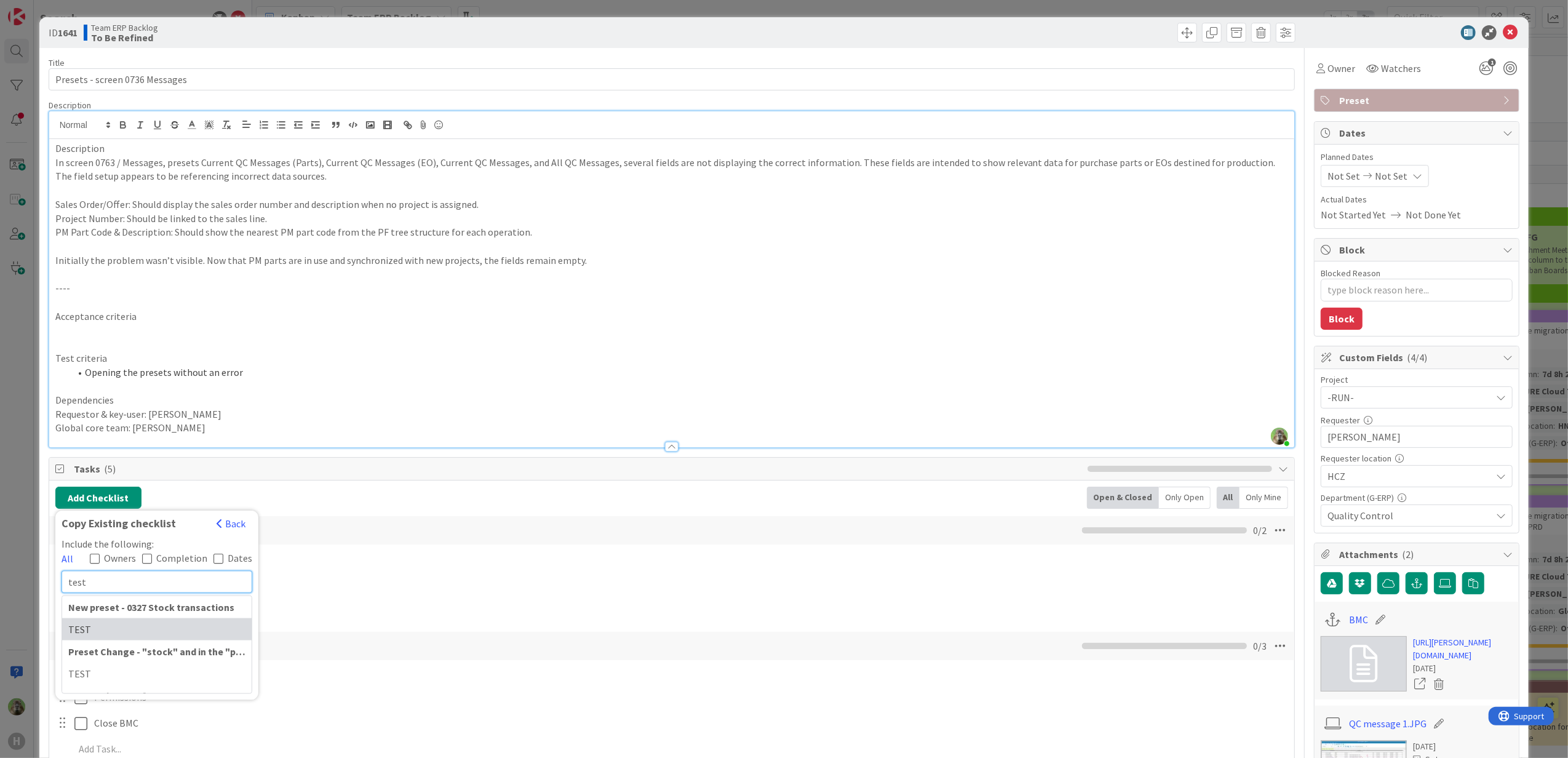
type input "test"
click at [150, 635] on div "TEST" at bounding box center [157, 629] width 189 height 22
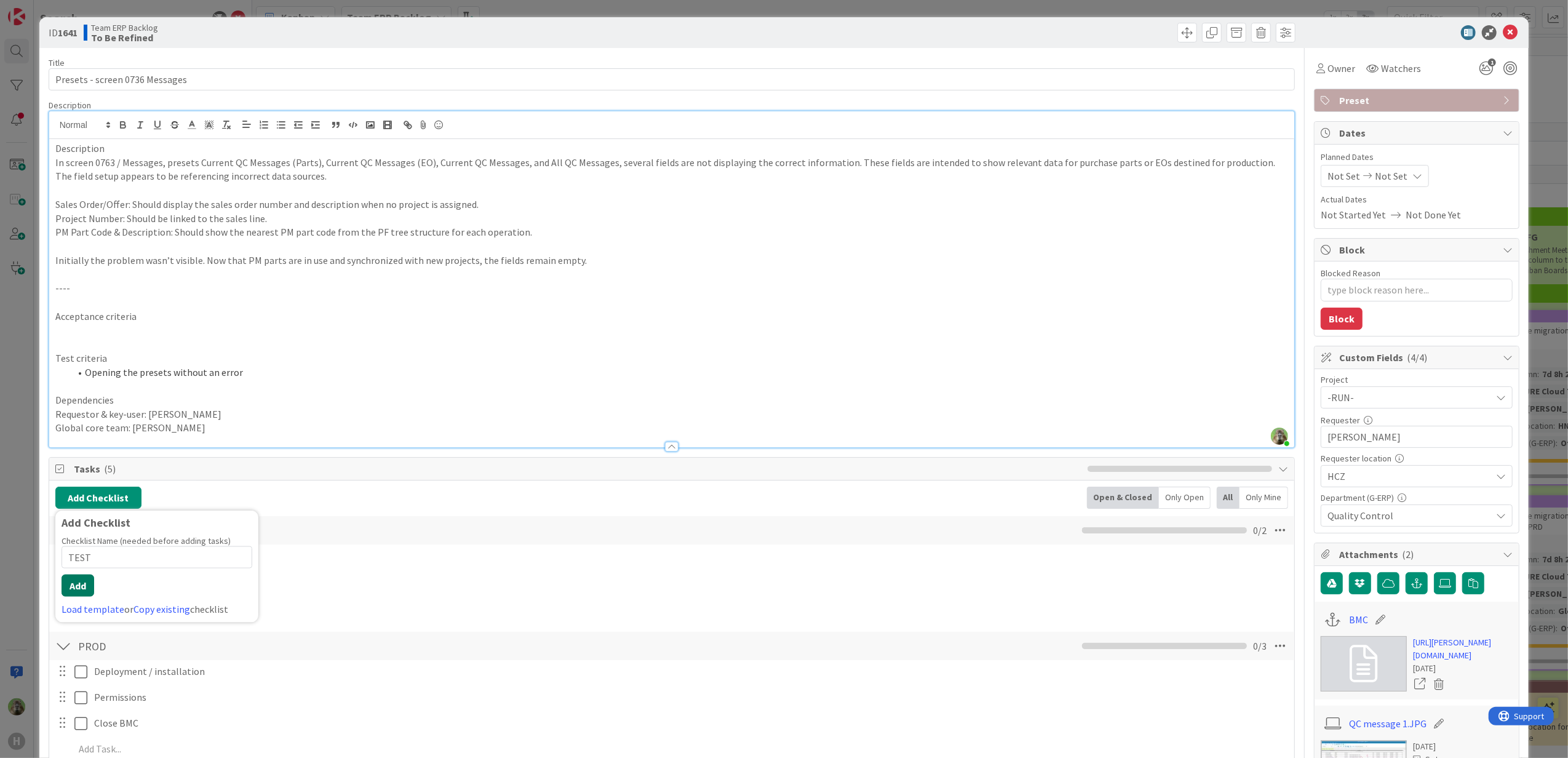
click at [76, 582] on button "Add" at bounding box center [78, 585] width 33 height 22
type textarea "x"
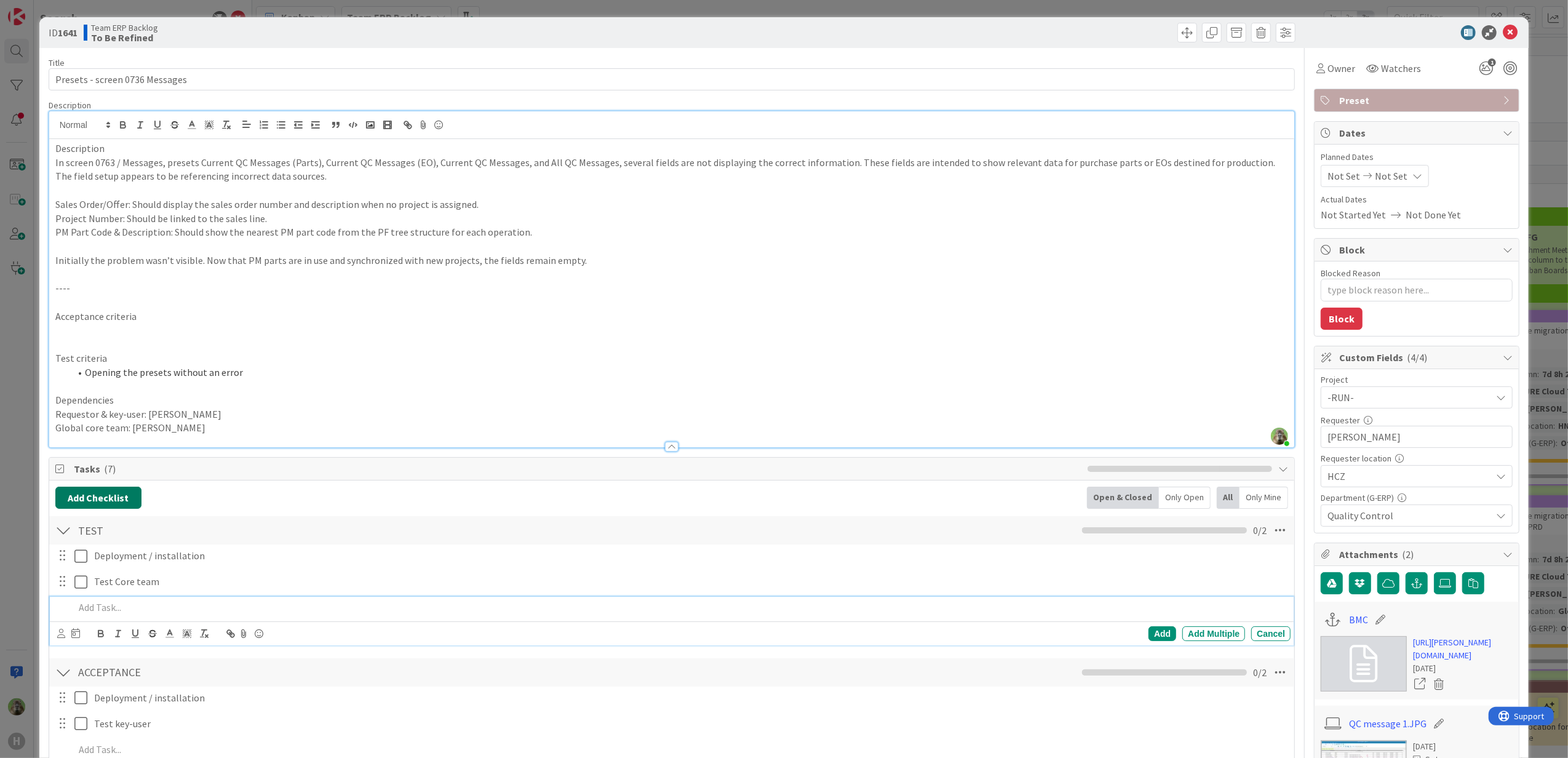
click at [116, 507] on button "Add Checklist" at bounding box center [98, 497] width 86 height 22
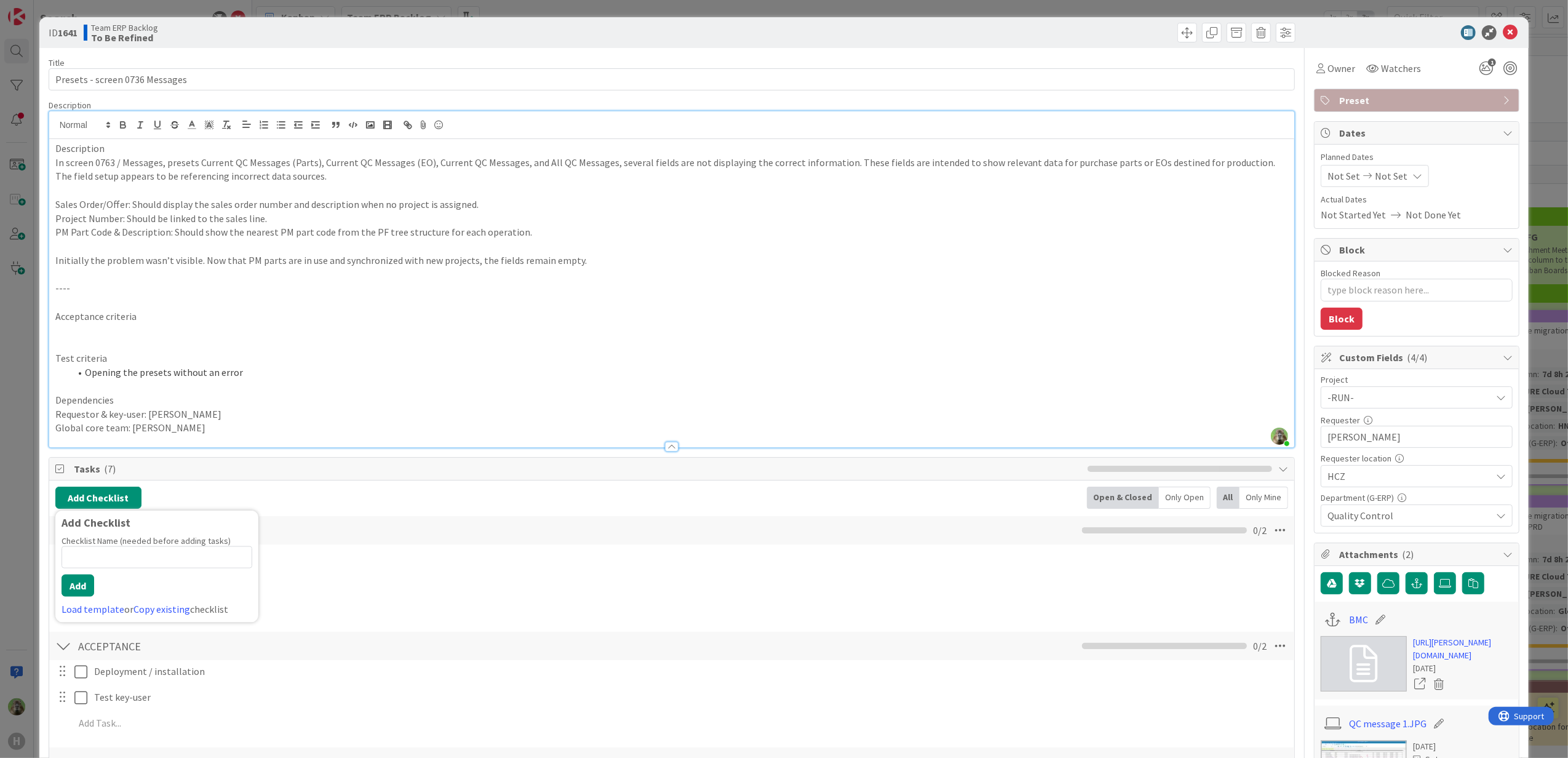
click at [120, 552] on input at bounding box center [157, 557] width 191 height 22
type input "prepar"
click at [152, 607] on link "Copy existing" at bounding box center [161, 609] width 56 height 13
click at [130, 572] on input "text" at bounding box center [157, 581] width 191 height 22
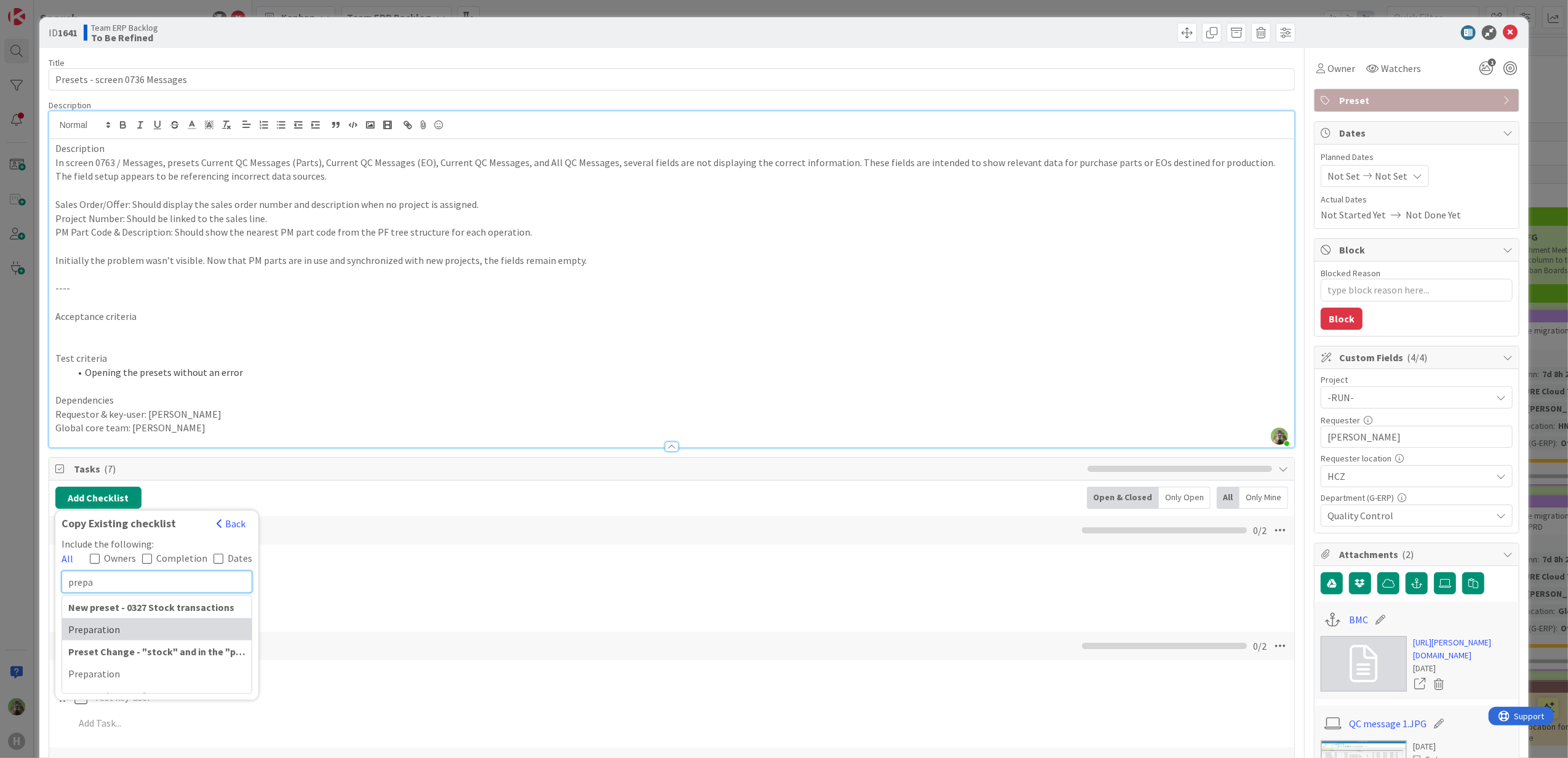
type input "prepa"
click at [113, 638] on div "Preparation" at bounding box center [157, 629] width 189 height 22
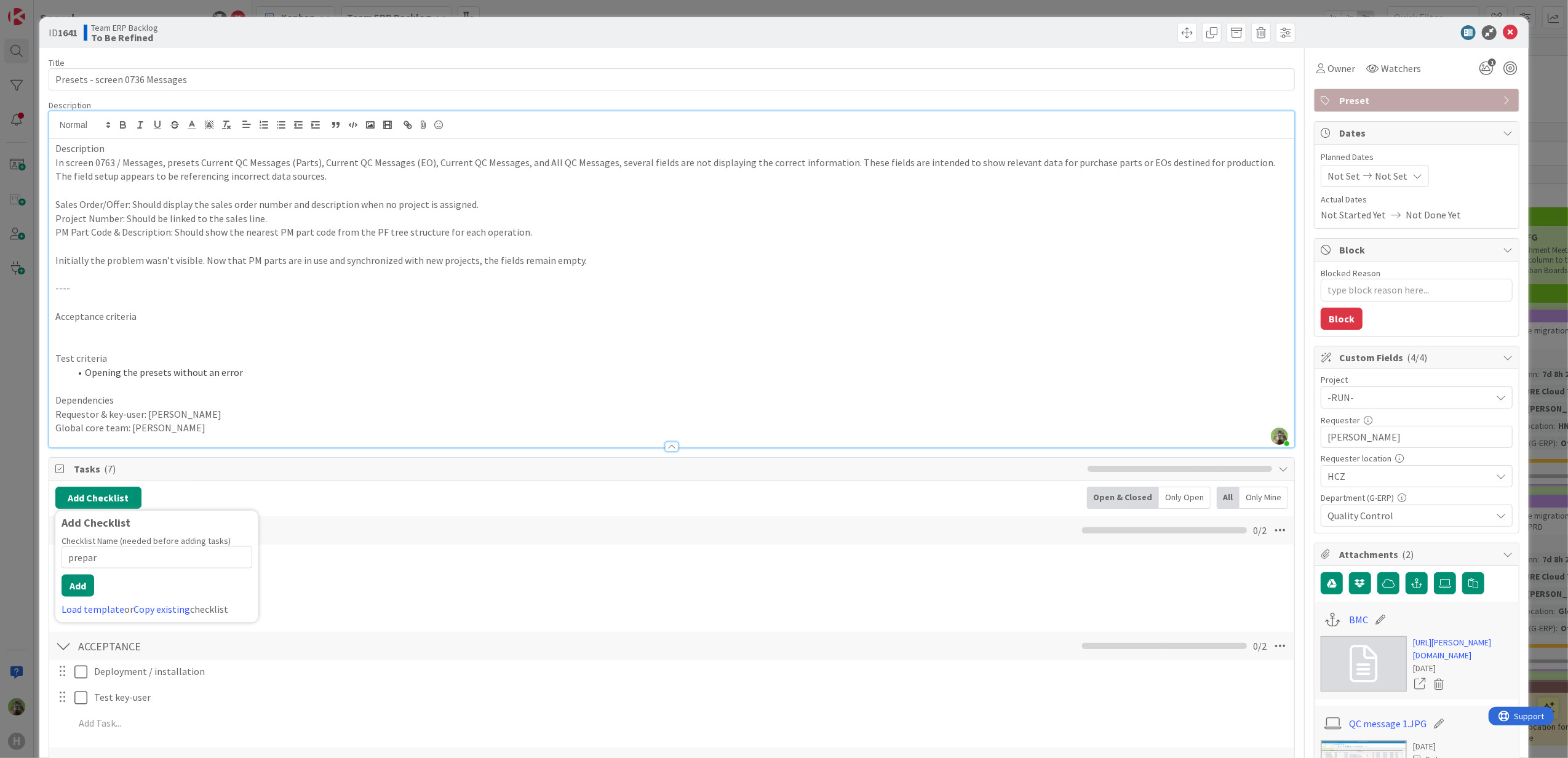
click at [59, 584] on div "Add Checklist Checklist Name (needed before adding tasks) 6 / 64 prepar Add Loa…" at bounding box center [157, 567] width 203 height 112
click at [69, 587] on button "Add" at bounding box center [78, 585] width 33 height 22
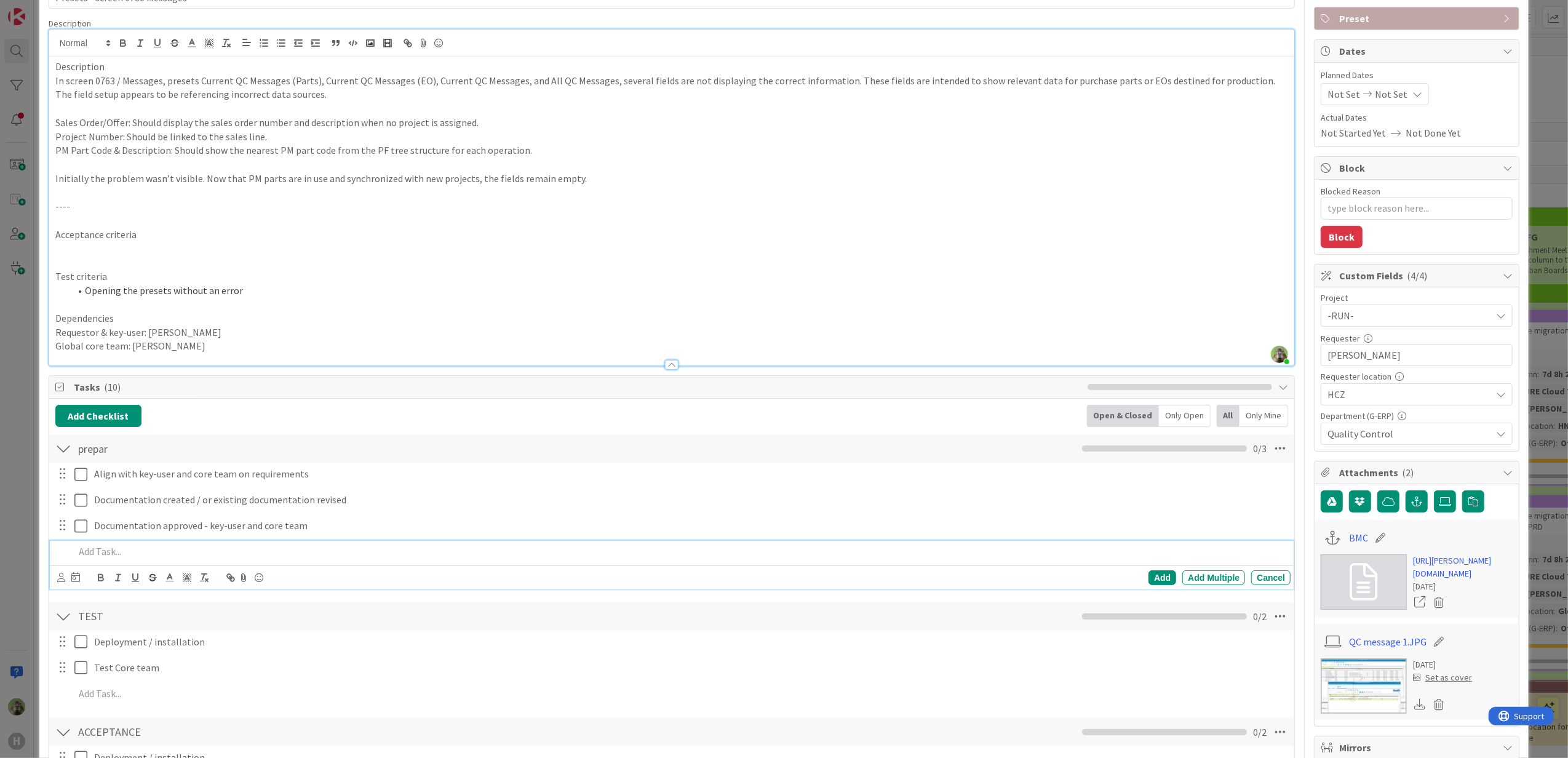
click at [564, 331] on p "Requestor & key-user: [PERSON_NAME]" at bounding box center [672, 332] width 1234 height 14
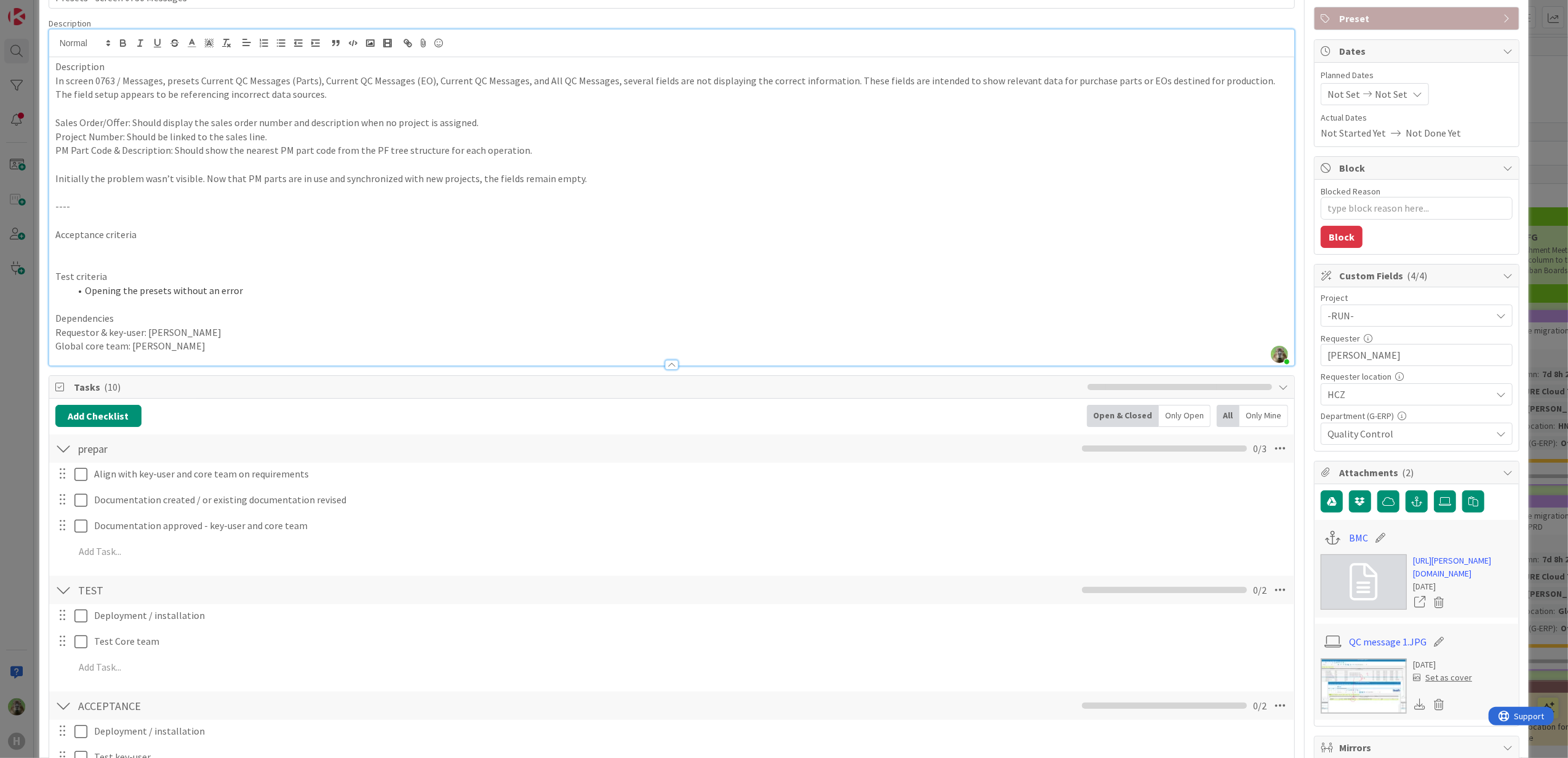
click at [18, 534] on div "ID 1641 Team ERP Backlog To Be Refined Title 30 / 128 Presets - screen 0736 Mes…" at bounding box center [784, 379] width 1568 height 758
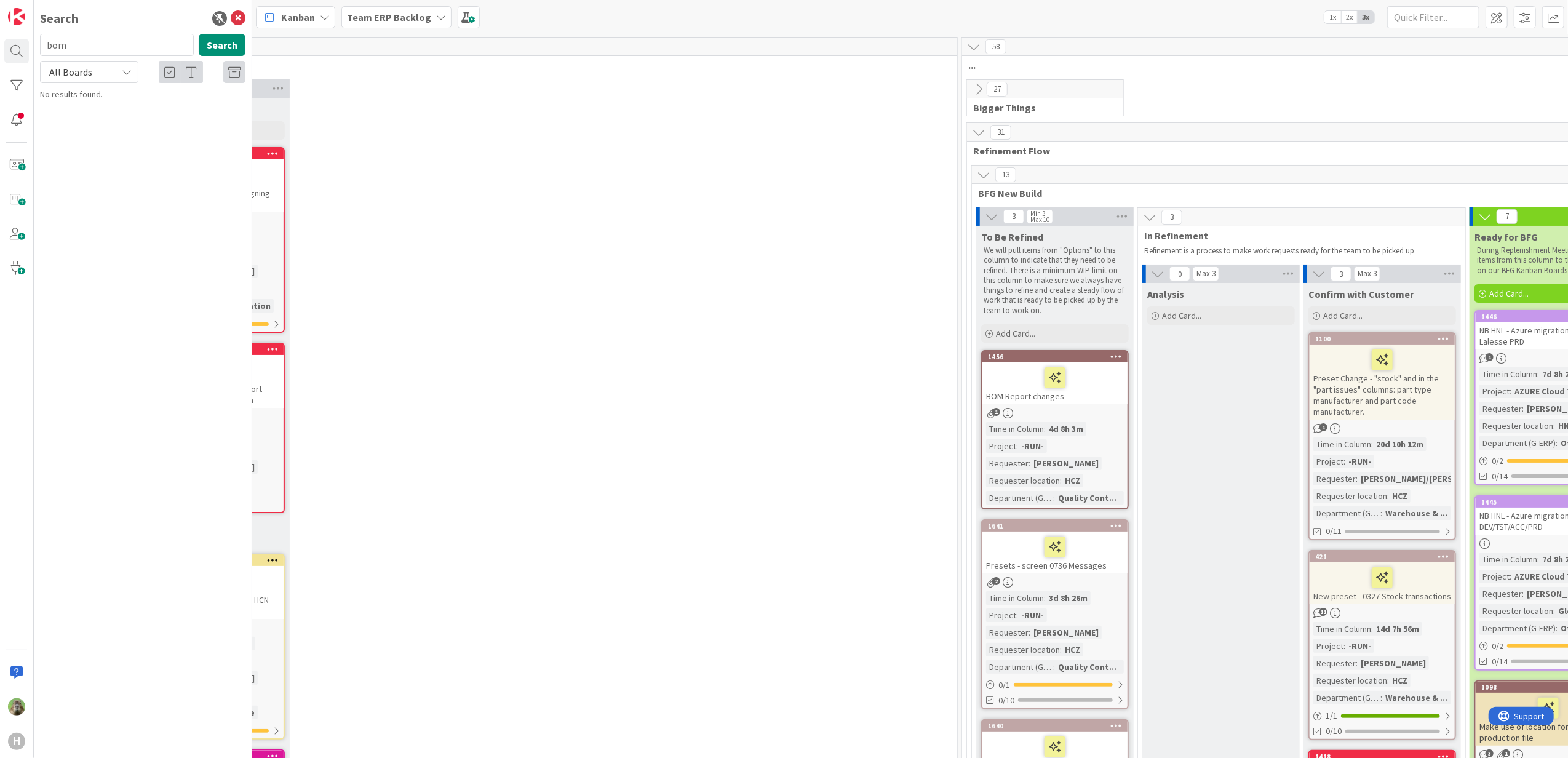
click at [1108, 553] on div at bounding box center [1055, 547] width 138 height 26
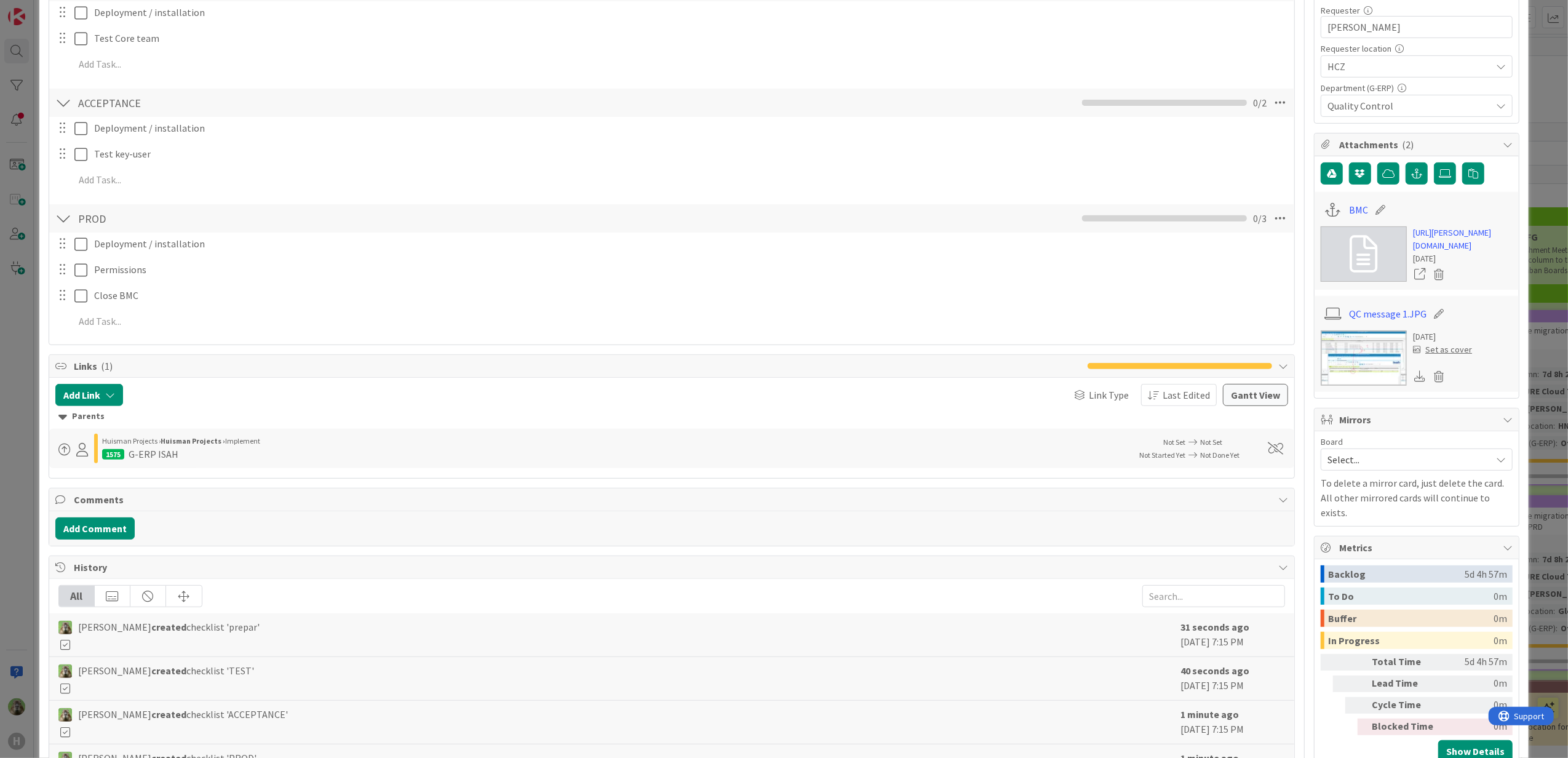
click at [1360, 386] on img at bounding box center [1363, 358] width 86 height 55
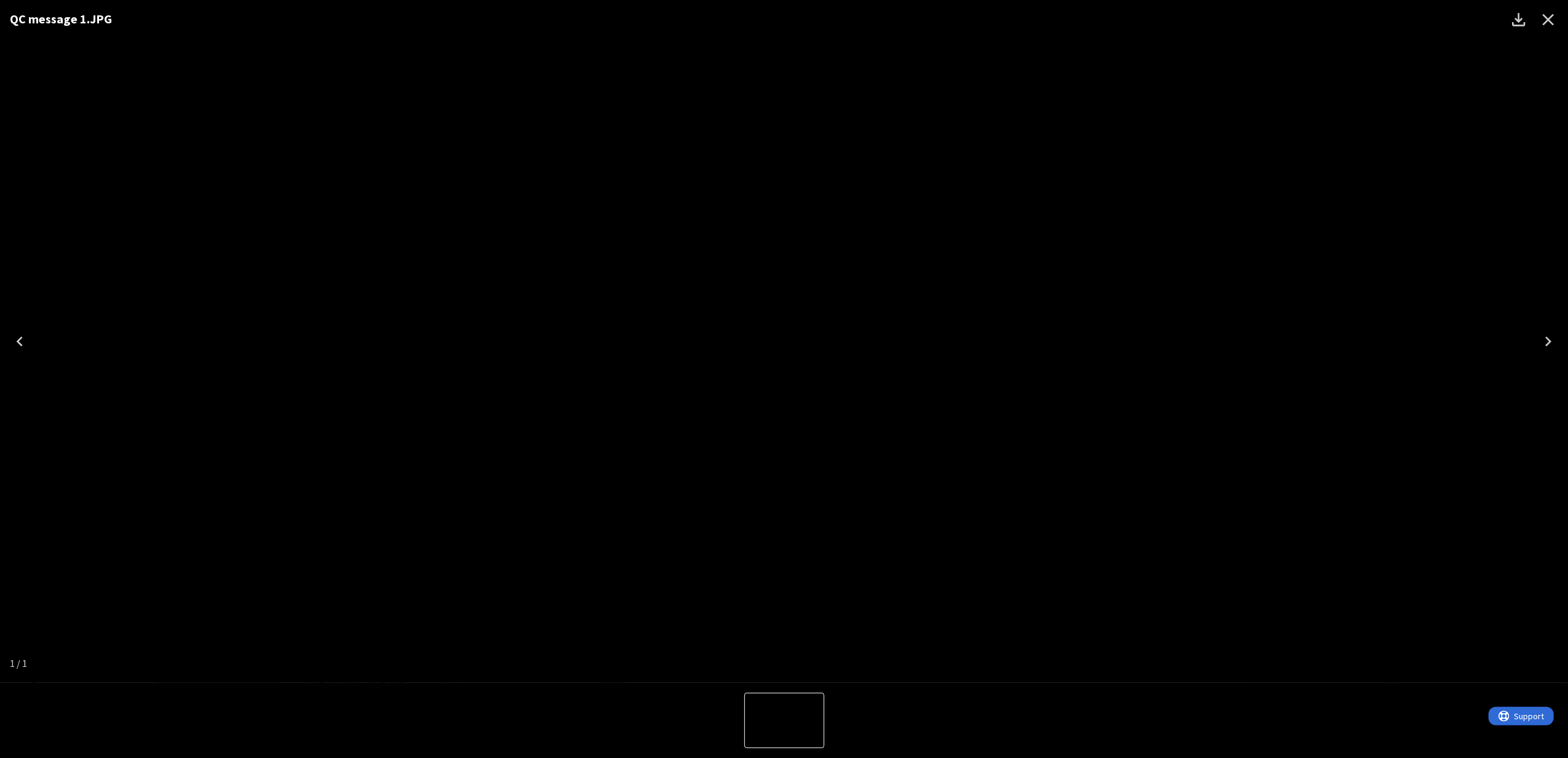
click at [124, 413] on div "QC message 1.JPG" at bounding box center [784, 341] width 1568 height 683
click at [1538, 22] on button "Close" at bounding box center [1548, 19] width 30 height 30
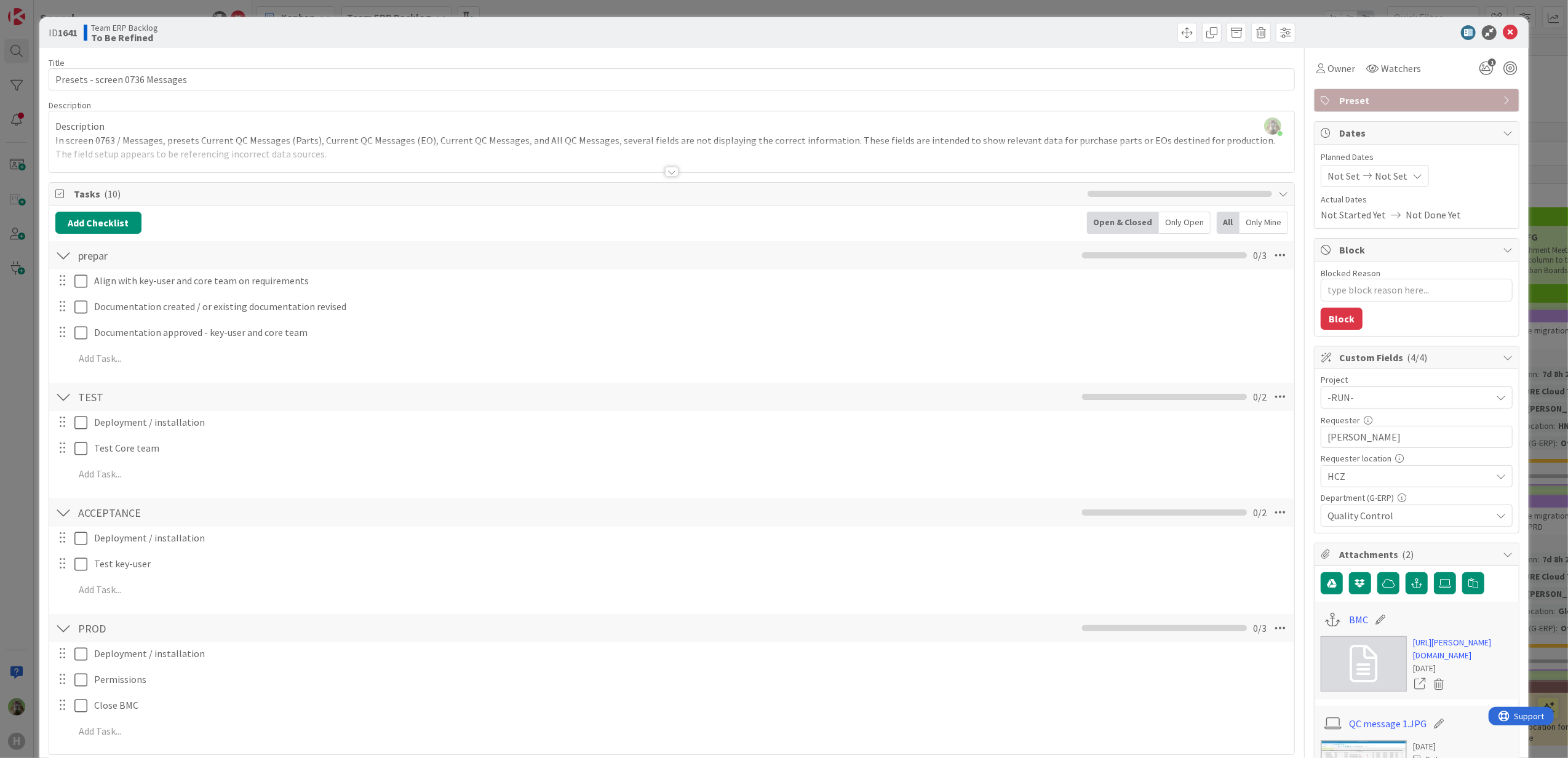
click at [601, 150] on div at bounding box center [671, 157] width 1246 height 32
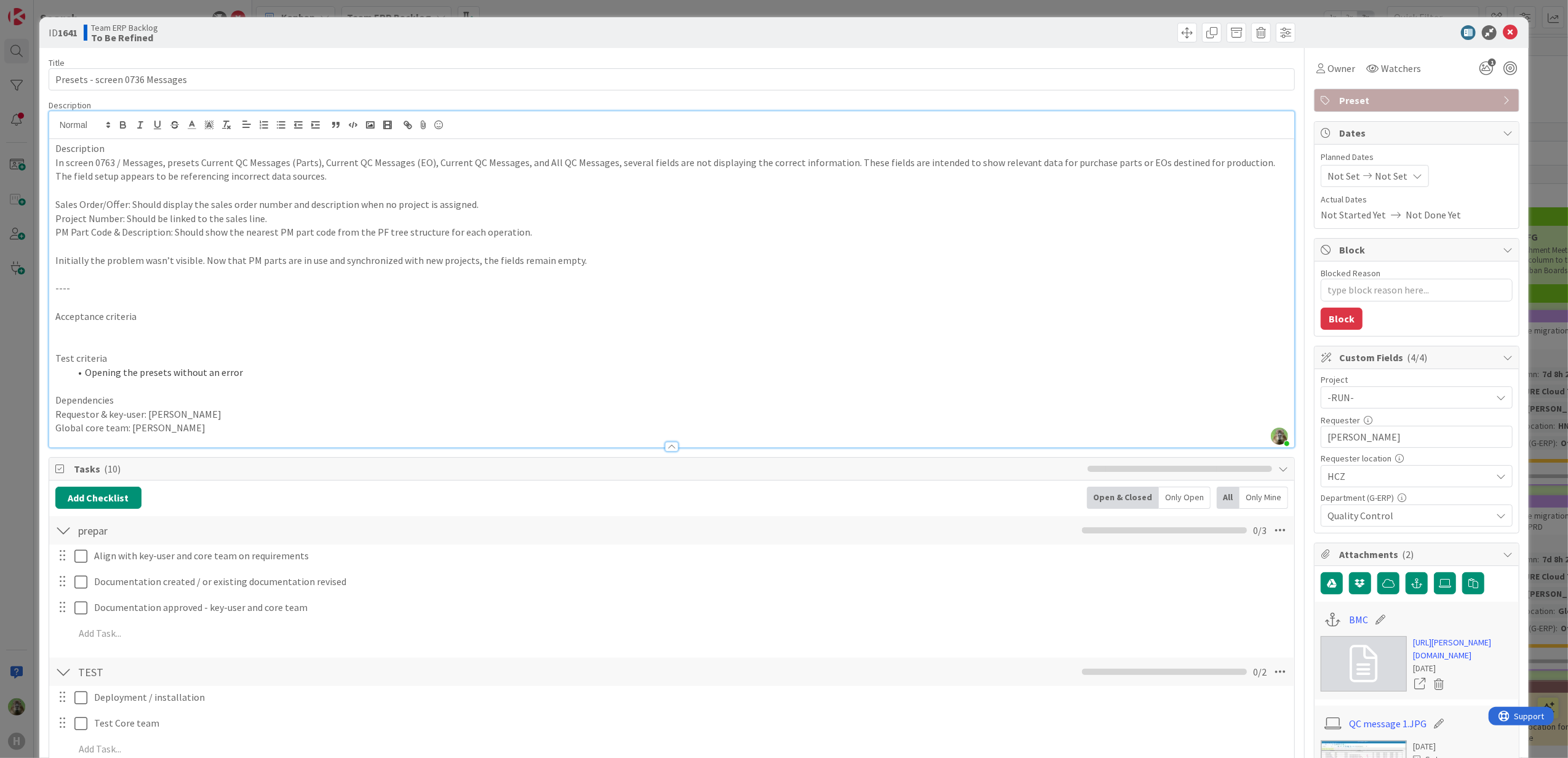
click at [1121, 273] on p at bounding box center [672, 274] width 1234 height 14
click at [20, 437] on div "ID 1641 Team ERP Backlog To Be Refined Title 30 / 128 Presets - screen 0736 Mes…" at bounding box center [784, 379] width 1568 height 758
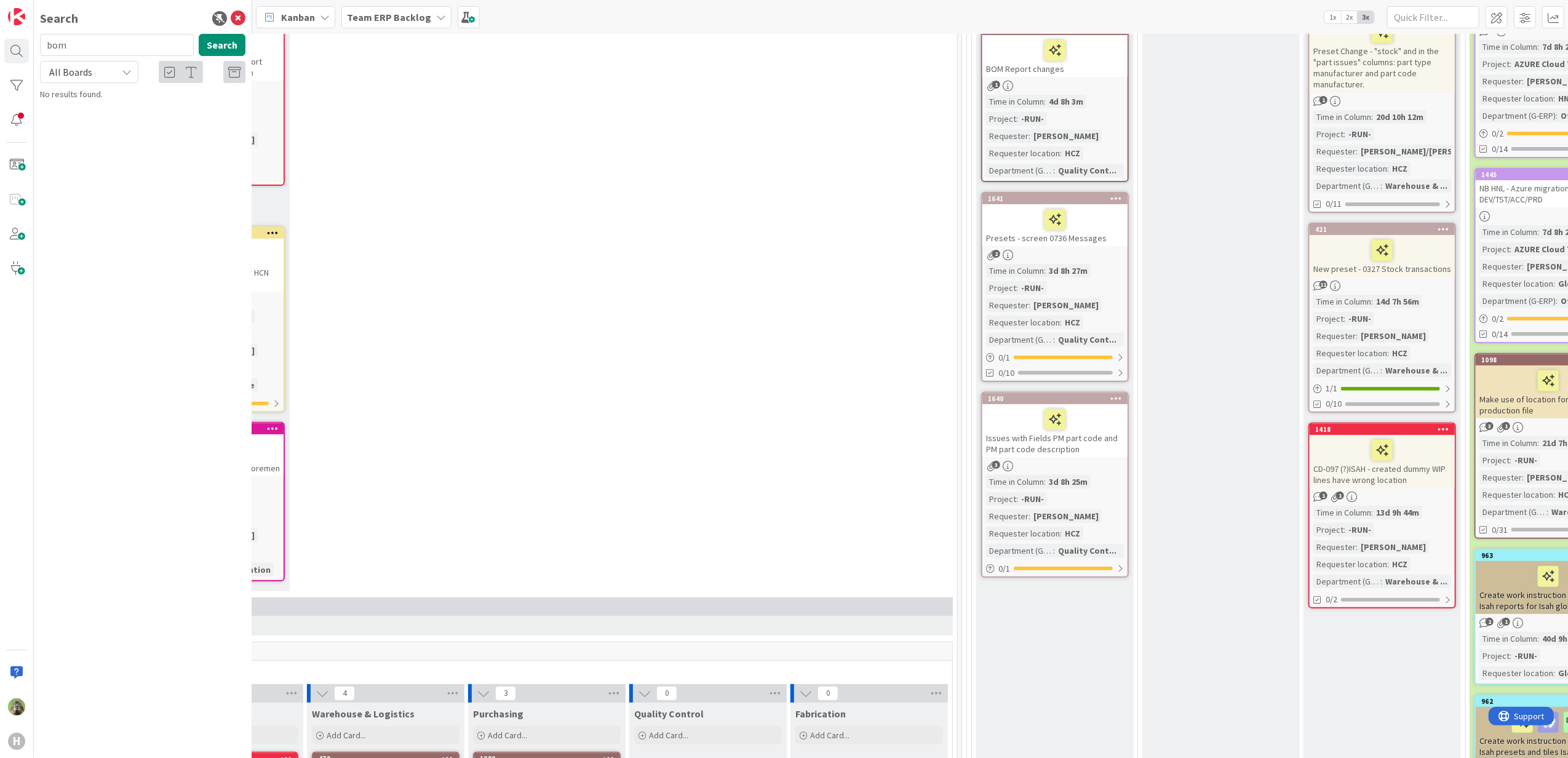
scroll to position [328, 482]
click at [1093, 444] on div "Issues with Fields PM part code and PM part code description" at bounding box center [1055, 430] width 145 height 53
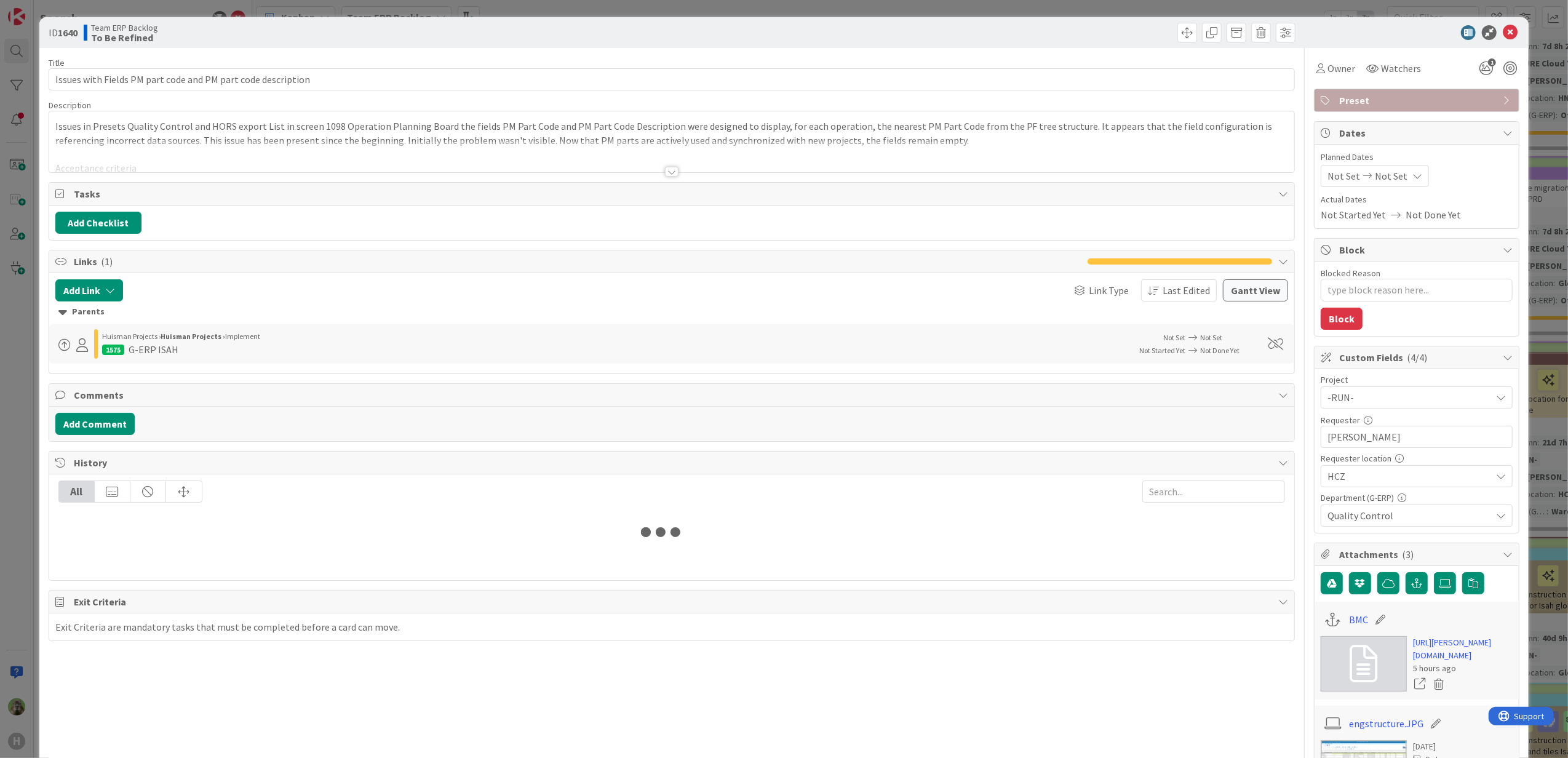
type textarea "x"
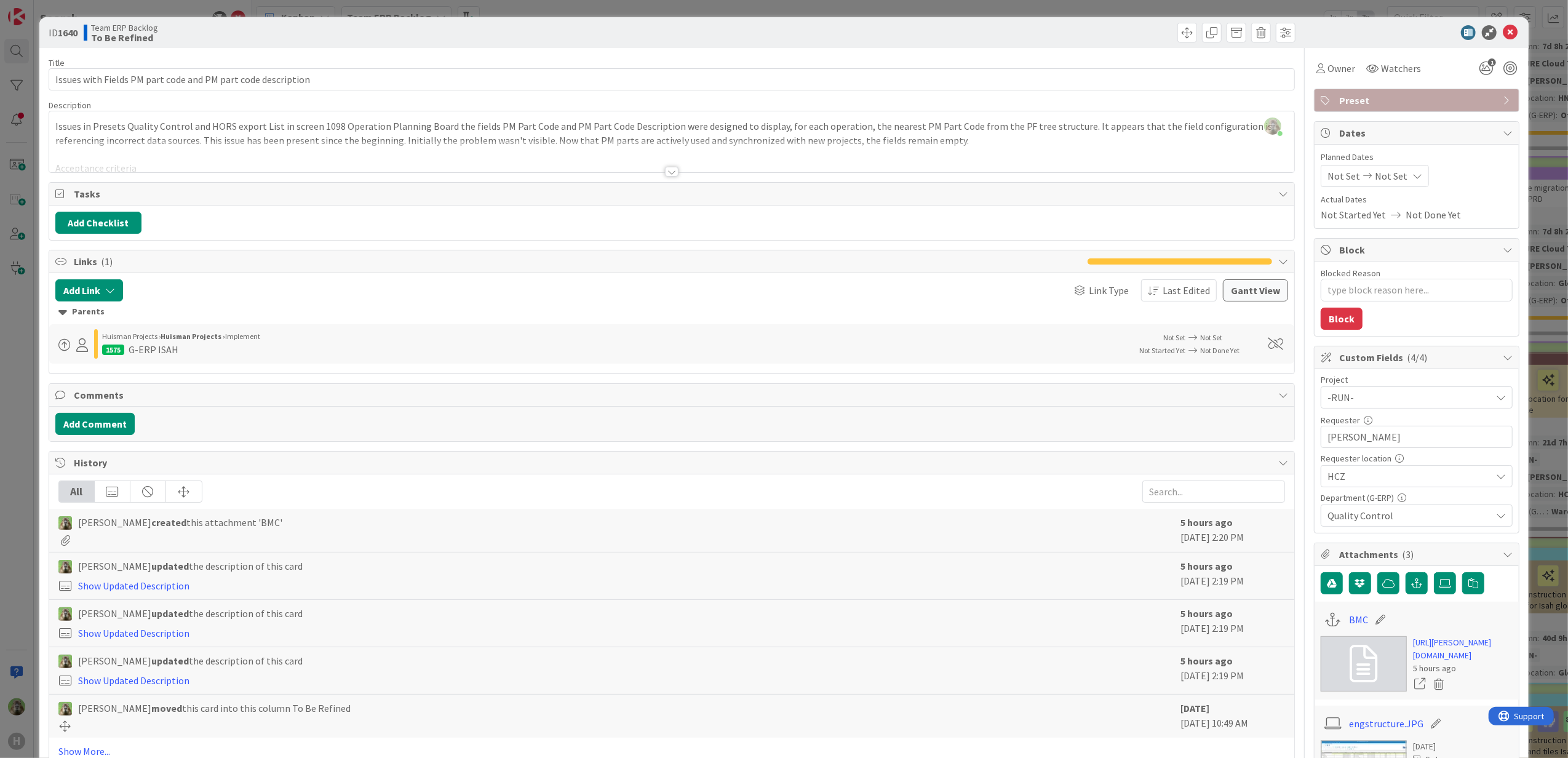
drag, startPoint x: 751, startPoint y: 133, endPoint x: 739, endPoint y: 140, distance: 13.9
click at [745, 134] on div "[PERSON_NAME] joined 2 m ago Issues in Presets Quality Control and HORS export …" at bounding box center [671, 141] width 1246 height 61
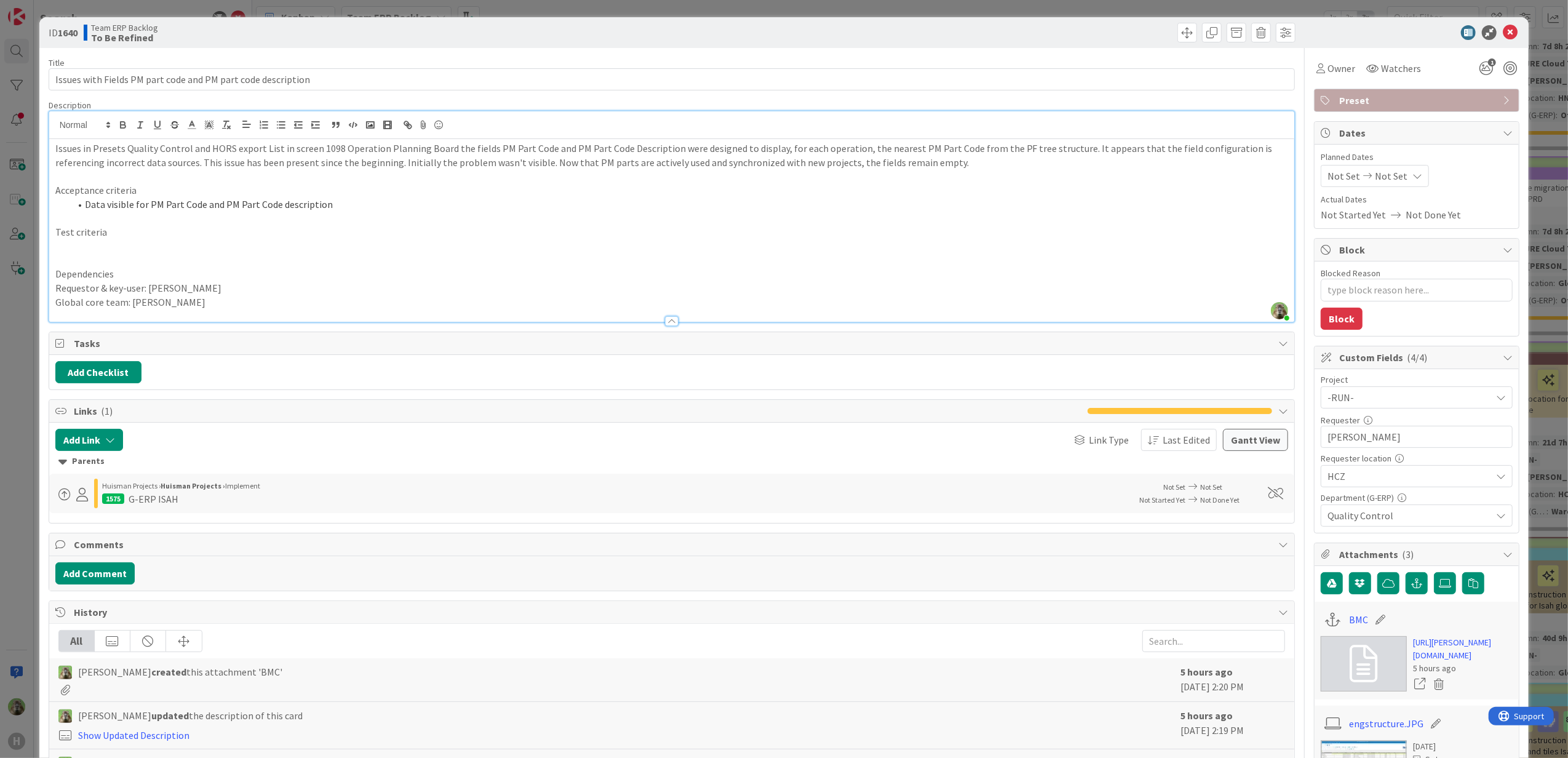
click at [717, 235] on p "Test criteria" at bounding box center [672, 233] width 1234 height 14
click at [131, 250] on p at bounding box center [672, 246] width 1234 height 14
click at [182, 298] on p "Global core team: [PERSON_NAME]" at bounding box center [672, 302] width 1234 height 14
click at [52, 140] on div "Issues in Presets Quality Control and HORS export List in screen 1098 Operation…" at bounding box center [671, 230] width 1246 height 183
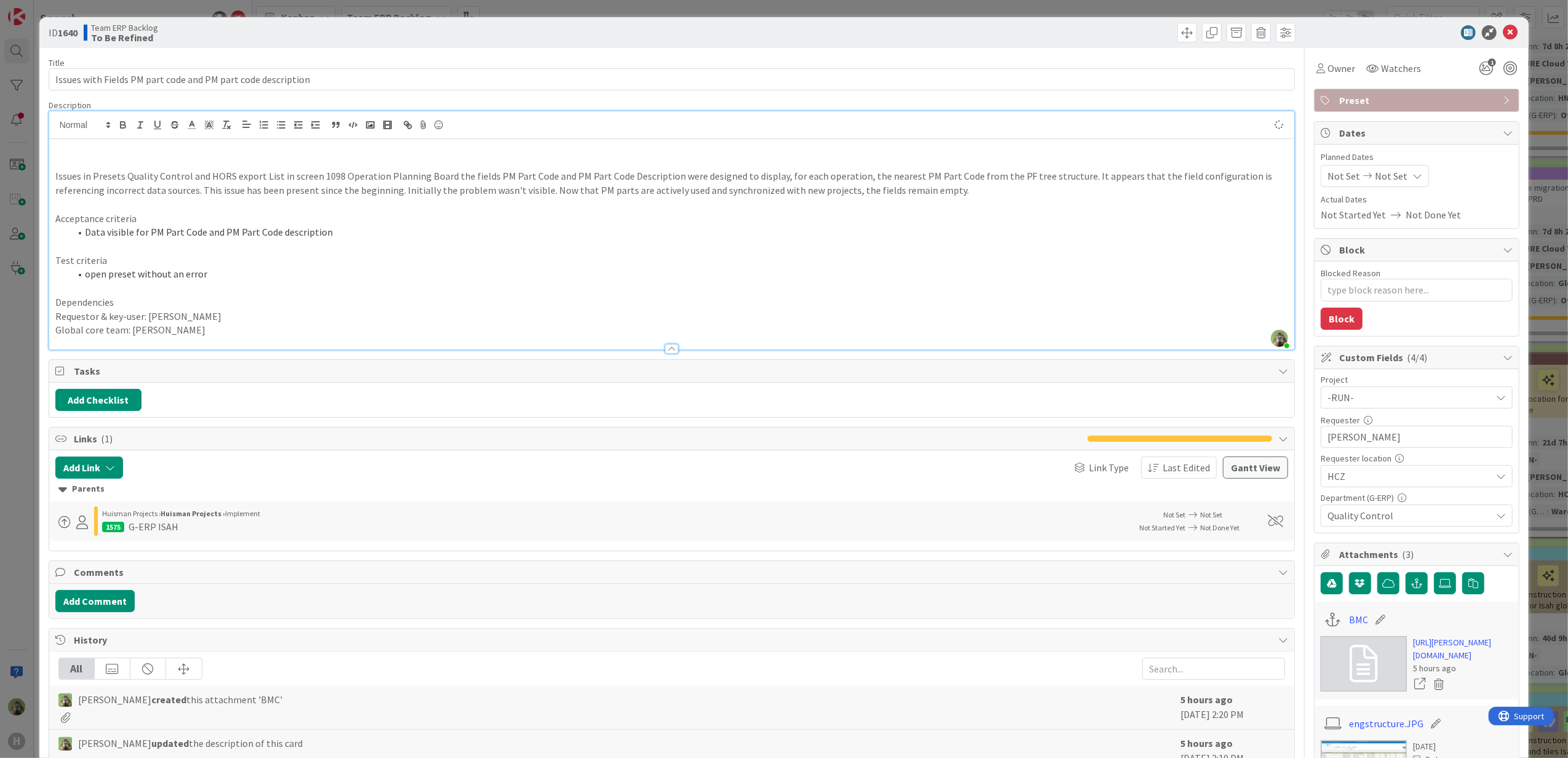
type textarea "x"
click at [58, 74] on input "Issues with Fields PM part code and PM part code description" at bounding box center [672, 79] width 1247 height 22
type input "Preset - Issues with Fields PM part code and PM part code description"
type textarea "x"
click at [131, 80] on input "Preset - Issues with Fields PM part code and PM part code description" at bounding box center [672, 79] width 1247 height 22
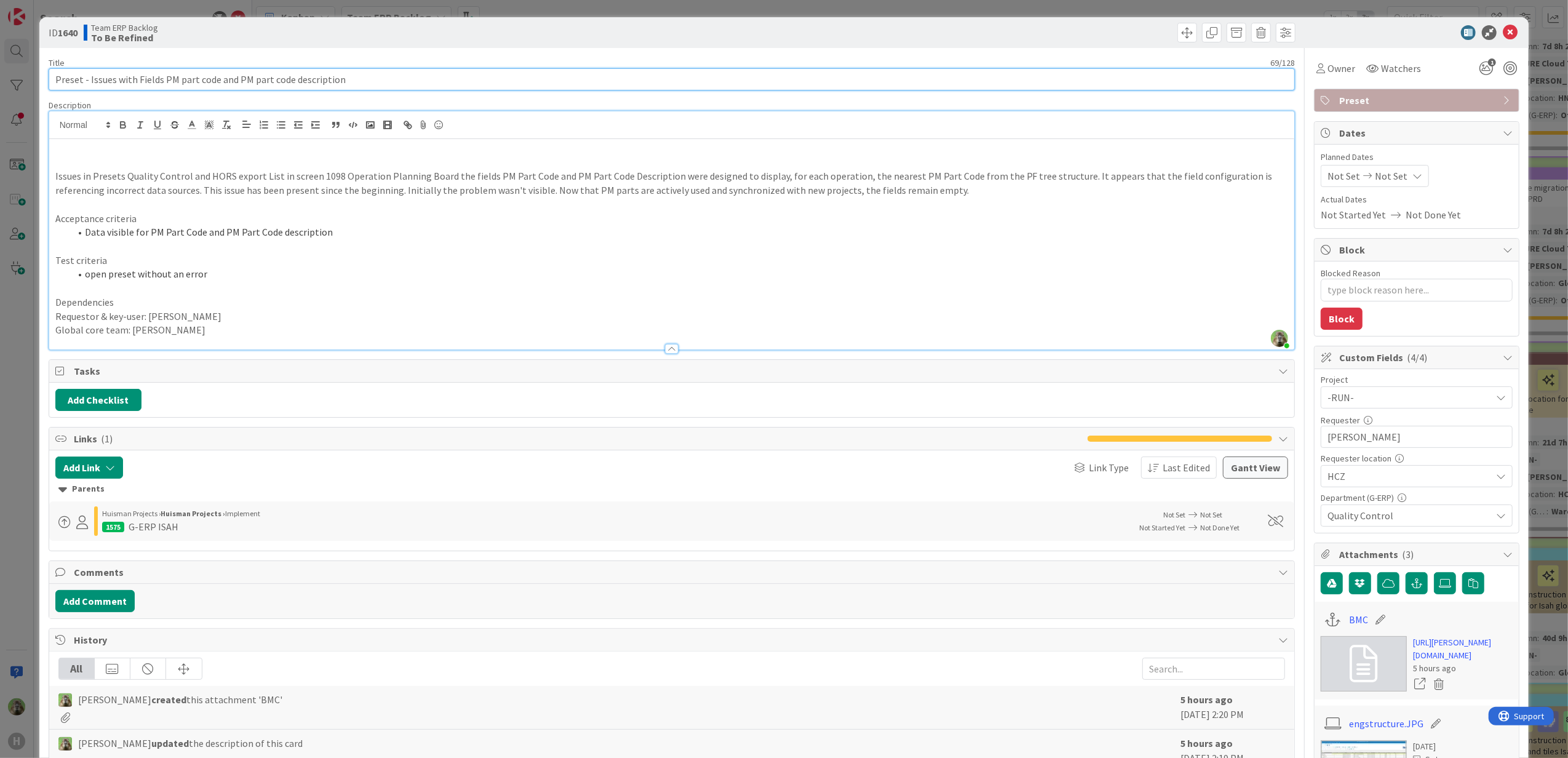
click at [131, 80] on input "Preset - Issues with Fields PM part code and PM part code description" at bounding box center [672, 79] width 1247 height 22
type input "Preset - PM part code and PM part code description"
type textarea "x"
type input "Preset 1098 Operation - PM part code and PM part code description"
type textarea "x"
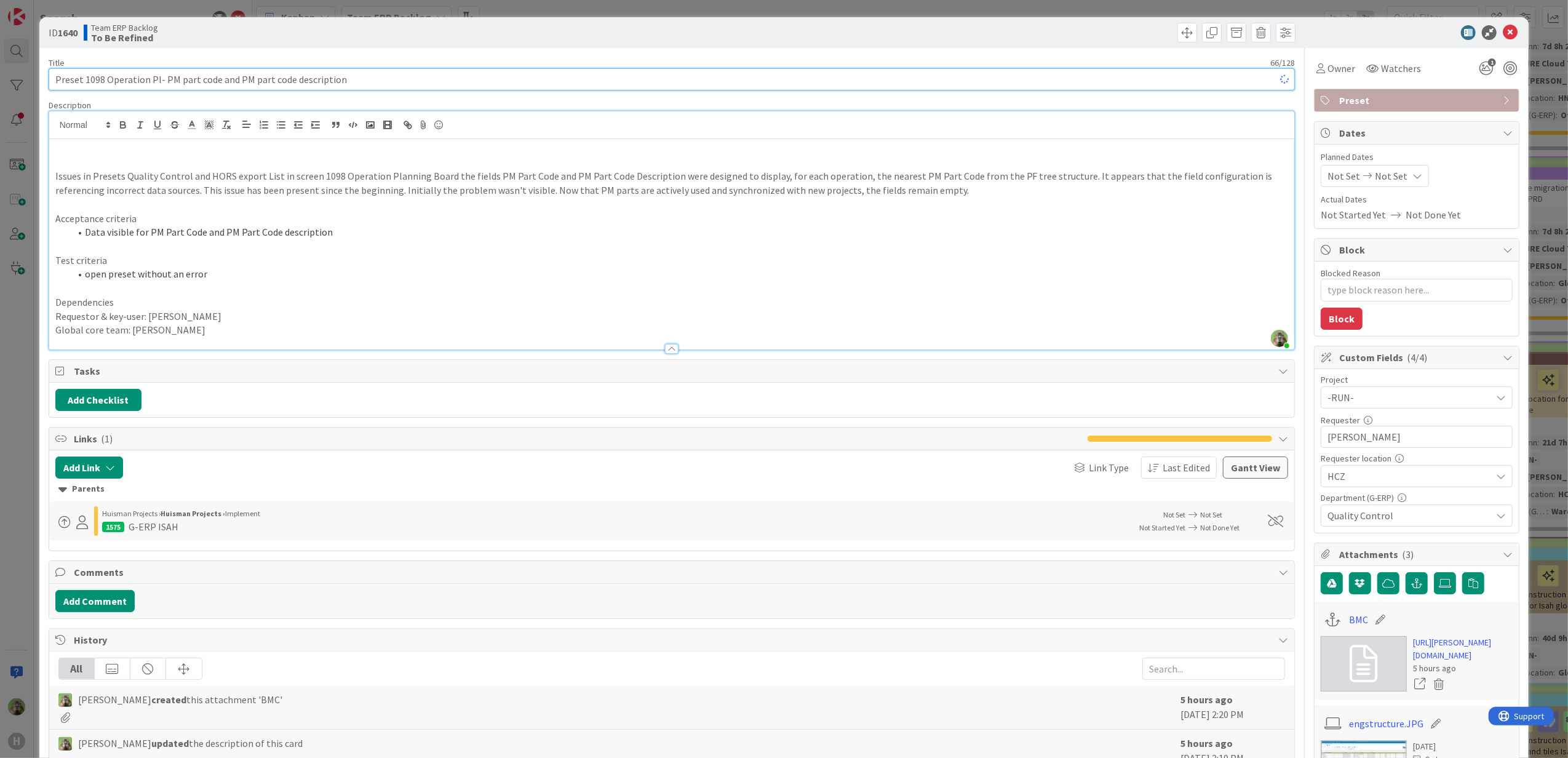
type input "Preset 1098 Operation Pla- PM part code and PM part code description"
type textarea "x"
type input "Preset 1098 Operation Planning Board- PM part code and PM part code description"
type textarea "x"
type input "Preset 1098 Operation Planning Board - PM part code and PM part code description"
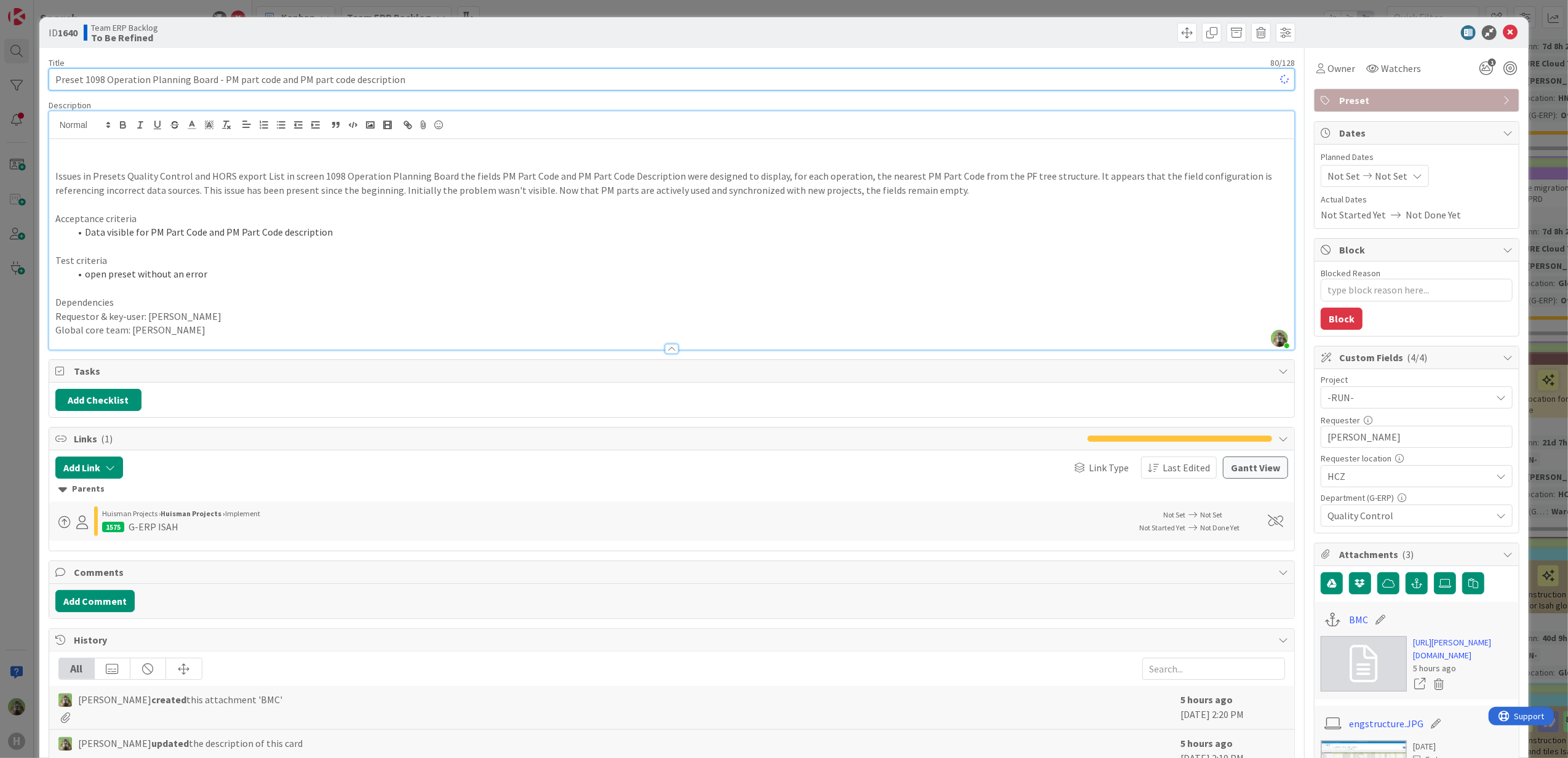
type textarea "x"
click at [82, 78] on input "Preset 1098 Operation Planning Board - PM part code and PM part code description" at bounding box center [672, 79] width 1247 height 22
type input "Presets 1098 Operation Planning Board - PM part code and PM part code descripti…"
type textarea "x"
type input "Presets Qu 1098 Operation Planning Board - PM part code and PM part code descri…"
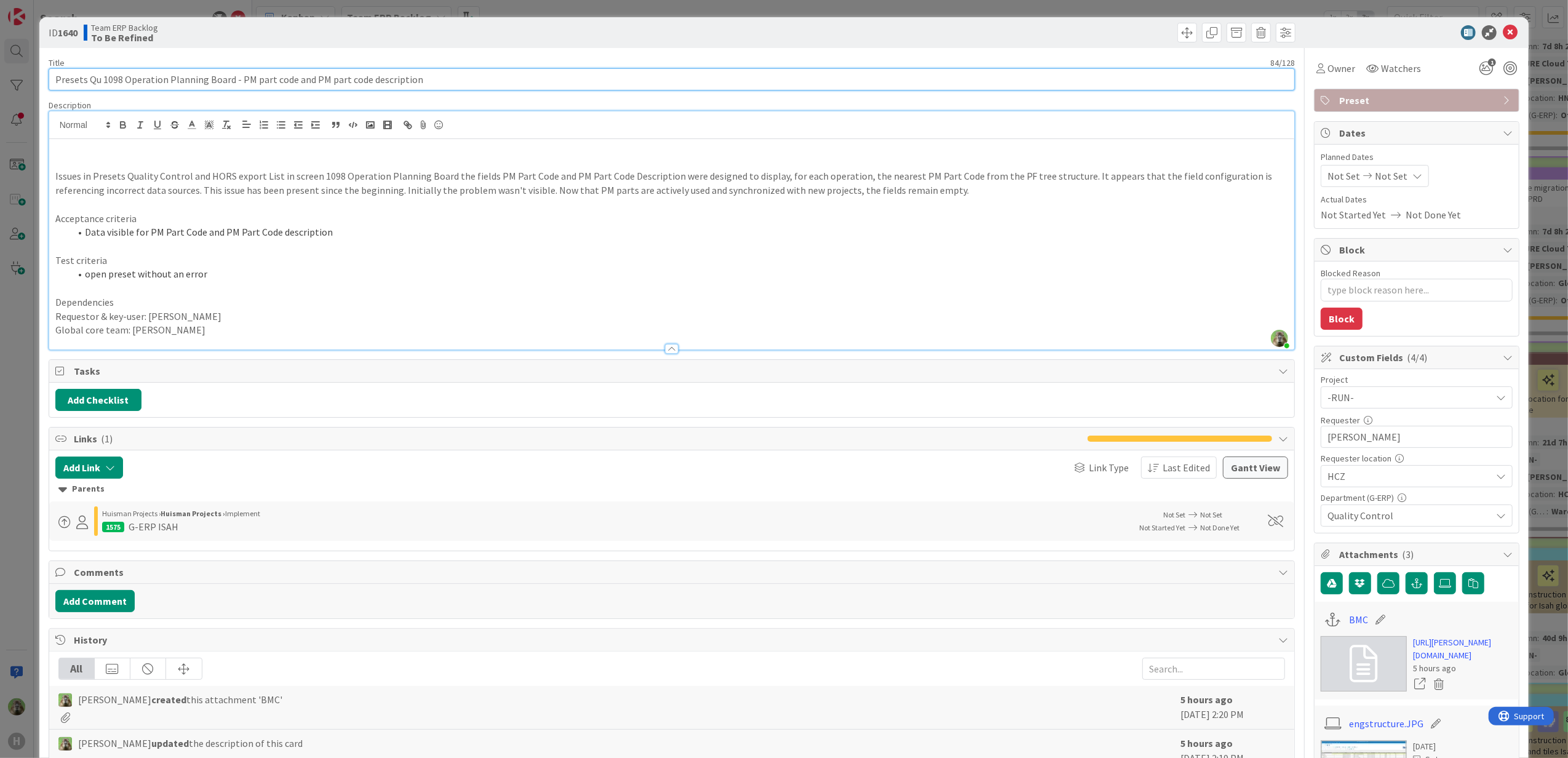
type textarea "x"
type input "Presets Qua 1098 Operation Planning Board - PM part code and PM part code descr…"
type textarea "x"
type input "Presets Qualiuty control 1098 Operation Planning Board - PM part code and PM pa…"
type textarea "x"
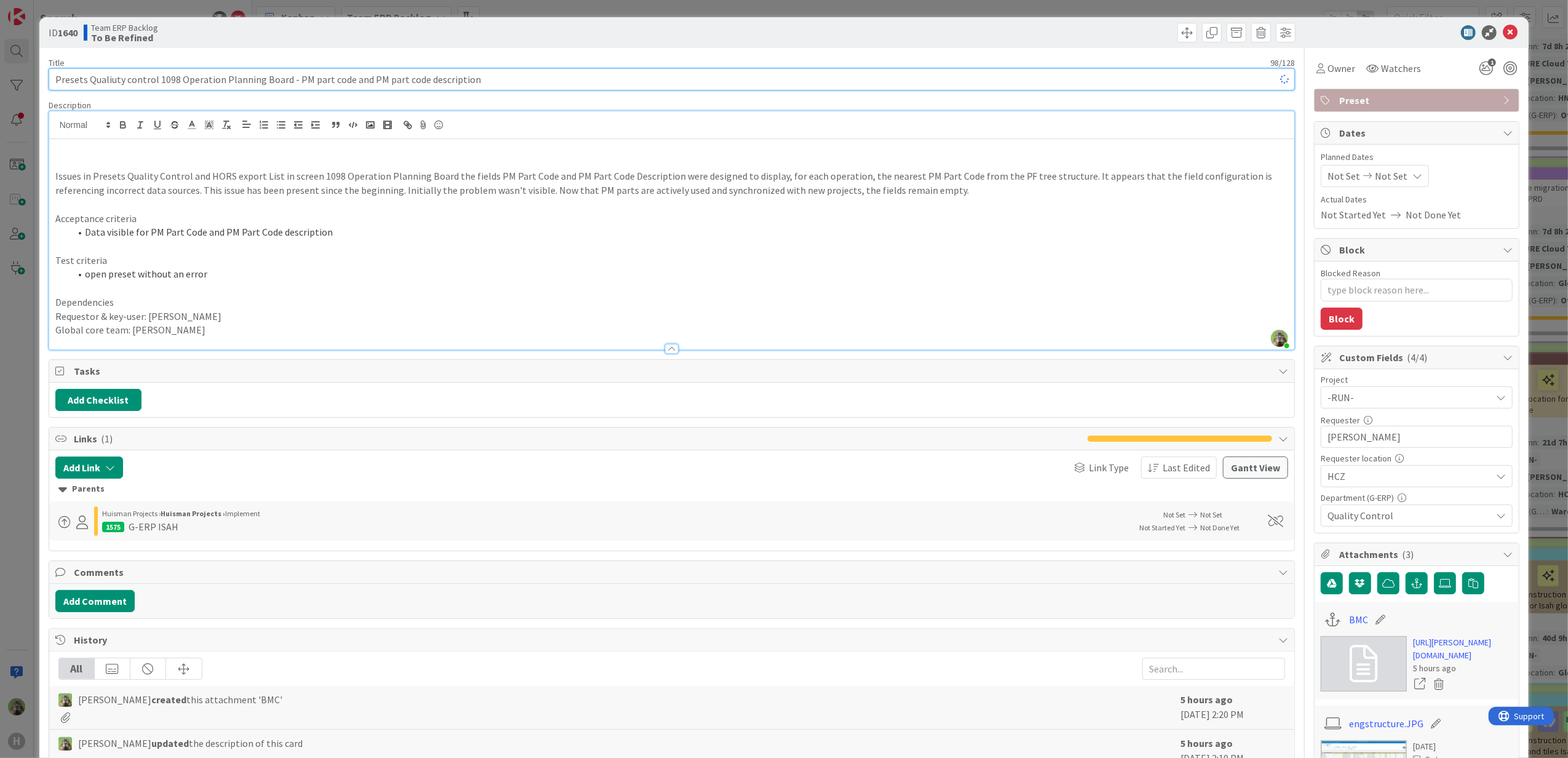
type input "Presets Qualiuty contro 1098 Operation Planning Board - PM part code and PM par…"
type textarea "x"
type input "Presets Quali 1098 Operation Planning Board - PM part code and PM part code des…"
type textarea "x"
type input "Presets Qualit 1098 Operation Planning Board - PM part code and PM part code de…"
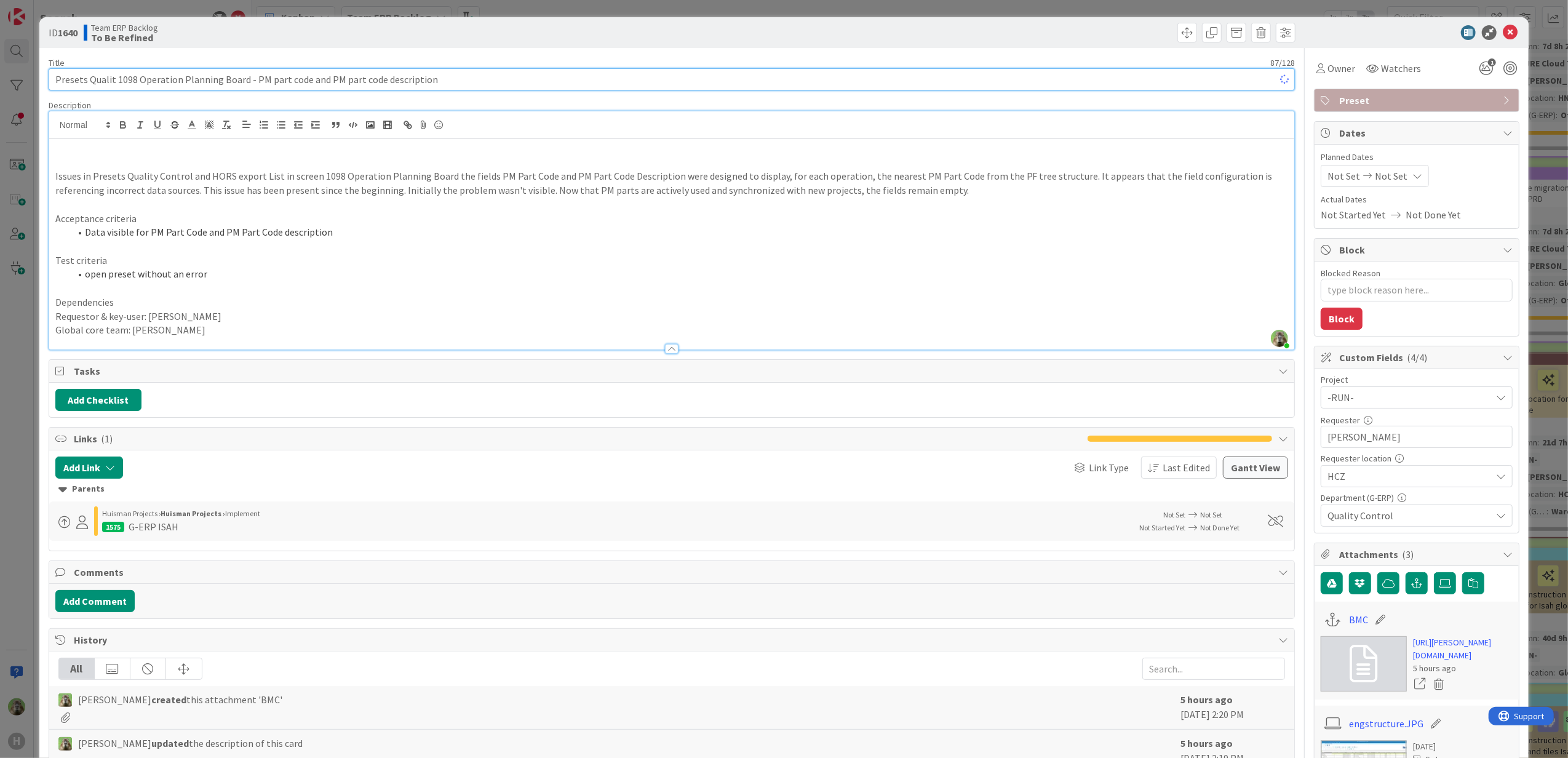
type textarea "x"
type input "Presets Quality control 1098 Operation Planning Board - PM part code and PM par…"
type textarea "x"
type input "Presets Quality control & HORS 1098 Operation Planning Board - PM part code and…"
type textarea "x"
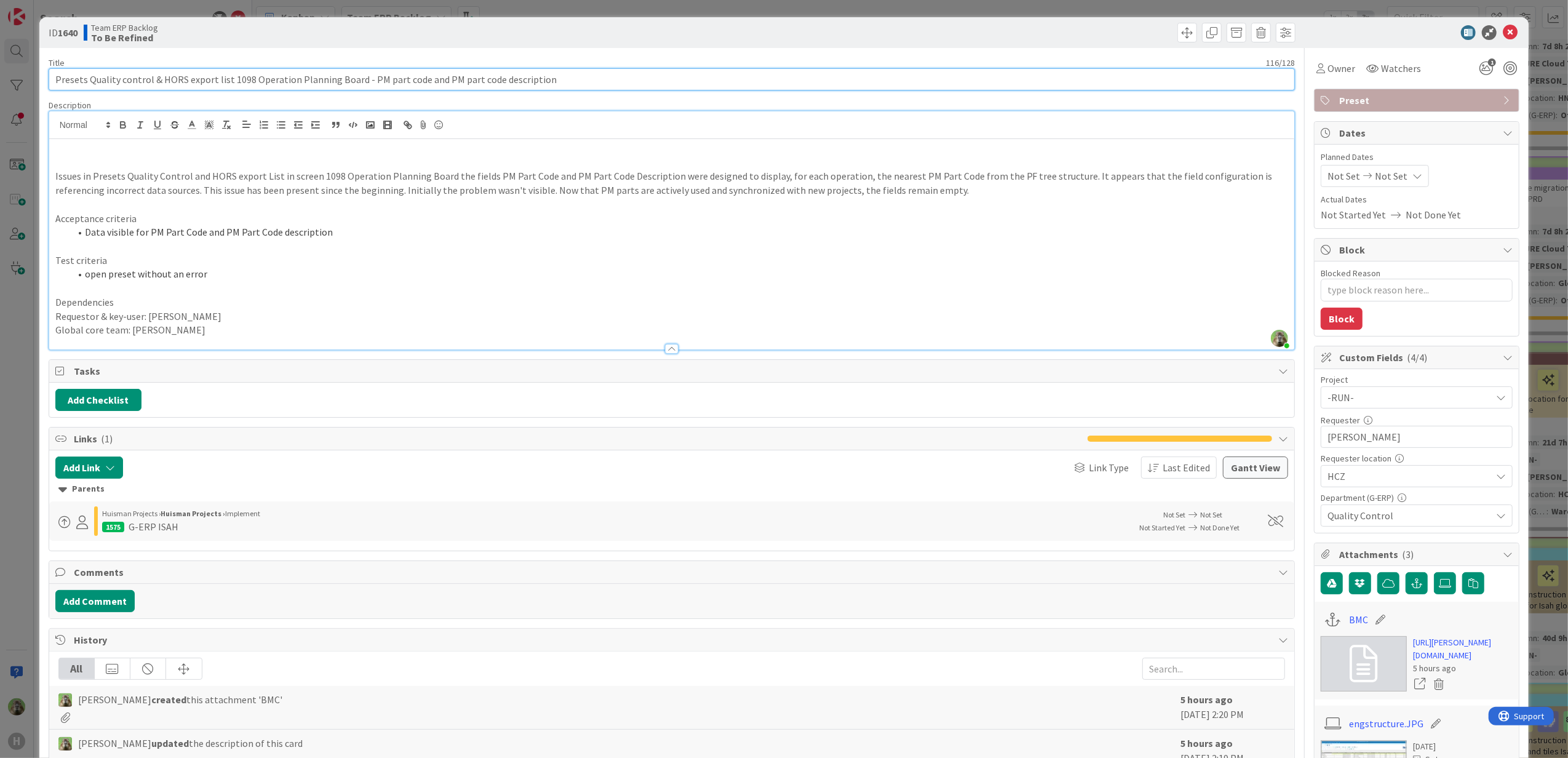
type input "Presets Quality control & HORS export list 1098 Operation Planning Board - PM p…"
type textarea "x"
type input "Presets Quality control & HORS export list 0 1098 Operation Planning Board - PM…"
type textarea "x"
type input "Presets Quality control & HORS export list - 1098 Operation Planning Board - PM…"
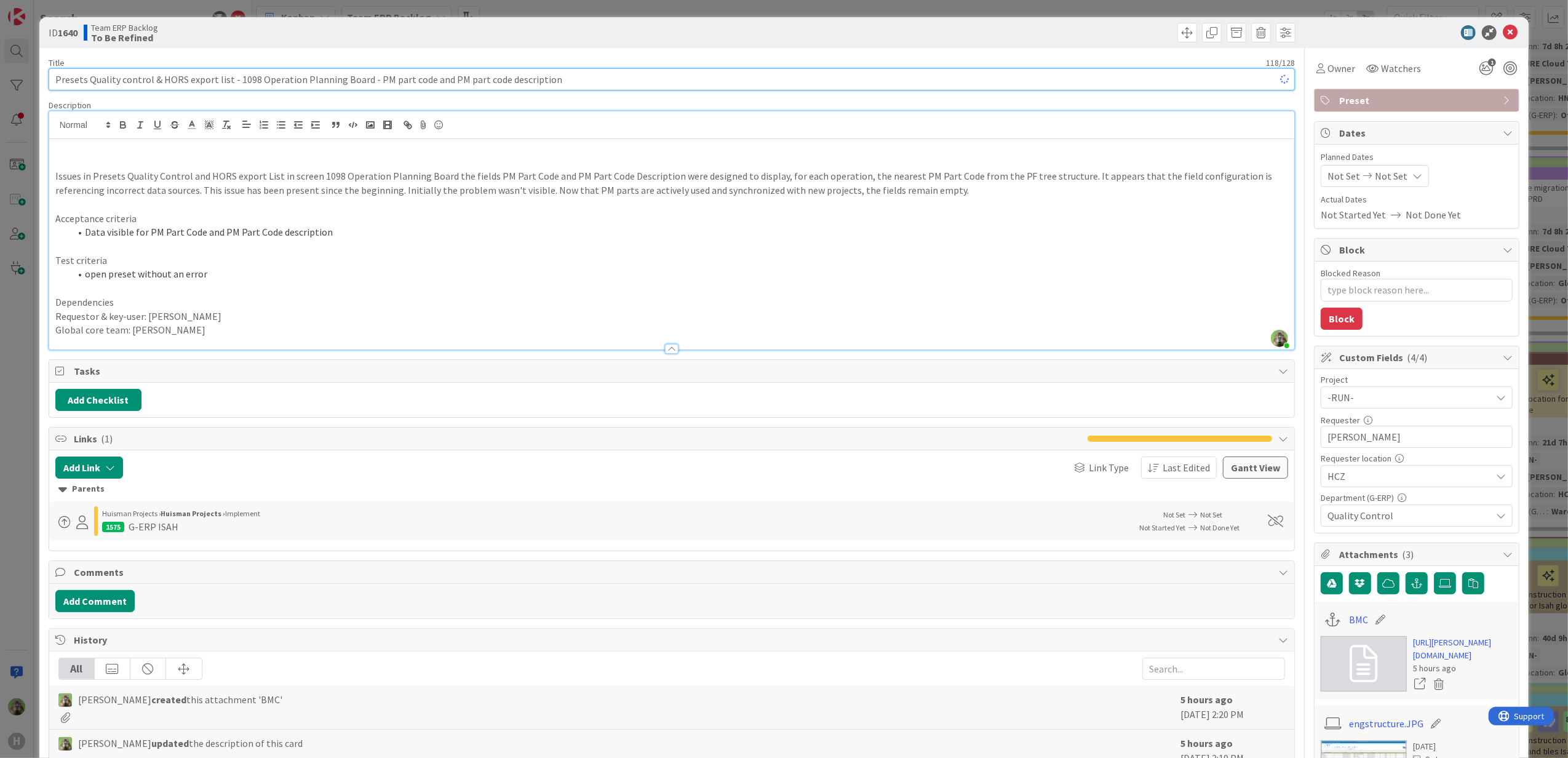
type textarea "x"
type input "Presets Quality control & HORS export list - 1098 Operation Planning Board - PM…"
click at [176, 147] on p at bounding box center [672, 149] width 1234 height 14
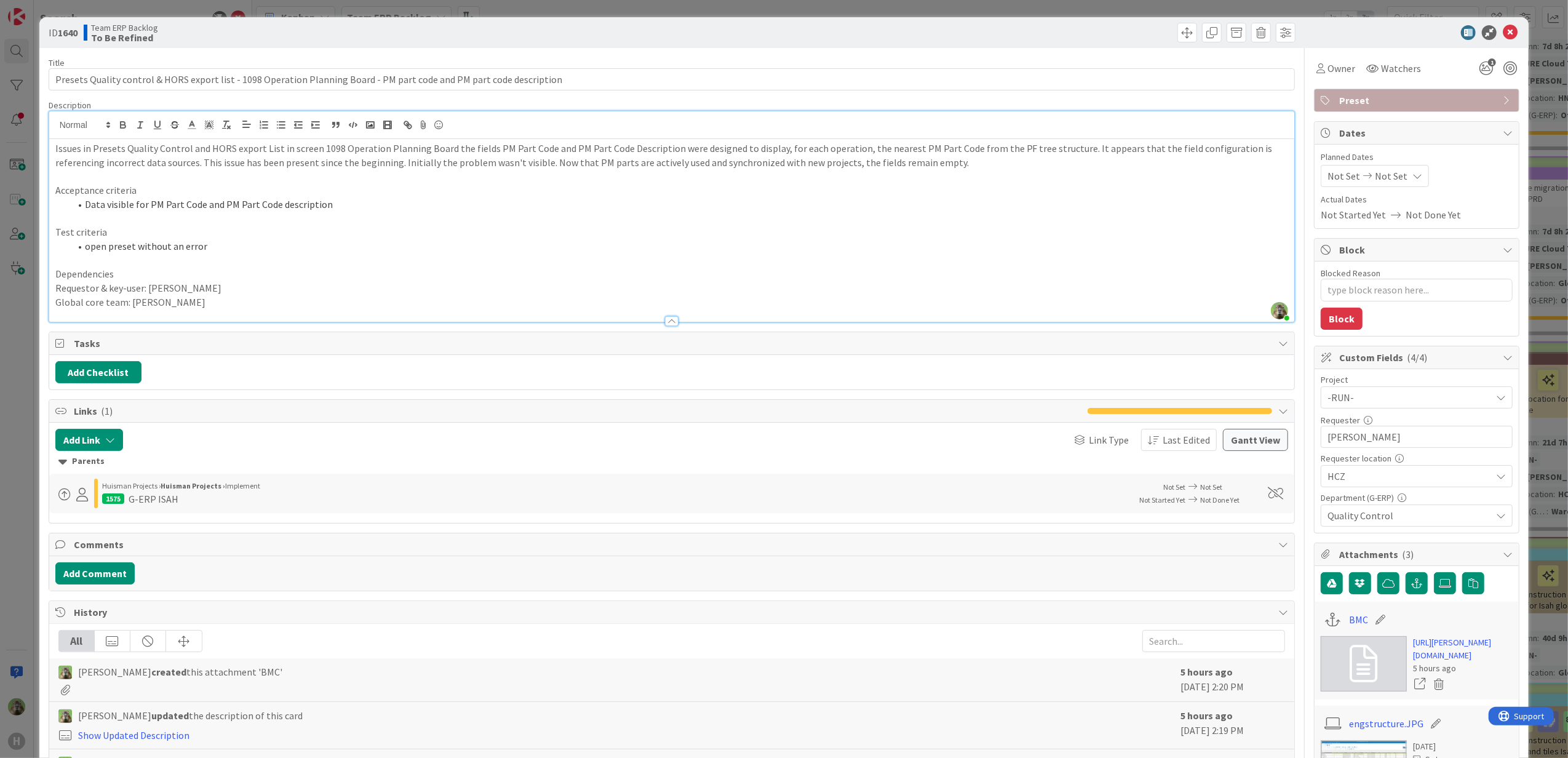
click at [1065, 152] on p "Issues in Presets Quality Control and HORS export List in screen 1098 Operation…" at bounding box center [672, 155] width 1234 height 28
click at [560, 160] on p "It appears that the field configuration is referencing incorrect data sources. …" at bounding box center [672, 163] width 1234 height 14
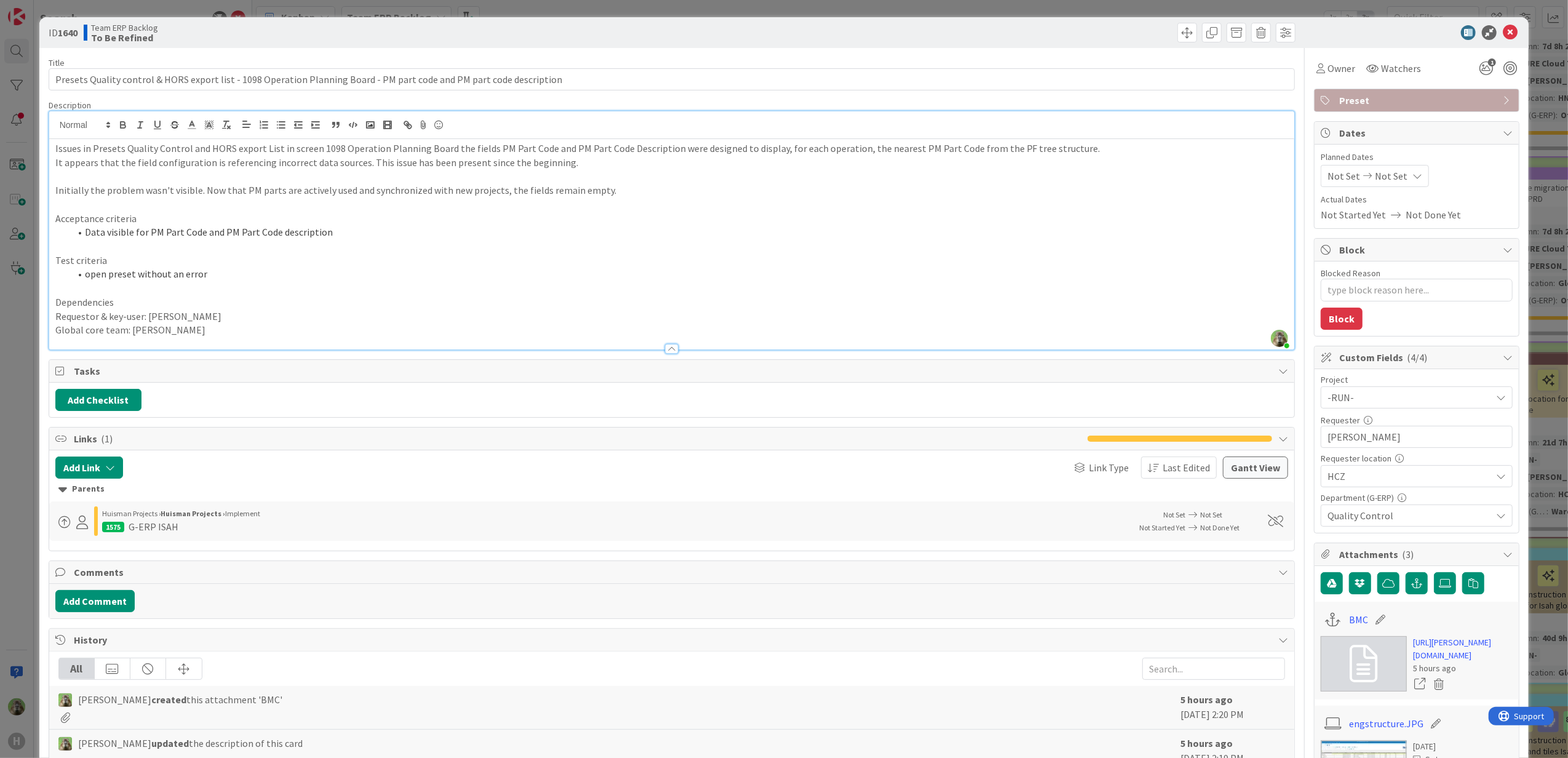
click at [454, 149] on p "Issues in Presets Quality Control and HORS export List in screen 1098 Operation…" at bounding box center [672, 149] width 1234 height 14
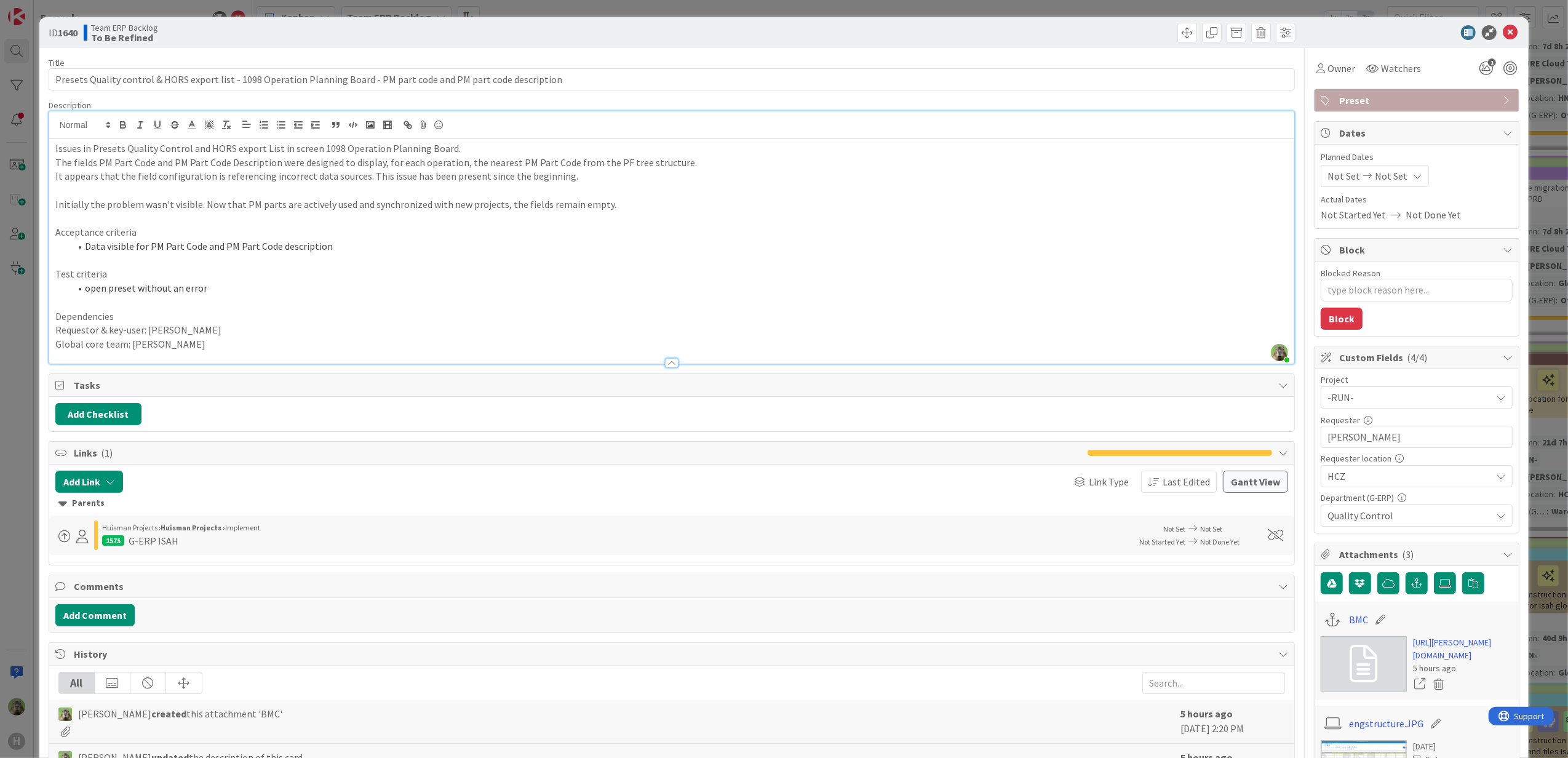
click at [1027, 208] on p "Initially the problem wasn't visible. Now that PM parts are actively used and s…" at bounding box center [672, 205] width 1234 height 14
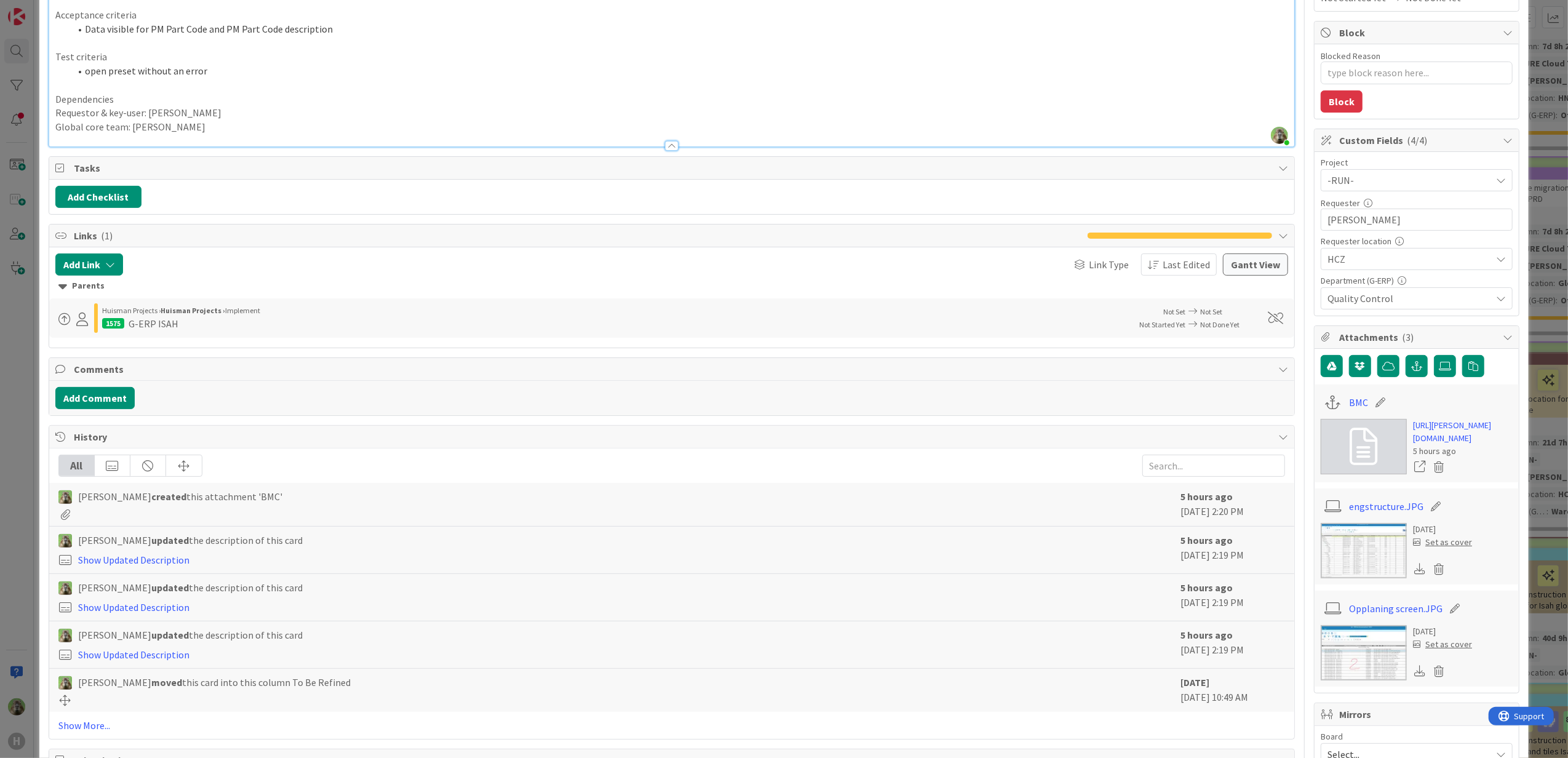
scroll to position [246, 0]
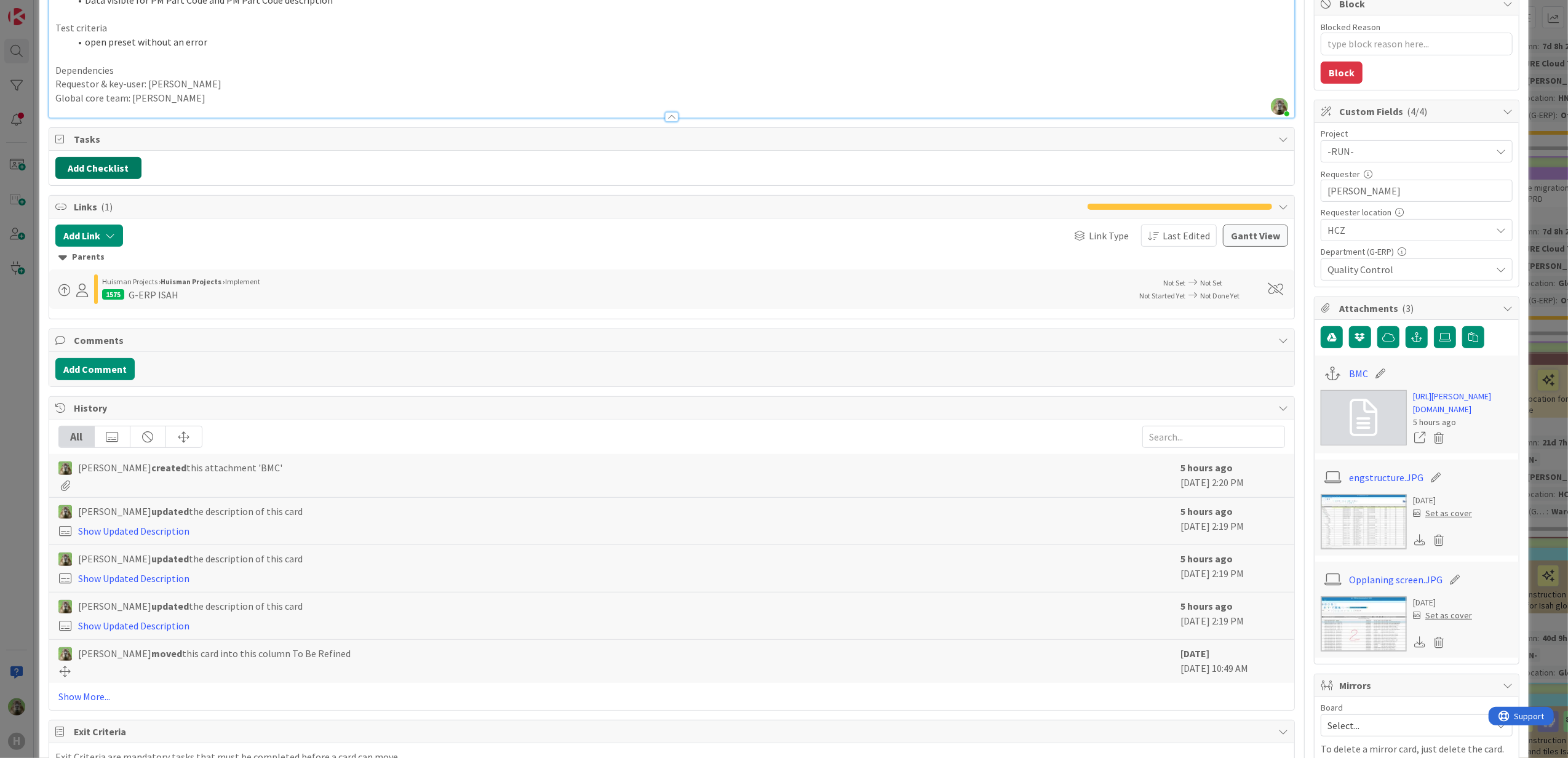
click at [123, 168] on button "Add Checklist" at bounding box center [98, 168] width 86 height 22
click at [150, 278] on link "Copy existing" at bounding box center [161, 279] width 56 height 13
type textarea "x"
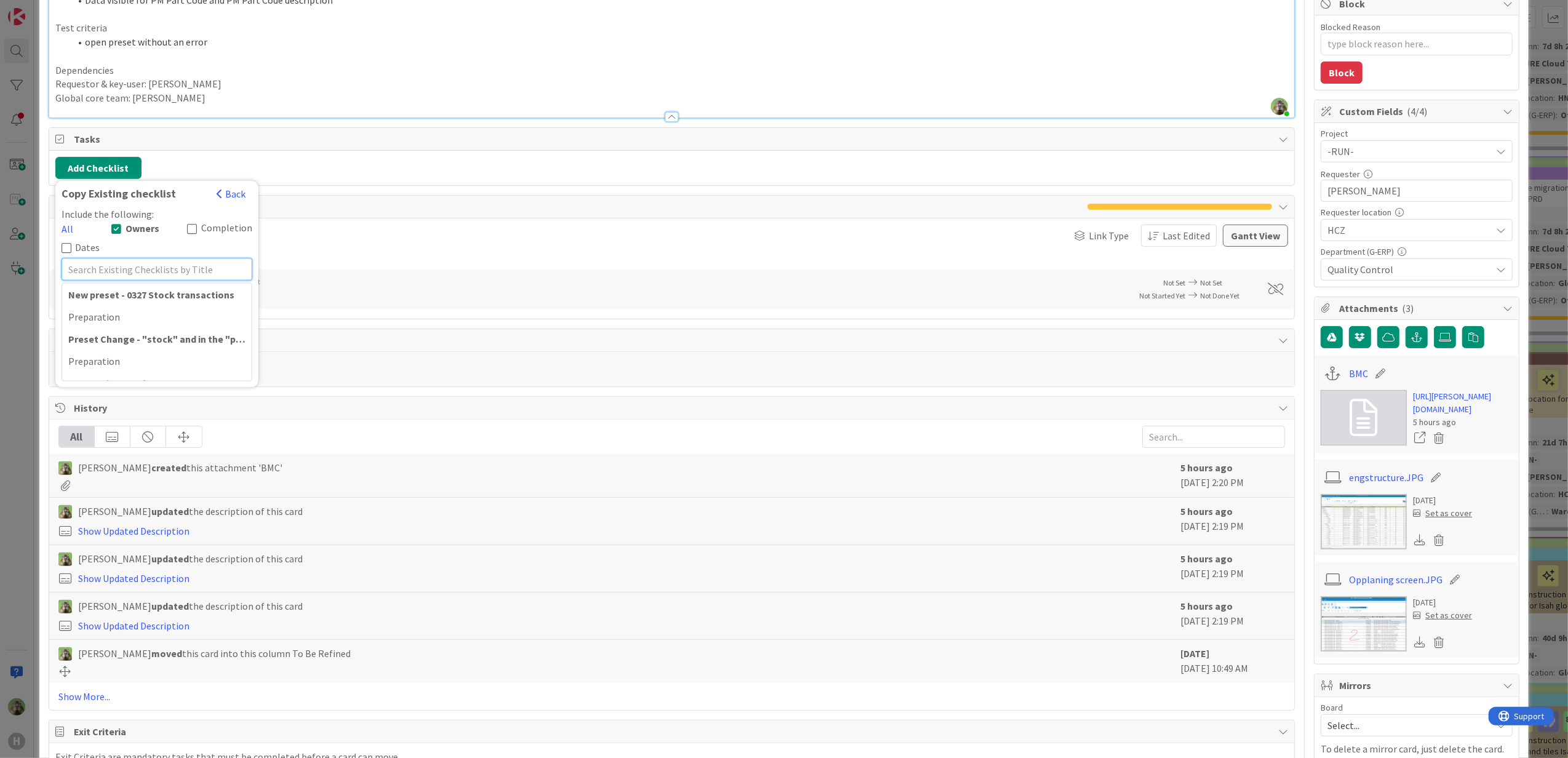
click at [153, 260] on input "text" at bounding box center [157, 269] width 191 height 22
type input "prod"
click at [161, 350] on div "PROD" at bounding box center [157, 360] width 189 height 22
click at [83, 262] on button "Add" at bounding box center [78, 255] width 33 height 22
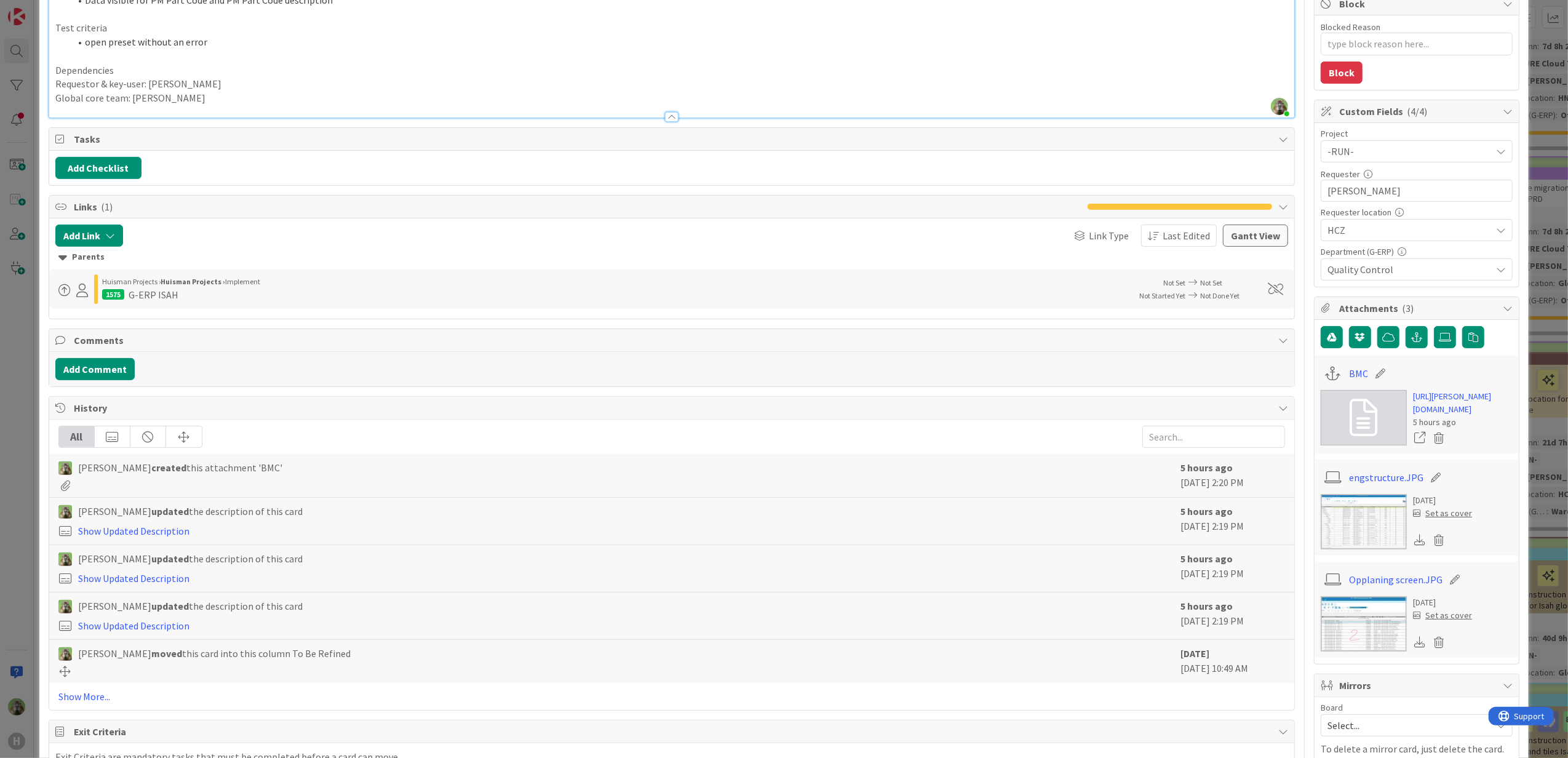
type textarea "x"
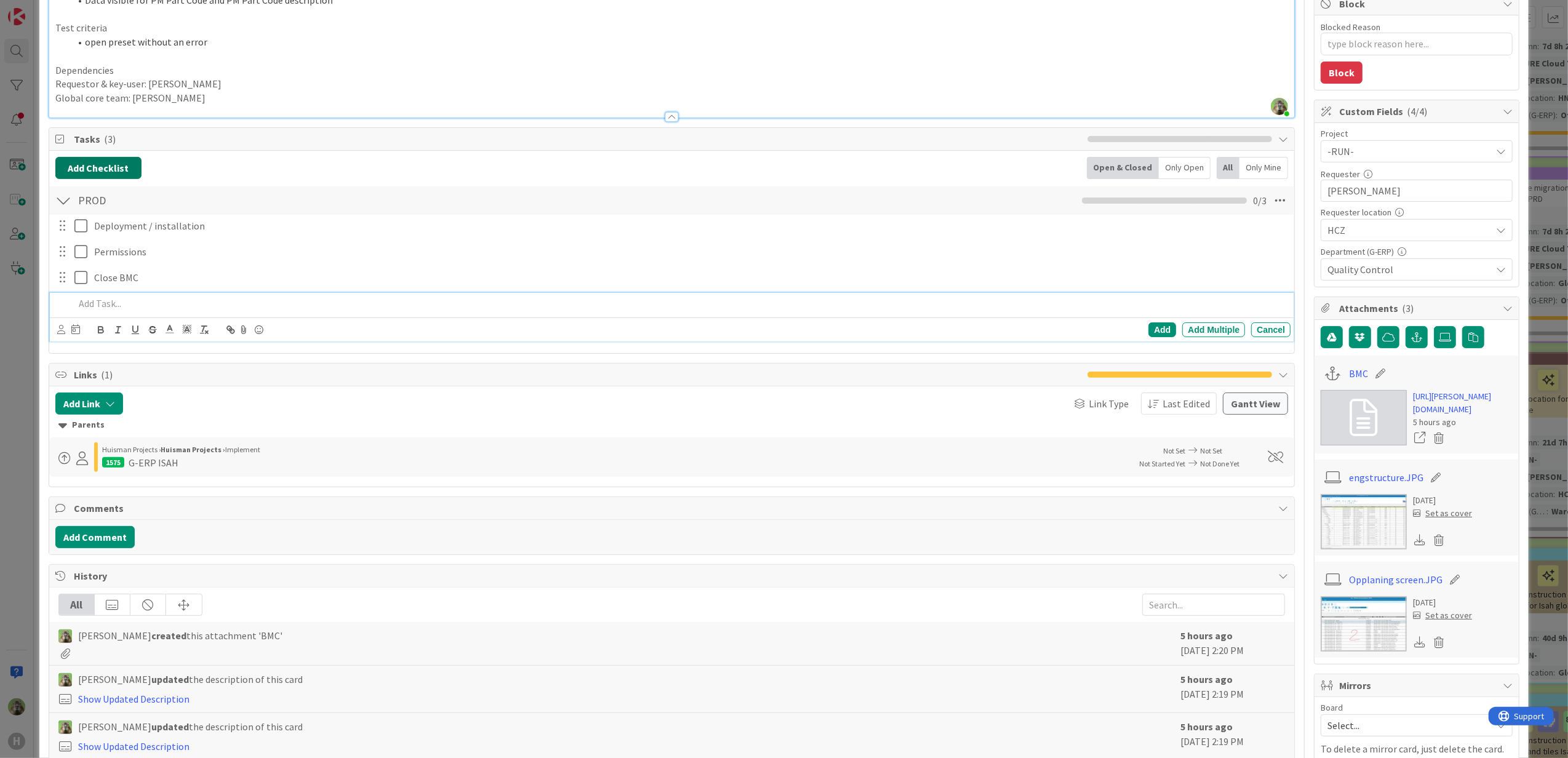
click at [118, 174] on button "Add Checklist" at bounding box center [98, 168] width 86 height 22
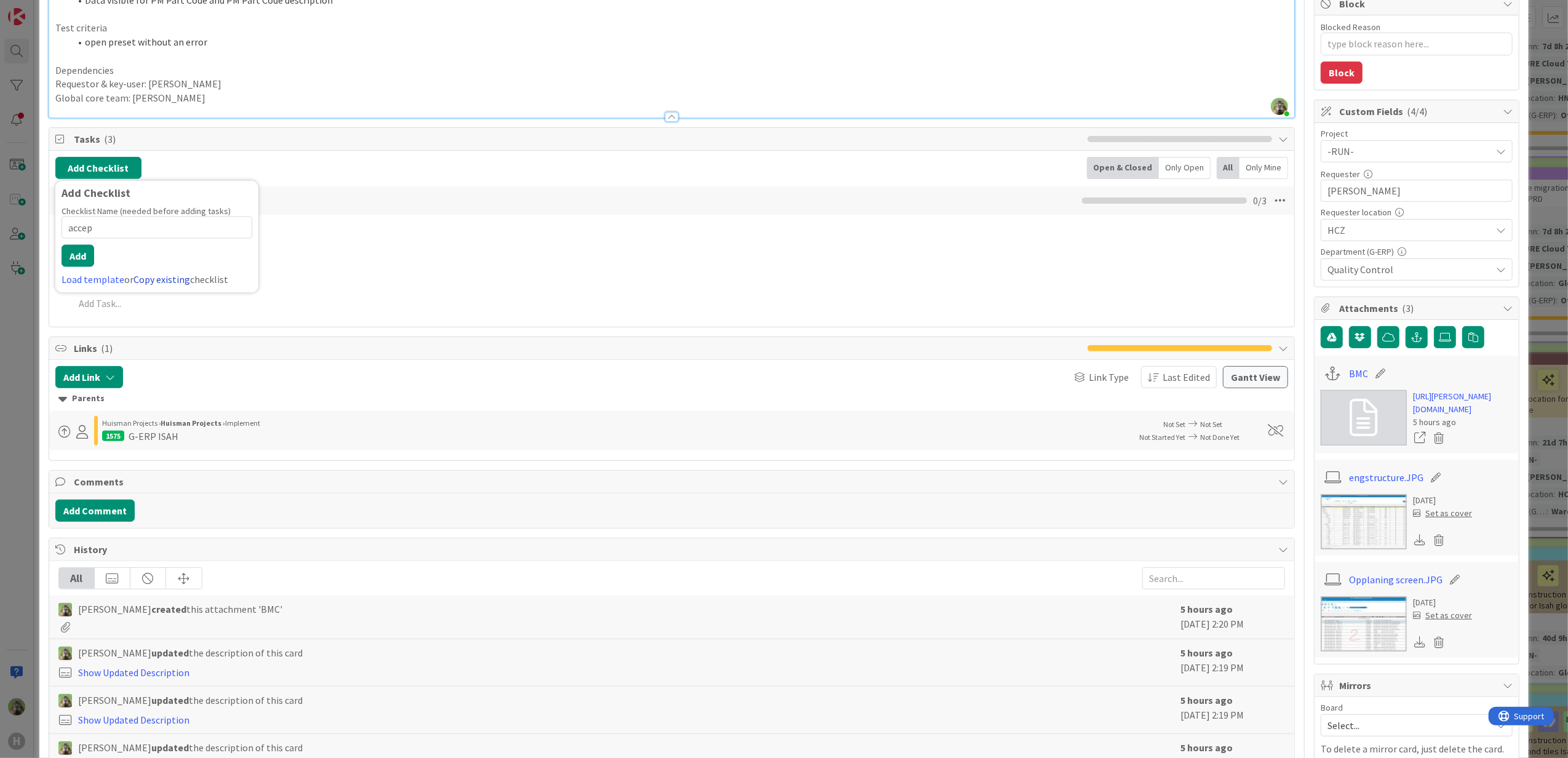
type input "accep"
click at [160, 274] on link "Copy existing" at bounding box center [161, 279] width 56 height 13
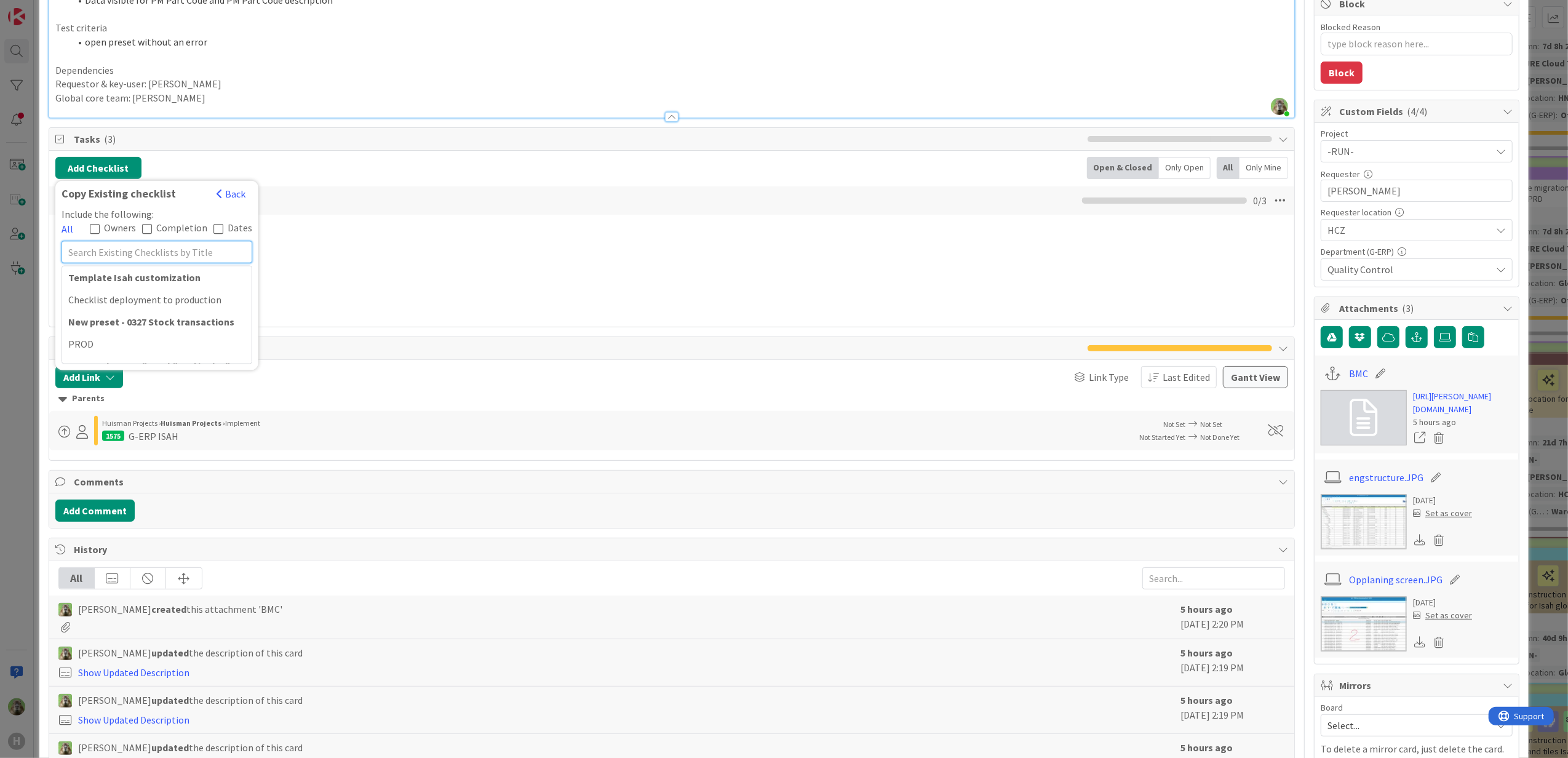
click at [154, 246] on input "text" at bounding box center [157, 252] width 191 height 22
type input "acce"
click at [139, 306] on div "ACCEPTANCE" at bounding box center [157, 299] width 189 height 22
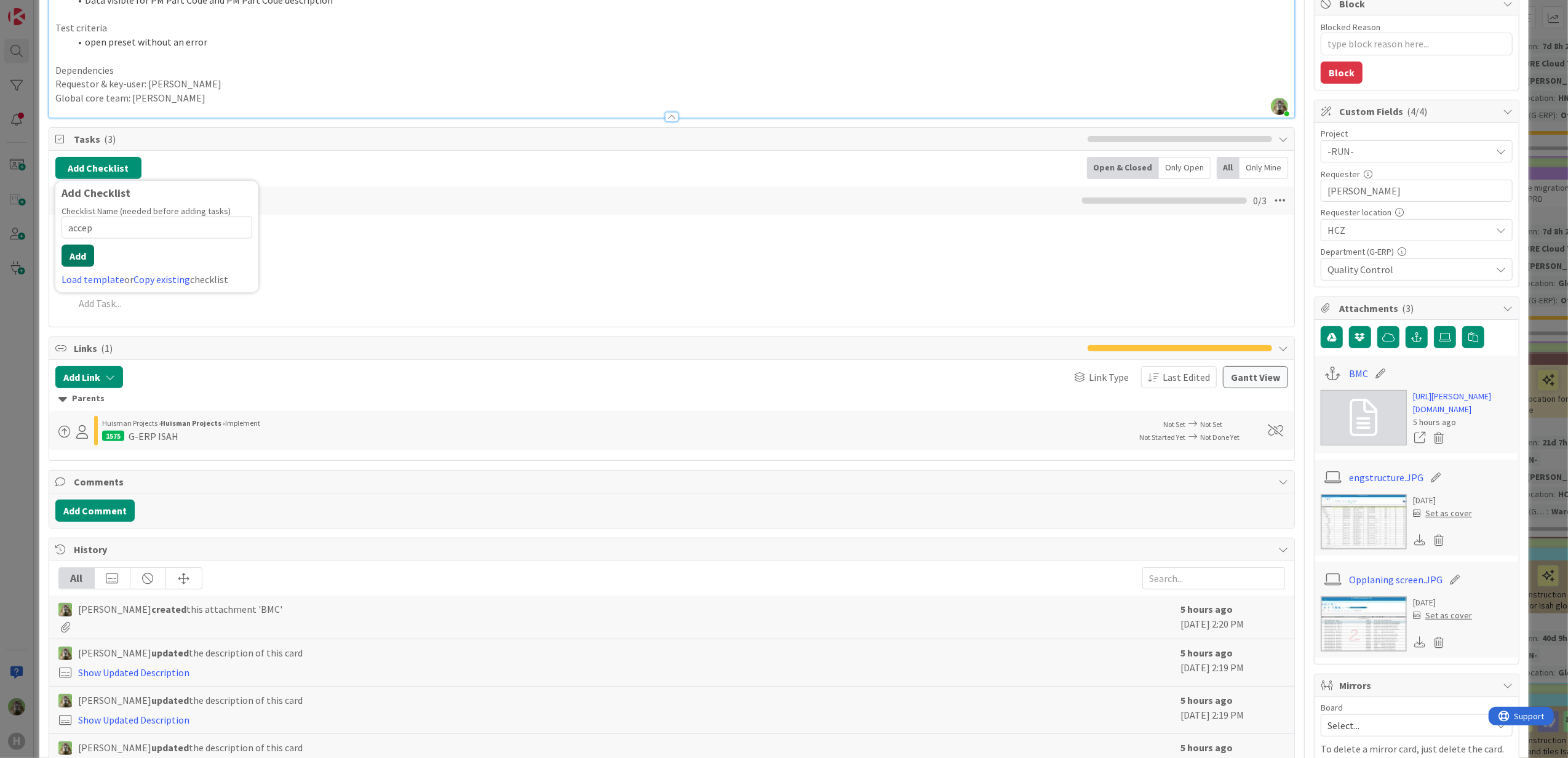
click at [82, 259] on button "Add" at bounding box center [78, 255] width 33 height 22
type textarea "x"
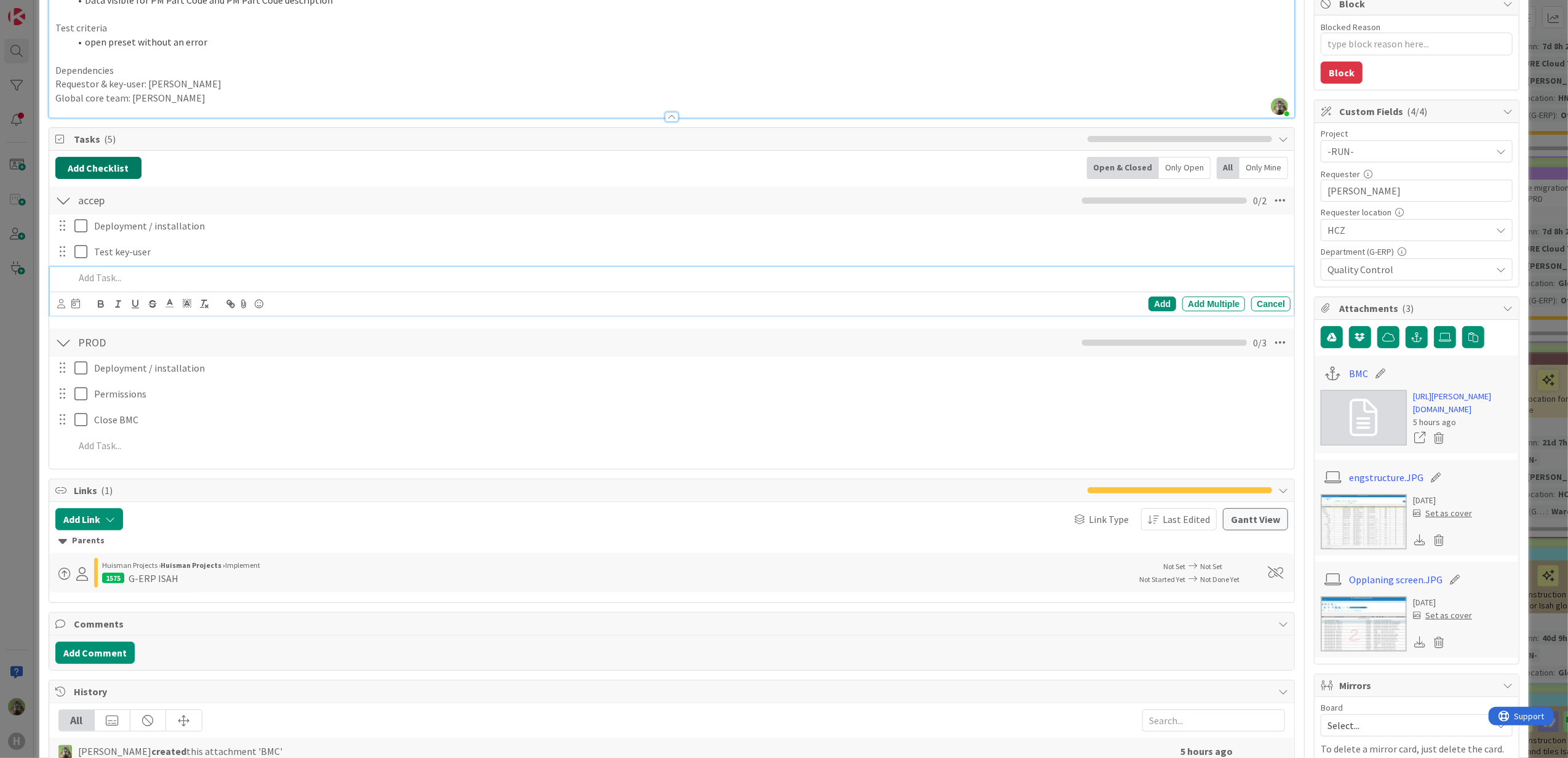
click at [111, 178] on button "Add Checklist" at bounding box center [98, 168] width 86 height 22
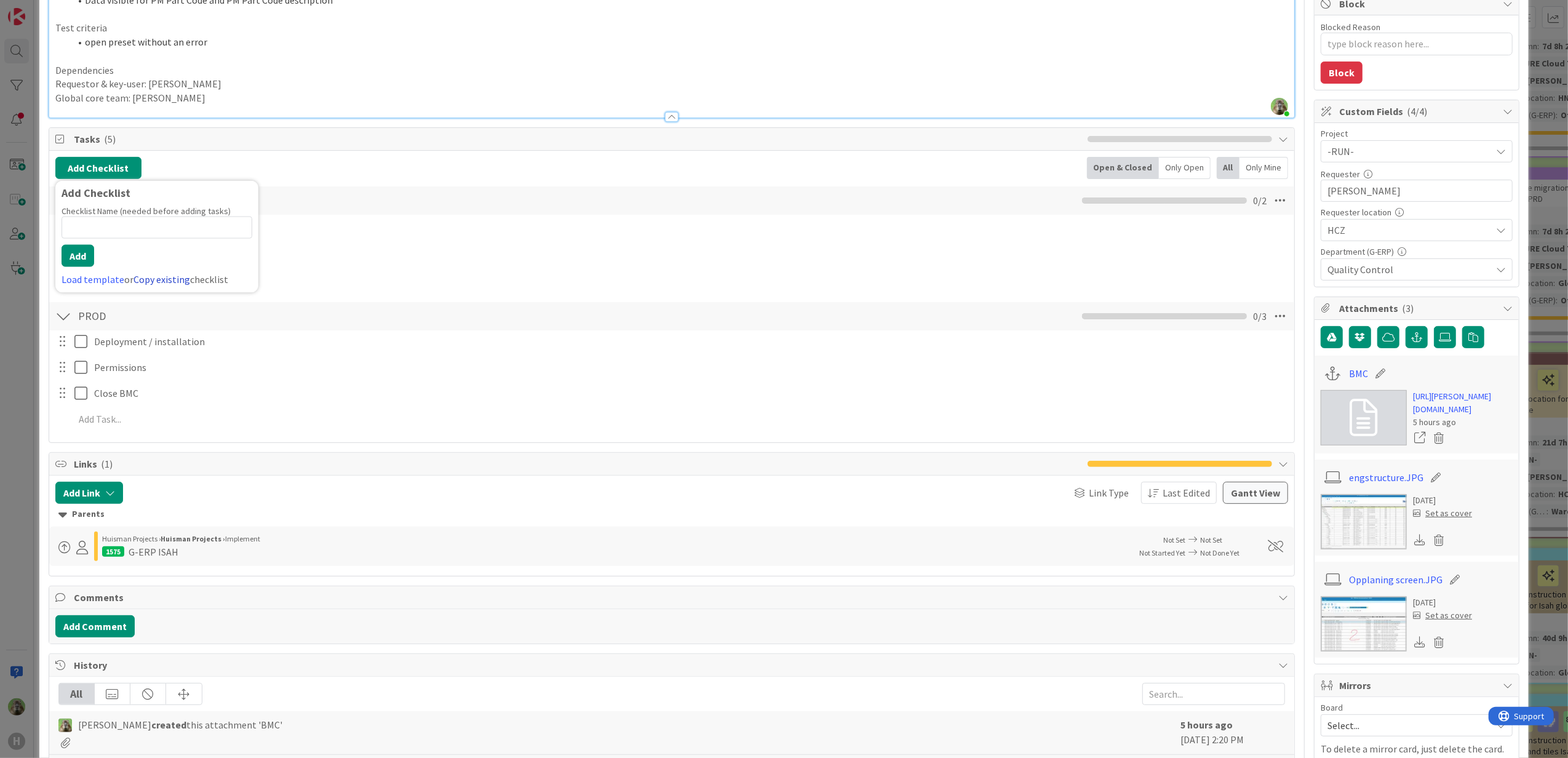
click at [144, 282] on link "Copy existing" at bounding box center [161, 279] width 56 height 13
click at [155, 263] on input "text" at bounding box center [157, 252] width 191 height 22
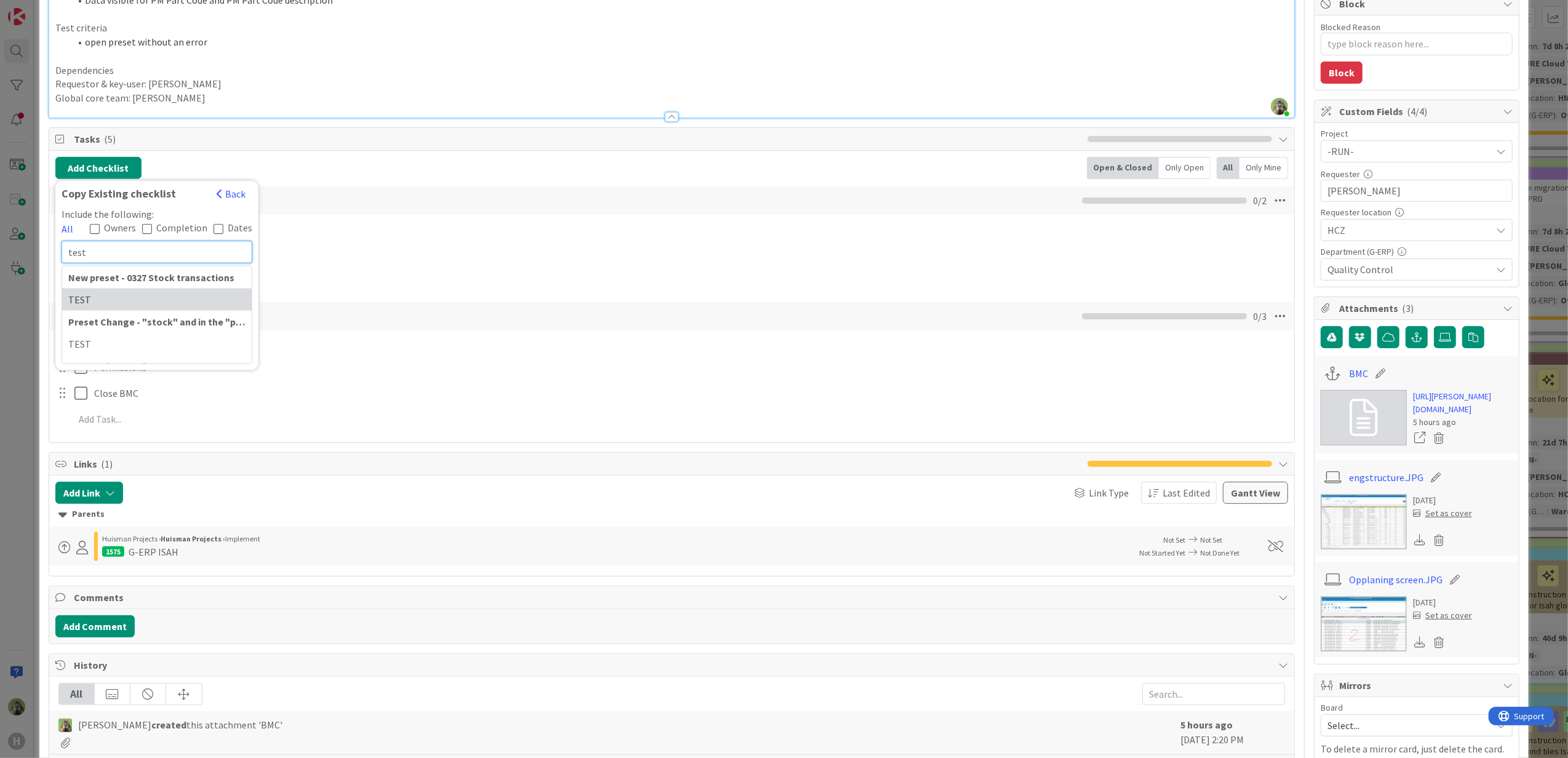
type input "test"
click at [155, 301] on div "TEST" at bounding box center [157, 299] width 189 height 22
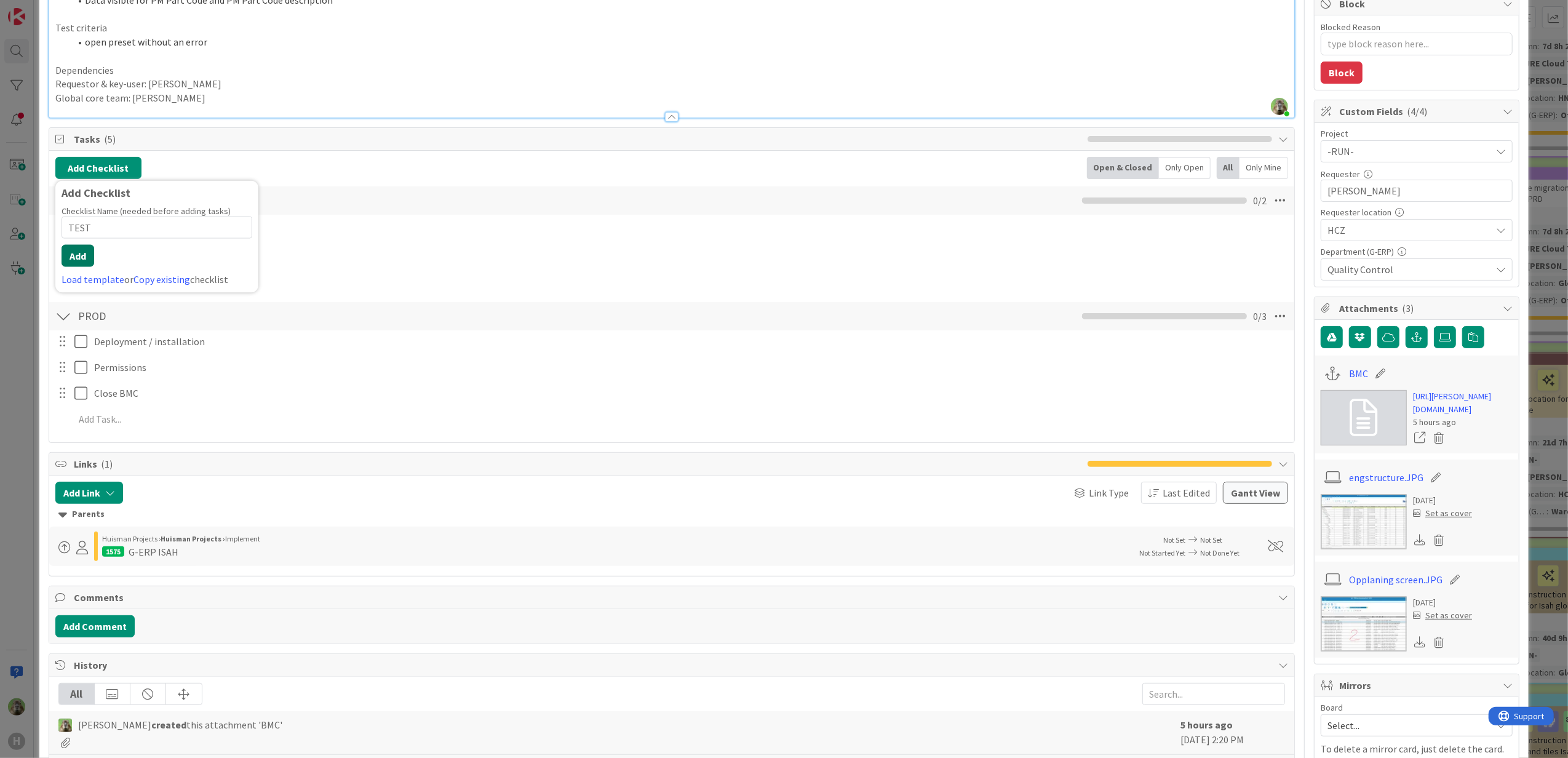
click at [91, 264] on button "Add" at bounding box center [78, 255] width 33 height 22
type textarea "x"
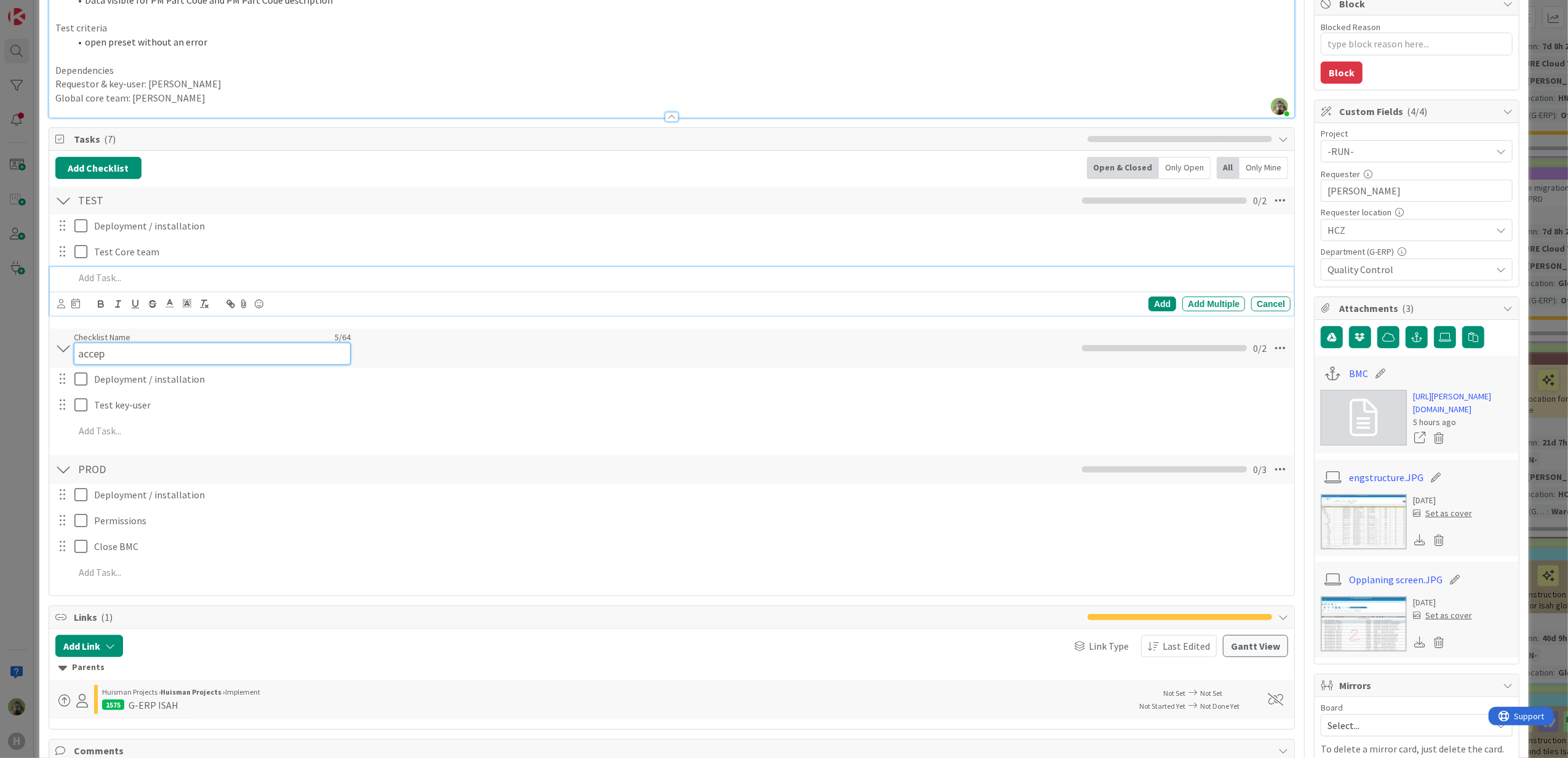
click at [113, 339] on div "Checklist Name 5 / 64 accep" at bounding box center [213, 348] width 277 height 34
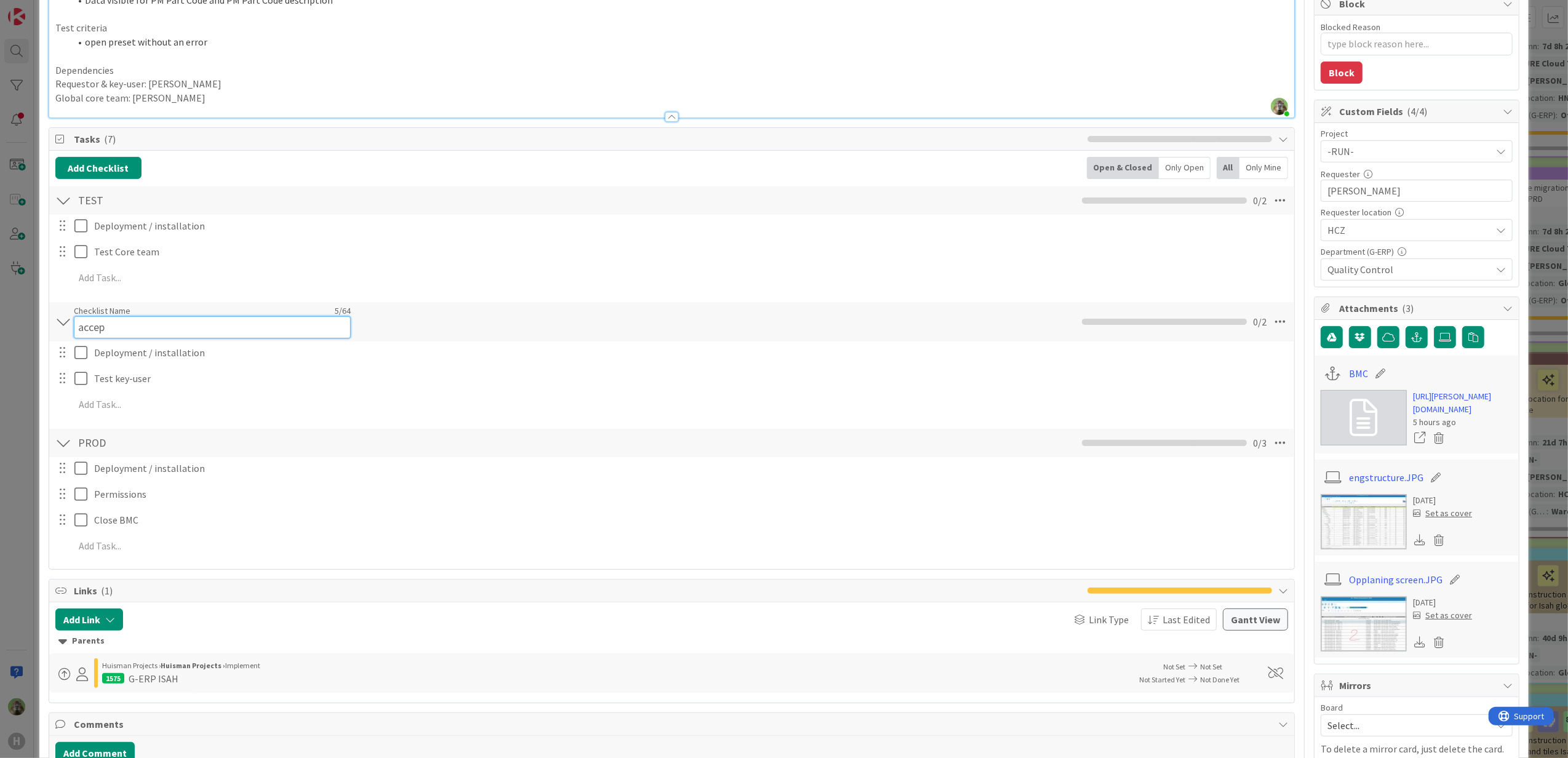
click at [113, 339] on input "accep" at bounding box center [213, 327] width 277 height 22
type input "Acceptance"
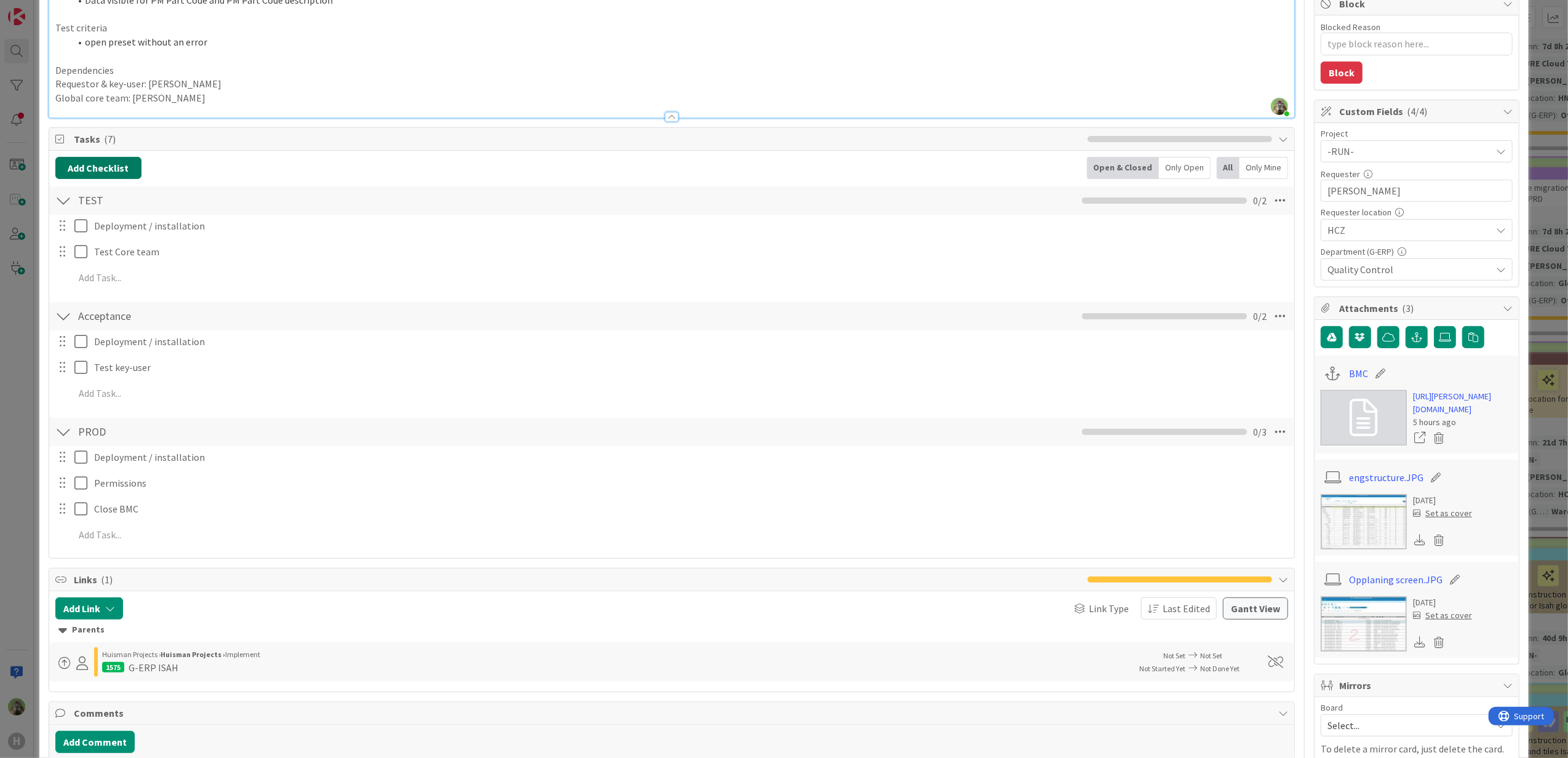
click at [101, 172] on button "Add Checklist" at bounding box center [98, 168] width 86 height 22
click at [130, 281] on div "Load template or Copy existing checklist" at bounding box center [157, 279] width 191 height 14
drag, startPoint x: 130, startPoint y: 281, endPoint x: 143, endPoint y: 278, distance: 13.3
click at [143, 278] on link "Copy existing" at bounding box center [161, 279] width 56 height 13
click at [144, 254] on input "text" at bounding box center [157, 252] width 191 height 22
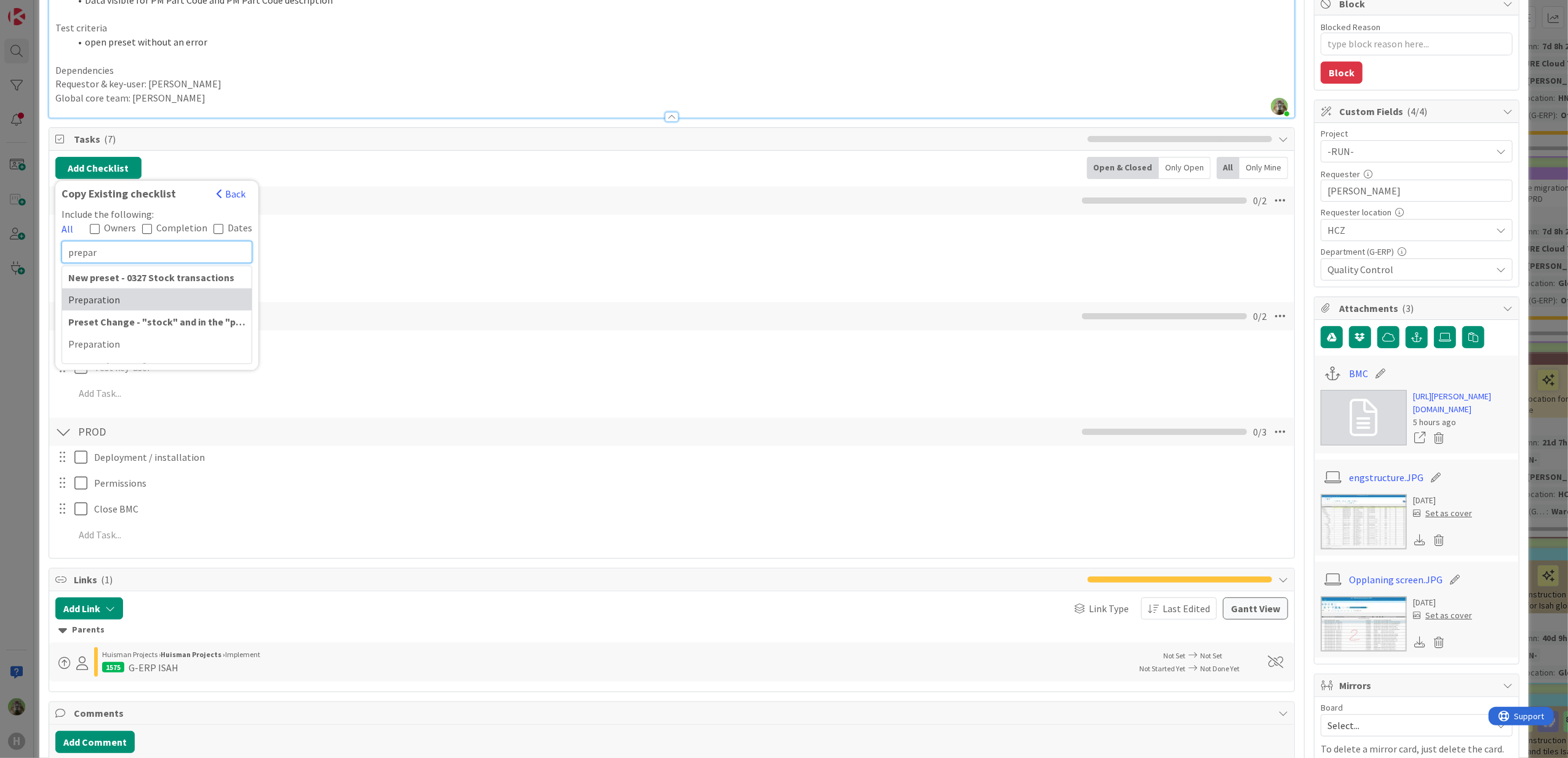
type input "prepar"
click at [152, 304] on div "Preparation" at bounding box center [157, 299] width 189 height 22
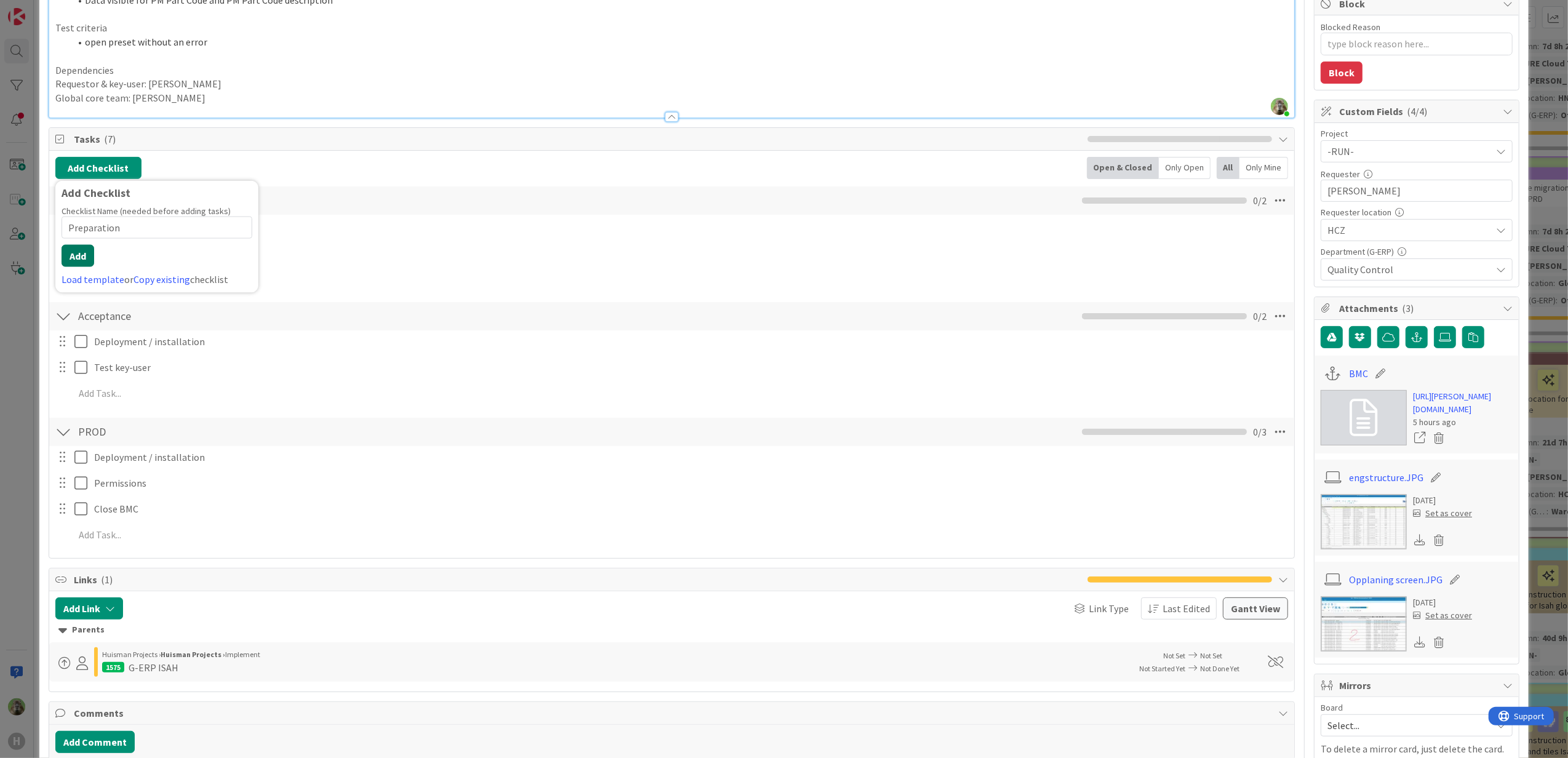
click at [85, 254] on button "Add" at bounding box center [78, 255] width 33 height 22
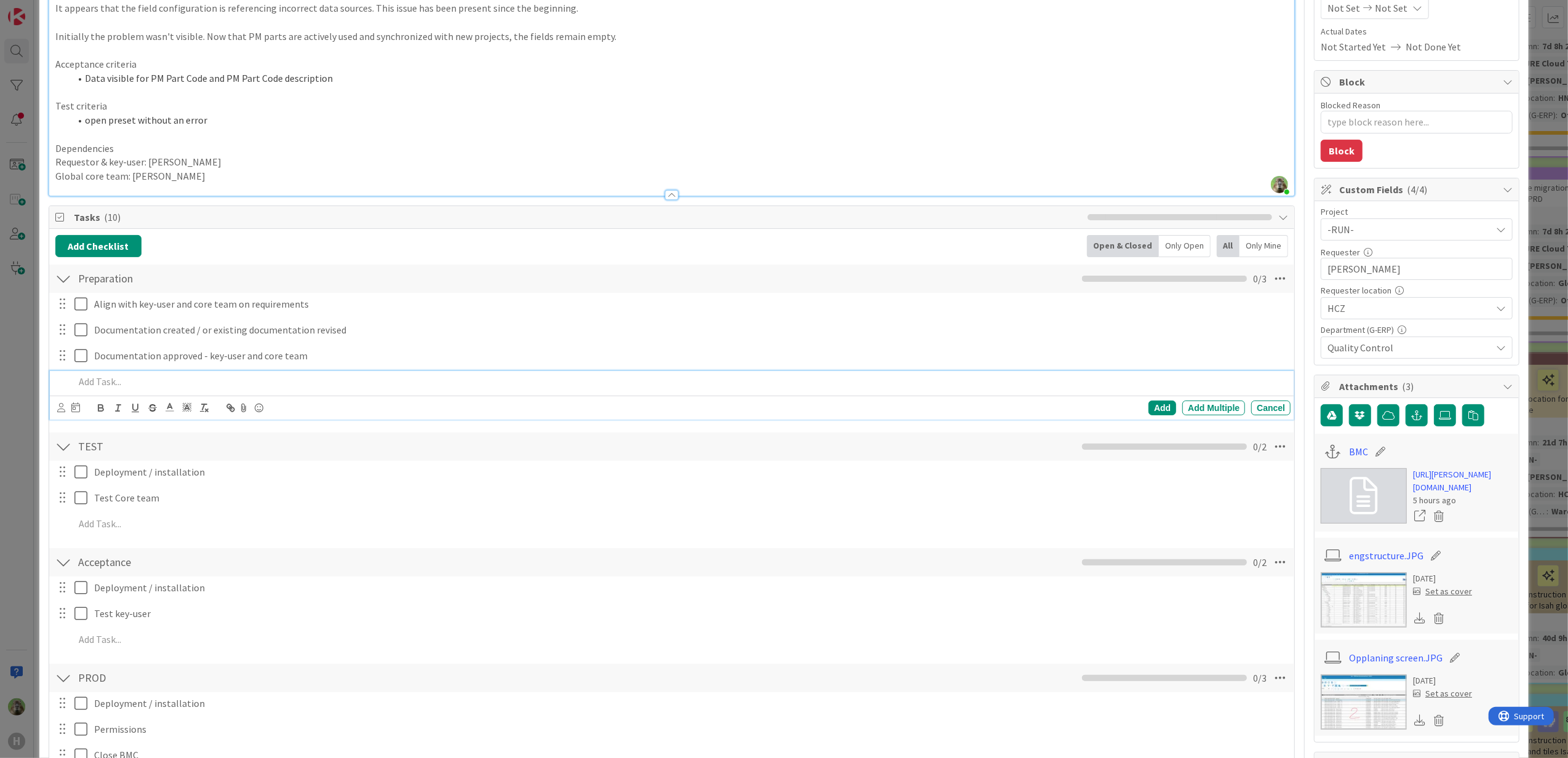
scroll to position [0, 0]
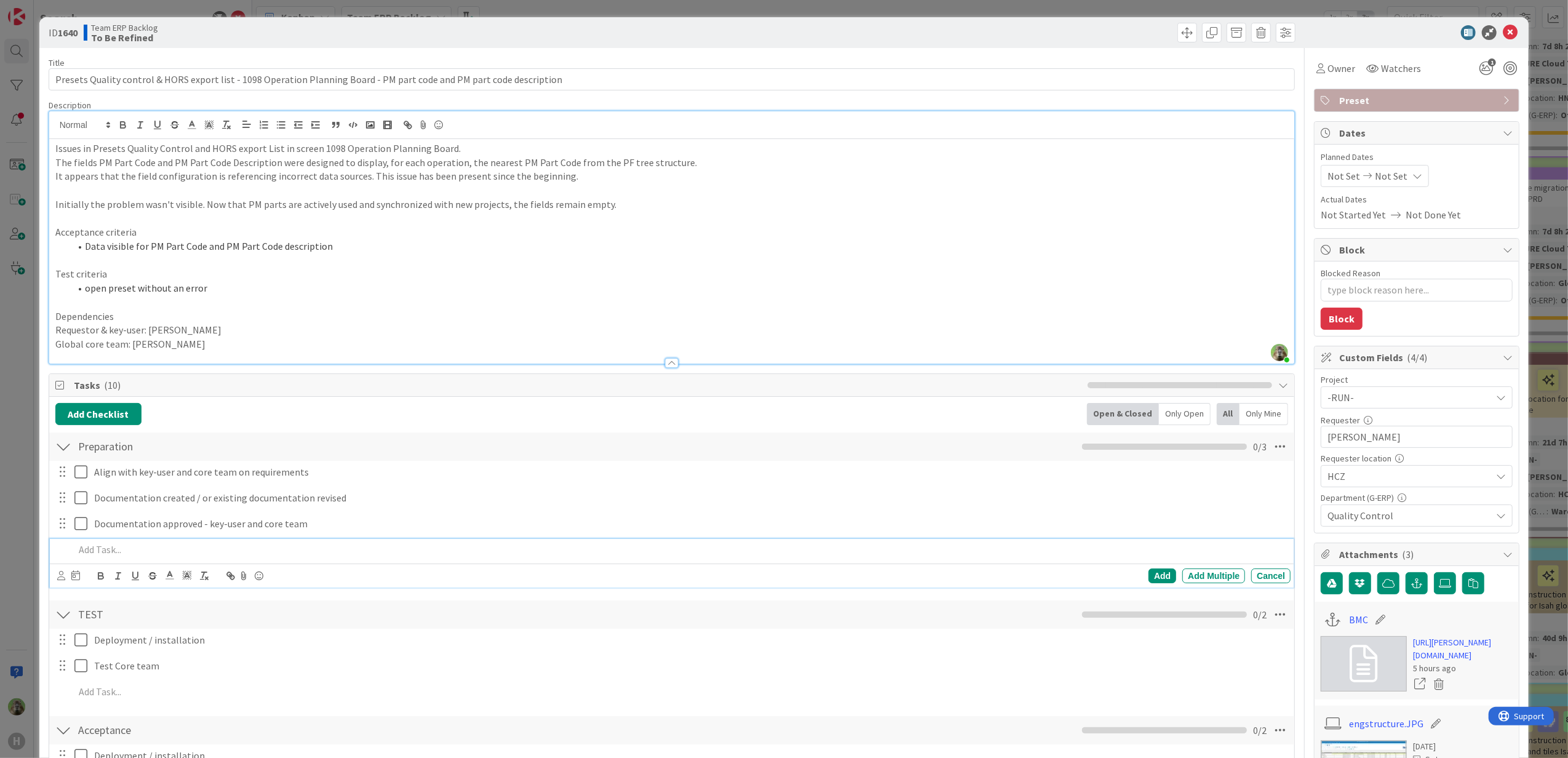
click at [219, 217] on p at bounding box center [672, 219] width 1234 height 14
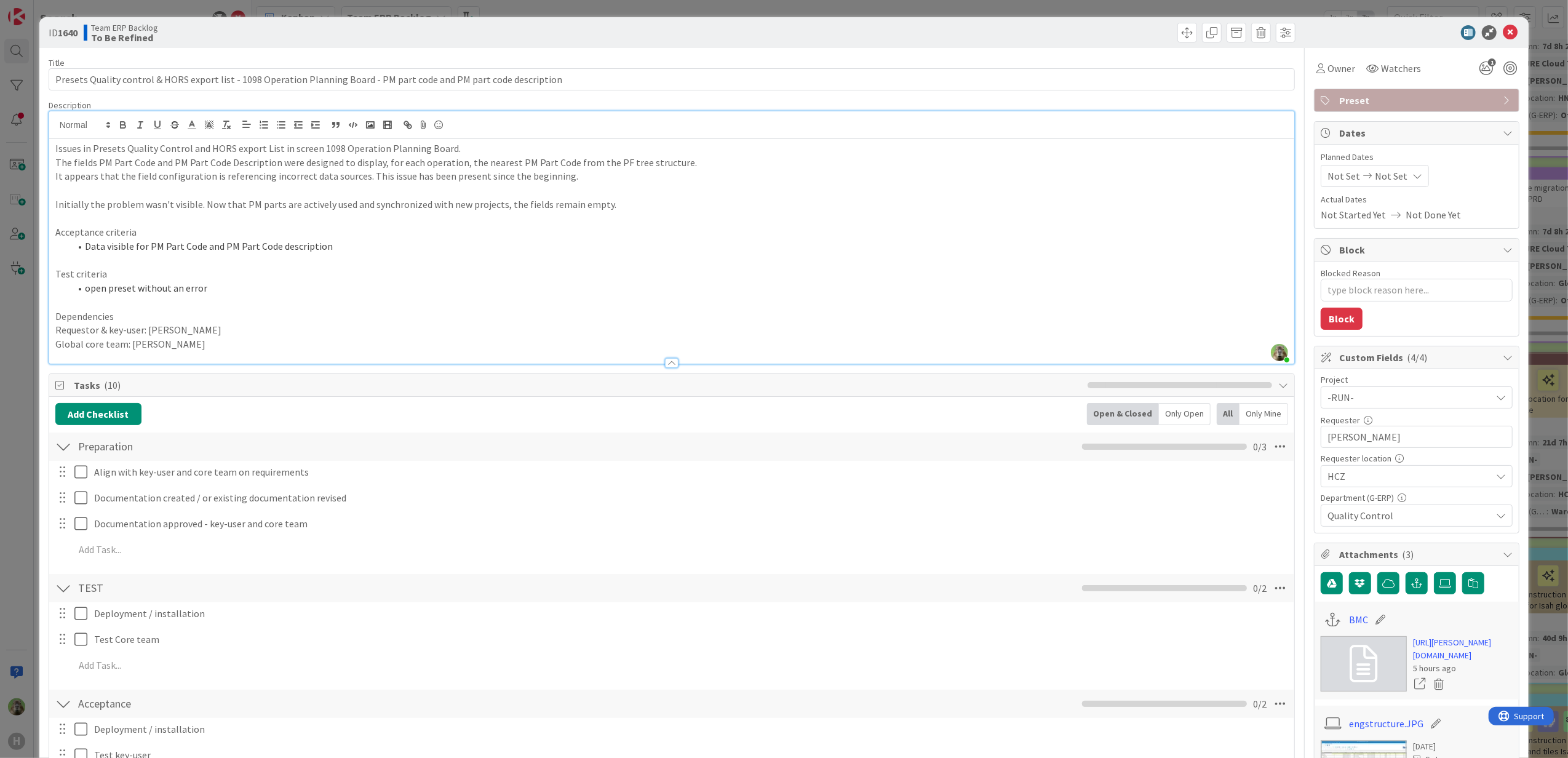
click at [26, 369] on div "ID 1640 Team ERP Backlog To Be Refined Title 118 / 128 Presets Quality control …" at bounding box center [784, 379] width 1568 height 758
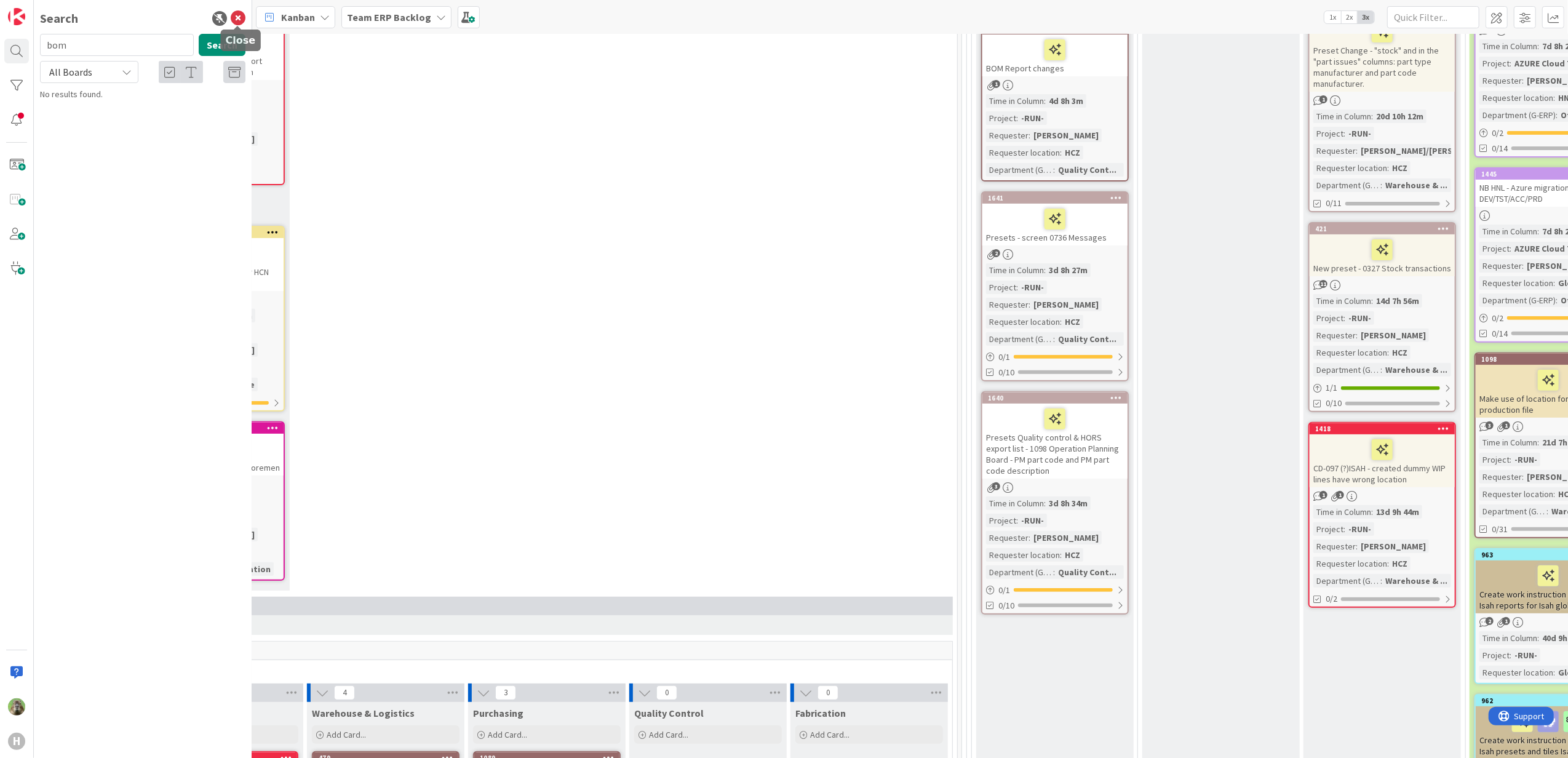
click at [242, 13] on icon at bounding box center [238, 18] width 14 height 14
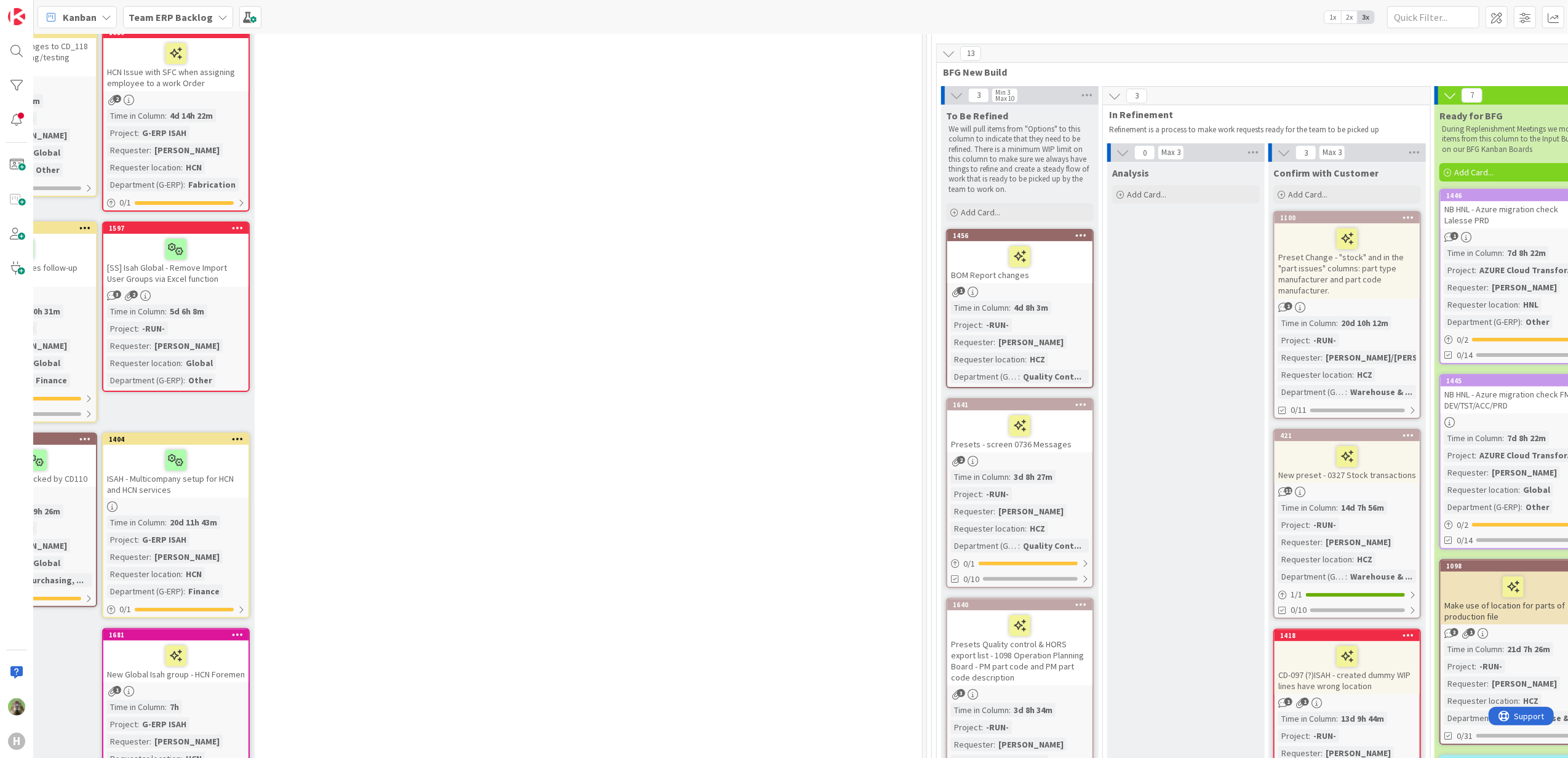
scroll to position [82, 299]
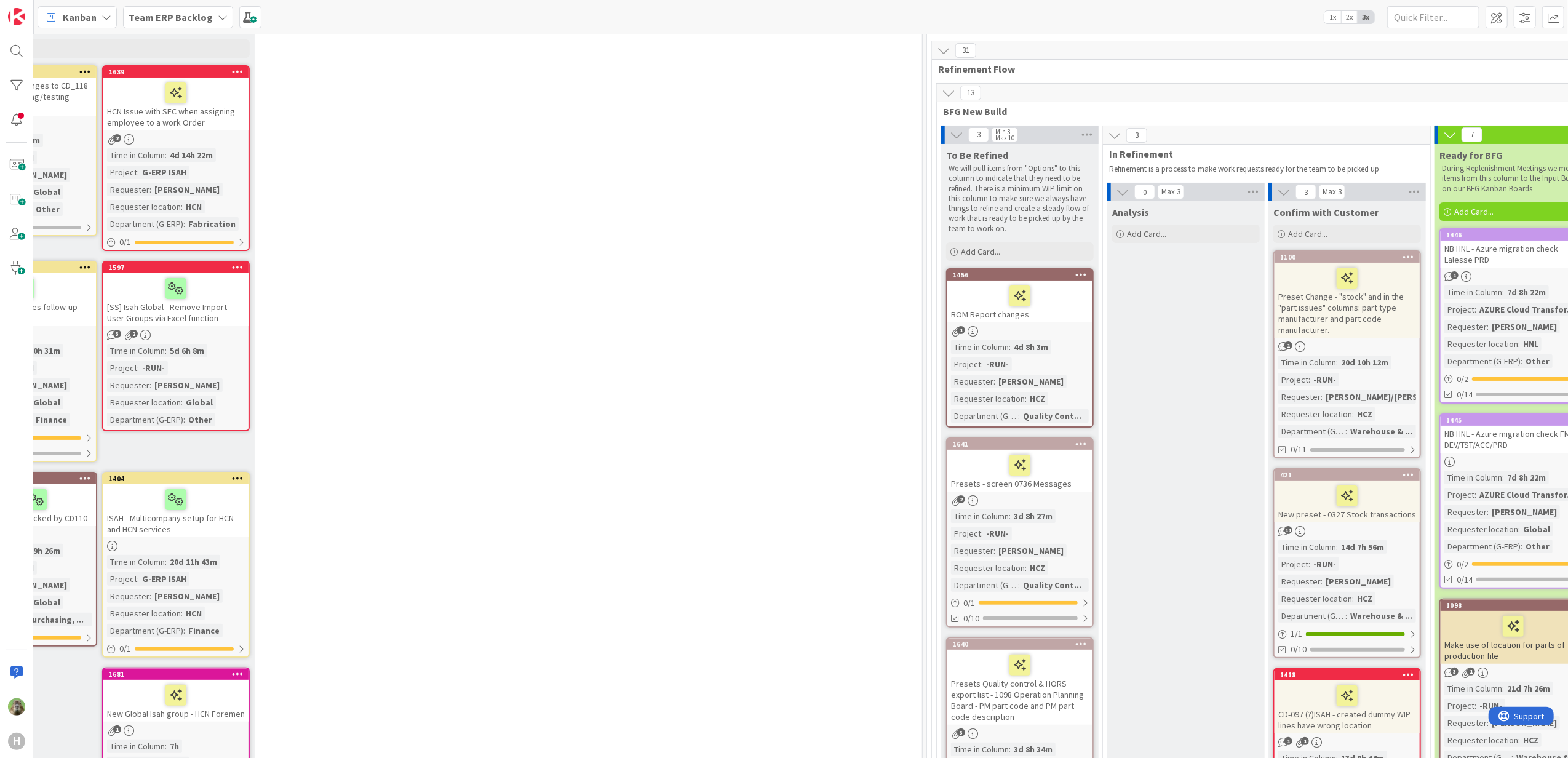
click at [1064, 480] on div "Presets - screen 0736 Messages" at bounding box center [1020, 470] width 145 height 42
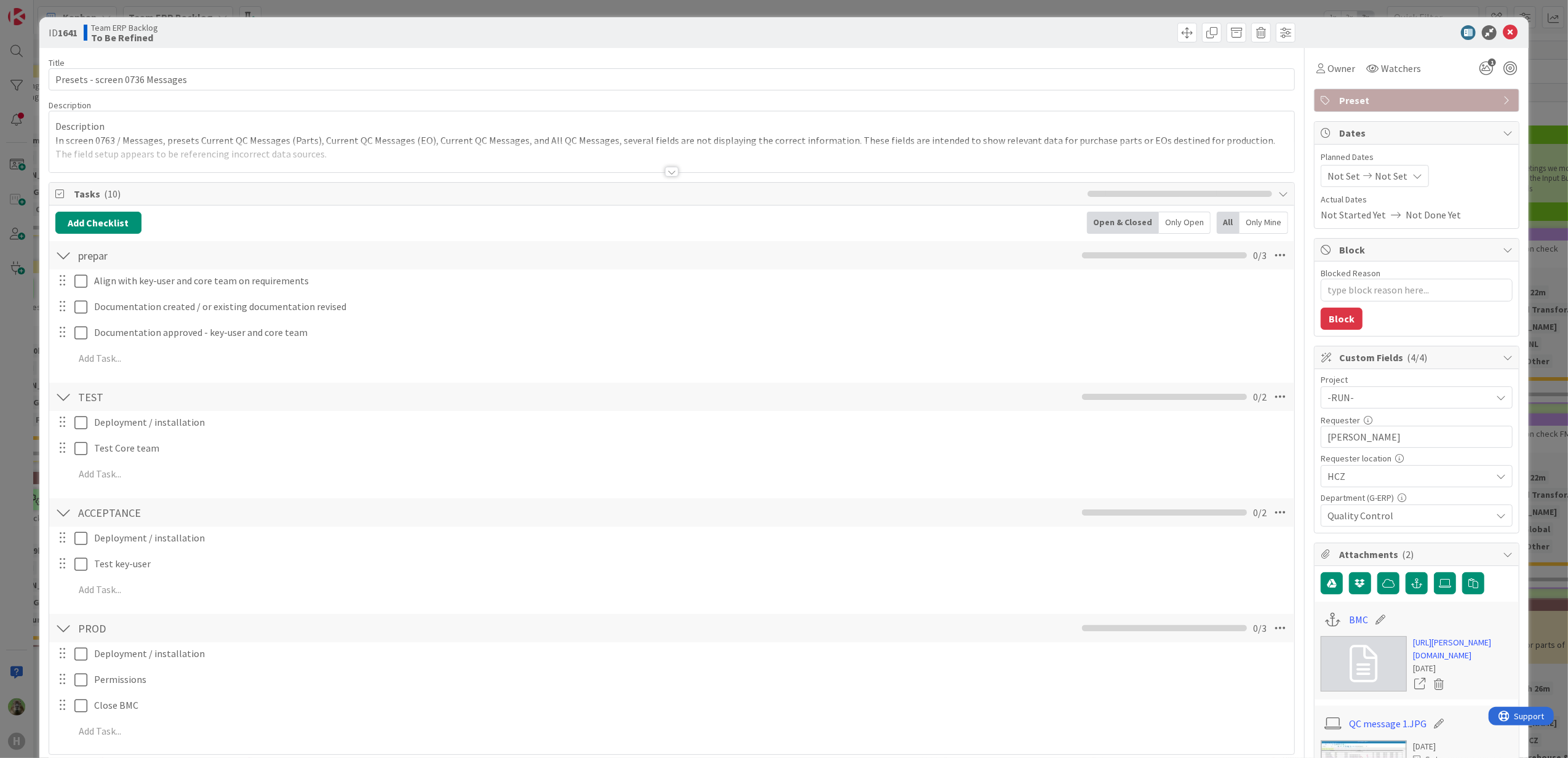
click at [28, 405] on div "ID 1641 Team ERP Backlog To Be Refined Title 30 / 128 Presets - screen 0736 Mes…" at bounding box center [784, 379] width 1568 height 758
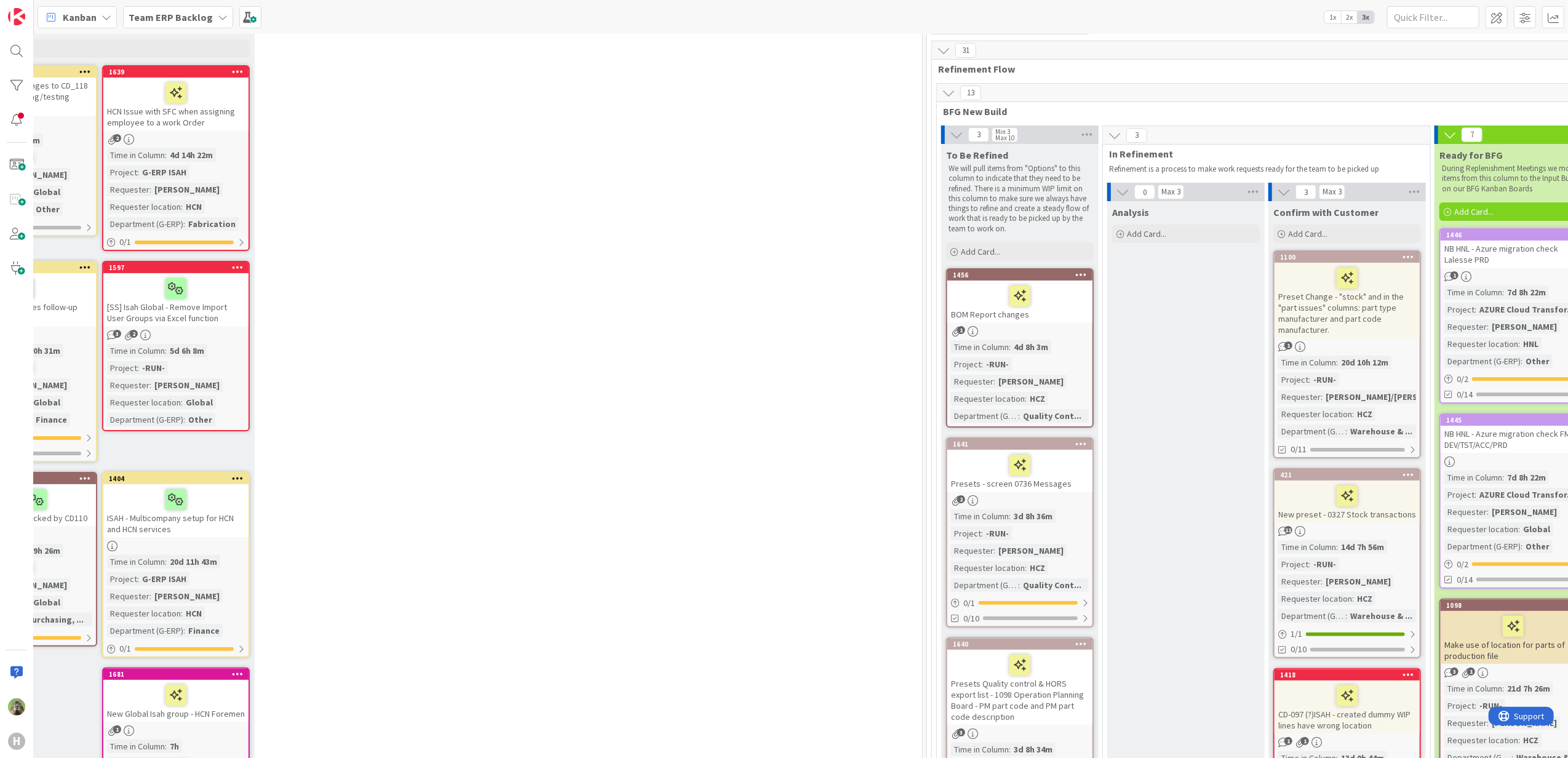
click at [1034, 694] on div "Presets Quality control & HORS export list - 1098 Operation Planning Board - PM…" at bounding box center [1020, 686] width 145 height 75
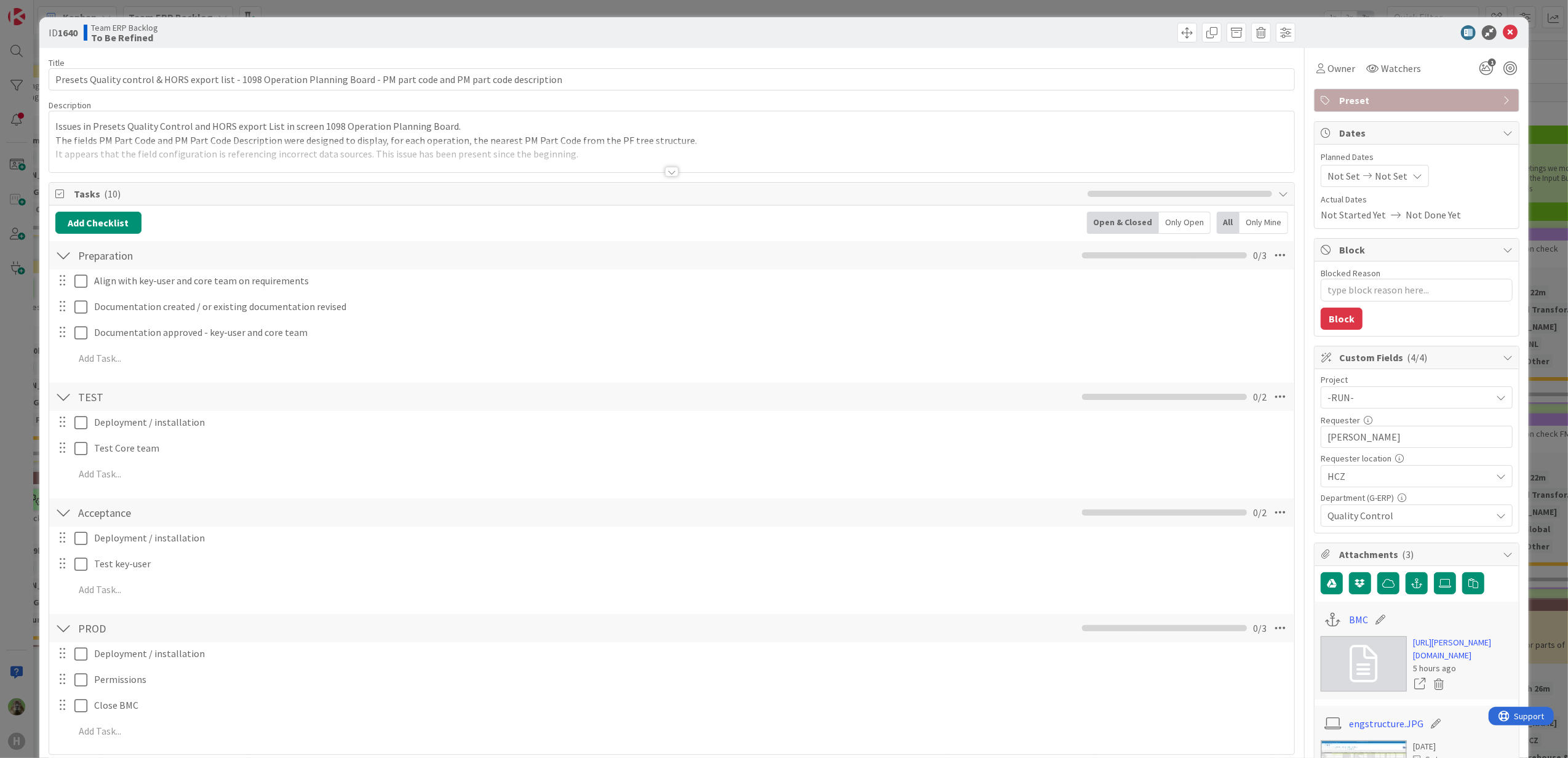
type textarea "x"
click at [323, 139] on div "Issues in Presets Quality Control and HORS export List in screen 1098 Operation…" at bounding box center [671, 141] width 1246 height 61
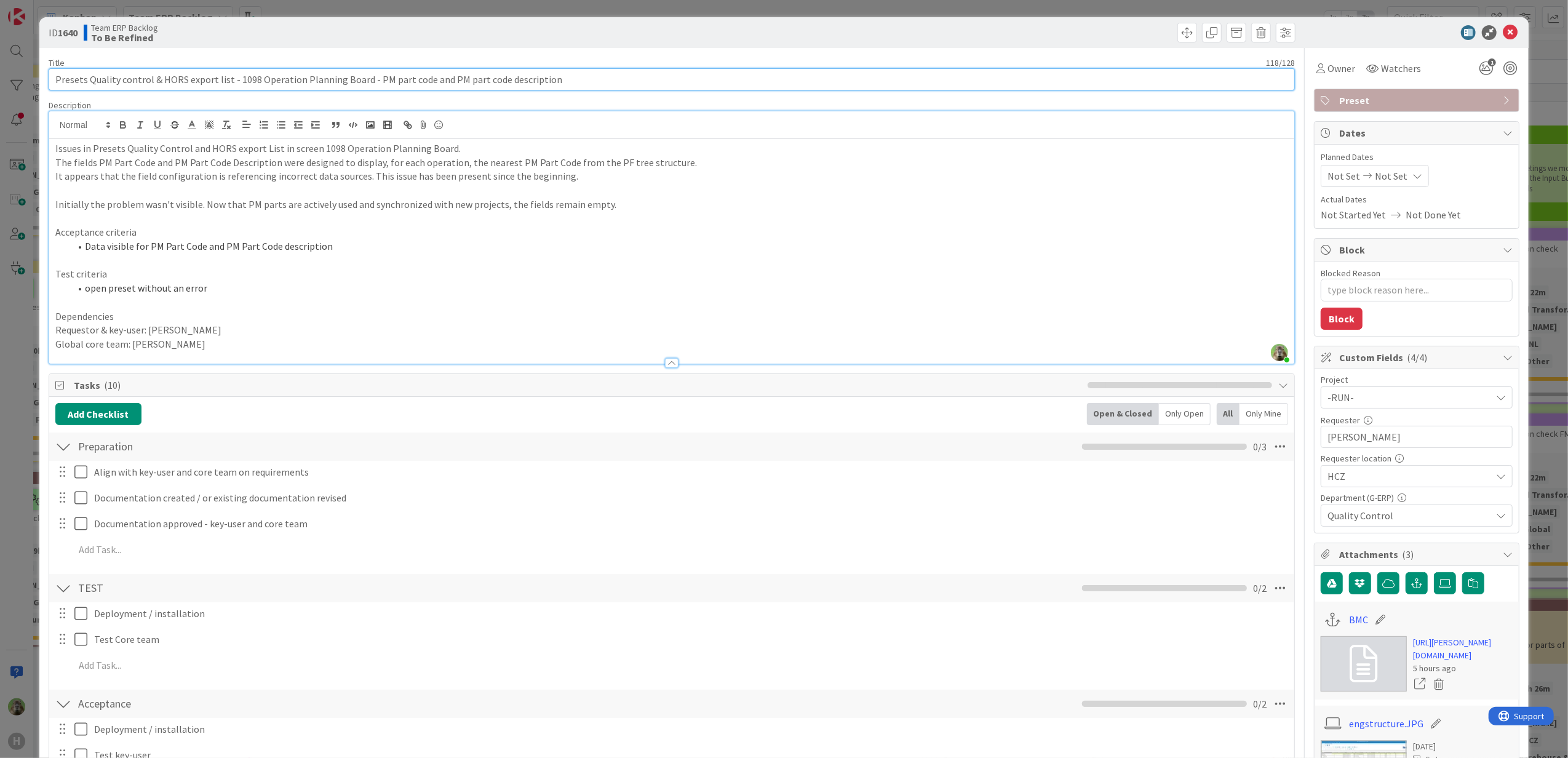
drag, startPoint x: 208, startPoint y: 80, endPoint x: 89, endPoint y: 82, distance: 119.0
click at [89, 82] on input "Presets Quality control & HORS export list - 1098 Operation Planning Board - PM…" at bounding box center [672, 79] width 1247 height 22
type input "Presets - 1098 Operation Planning Board - PM part code and PM part code descrip…"
type textarea "x"
type input "Presets - 1098 Operation Planning Board - PM part code and PM part code descrip…"
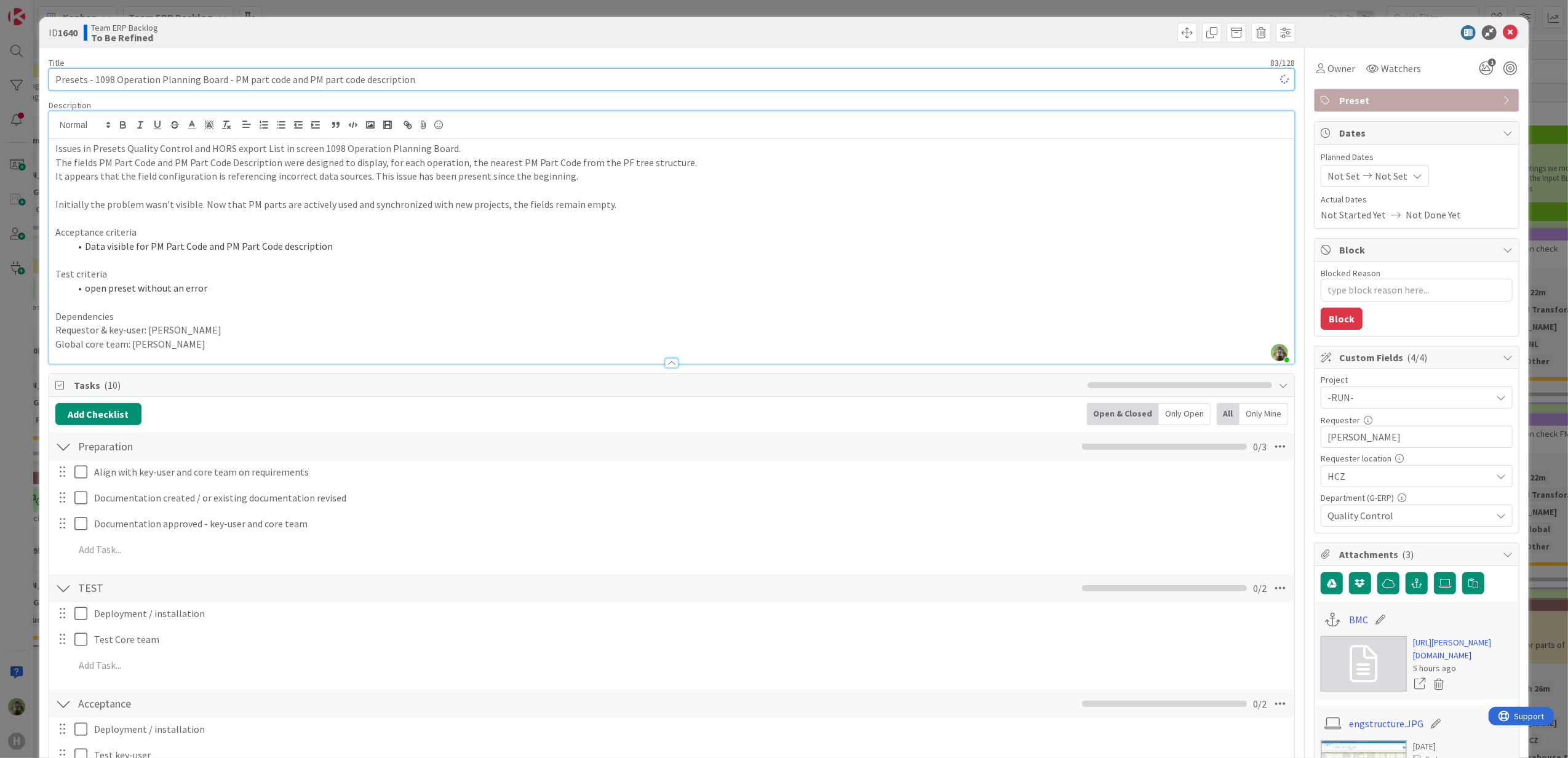
type textarea "x"
type input "Presets - 1098 Operation Planning Board - PM part code and PM part code descrip…"
click at [13, 316] on div "ID 1640 Team ERP Backlog To Be Refined Title 83 / 128 Presets - 1098 Operation …" at bounding box center [784, 379] width 1568 height 758
